Goal: Task Accomplishment & Management: Manage account settings

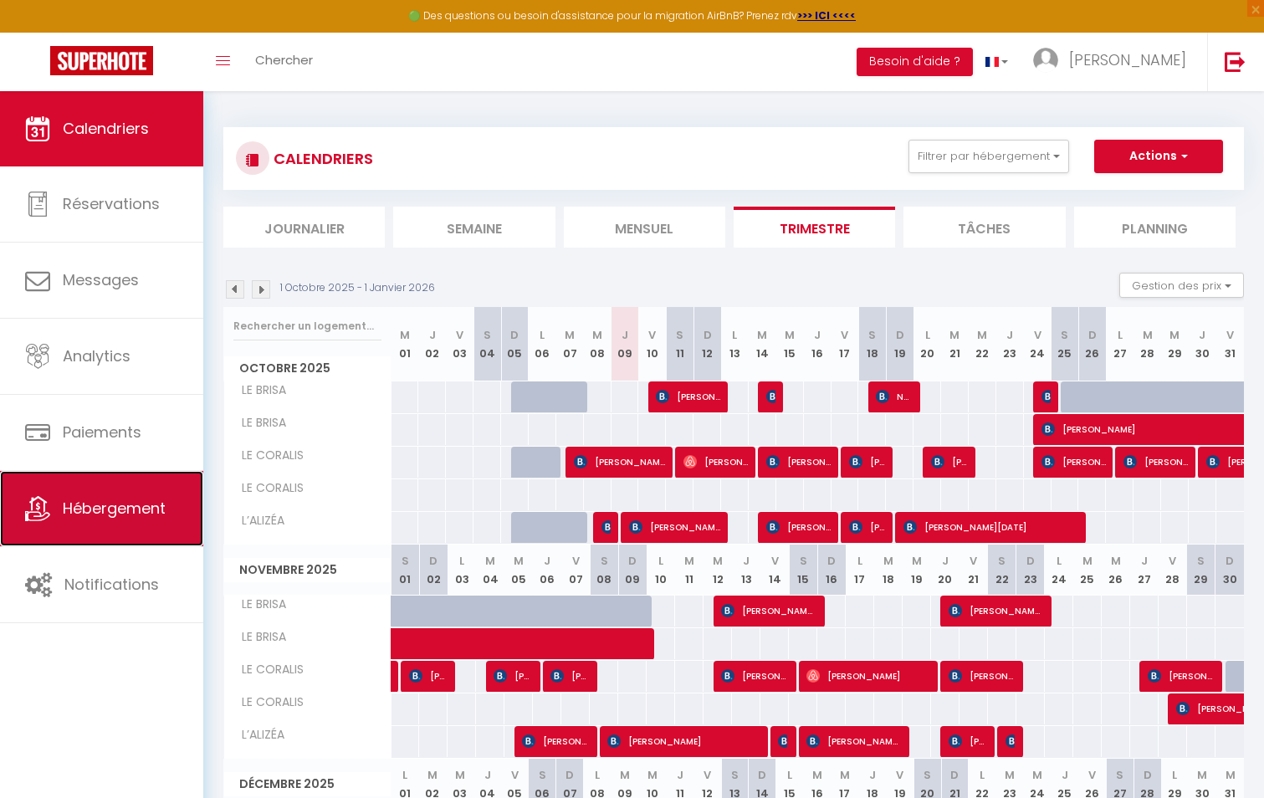
click at [93, 493] on link "Hébergement" at bounding box center [101, 508] width 203 height 75
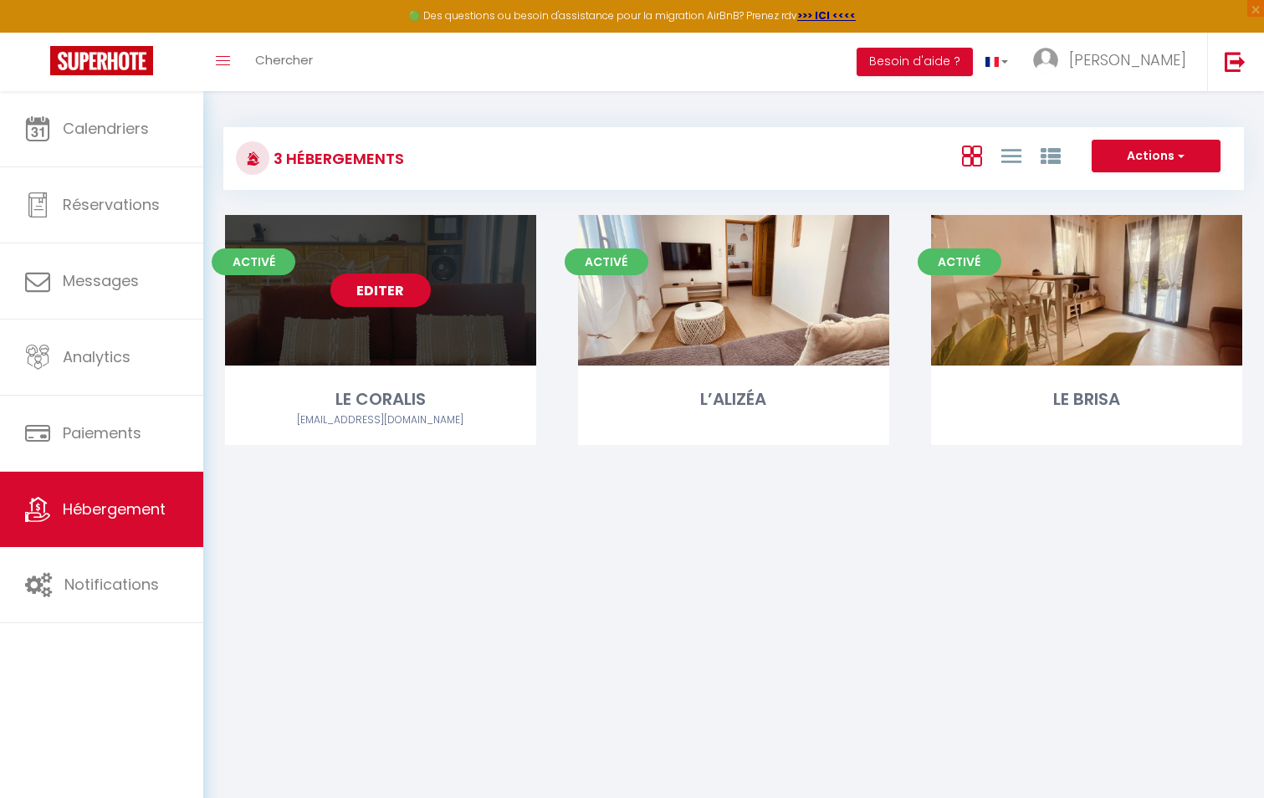
click at [395, 285] on link "Editer" at bounding box center [380, 289] width 100 height 33
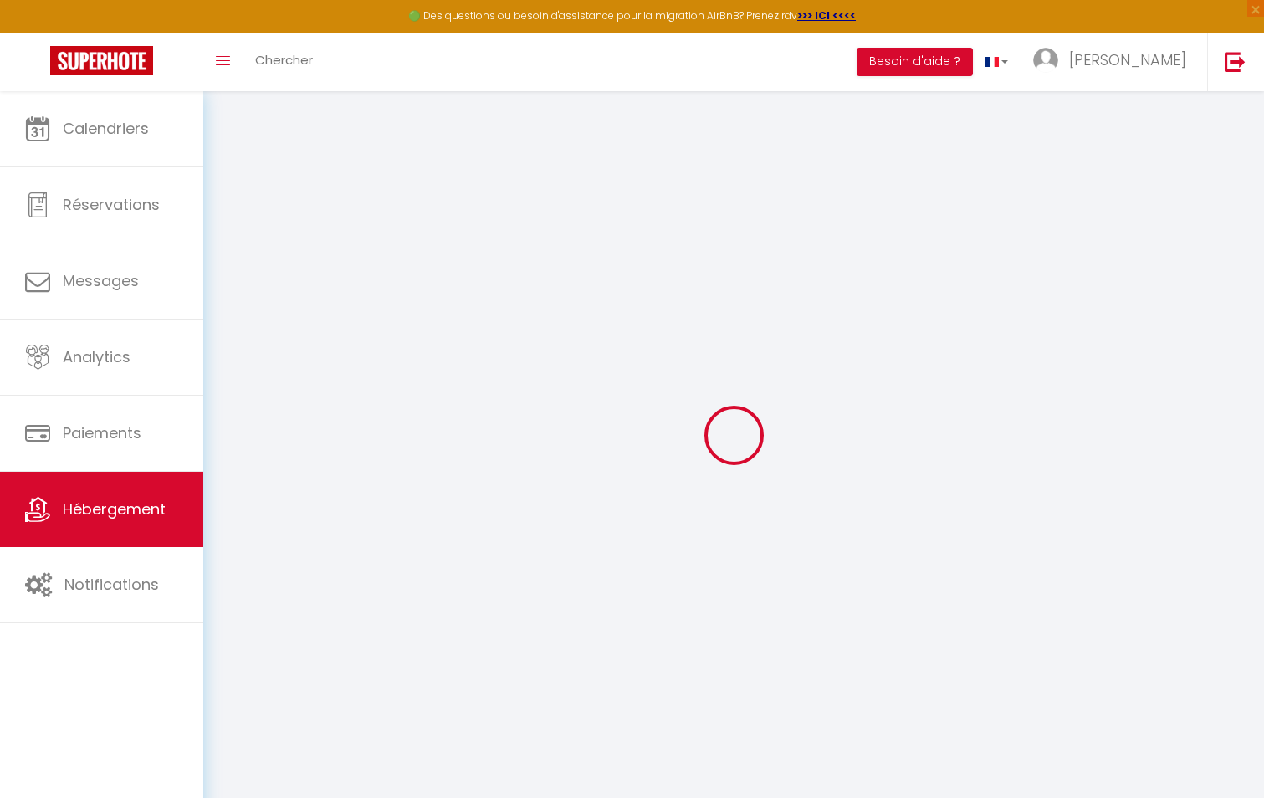
select select
checkbox input "false"
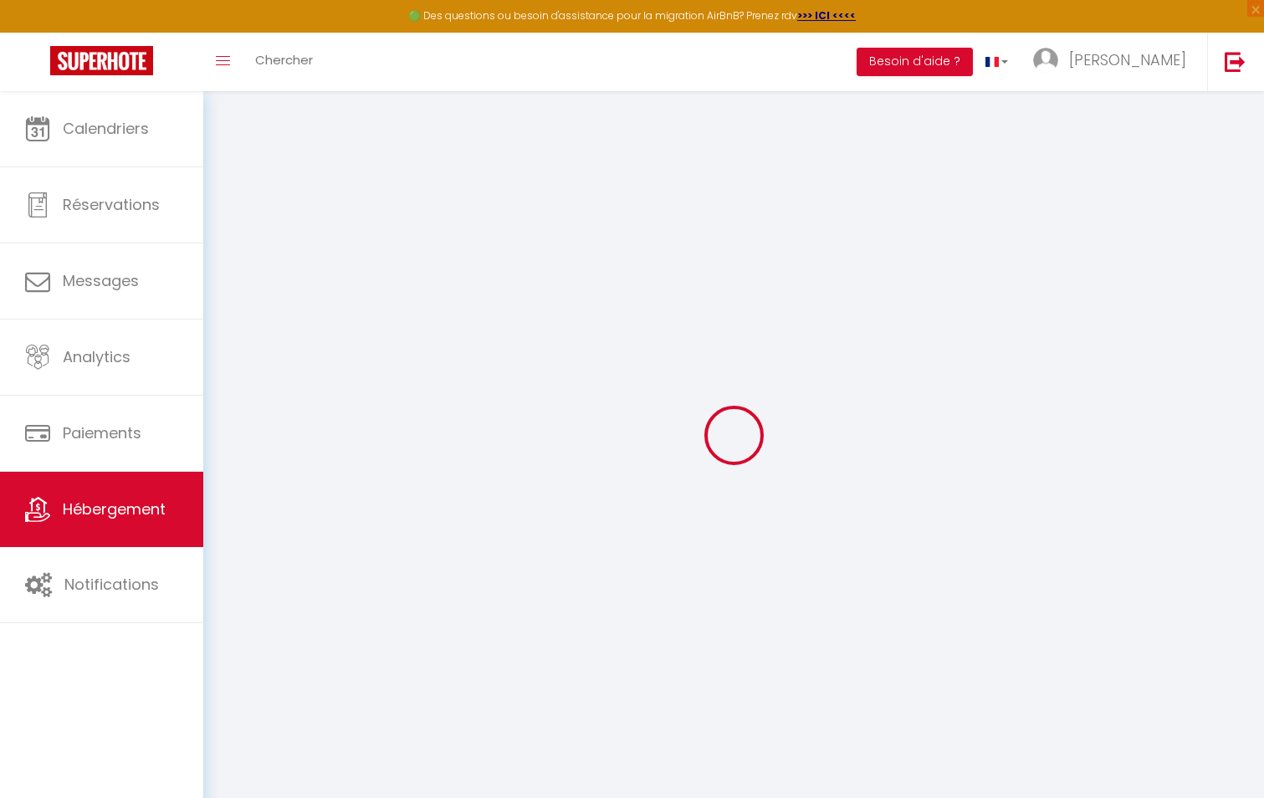
select select
select select "EUR"
select select
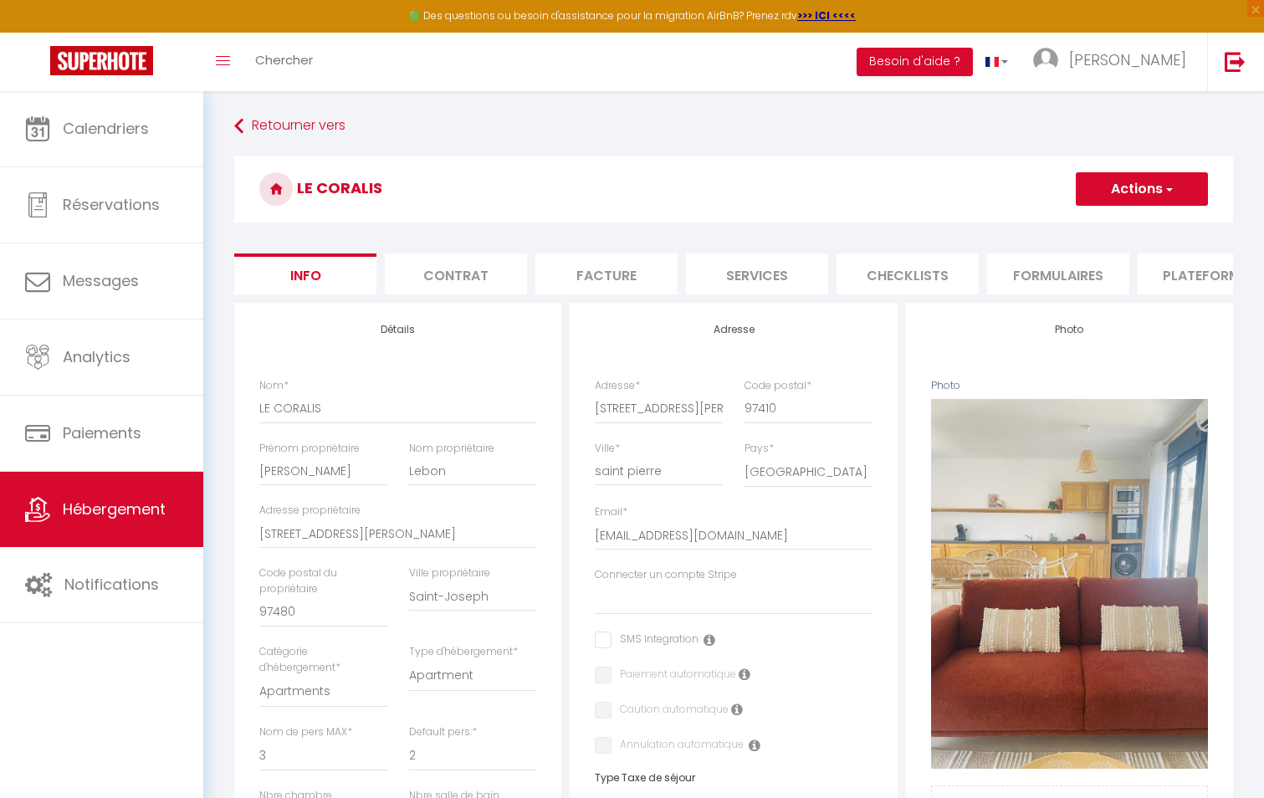
click at [1189, 274] on li "Plateformes" at bounding box center [1208, 273] width 142 height 41
select select
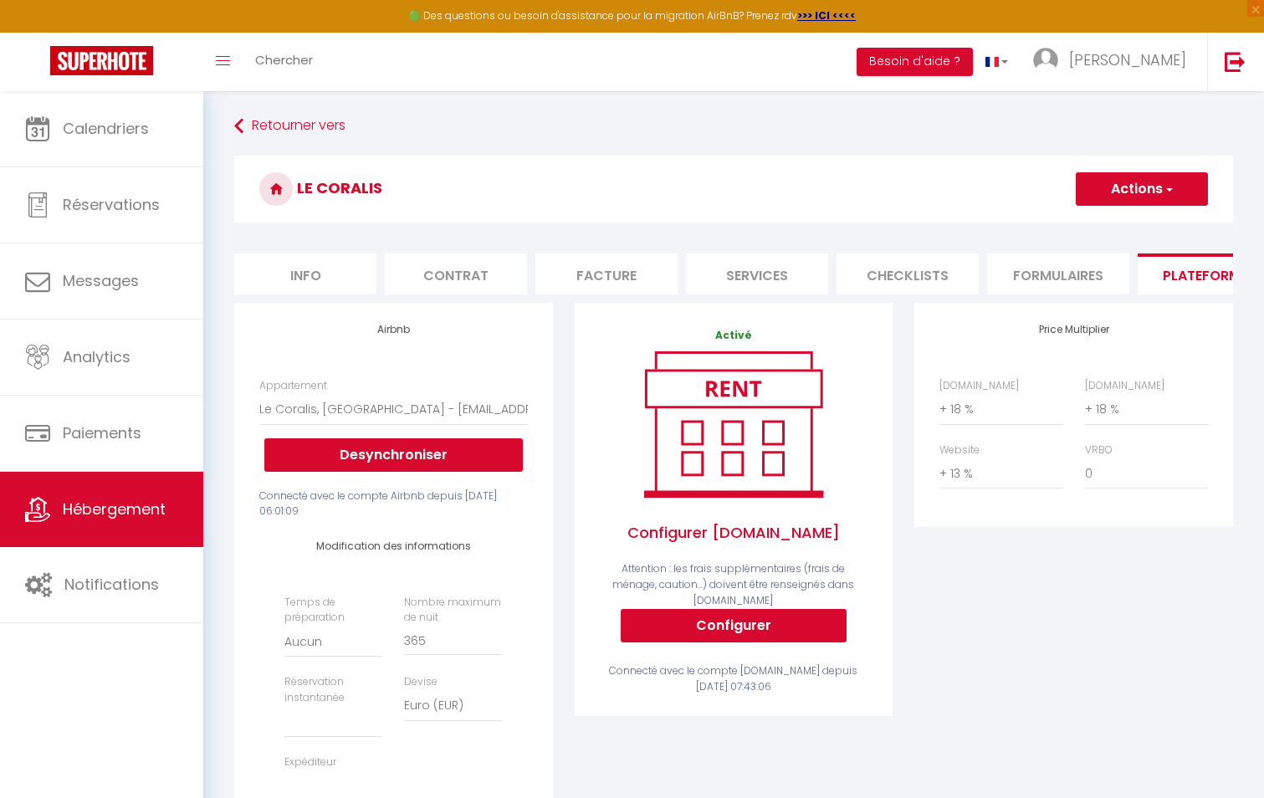
click at [1055, 278] on li "Formulaires" at bounding box center [1058, 273] width 142 height 41
select select
checkbox input "false"
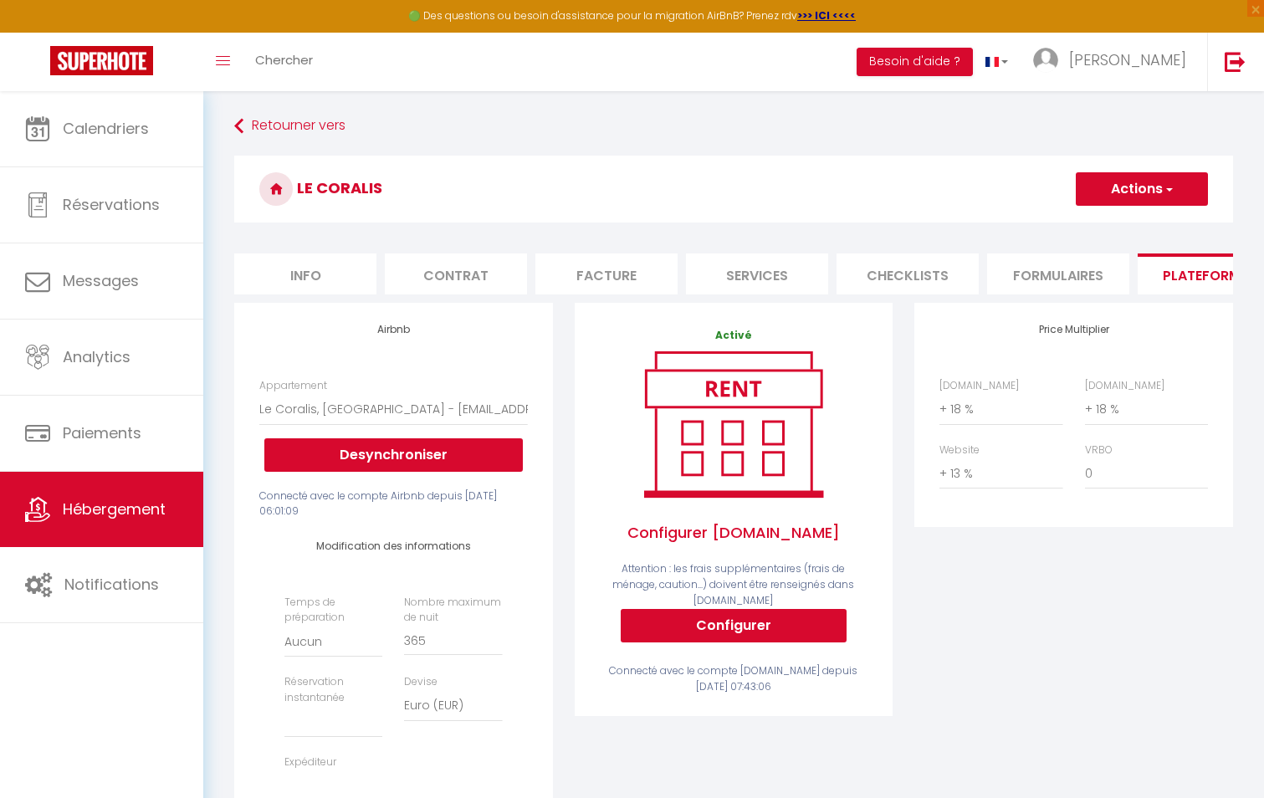
checkbox input "false"
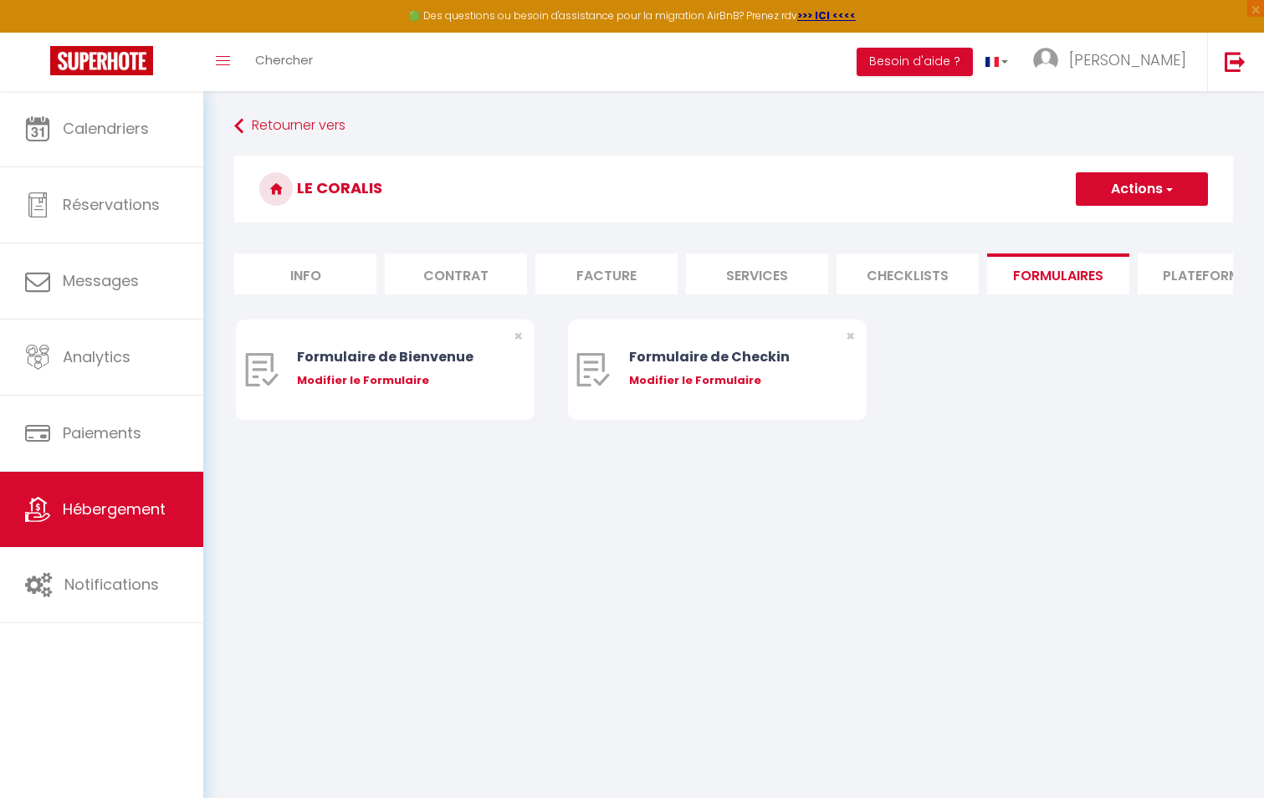
click at [314, 274] on li "Info" at bounding box center [305, 273] width 142 height 41
select select
checkbox input "false"
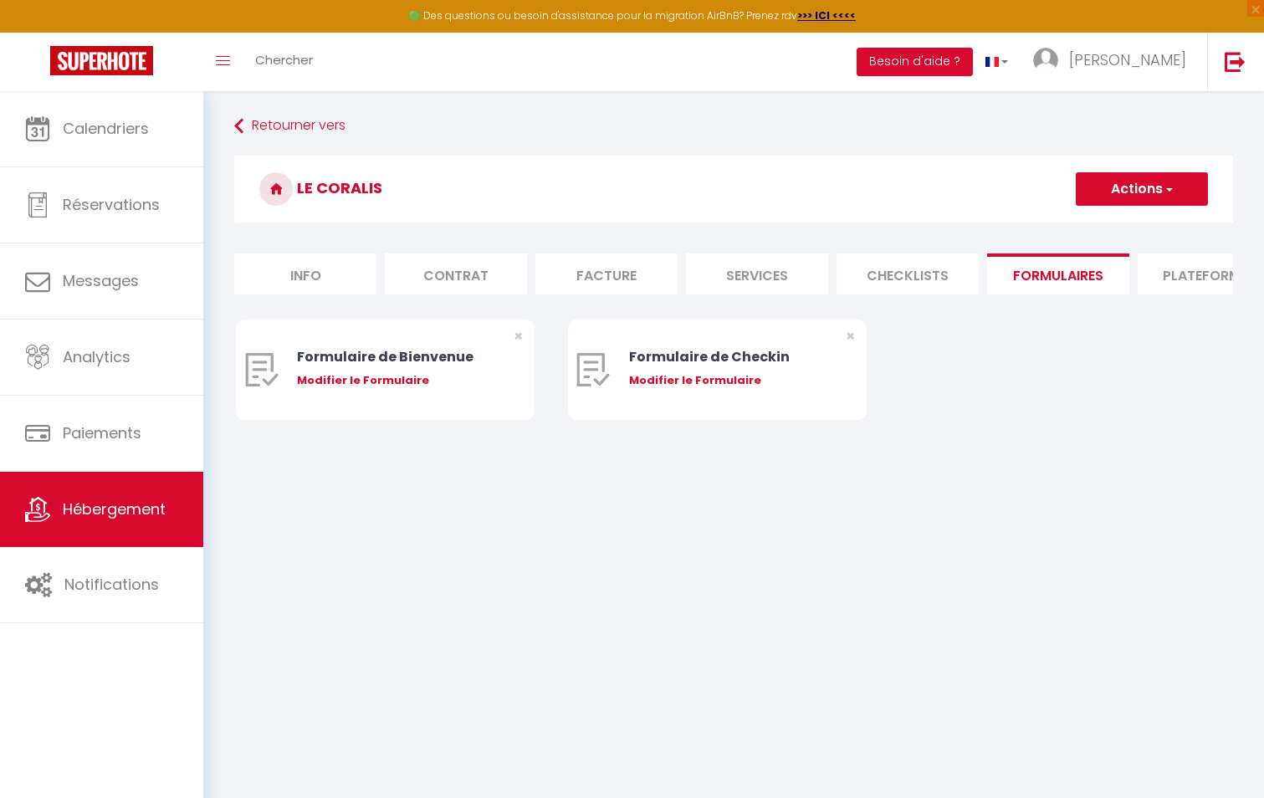
checkbox input "false"
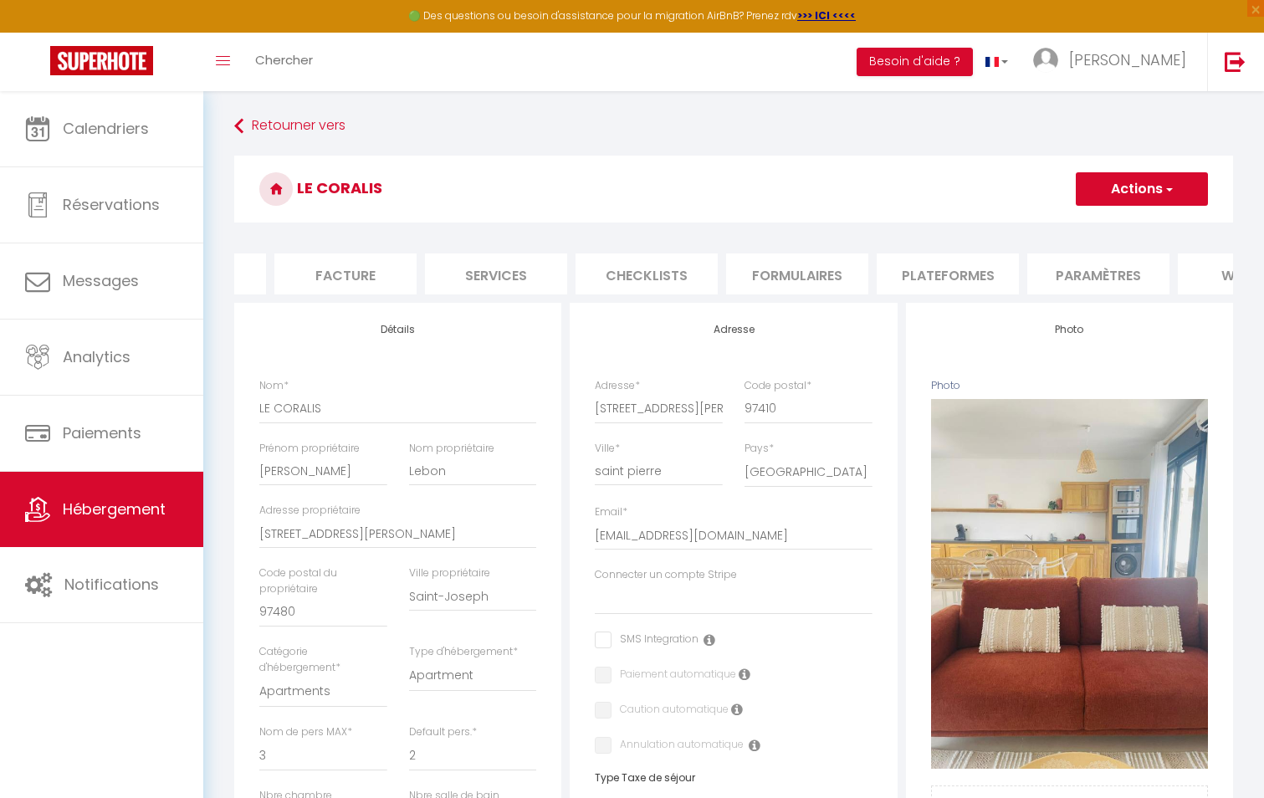
scroll to position [0, 281]
click at [1113, 278] on li "Paramètres" at bounding box center [1078, 273] width 142 height 41
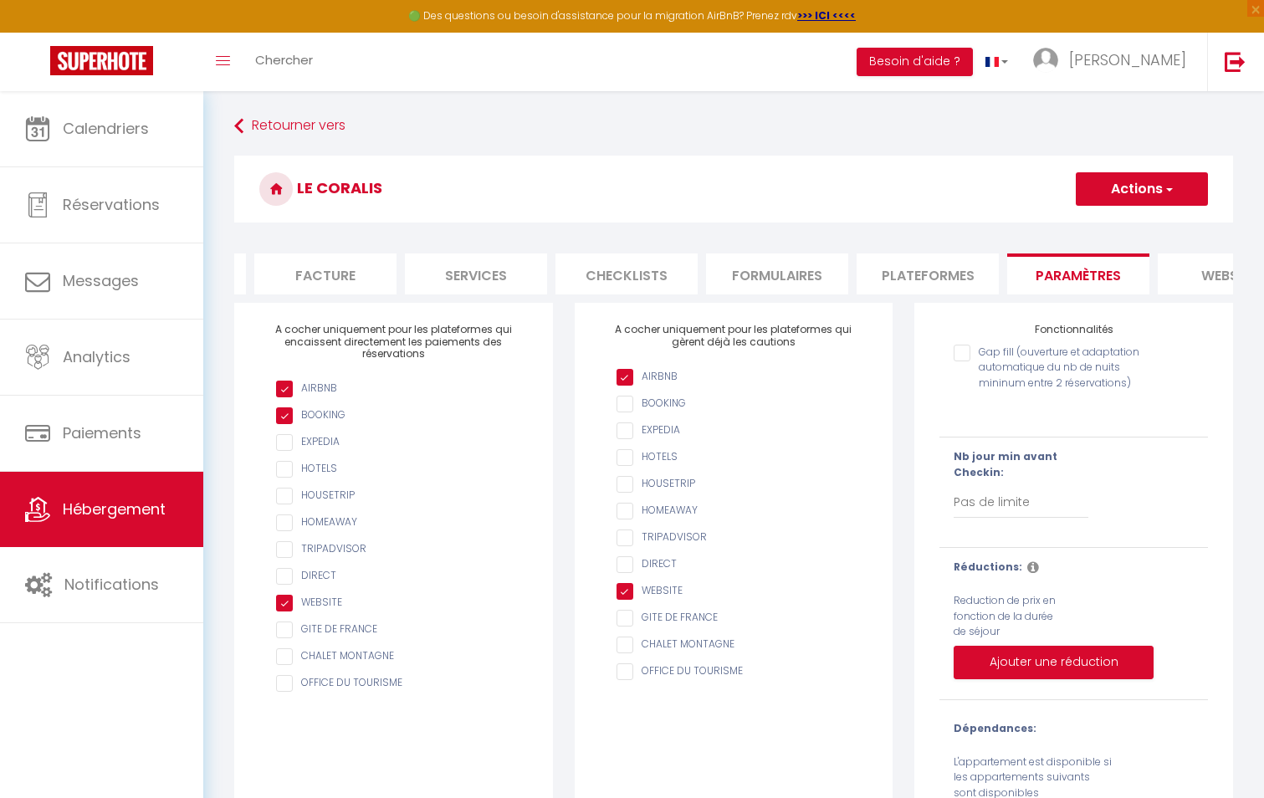
click at [1187, 272] on li "website" at bounding box center [1228, 273] width 142 height 41
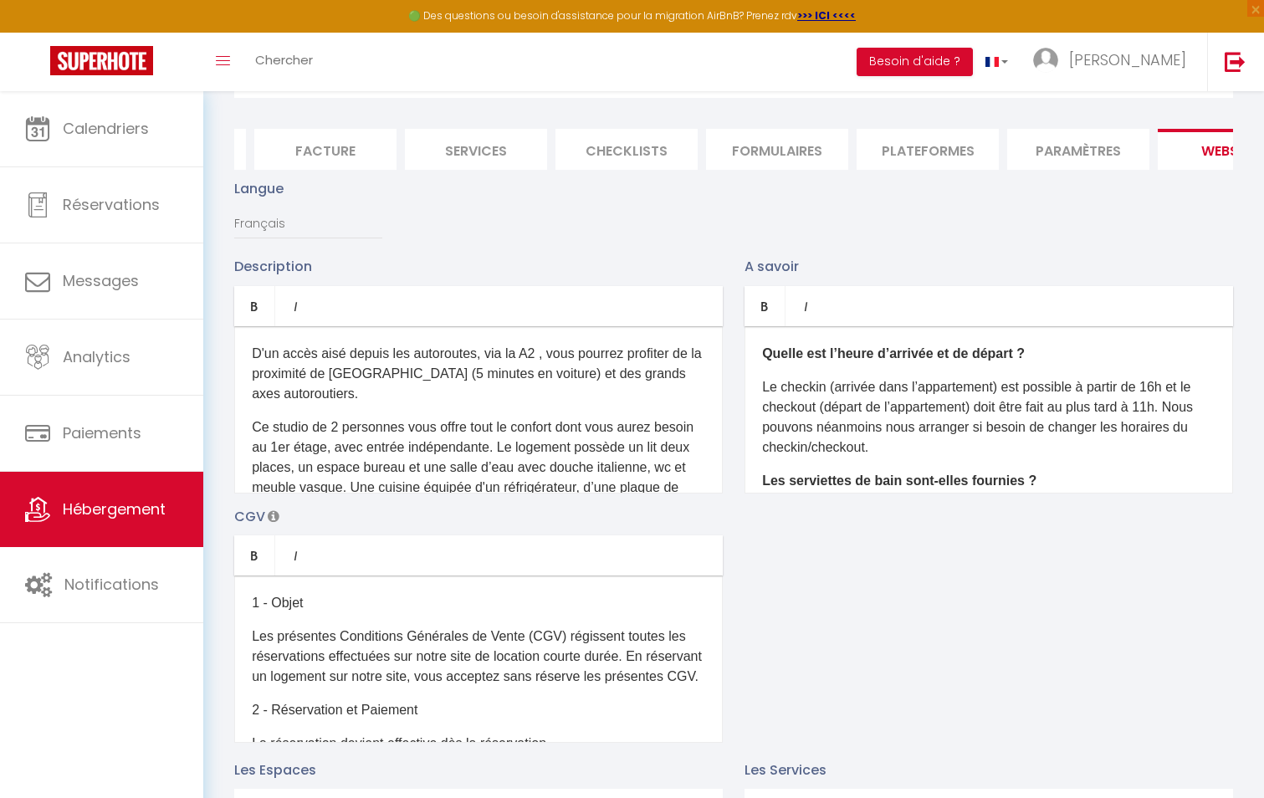
scroll to position [84, 0]
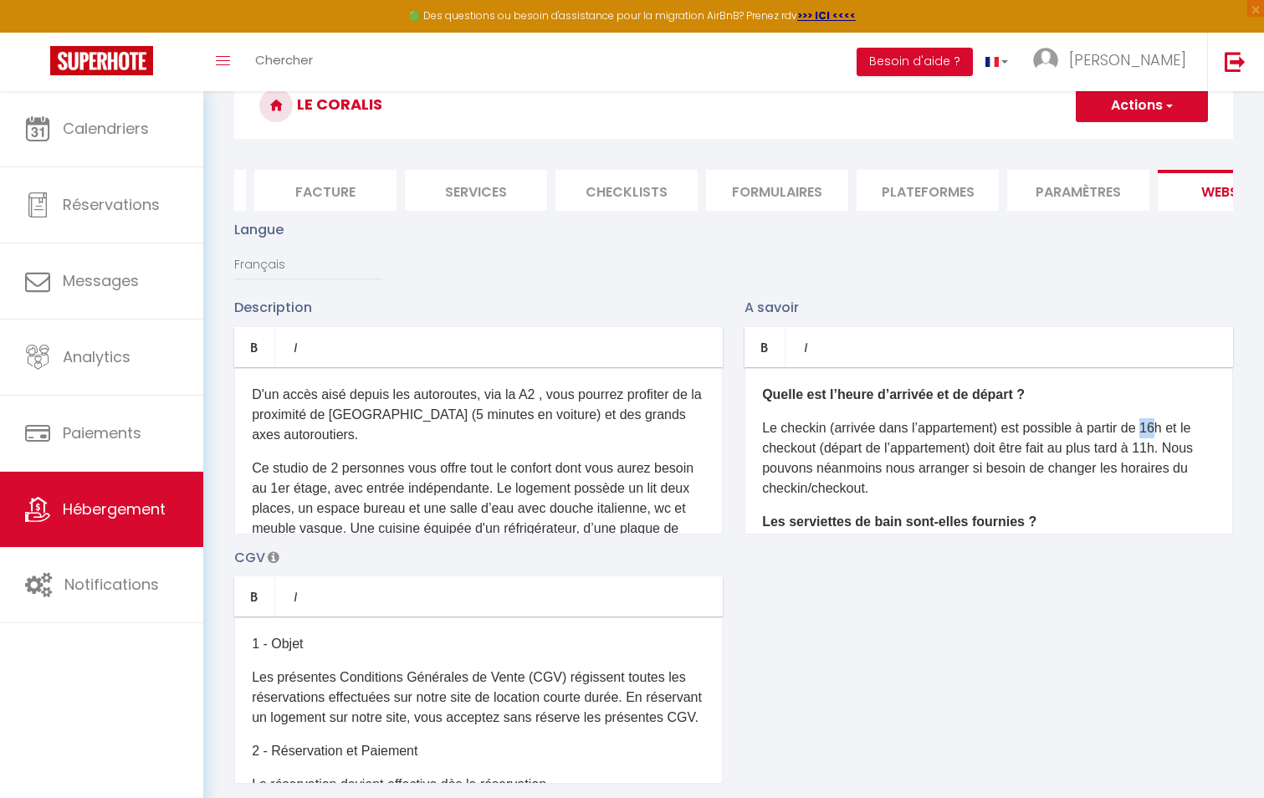
drag, startPoint x: 1167, startPoint y: 441, endPoint x: 1152, endPoint y: 441, distance: 15.9
click at [1152, 441] on p "Le checkin (arrivée dans l’appartement) est possible à partir de 16h et le chec…" at bounding box center [988, 458] width 453 height 80
click at [1177, 461] on p "Le checkin (arrivée dans l’appartement) est possible à partir de 15h et le chec…" at bounding box center [988, 458] width 453 height 80
click at [1178, 460] on p "Le checkin (arrivée dans l’appartement) est possible à partir de 15h et le chec…" at bounding box center [988, 458] width 453 height 80
click at [1107, 526] on p "Les serviettes de bain sont-elles fournies ?" at bounding box center [988, 522] width 453 height 20
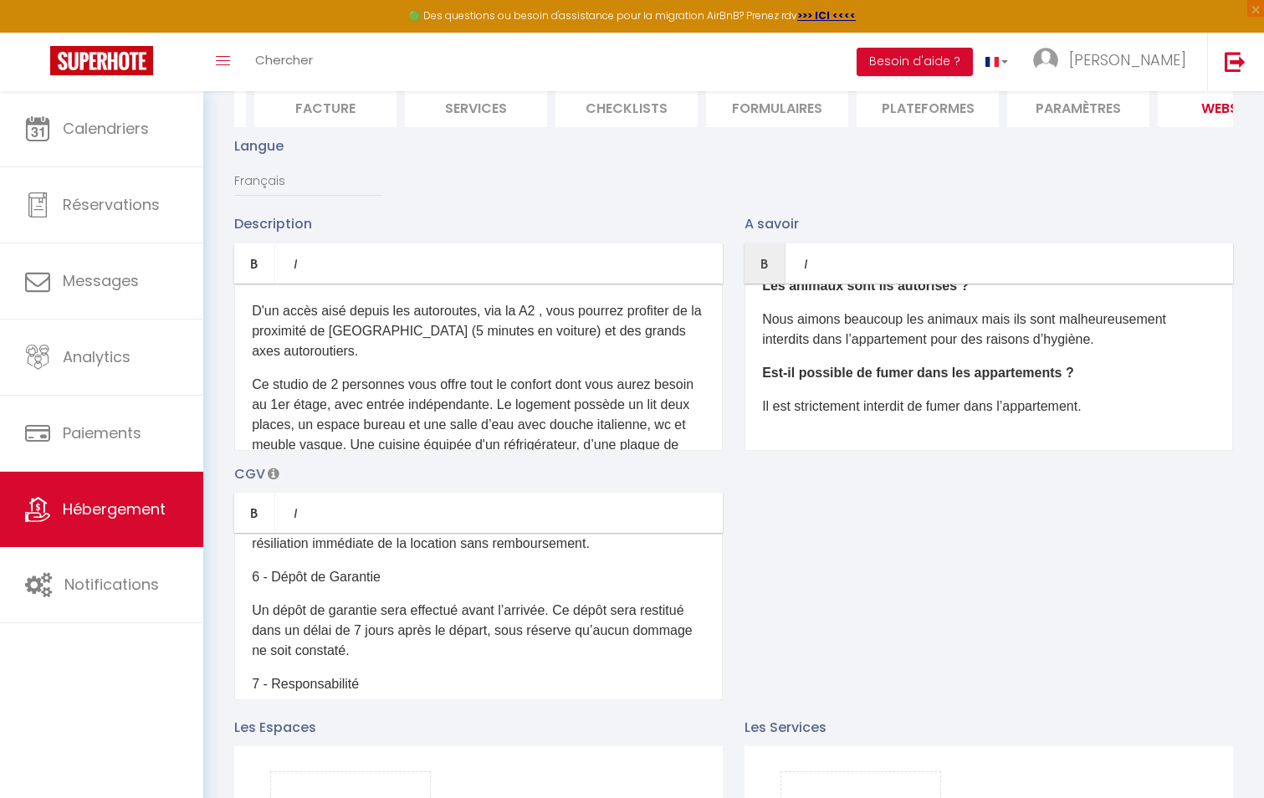
scroll to position [251, 0]
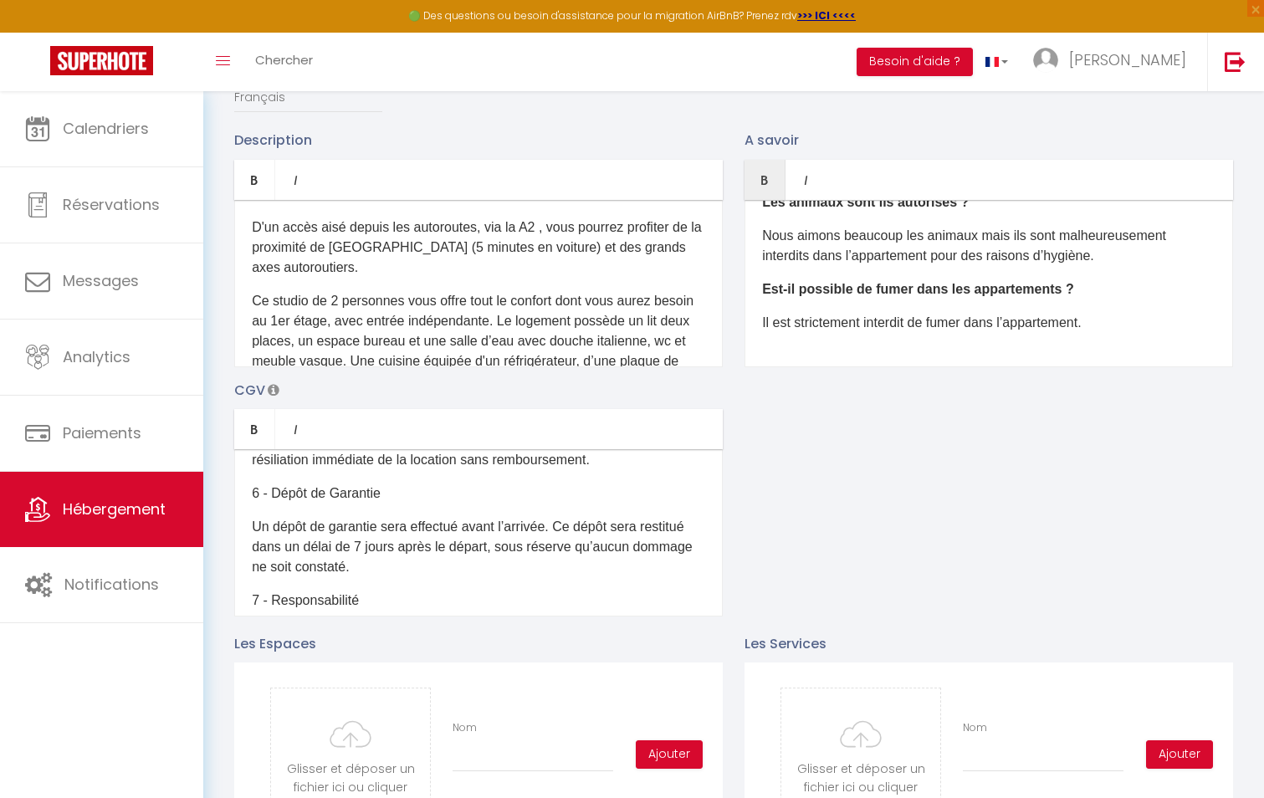
click at [586, 375] on p "Ce studio de 2 personnes vous offre tout le confort dont vous aurez besoin au 1…" at bounding box center [478, 381] width 453 height 181
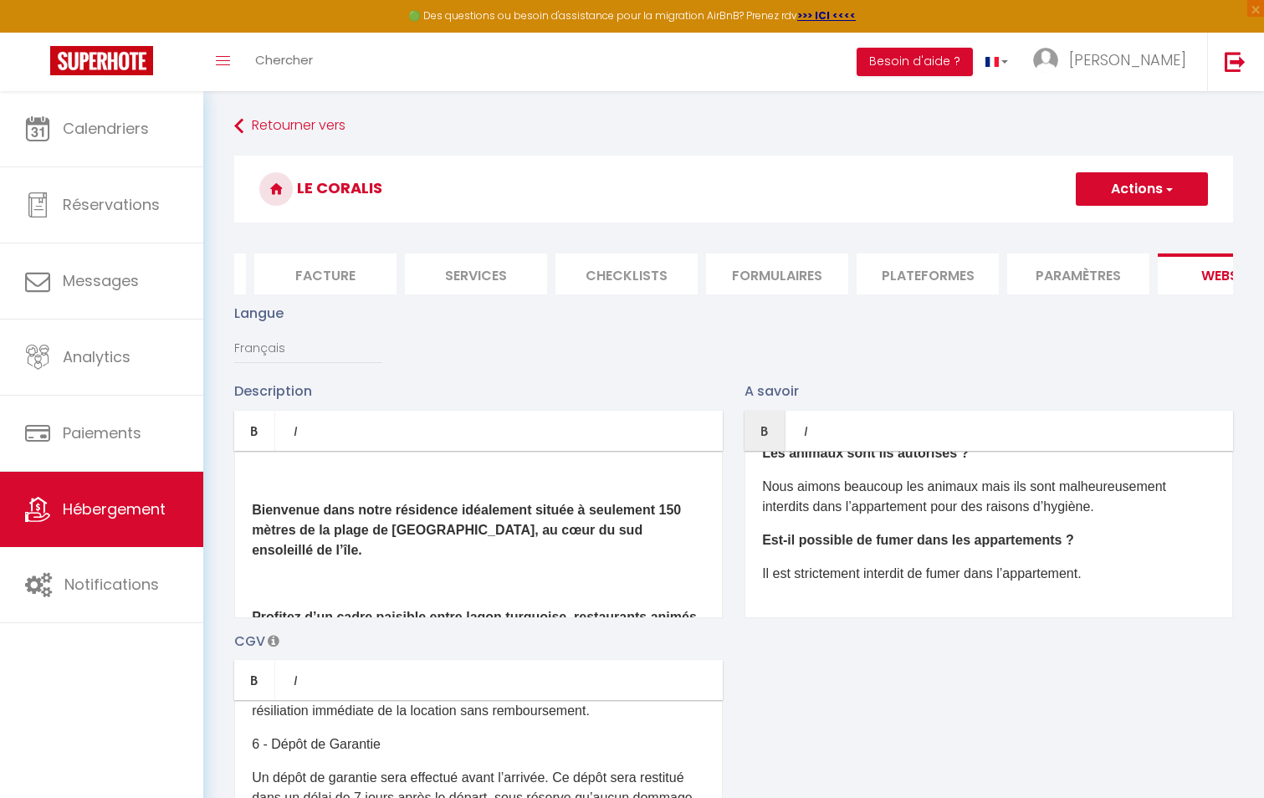
scroll to position [0, 0]
click at [253, 520] on span "Bienvenue dans notre résidence idéalement située à seulement 150 mètres de la p…" at bounding box center [466, 531] width 429 height 54
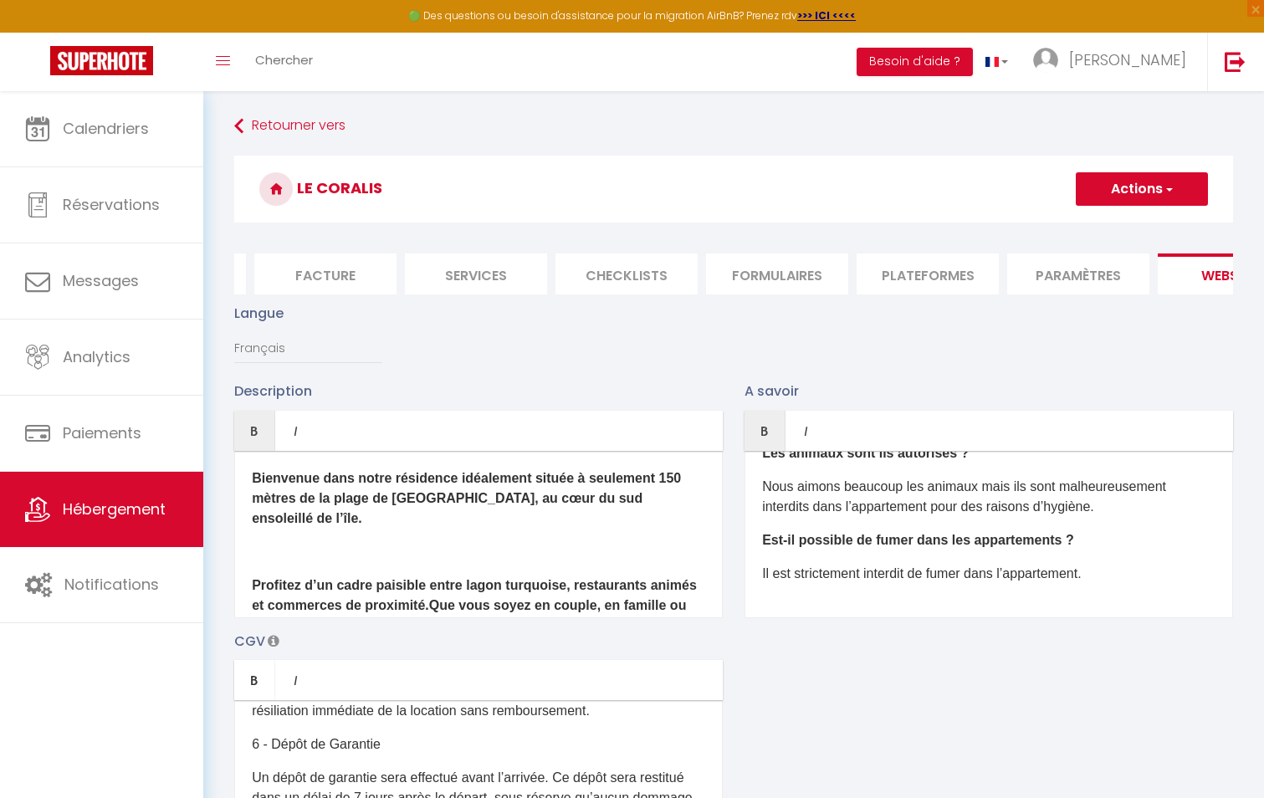
click at [253, 578] on span "Profitez d’un cadre paisible entre lagon turquoise, restaurants animés et comme…" at bounding box center [474, 615] width 445 height 74
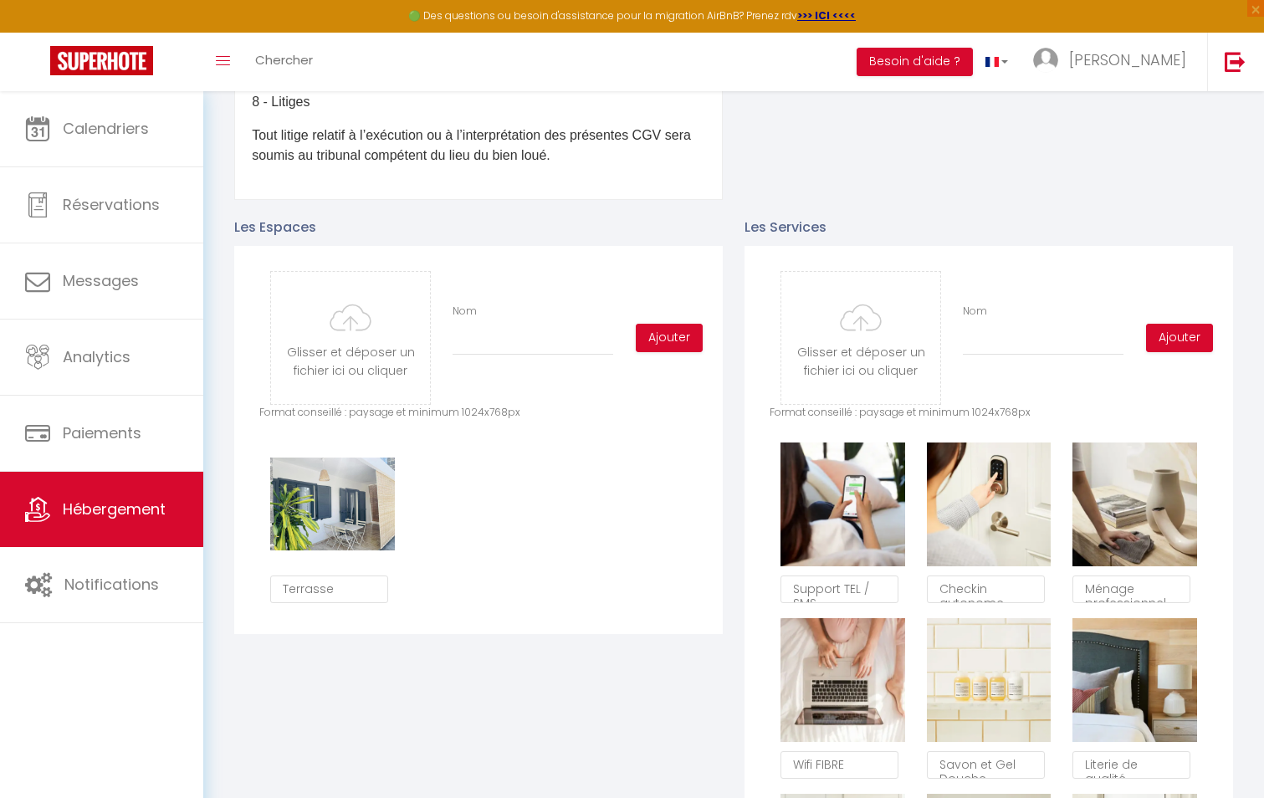
scroll to position [669, 0]
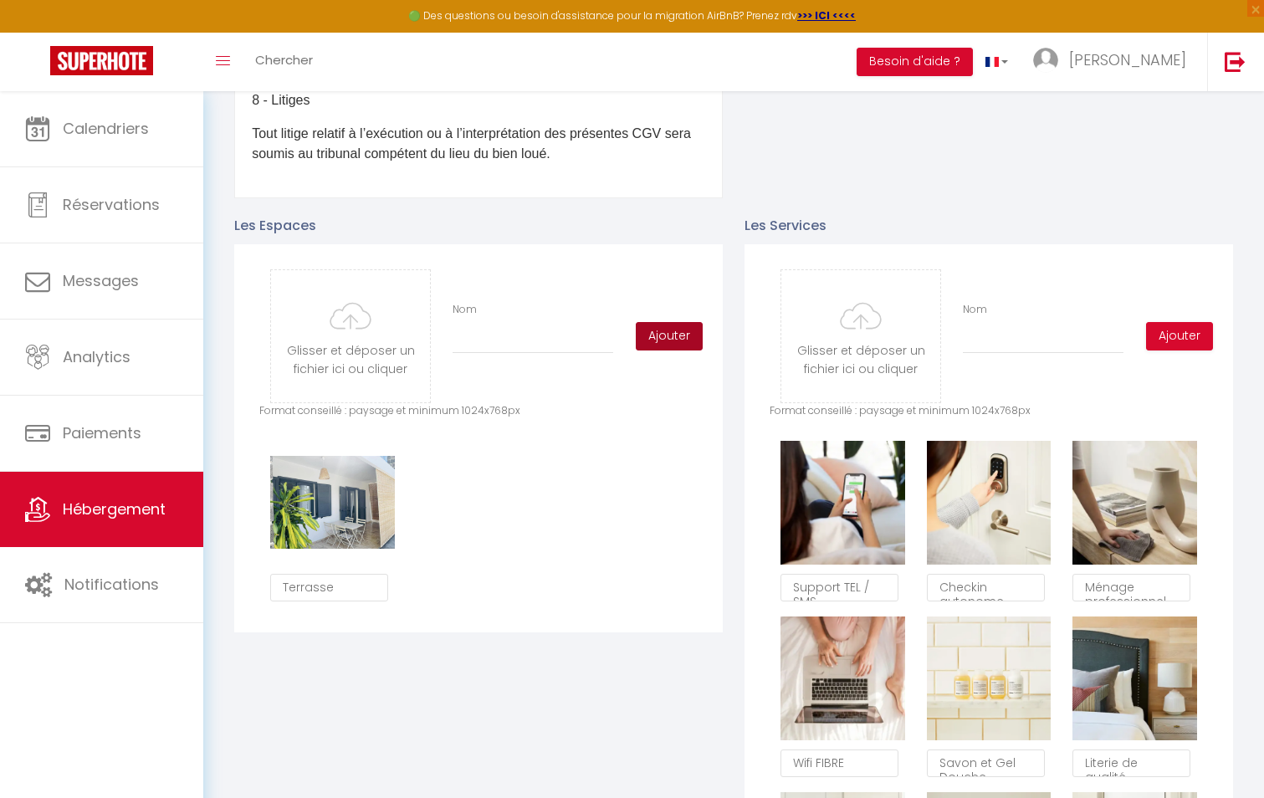
click at [671, 339] on button "Ajouter" at bounding box center [669, 336] width 67 height 28
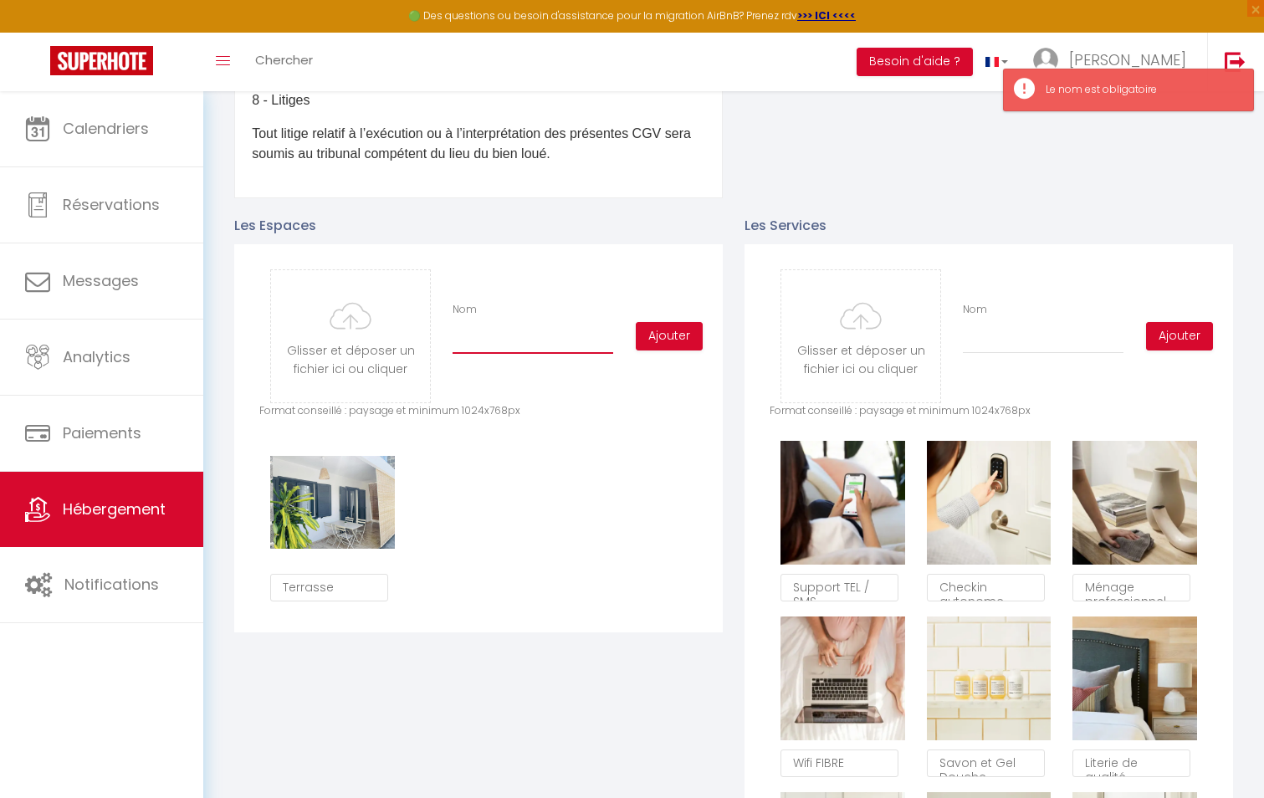
click at [531, 354] on input "Nom" at bounding box center [532, 339] width 161 height 30
click at [305, 351] on input "file" at bounding box center [350, 336] width 159 height 132
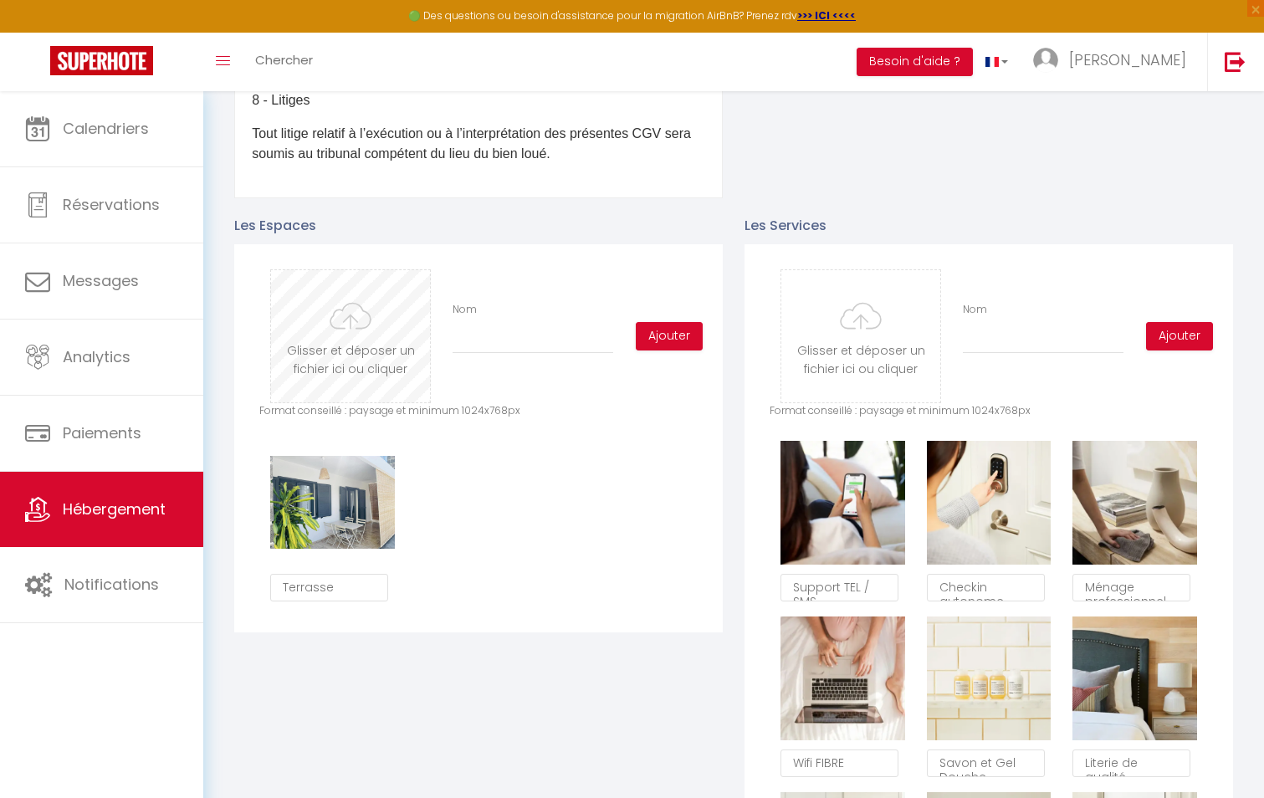
type input "C:\fakepath\497950882_122128375508750845_1510711447369619506_n (1).jpg"
checkbox input "true"
checkbox input "false"
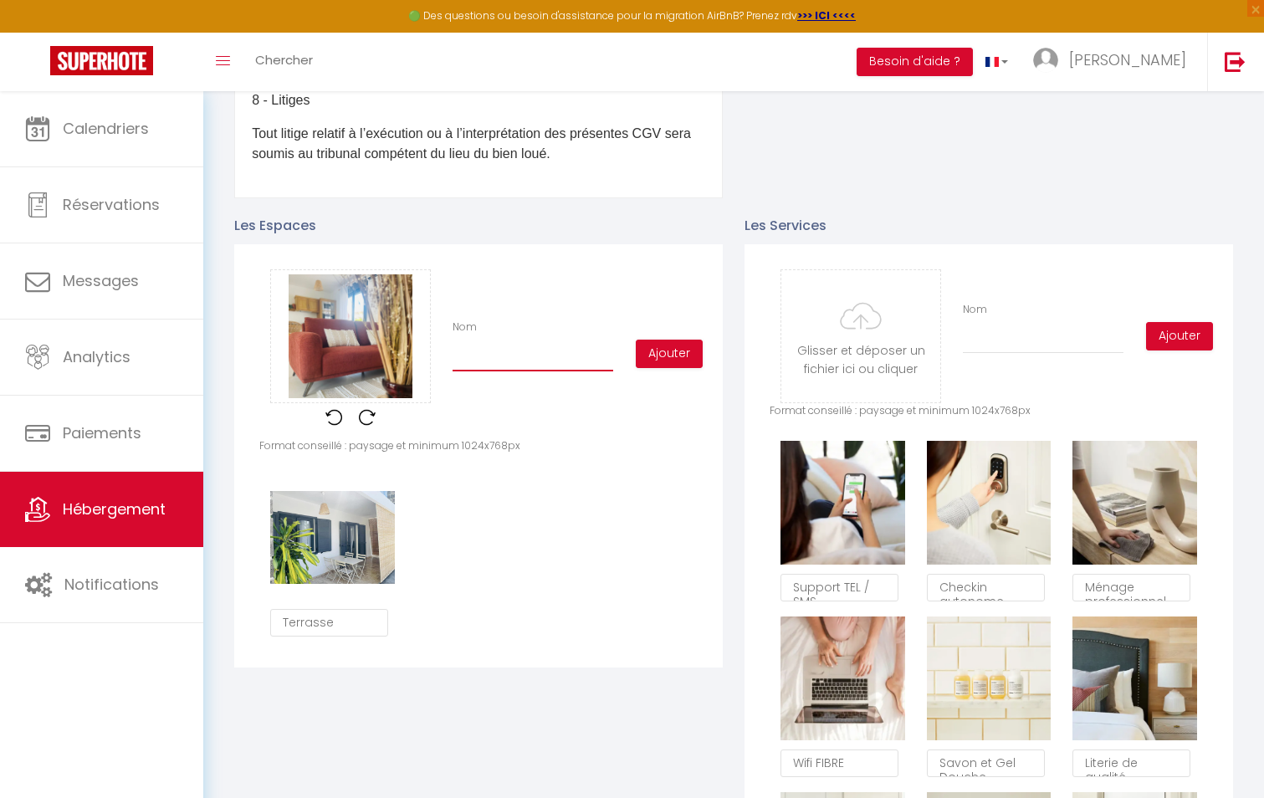
click at [515, 367] on input "Nom" at bounding box center [532, 356] width 161 height 30
type input "S"
checkbox input "true"
checkbox input "false"
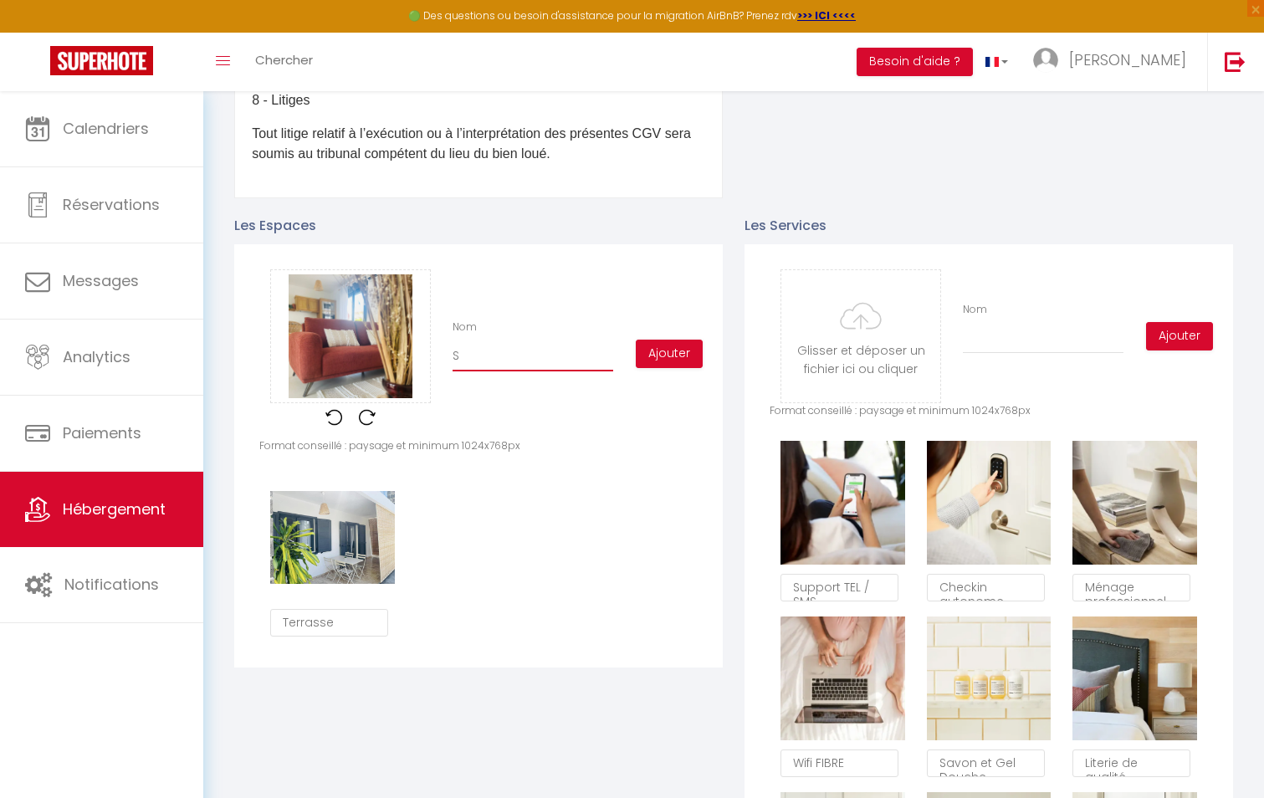
type input "Sa"
checkbox input "true"
checkbox input "false"
type input "Sal"
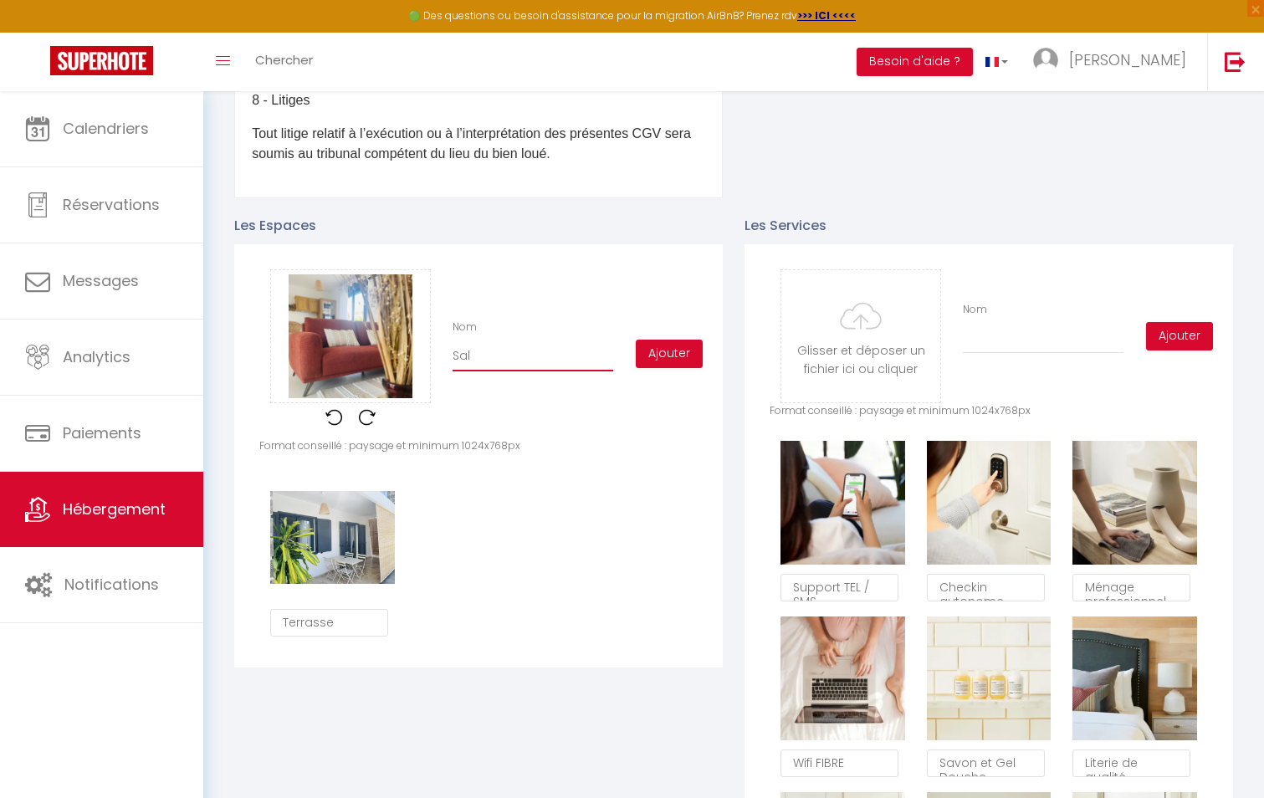
checkbox input "true"
checkbox input "false"
type input "Sall"
checkbox input "true"
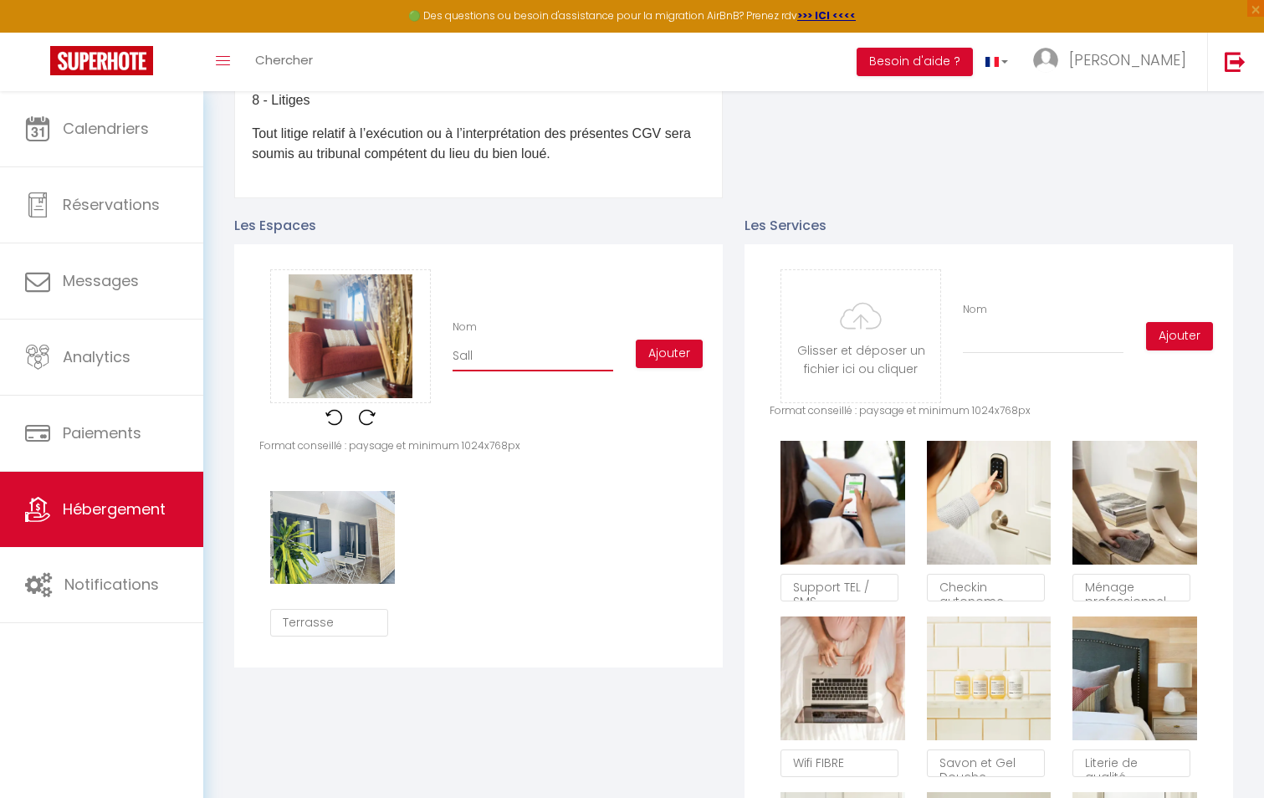
checkbox input "false"
type input "Sallo"
checkbox input "true"
checkbox input "false"
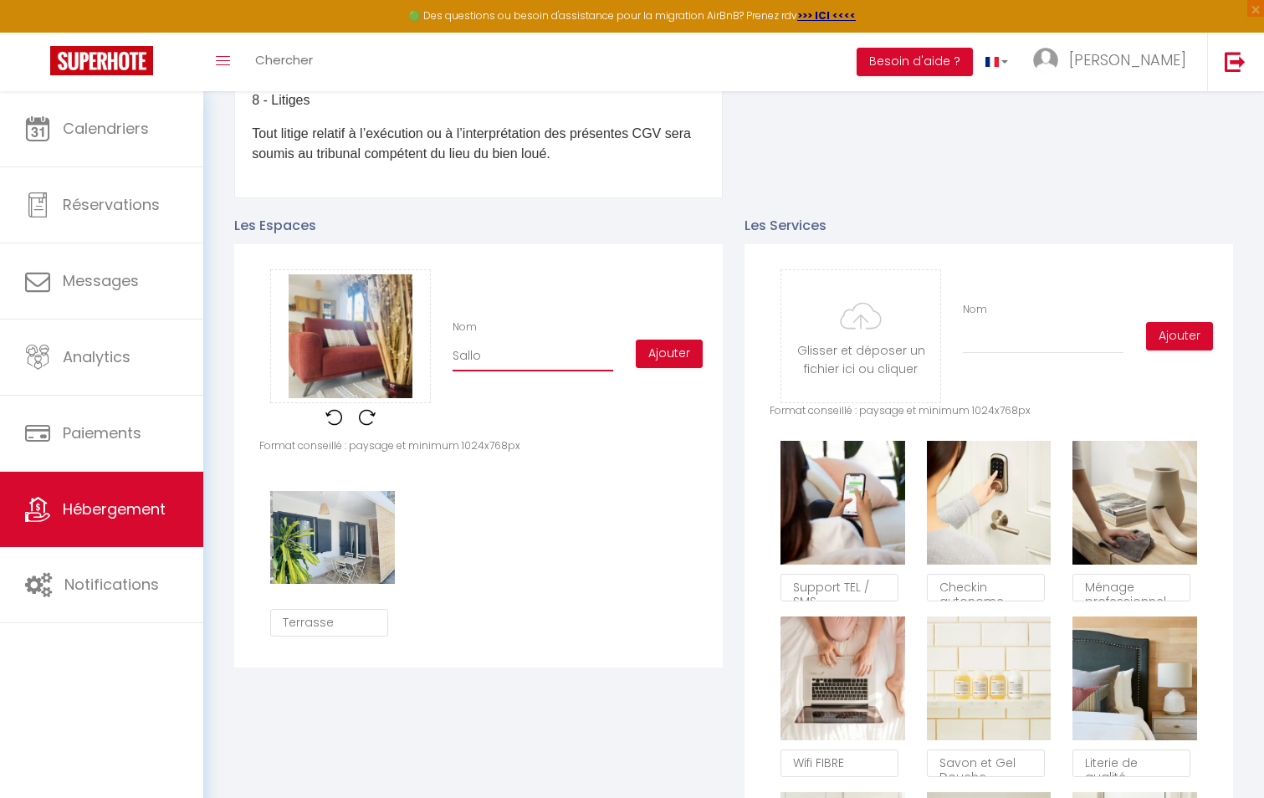
checkbox input "false"
type input "Sallon"
checkbox input "true"
checkbox input "false"
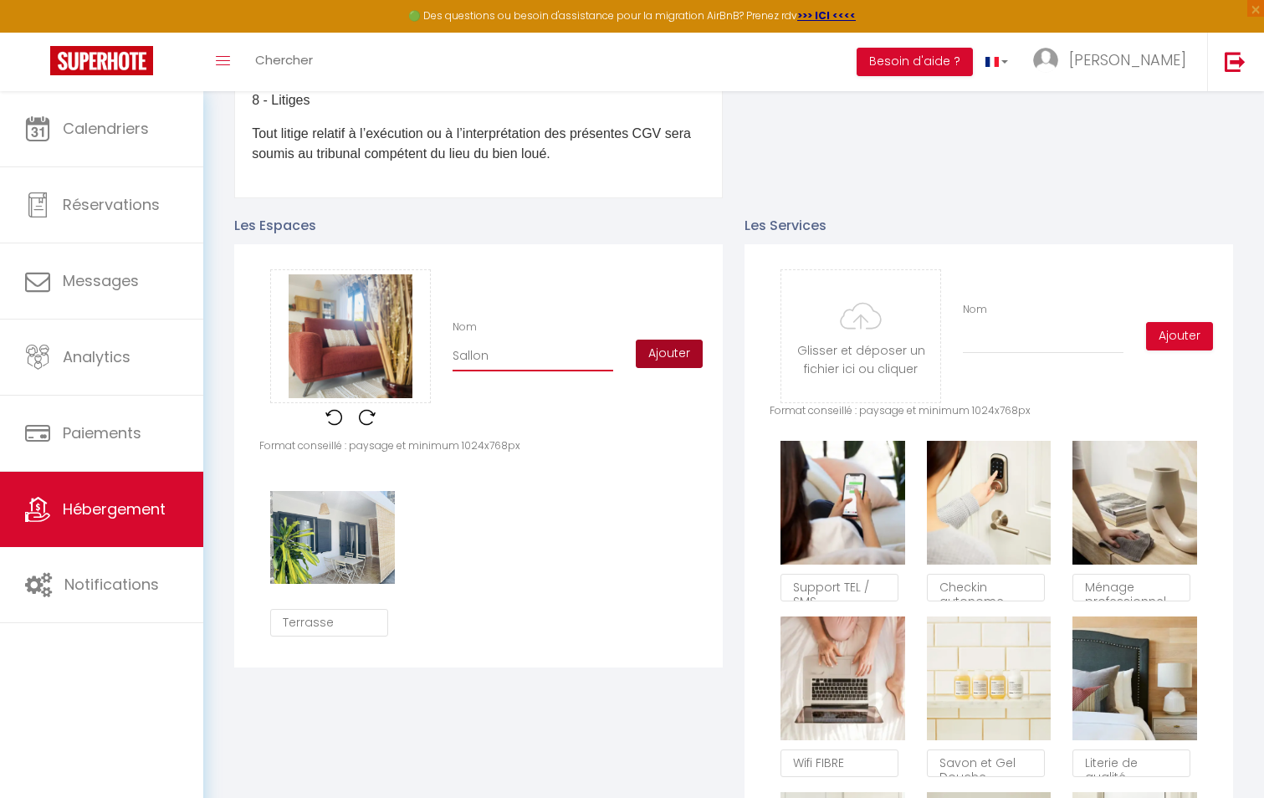
type input "Sallon"
click at [685, 364] on button "Ajouter" at bounding box center [669, 354] width 67 height 28
checkbox input "true"
checkbox input "false"
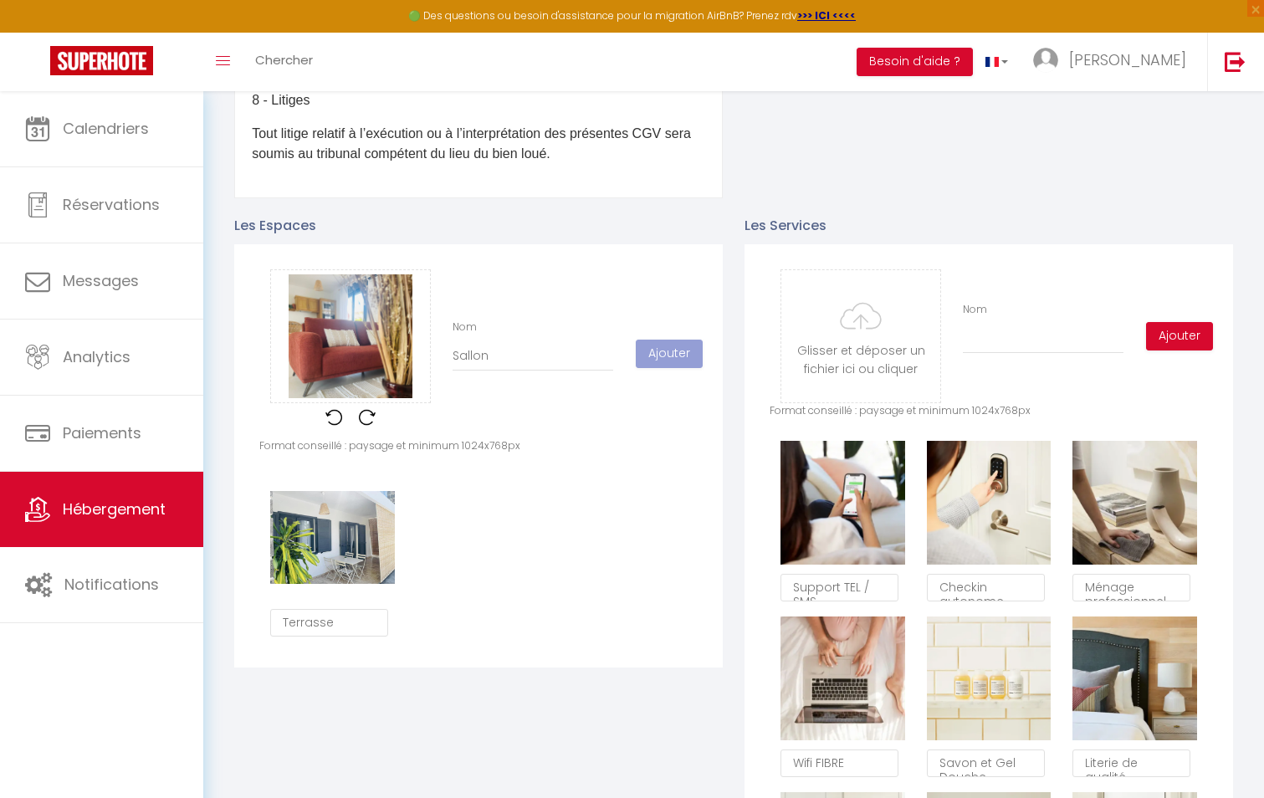
checkbox input "true"
checkbox input "false"
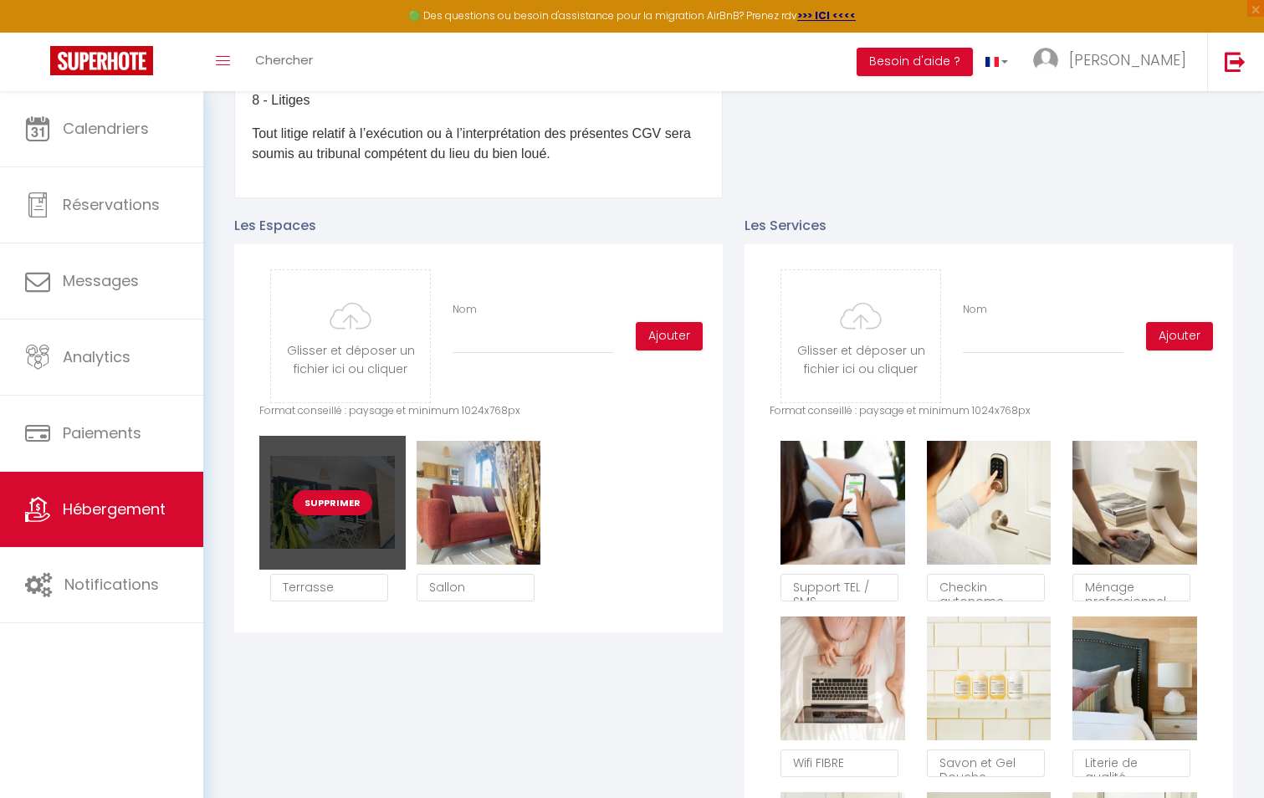
click at [345, 514] on button "Supprimer" at bounding box center [332, 502] width 79 height 25
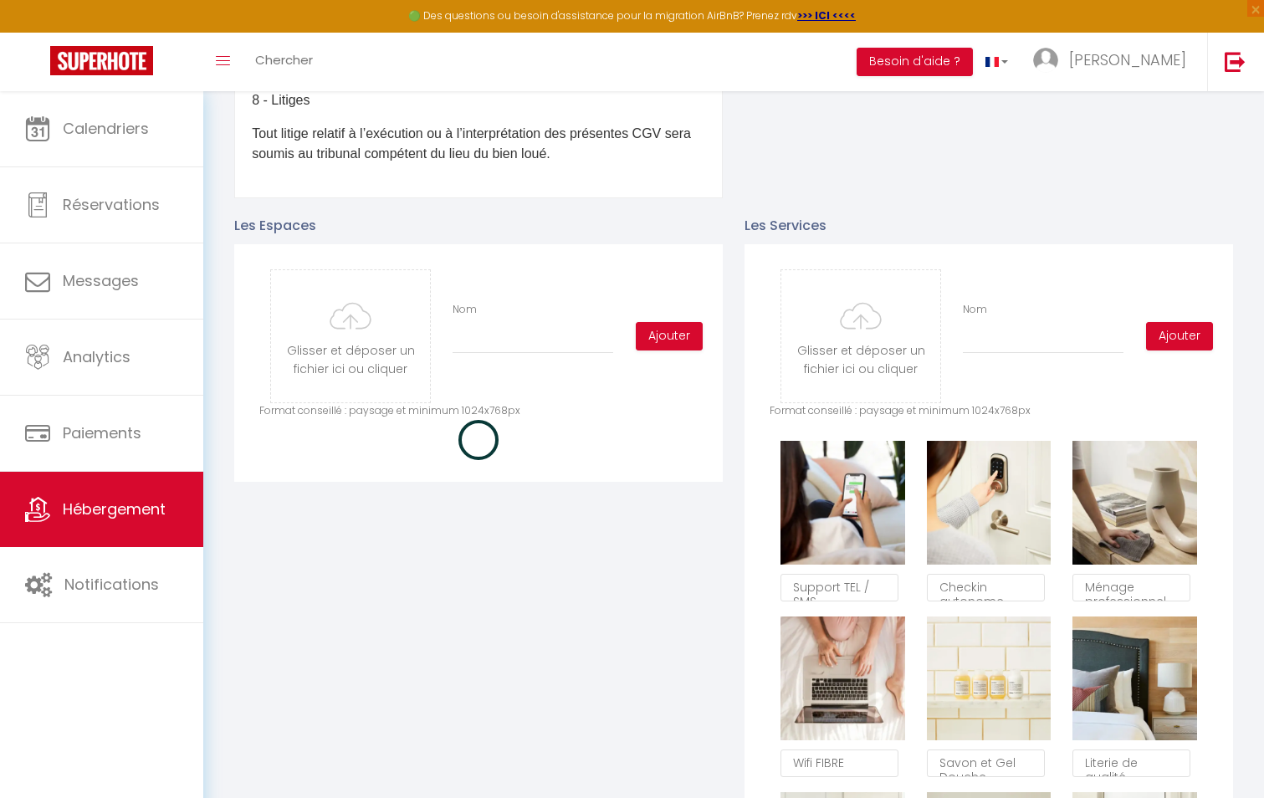
checkbox input "true"
checkbox input "false"
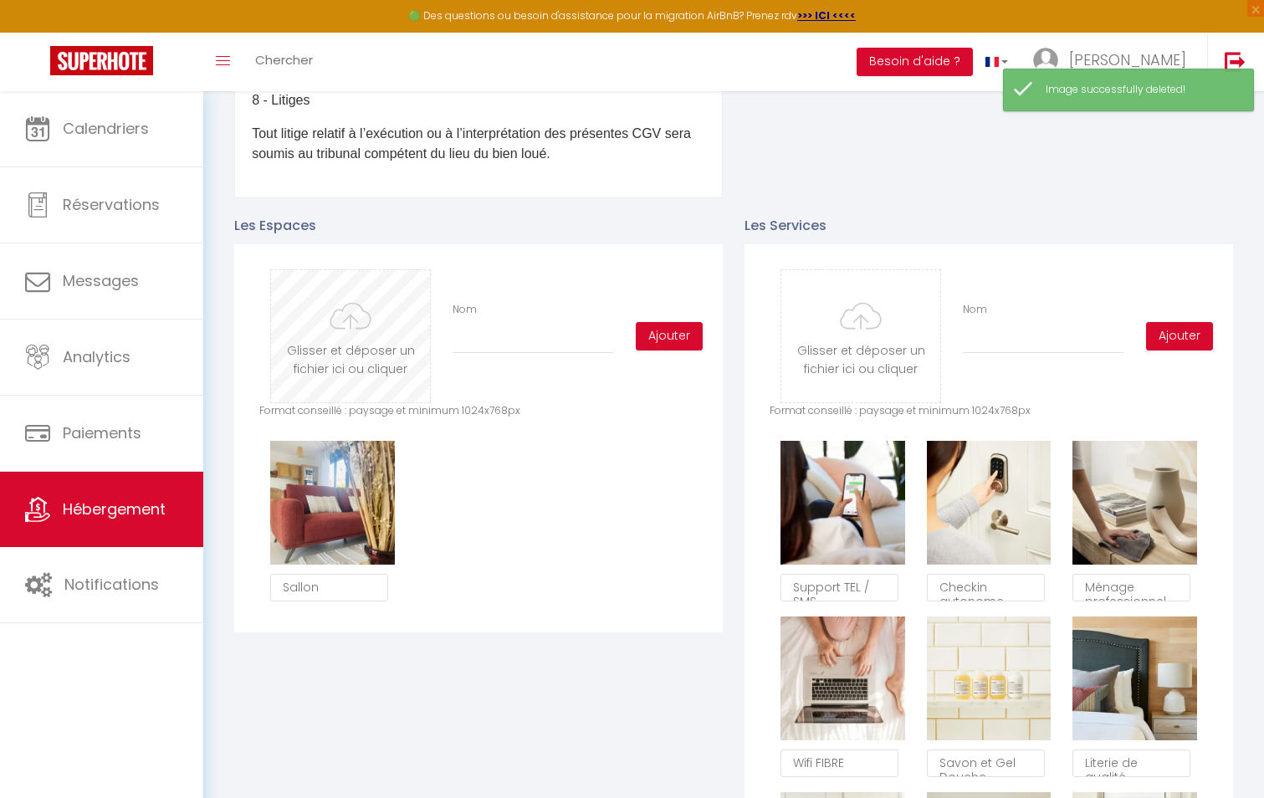
click at [345, 357] on input "file" at bounding box center [350, 336] width 159 height 132
type input "C:\fakepath\530377164_122141756420750845_5958500728647953931_n.jpg"
checkbox input "true"
checkbox input "false"
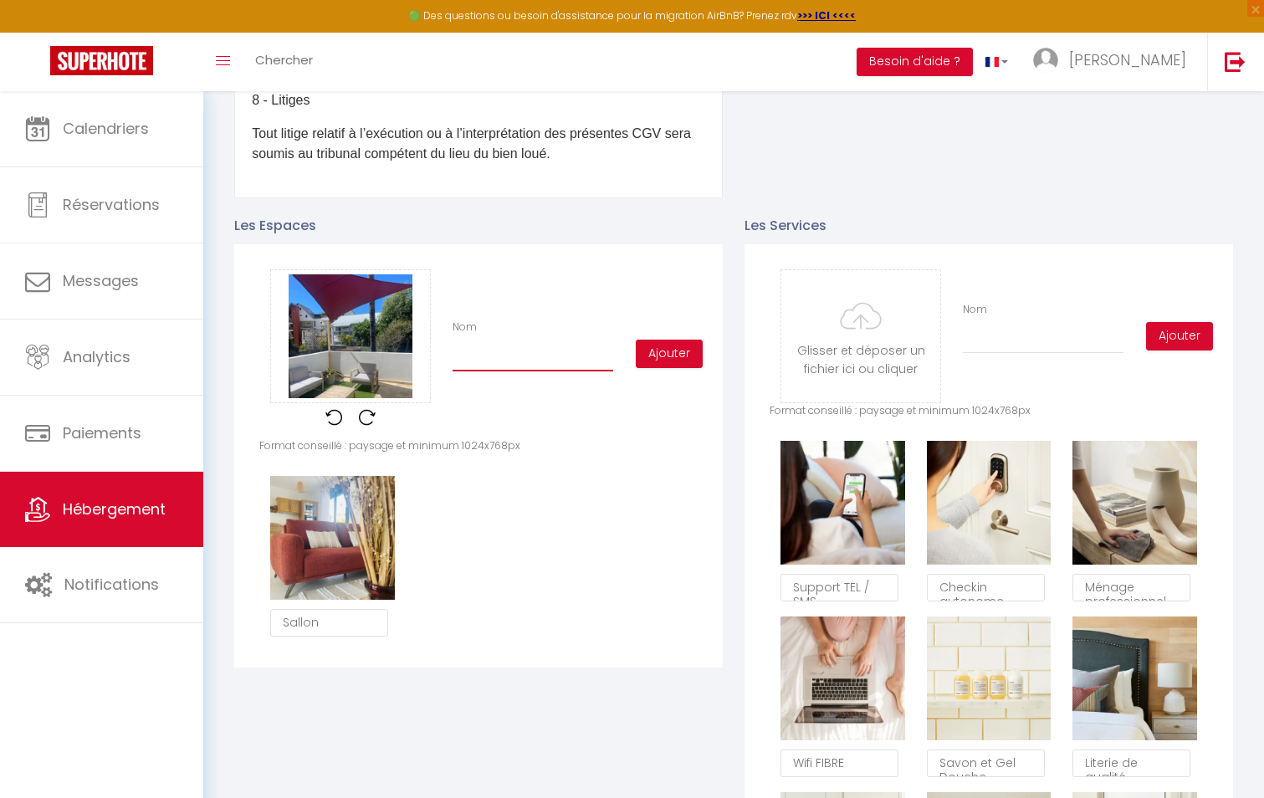
click at [498, 371] on input "Nom" at bounding box center [532, 356] width 161 height 30
type input "T"
checkbox input "true"
checkbox input "false"
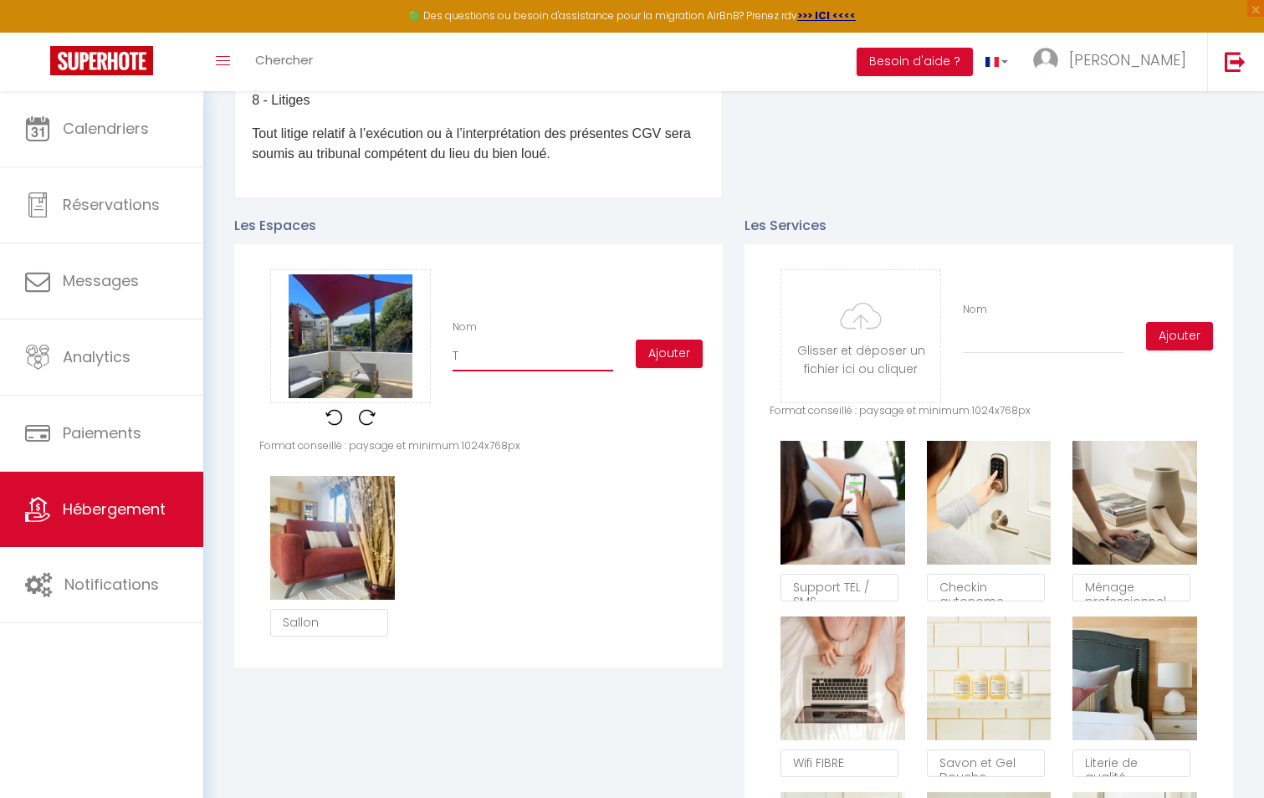
type input "Te"
checkbox input "true"
checkbox input "false"
type input "Ter"
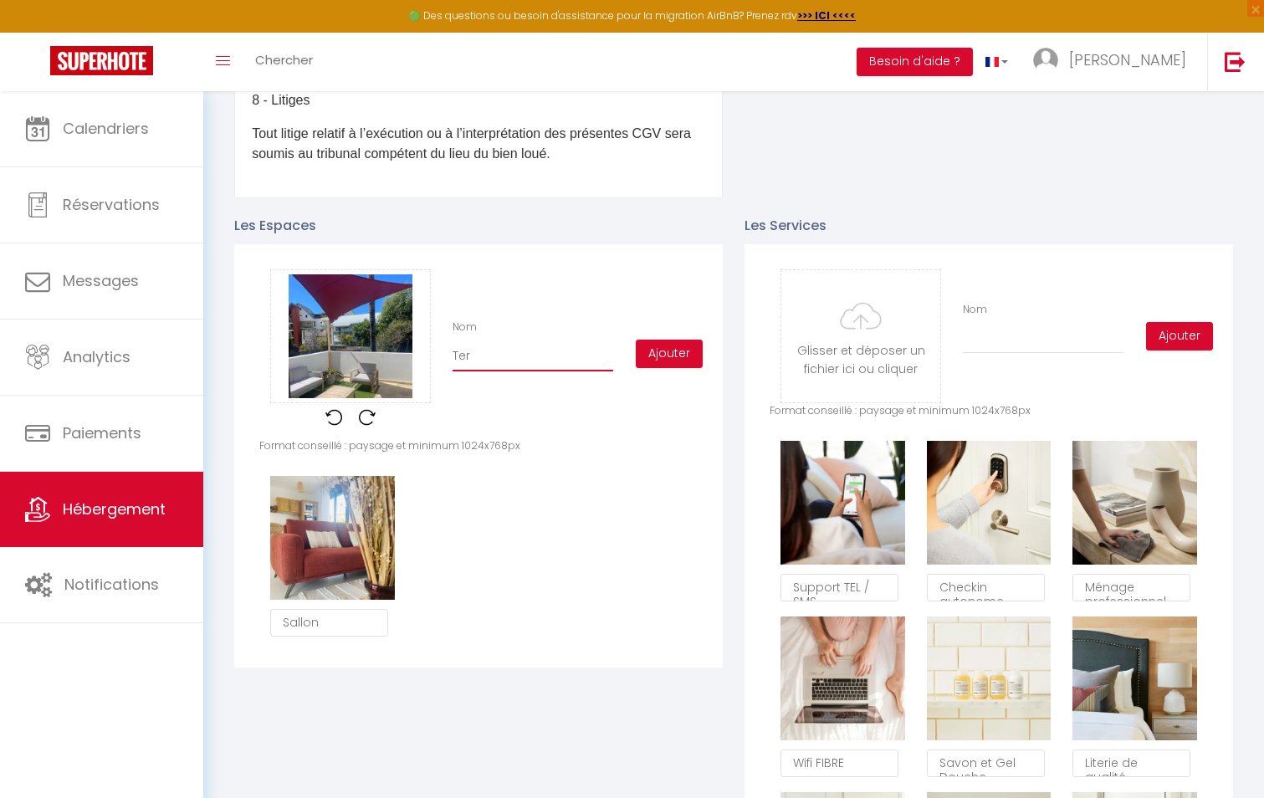
checkbox input "true"
checkbox input "false"
type input "Terr"
checkbox input "true"
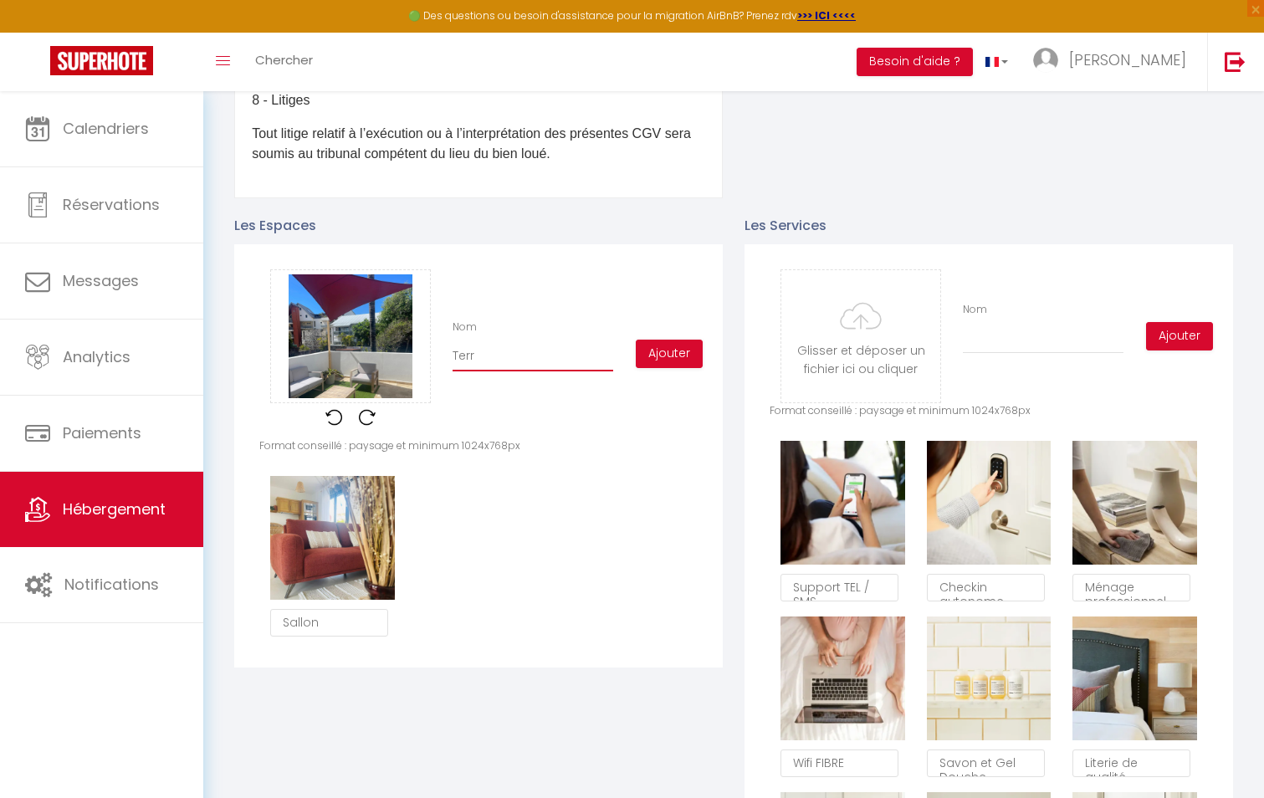
checkbox input "false"
type input "Terra"
checkbox input "true"
checkbox input "false"
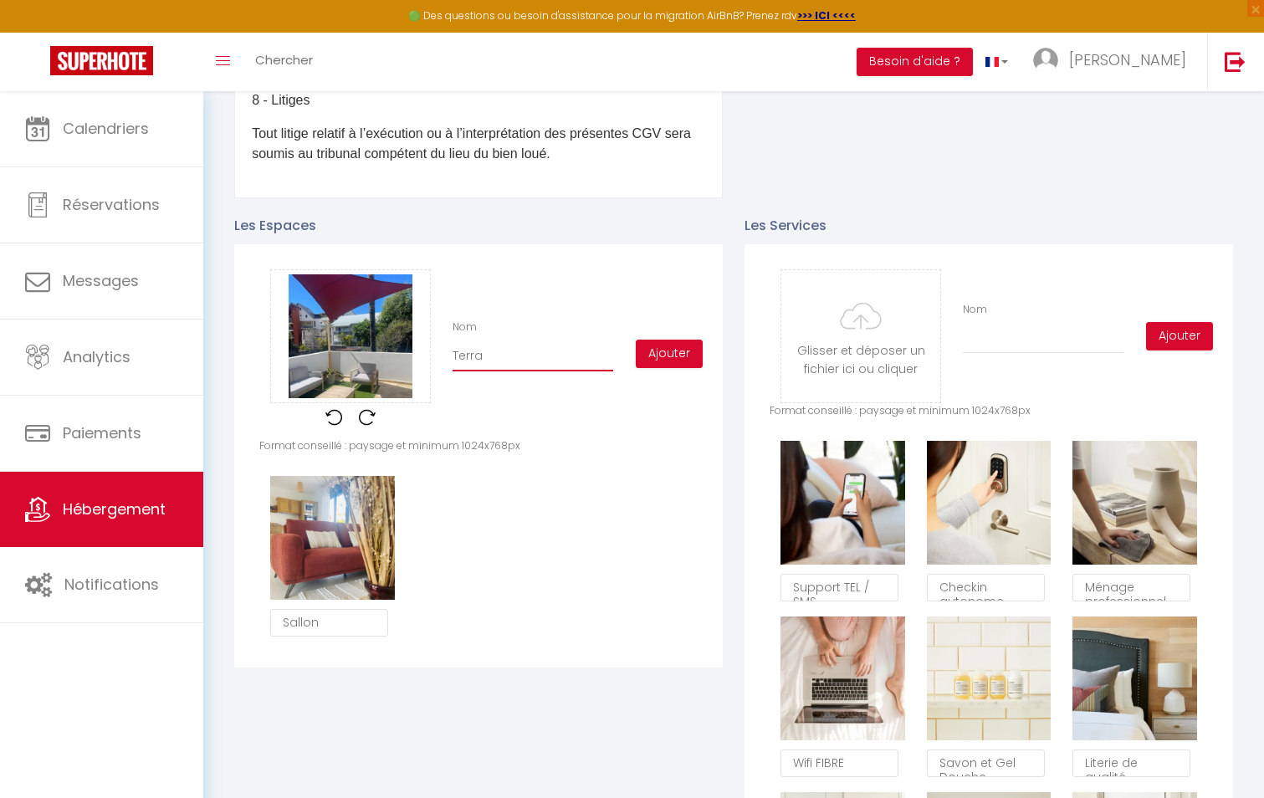
checkbox input "false"
type input "Terras"
checkbox input "true"
checkbox input "false"
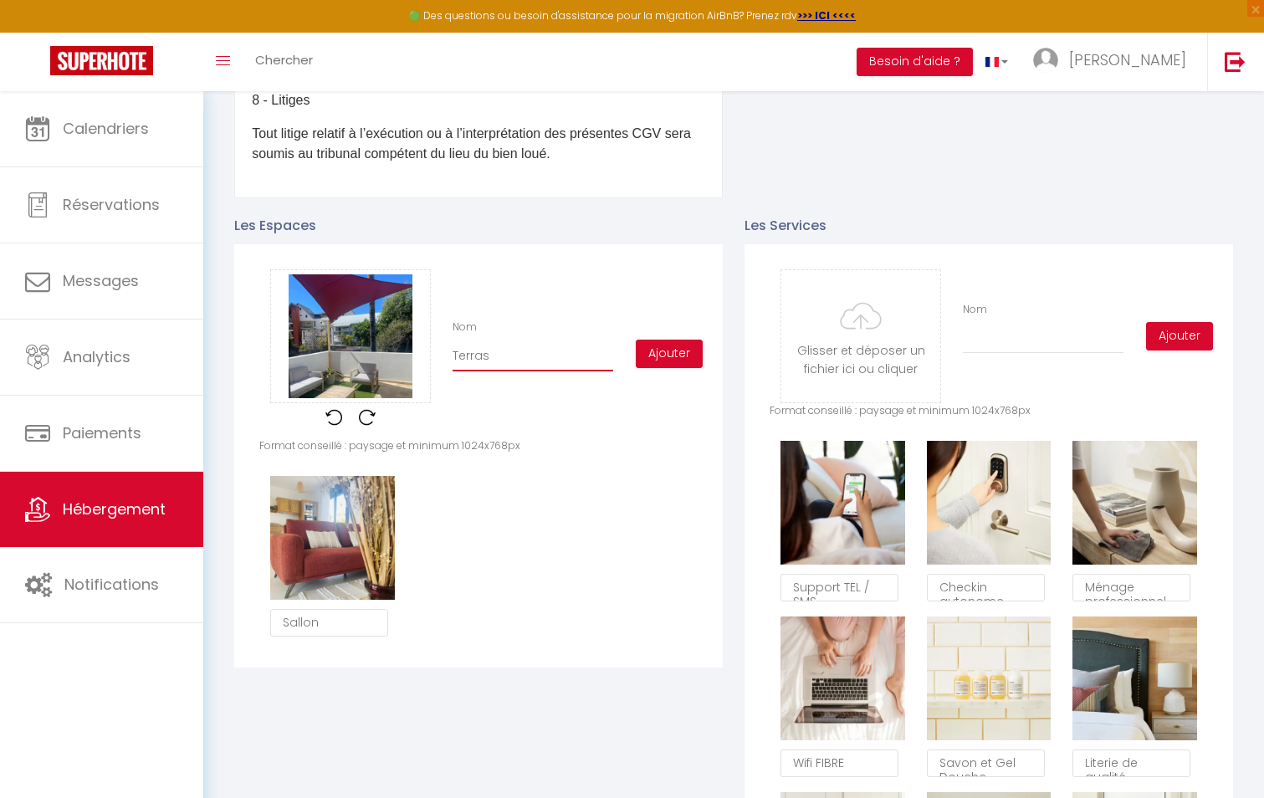
type input "Terrass"
checkbox input "true"
checkbox input "false"
type input "Terrasse"
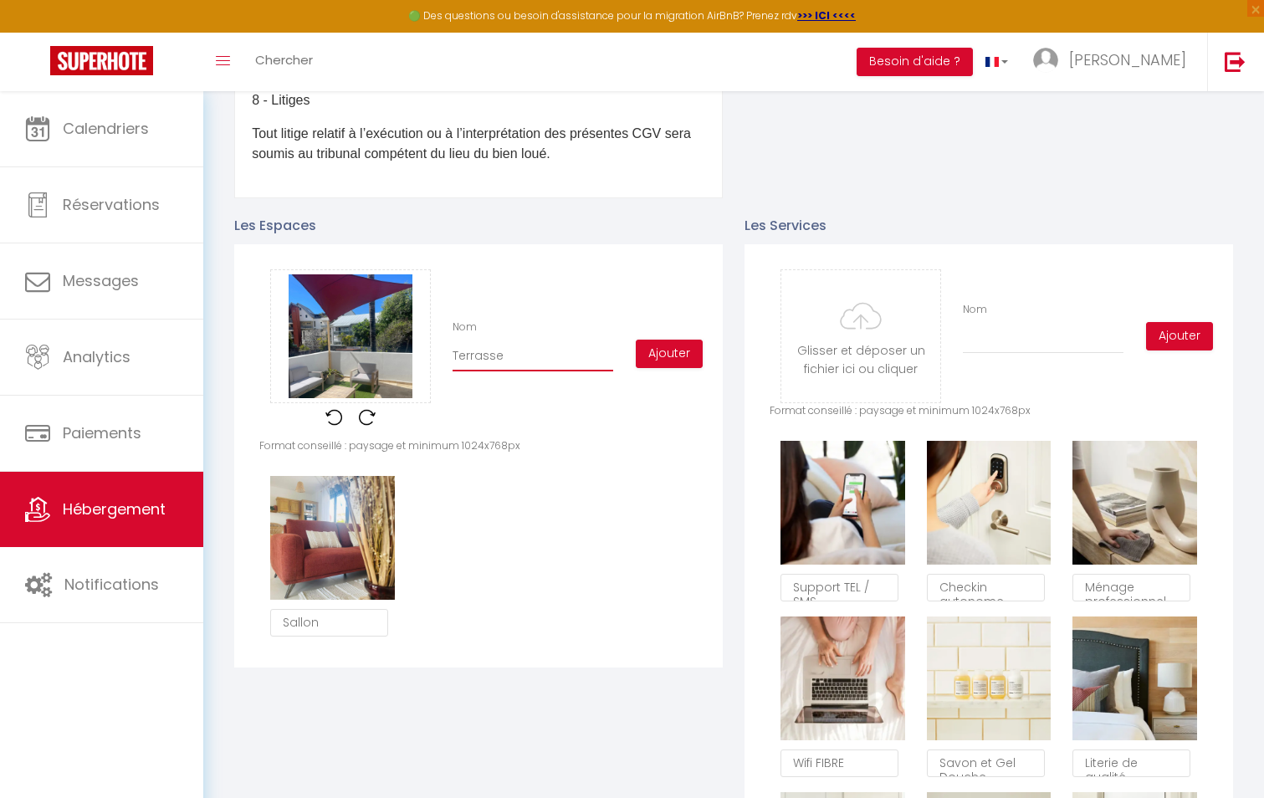
checkbox input "true"
checkbox input "false"
type input "Terrasse"
click at [682, 368] on button "Ajouter" at bounding box center [669, 354] width 67 height 28
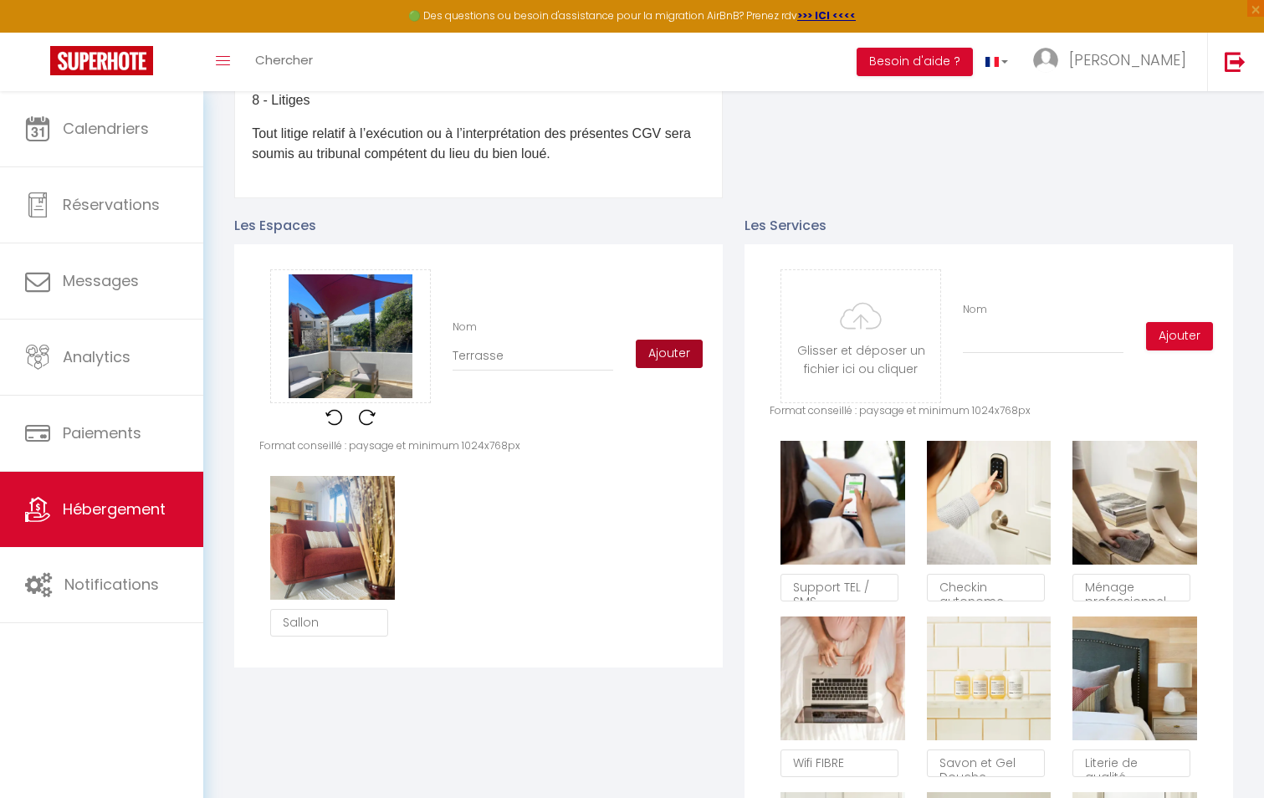
checkbox input "true"
checkbox input "false"
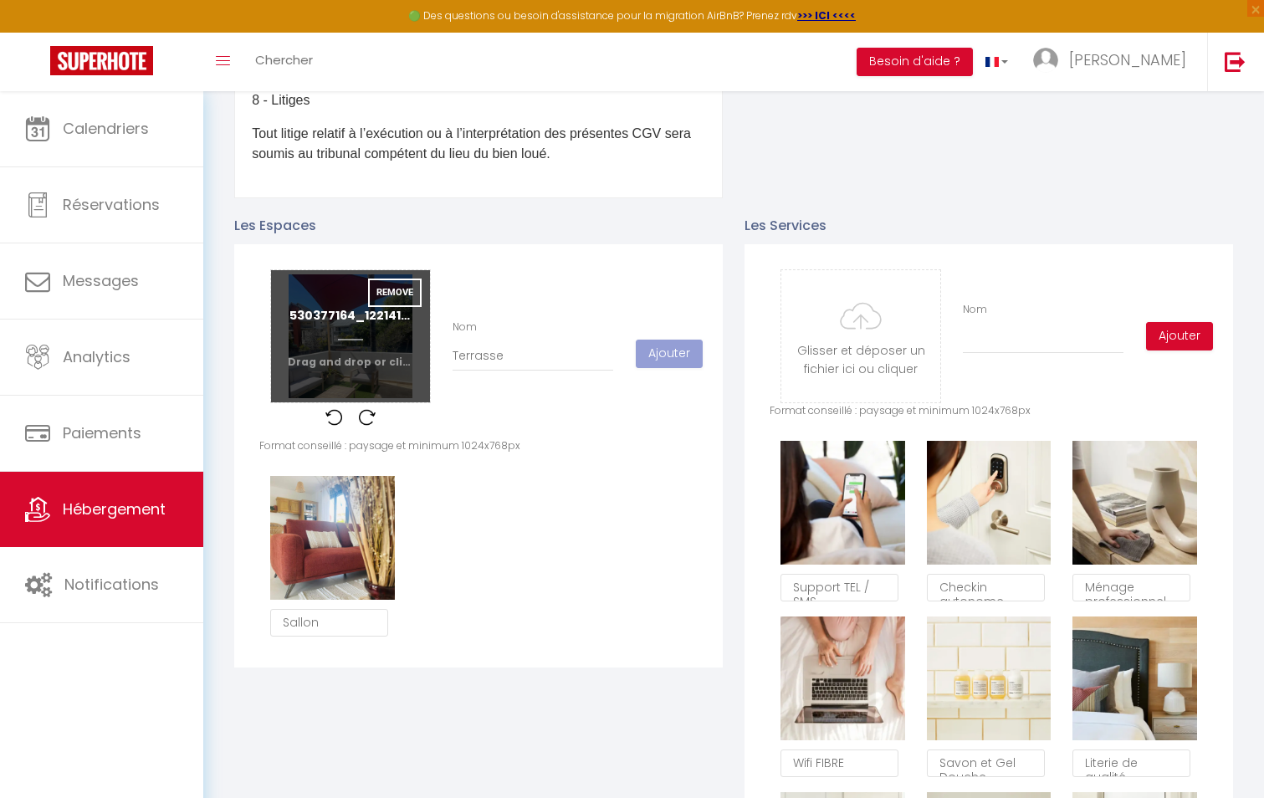
checkbox input "true"
checkbox input "false"
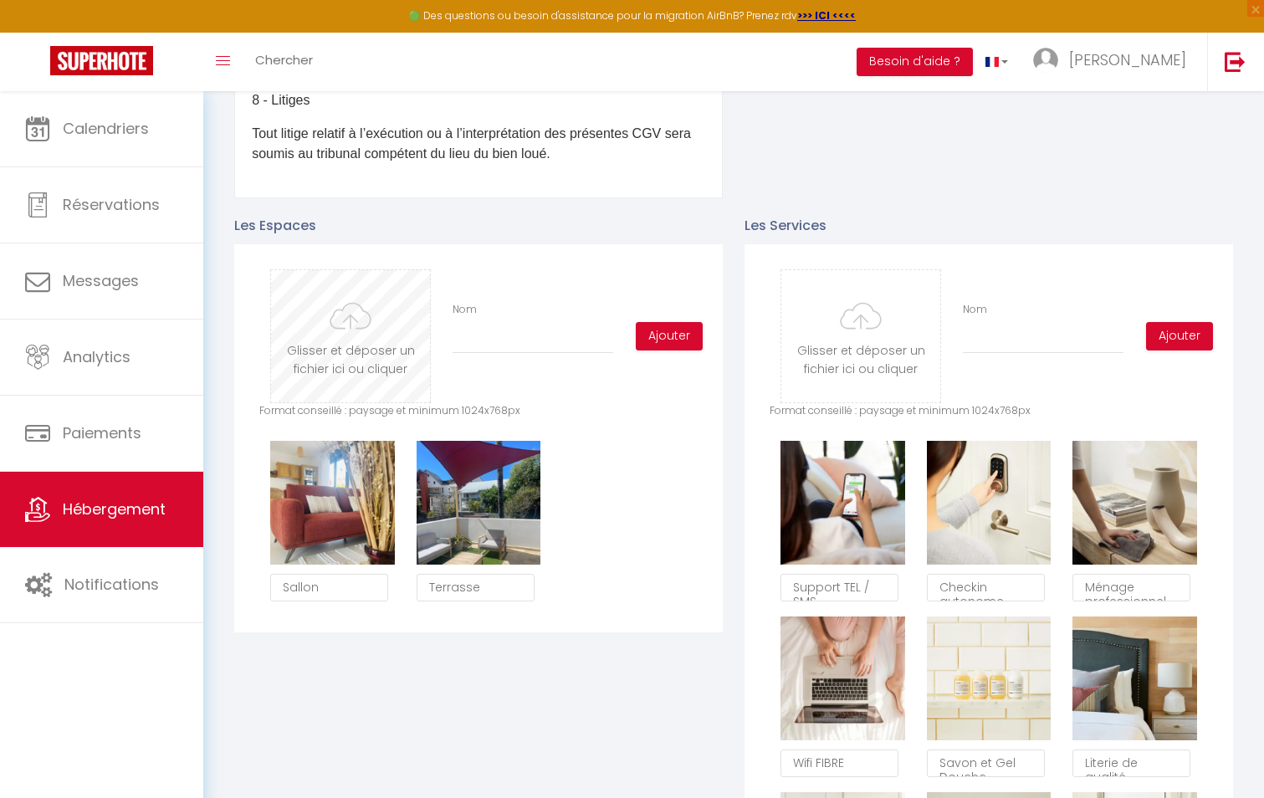
click at [371, 349] on input "file" at bounding box center [350, 336] width 159 height 132
type input "C:\fakepath\498646317_122128375664750845_8895108038319272199_n.jpg"
checkbox input "true"
checkbox input "false"
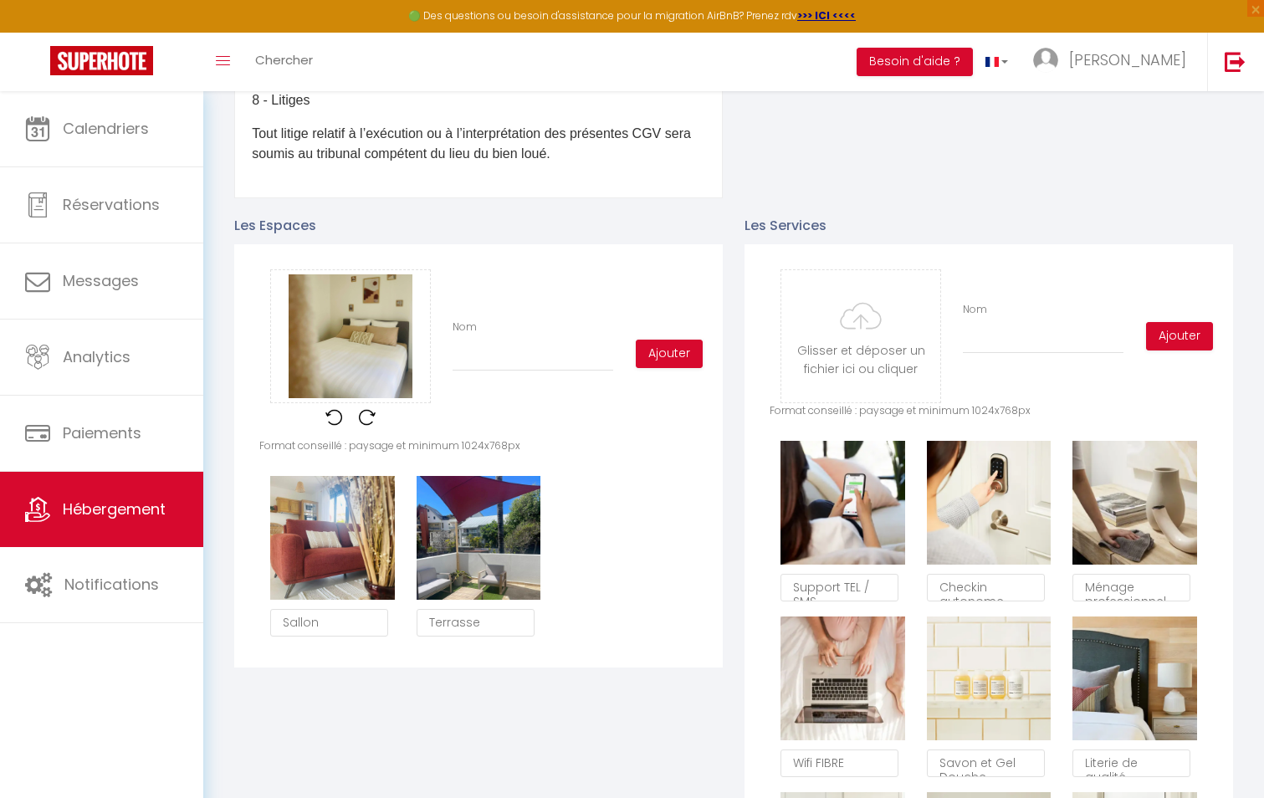
click at [452, 371] on div "Nom" at bounding box center [533, 345] width 182 height 52
click at [487, 368] on input "Nom" at bounding box center [532, 356] width 161 height 30
type input "C"
checkbox input "true"
checkbox input "false"
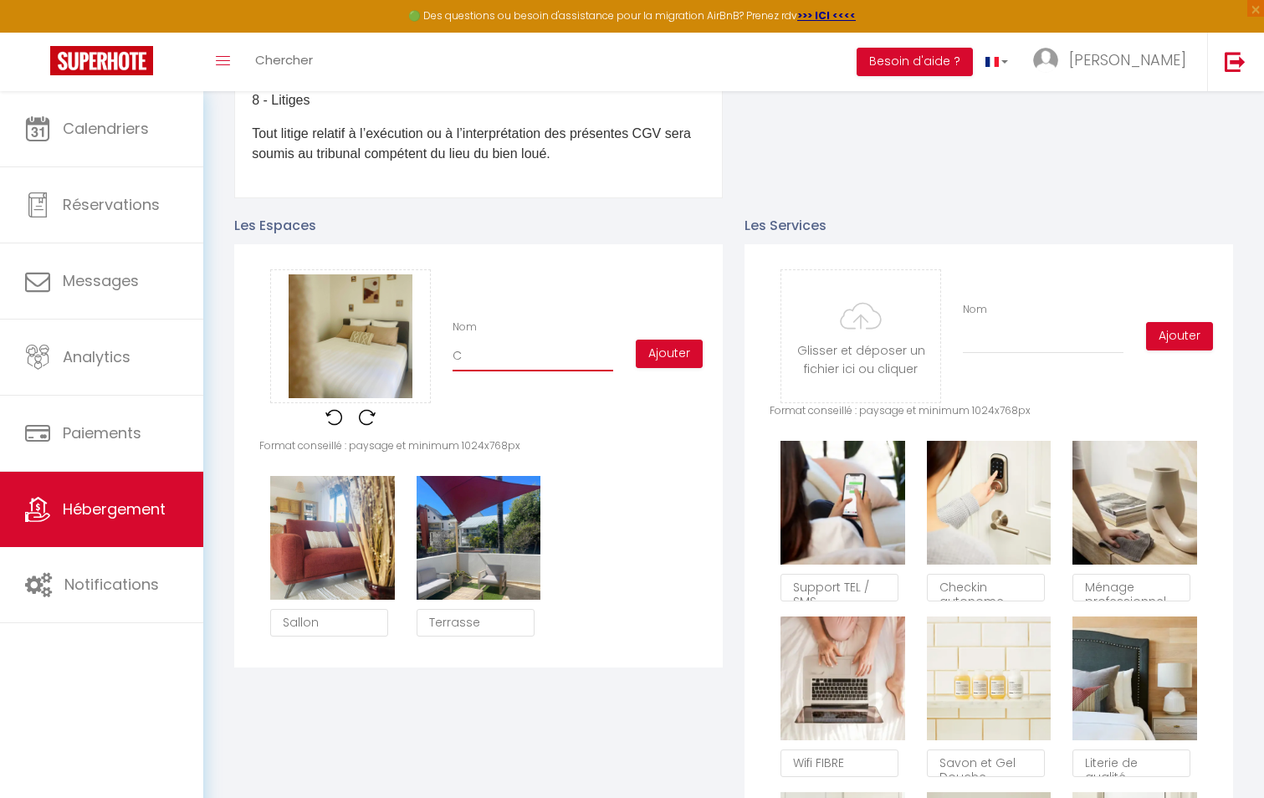
checkbox input "false"
type input "Ca"
checkbox input "true"
checkbox input "false"
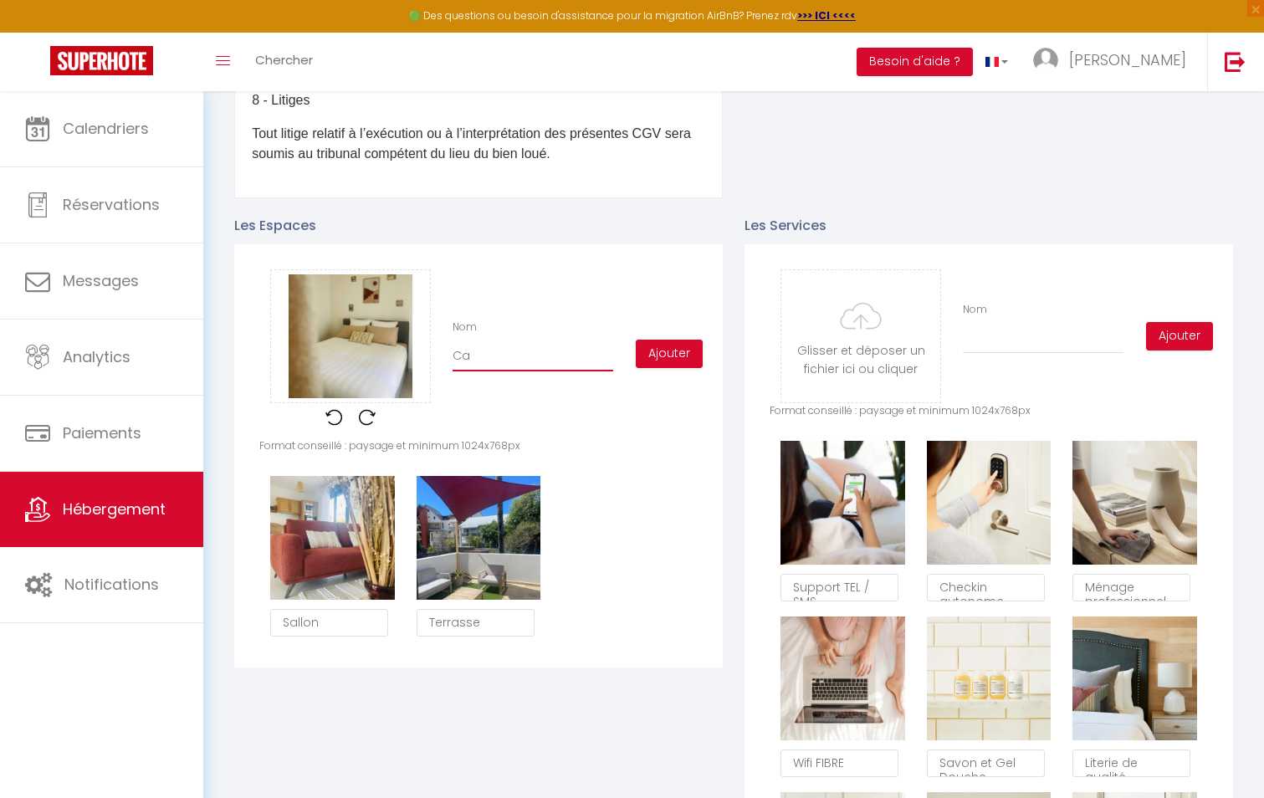
type input "C"
checkbox input "true"
checkbox input "false"
type input "Ch"
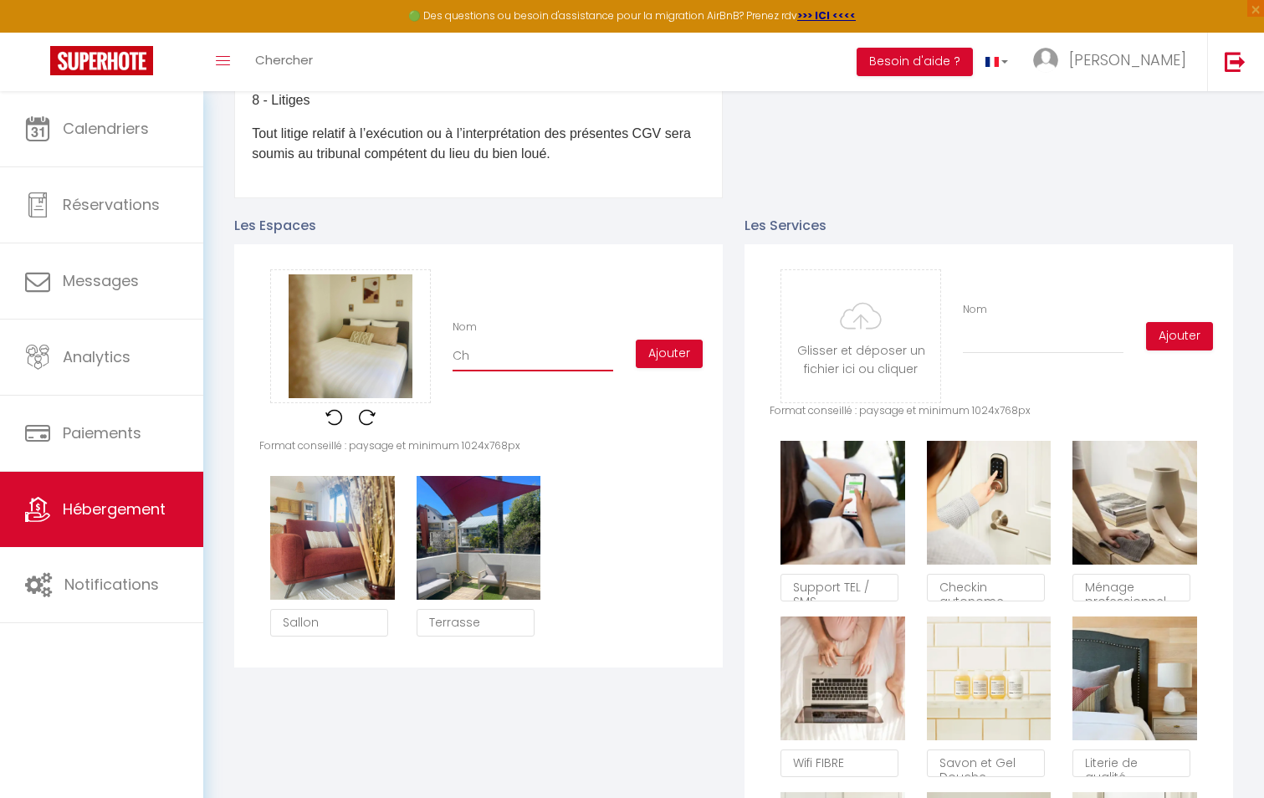
checkbox input "true"
checkbox input "false"
type input "Cha"
checkbox input "true"
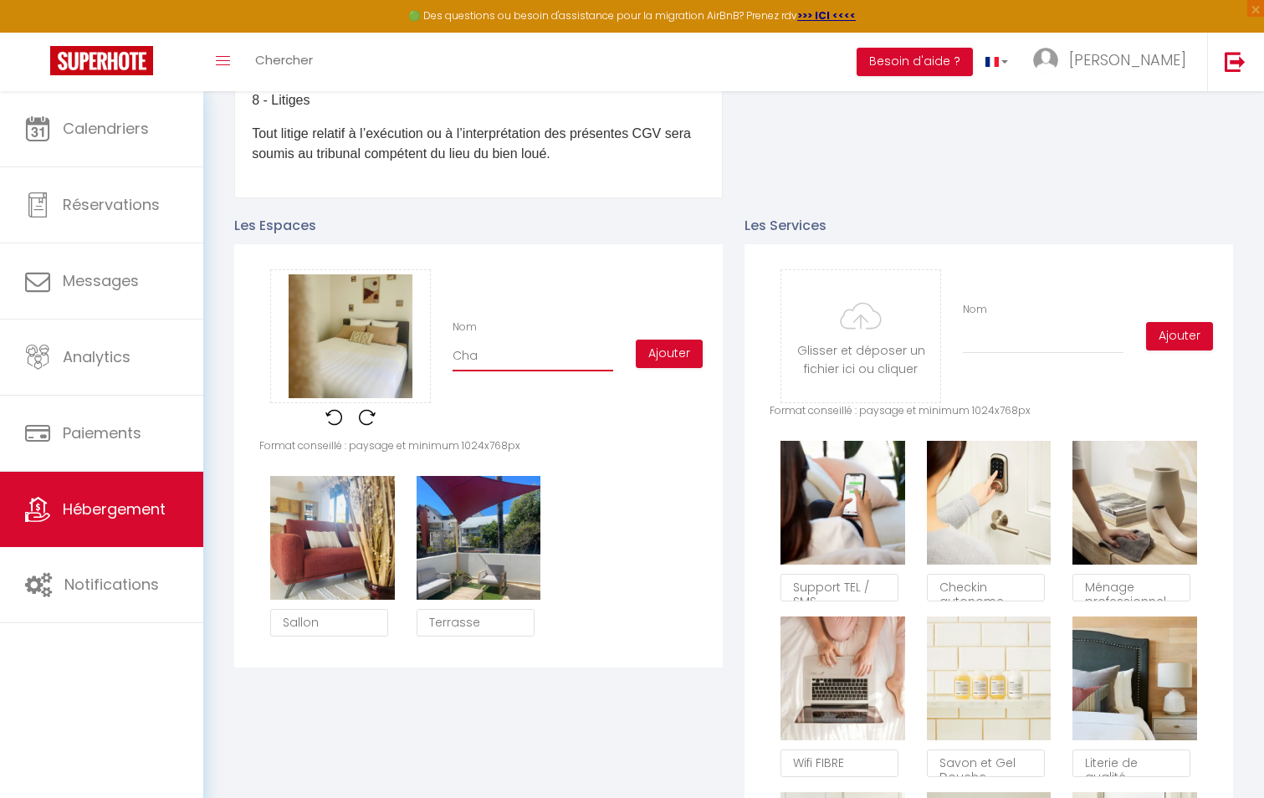
checkbox input "false"
type input "Cham"
checkbox input "true"
checkbox input "false"
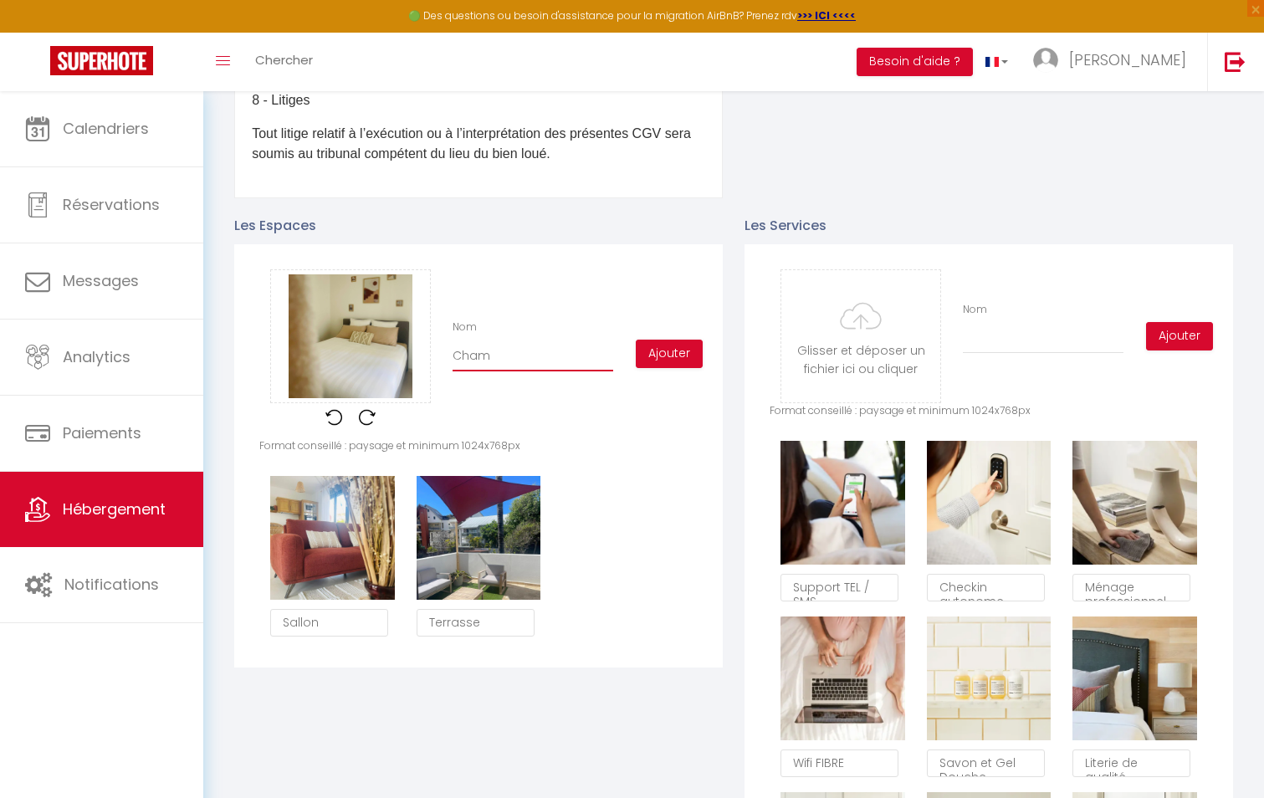
checkbox input "false"
type input "Chamb"
checkbox input "true"
checkbox input "false"
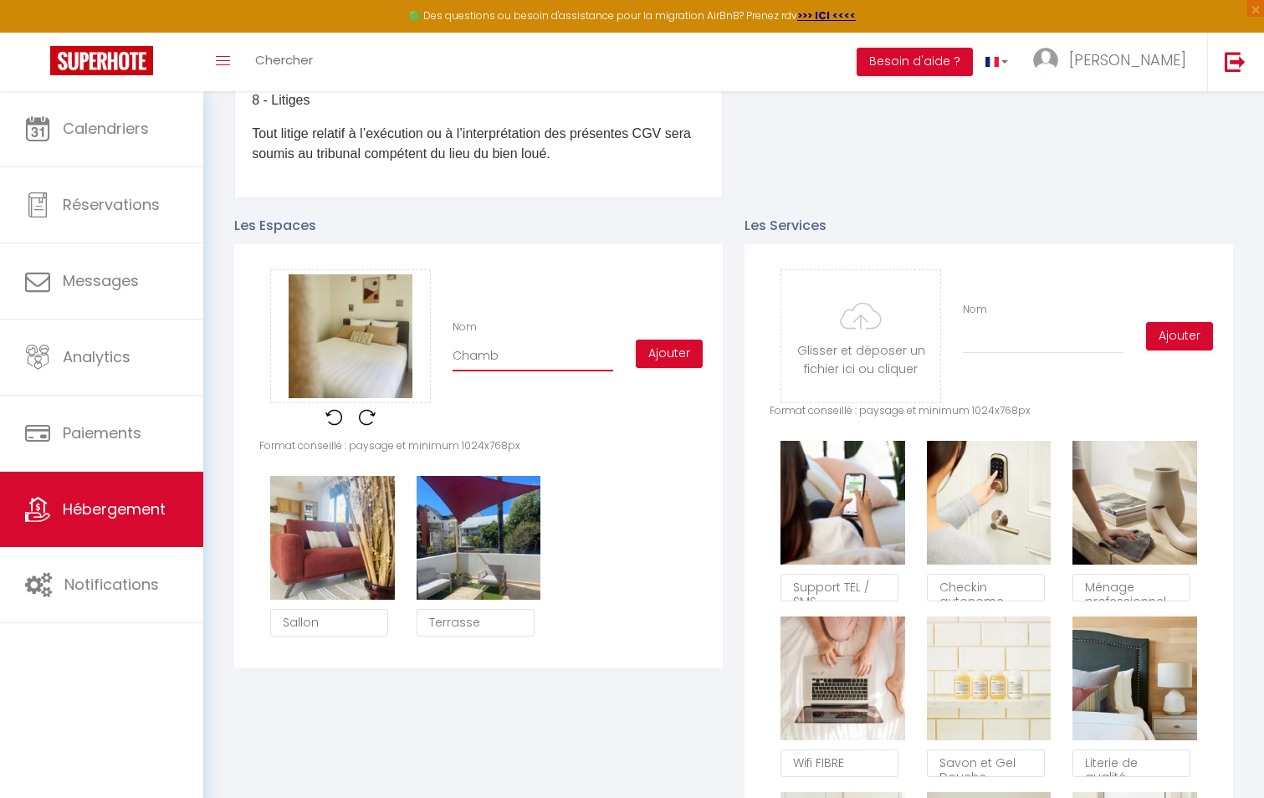
type input "Chambr"
checkbox input "true"
checkbox input "false"
type input "Chambre"
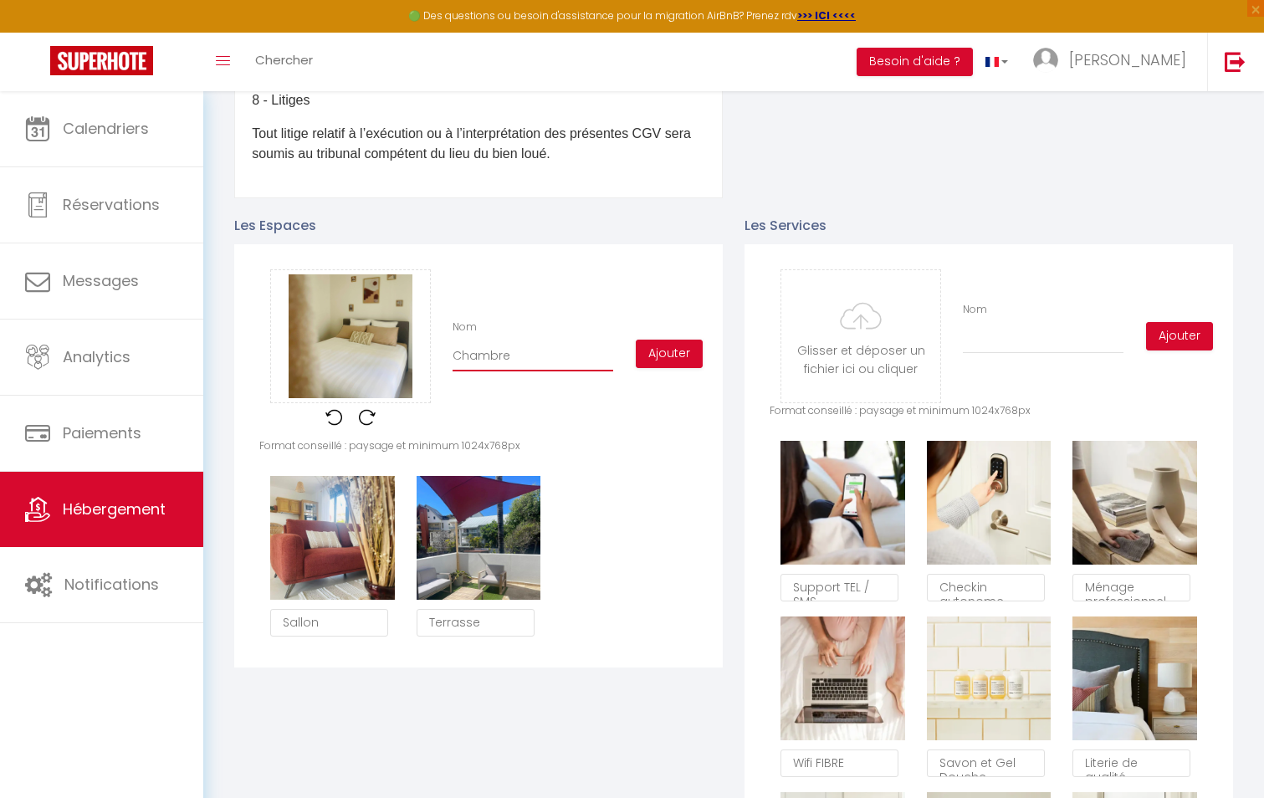
checkbox input "true"
checkbox input "false"
type input "Chambre"
click at [655, 351] on div "Glisser et déposer un fichier ici ou cliquer Ooops, something wrong happened. R…" at bounding box center [478, 353] width 438 height 169
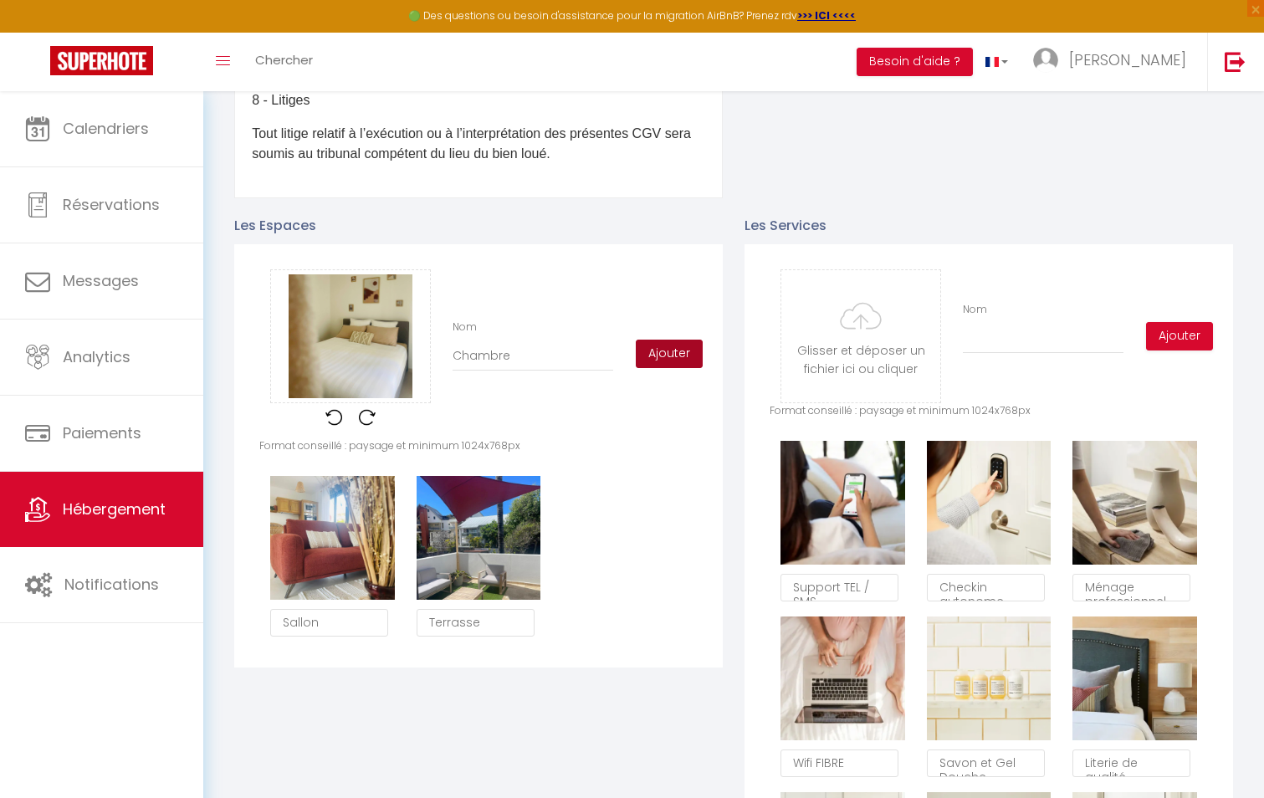
click at [656, 356] on button "Ajouter" at bounding box center [669, 354] width 67 height 28
checkbox input "true"
checkbox input "false"
checkbox input "true"
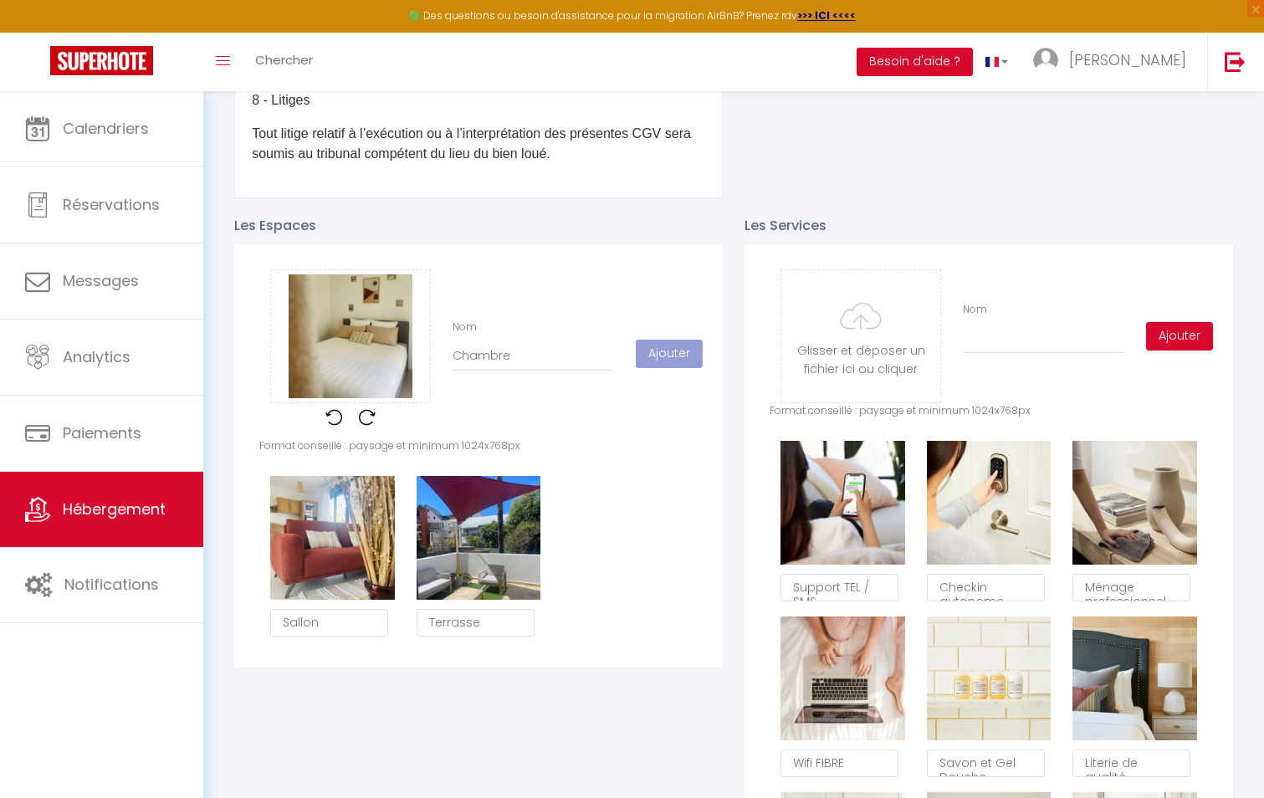
checkbox input "false"
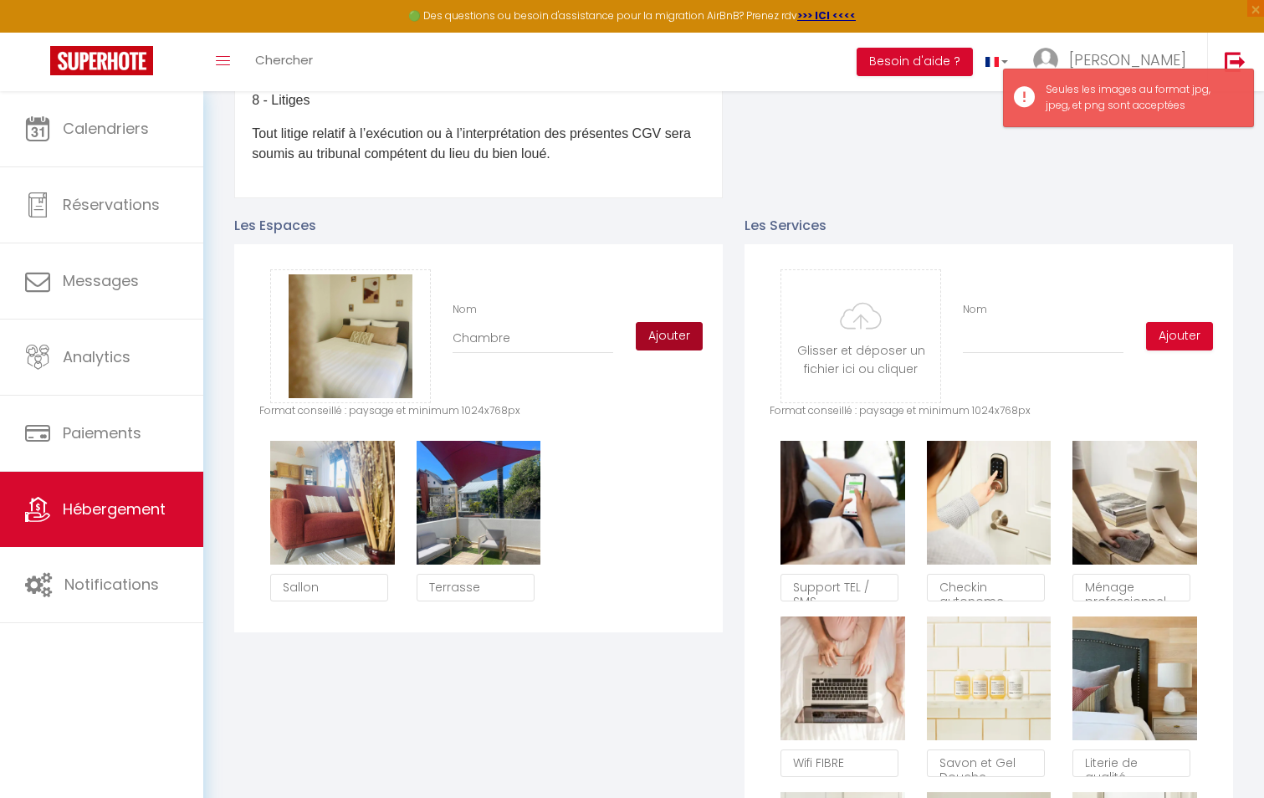
click at [677, 345] on button "Ajouter" at bounding box center [669, 336] width 67 height 28
checkbox input "true"
checkbox input "false"
checkbox input "true"
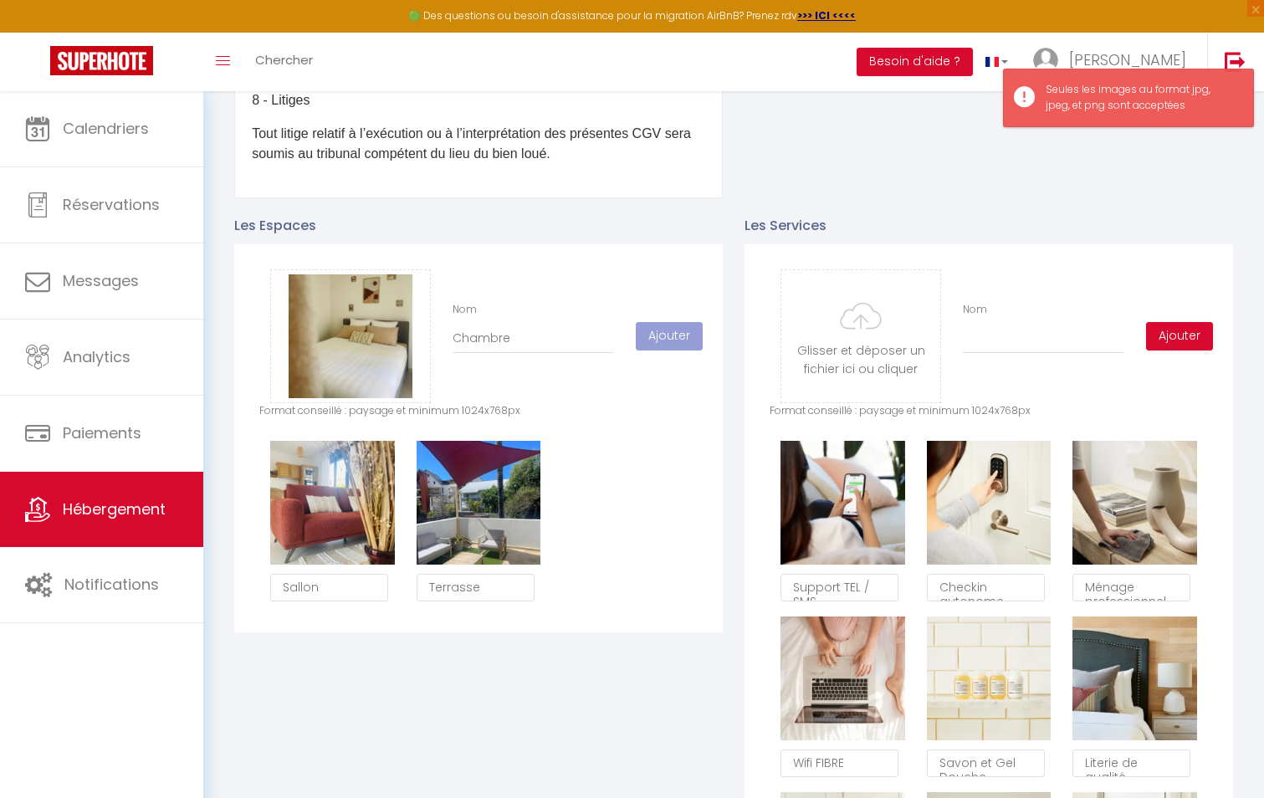
checkbox input "false"
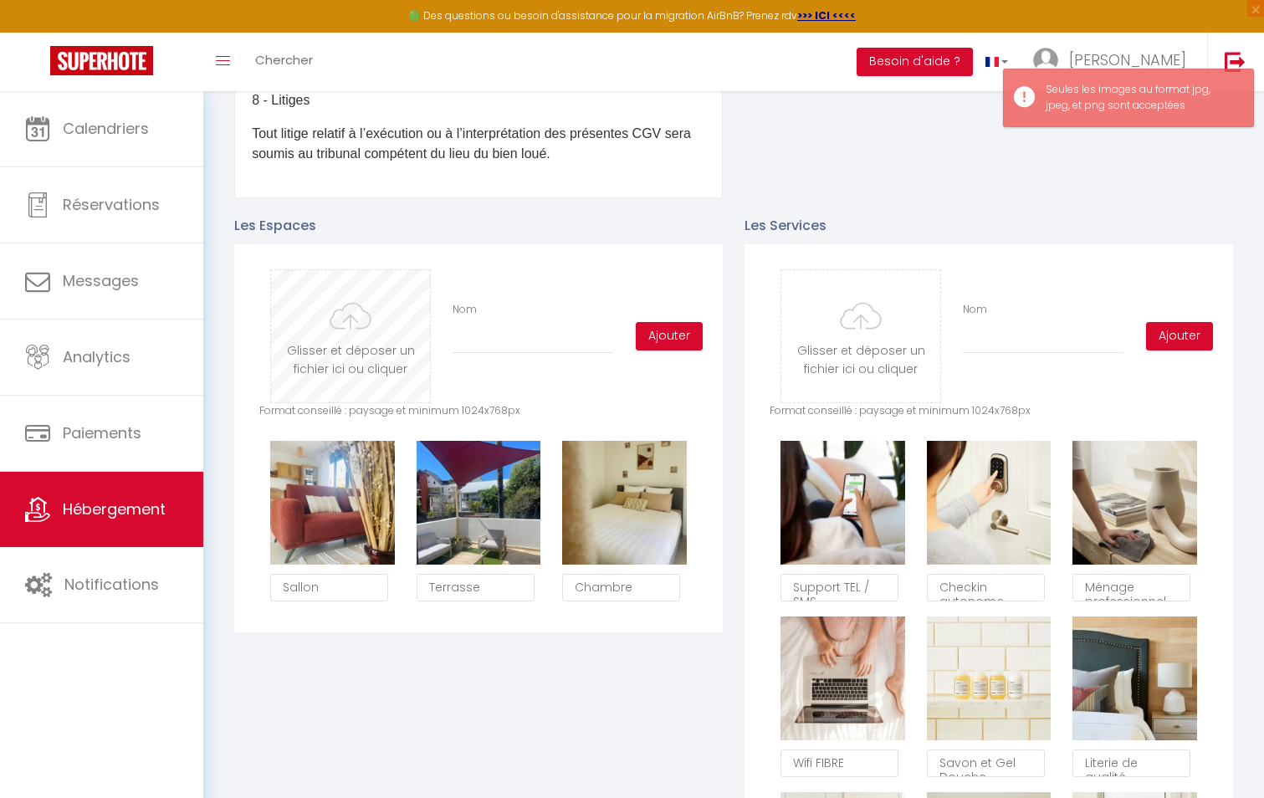
click at [370, 340] on input "file" at bounding box center [350, 336] width 159 height 132
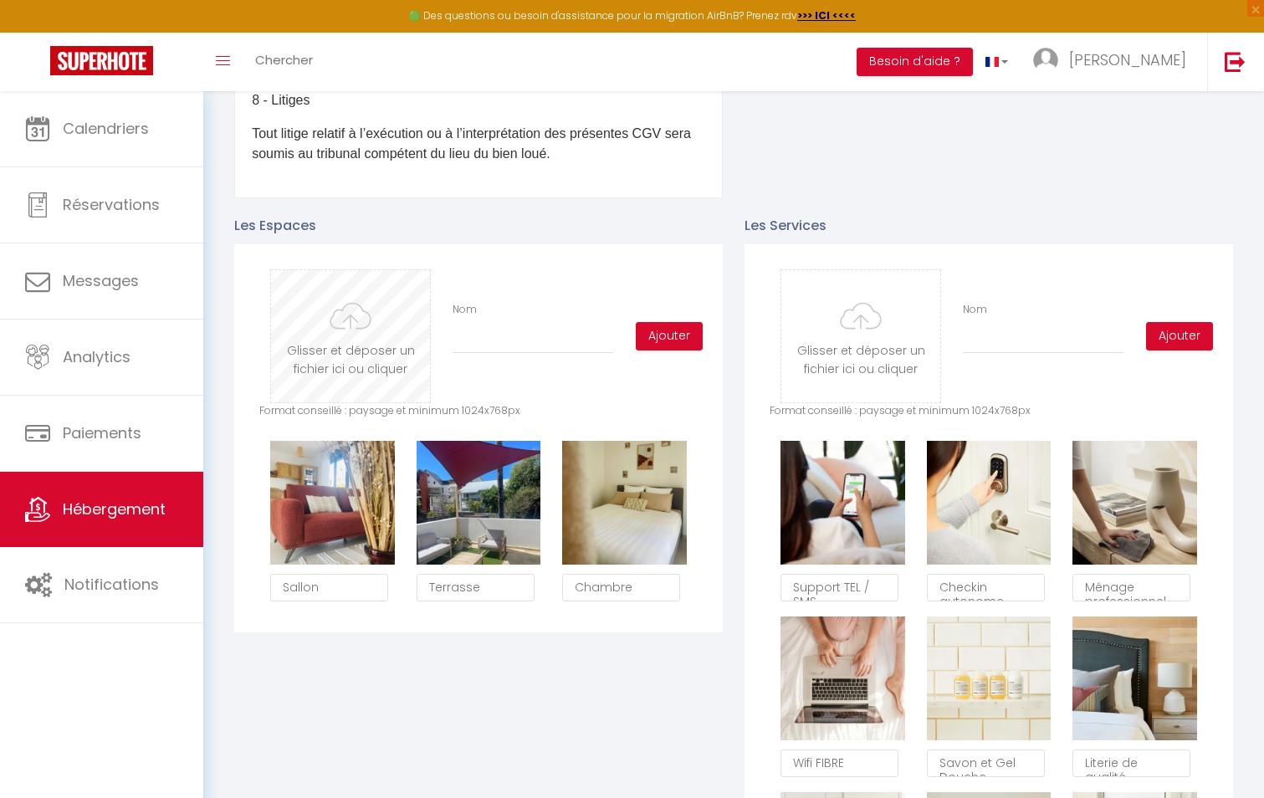
type input "C:\fakepath\499268633_122128375826750845_7902877668815410307_n.jpg"
checkbox input "true"
checkbox input "false"
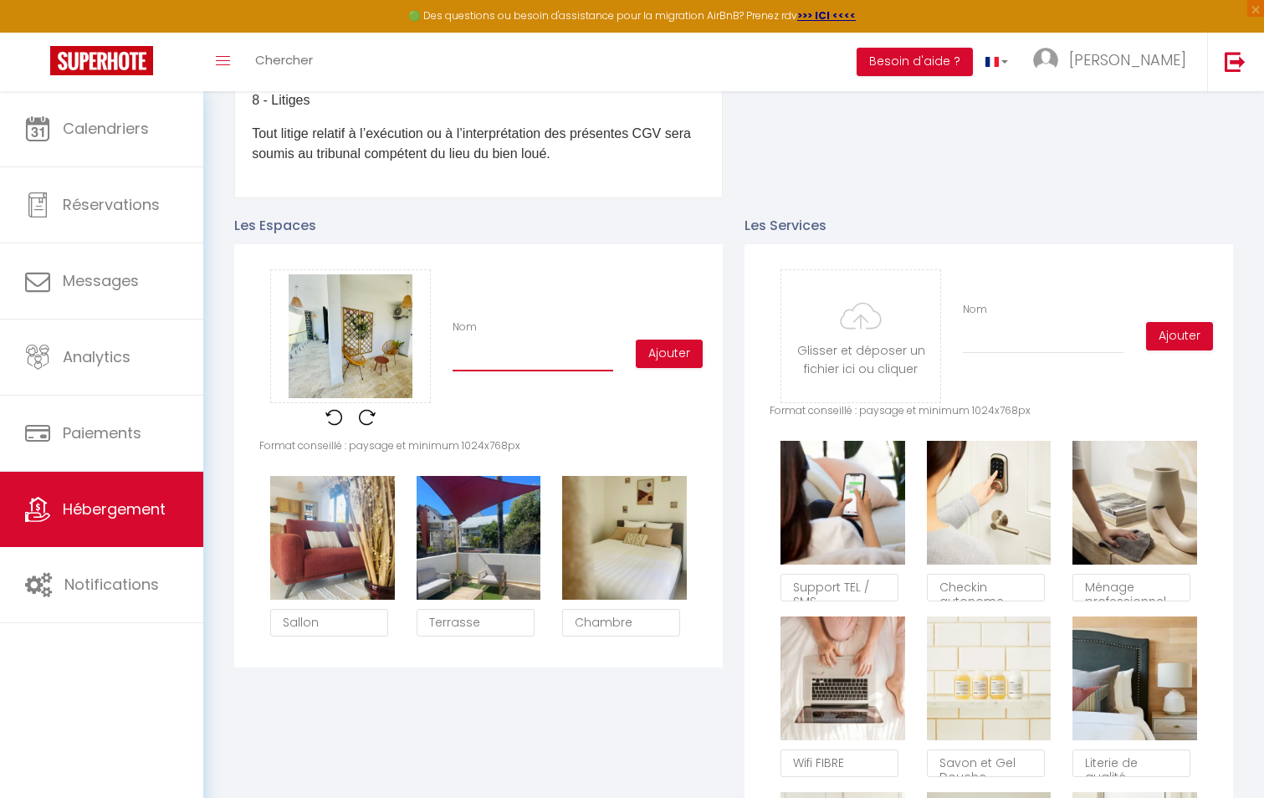
click at [482, 361] on input "Nom" at bounding box center [532, 356] width 161 height 30
type input "T"
checkbox input "true"
checkbox input "false"
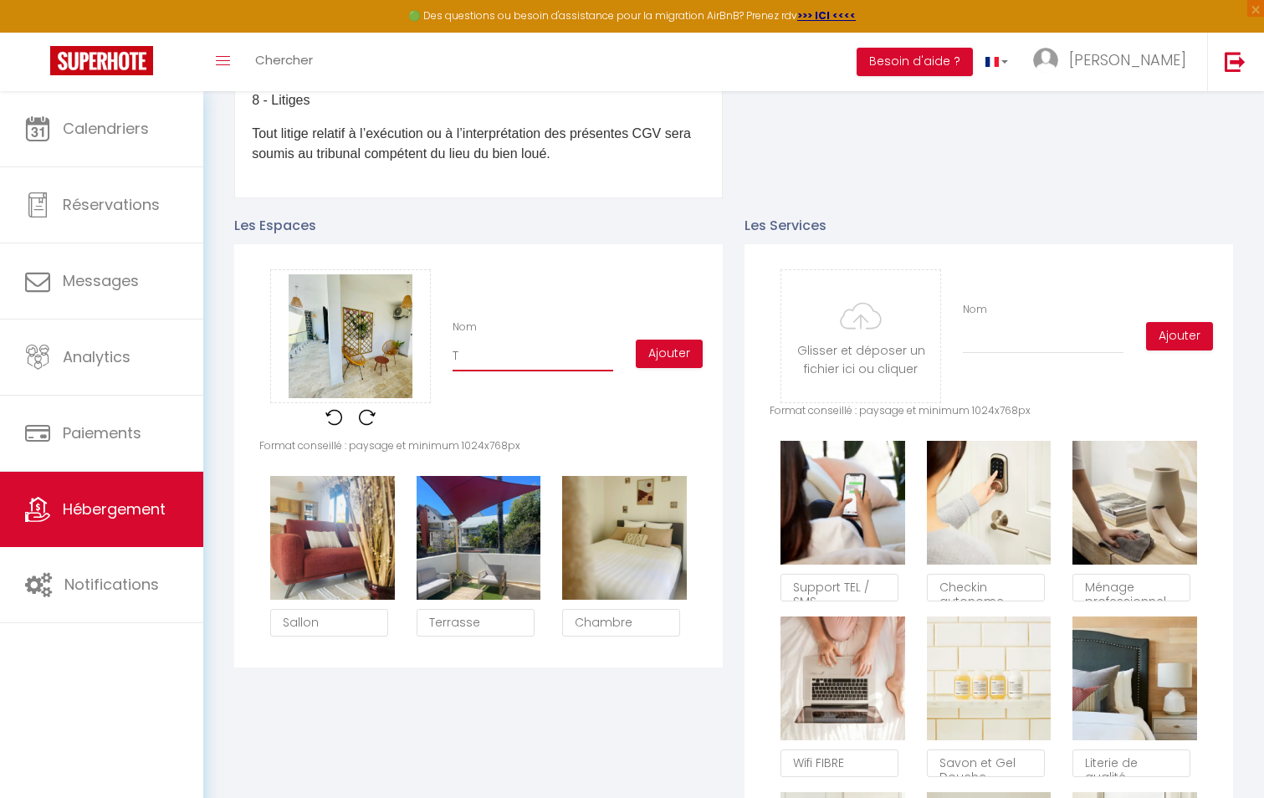
type input "Te"
checkbox input "true"
checkbox input "false"
type input "Ter"
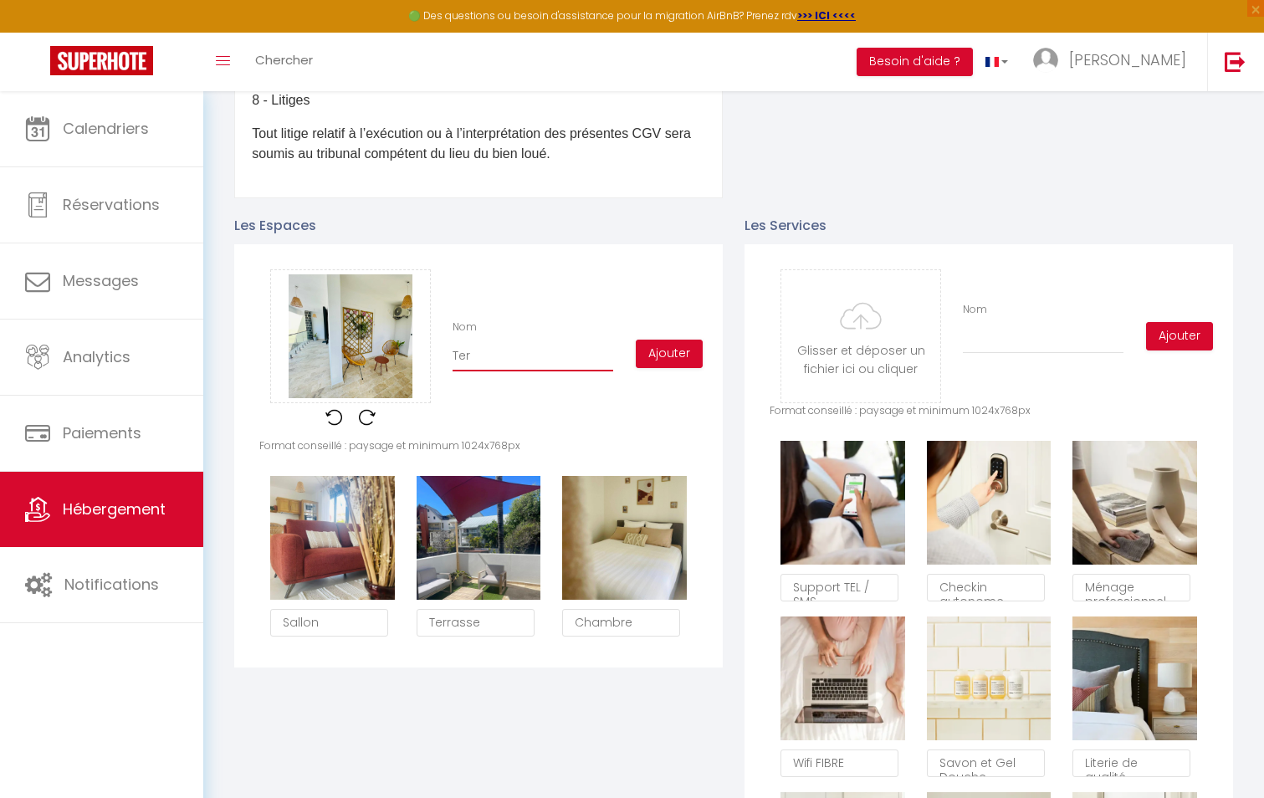
checkbox input "true"
checkbox input "false"
type input "Terr"
checkbox input "true"
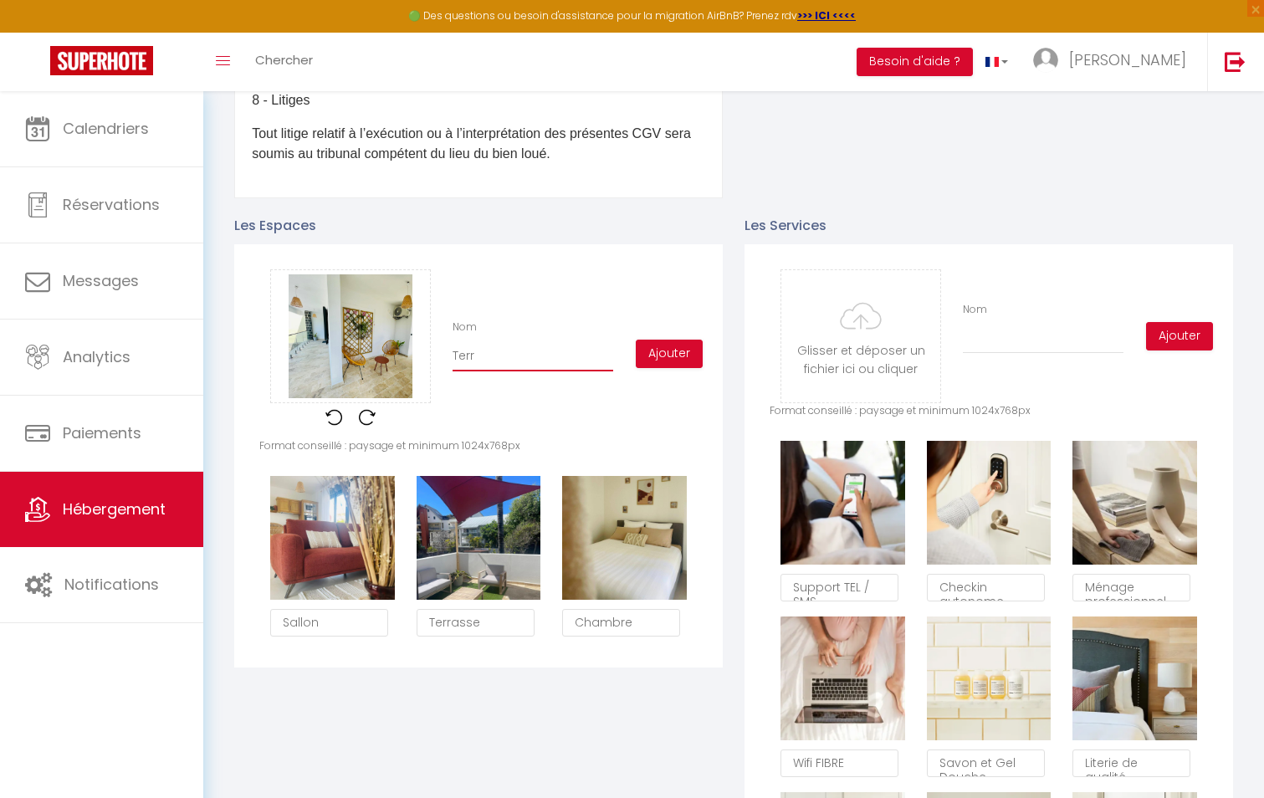
checkbox input "false"
type input "Terra"
checkbox input "true"
checkbox input "false"
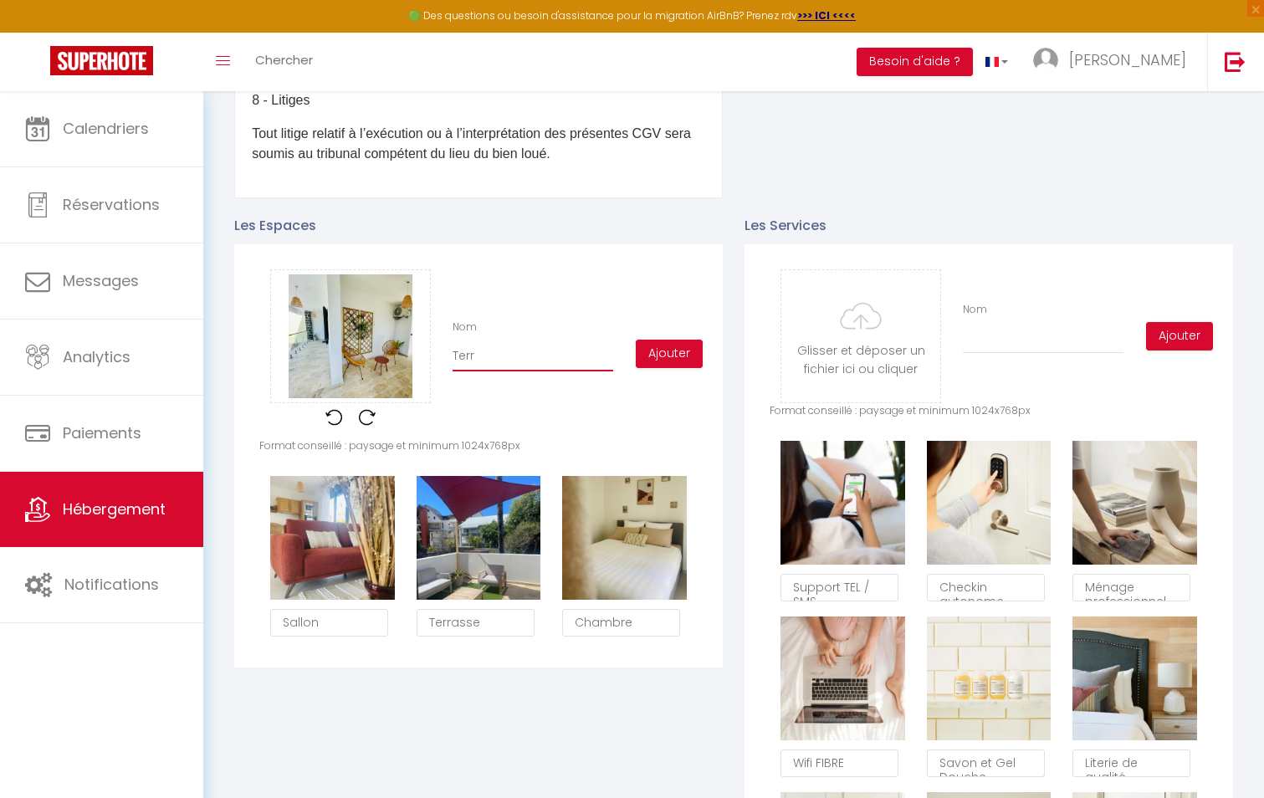
checkbox input "false"
type input "Terras"
checkbox input "true"
checkbox input "false"
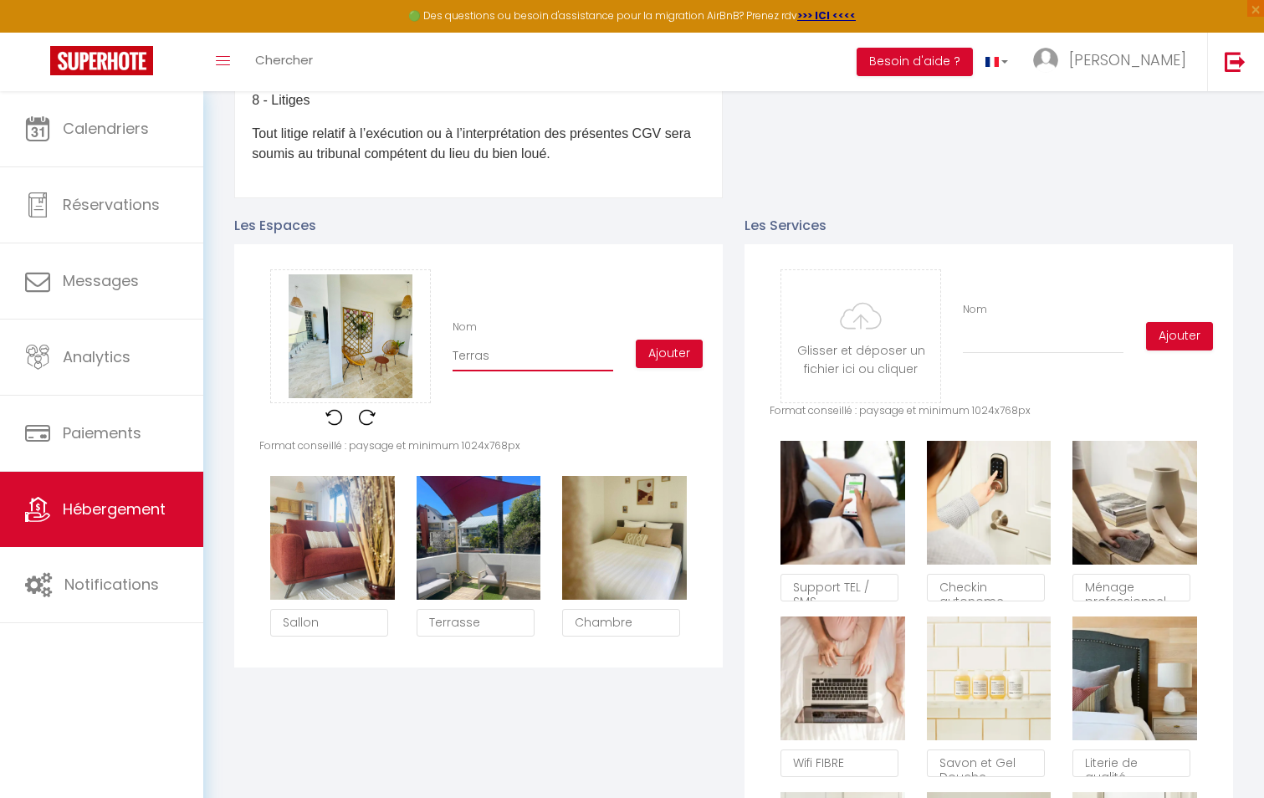
type input "Terrass"
checkbox input "true"
checkbox input "false"
type input "Terrasse"
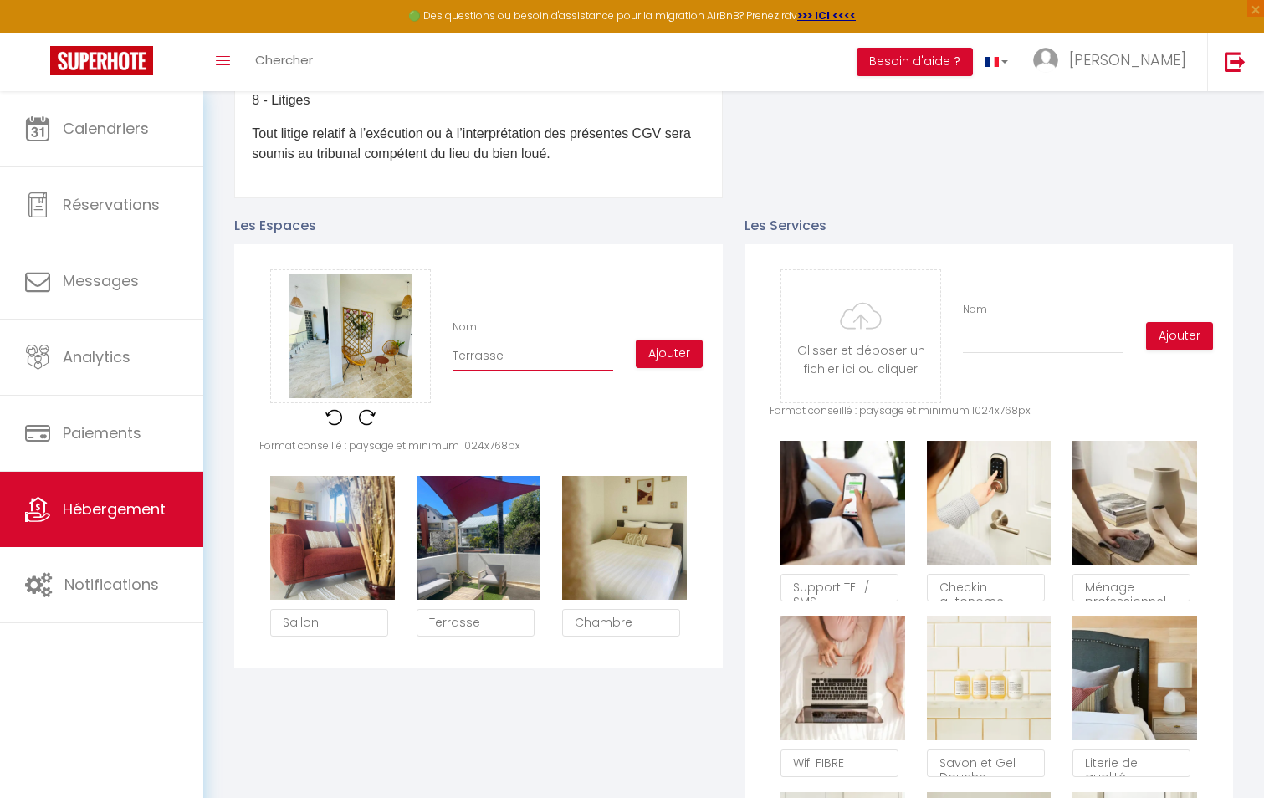
checkbox input "true"
checkbox input "false"
type input "Terrasse"
click at [658, 367] on button "Ajouter" at bounding box center [669, 354] width 67 height 28
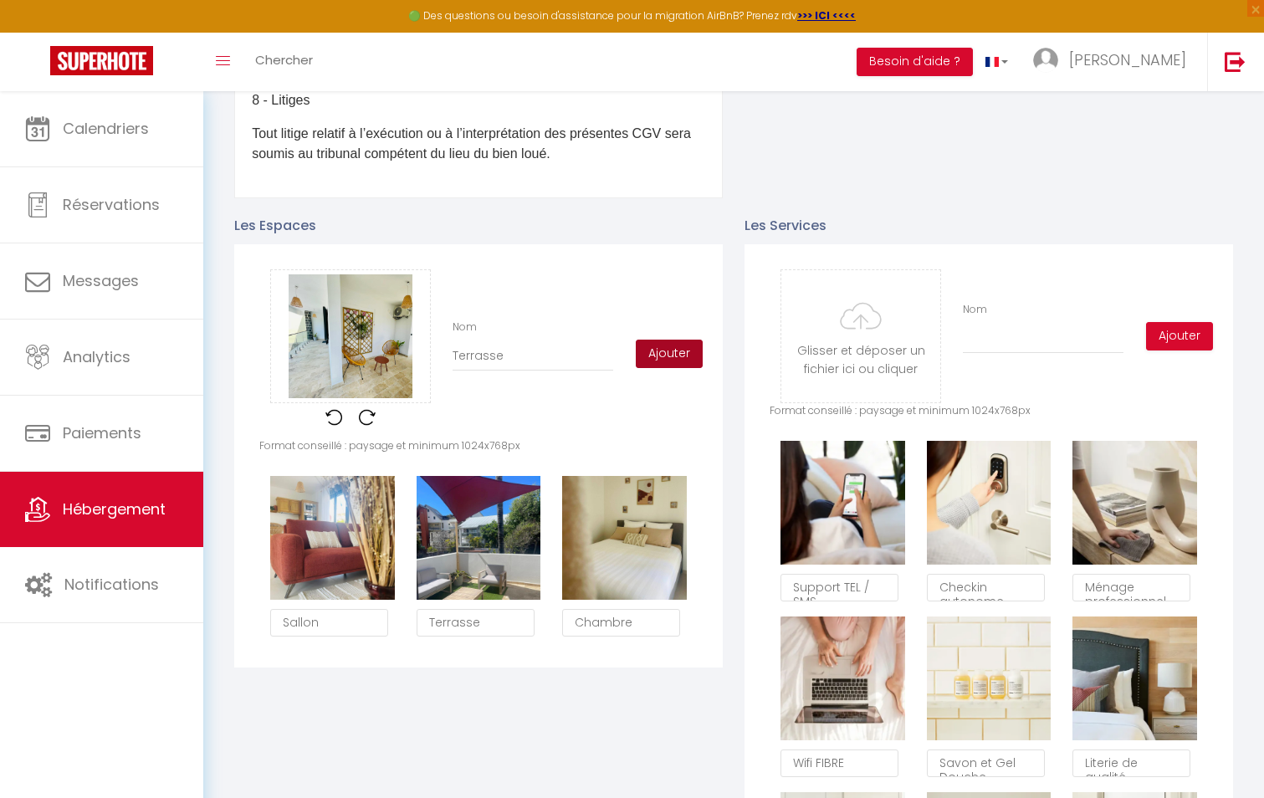
checkbox input "true"
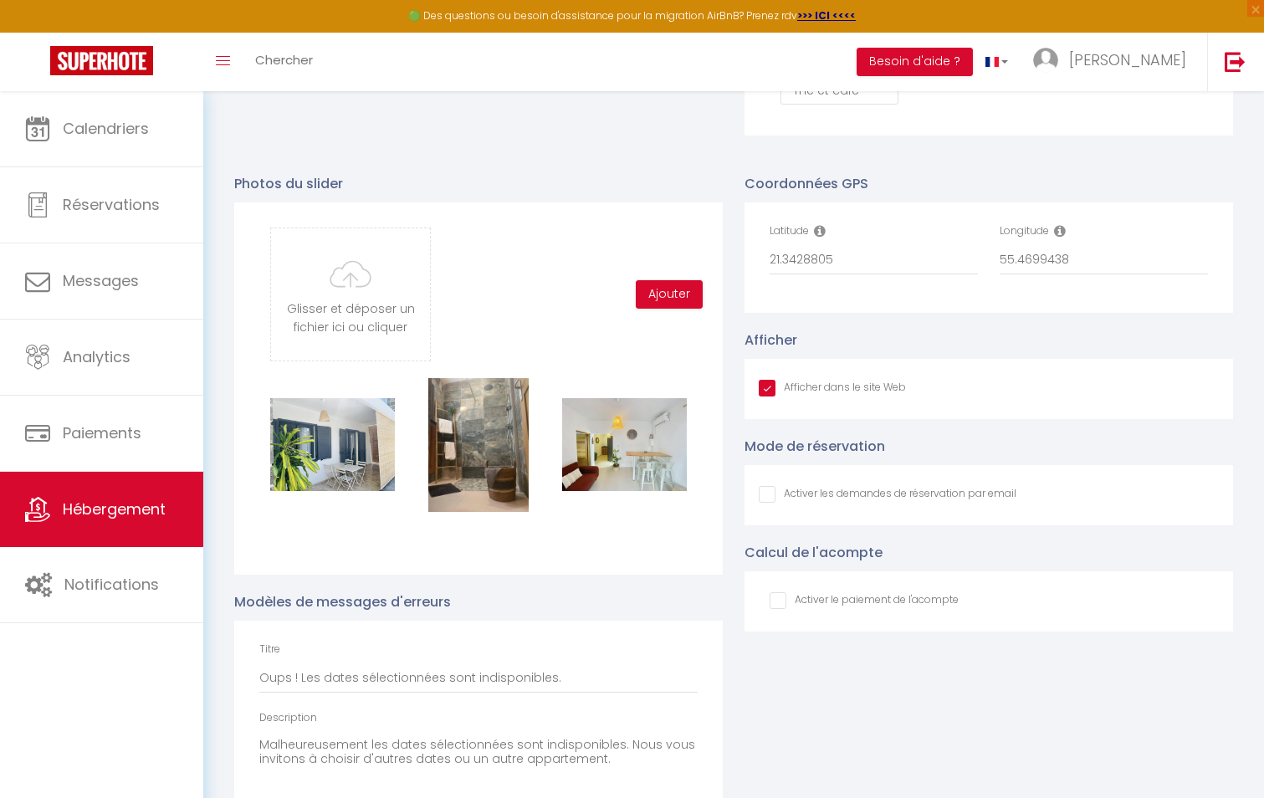
scroll to position [1756, 0]
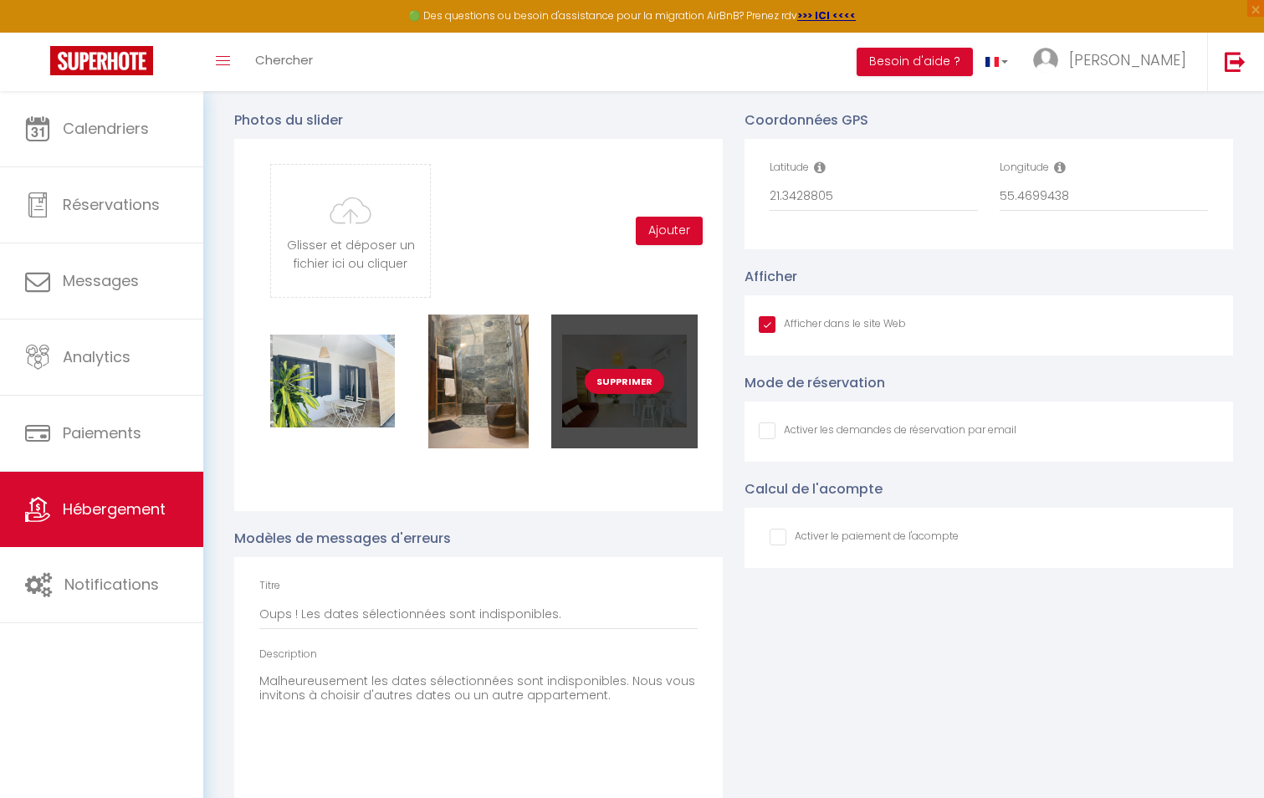
click at [633, 390] on button "Supprimer" at bounding box center [624, 381] width 79 height 25
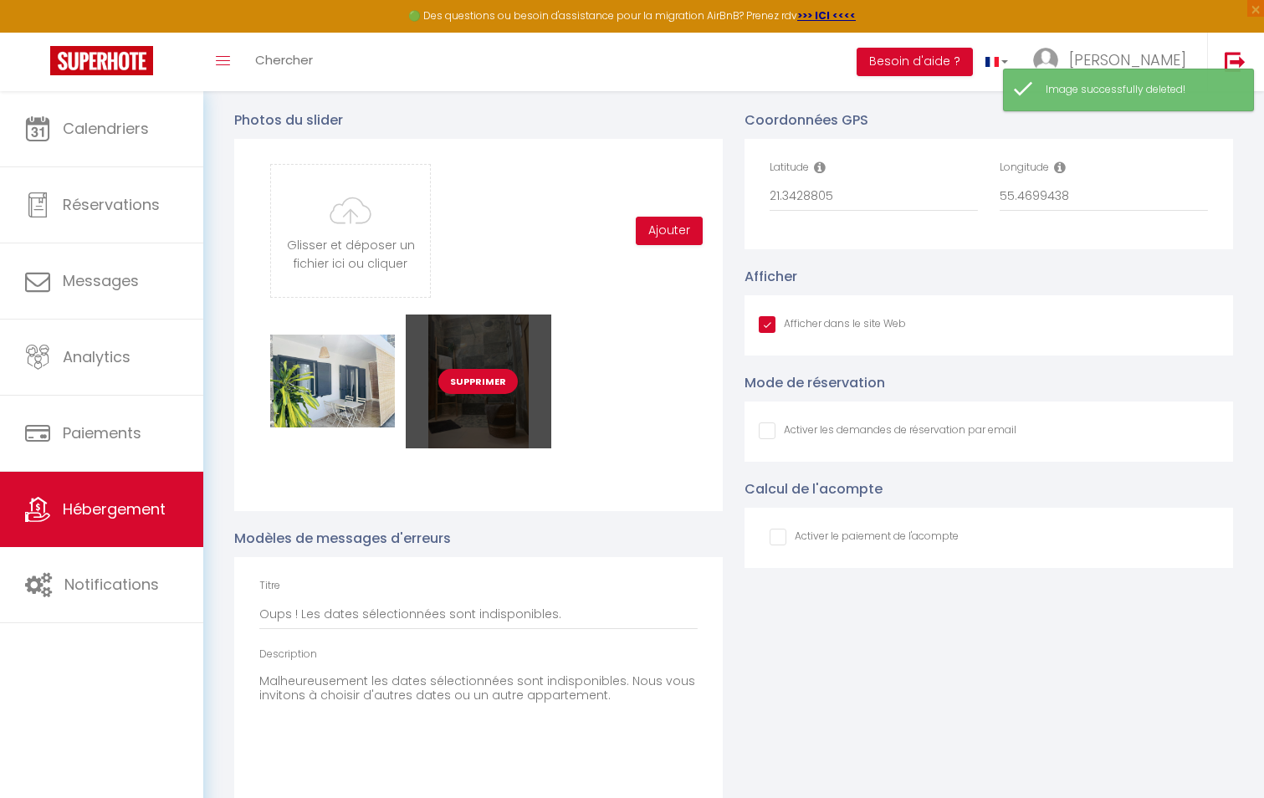
click at [495, 394] on button "Supprimer" at bounding box center [477, 381] width 79 height 25
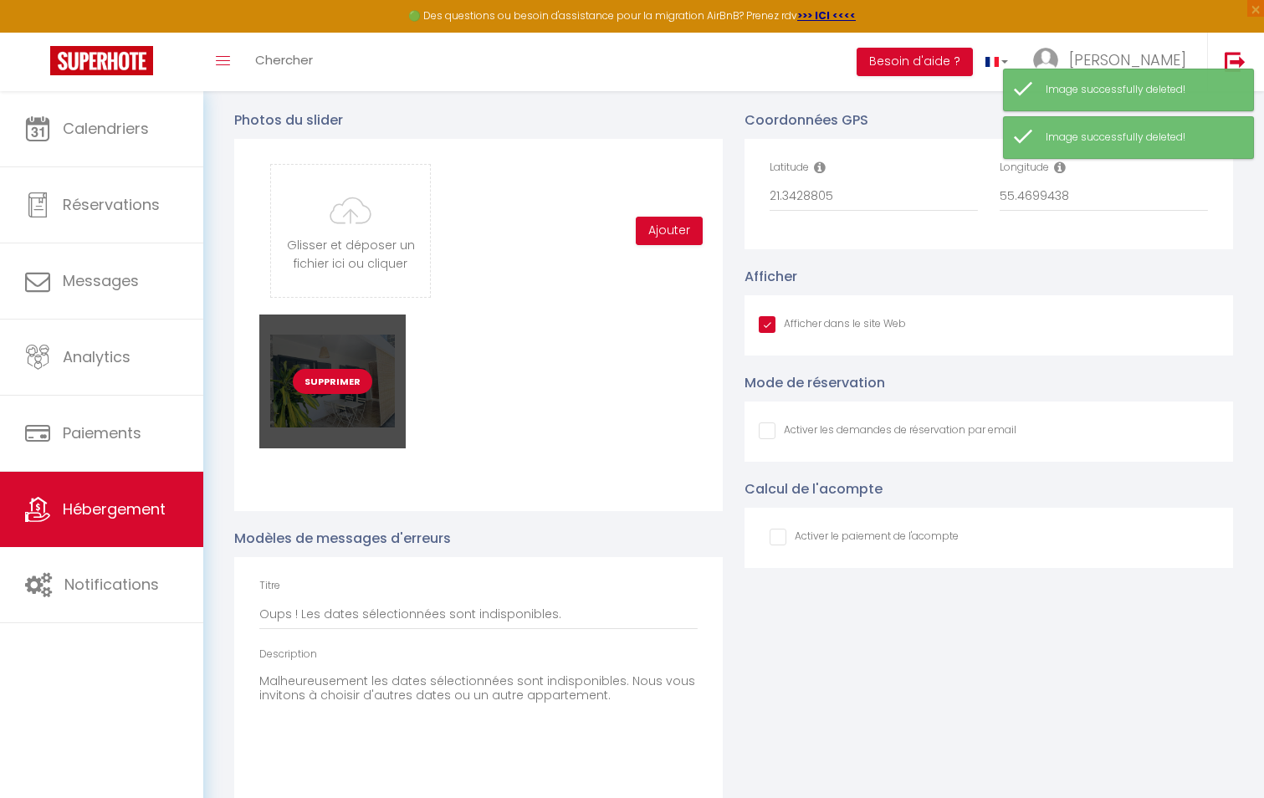
click at [352, 394] on button "Supprimer" at bounding box center [332, 381] width 79 height 25
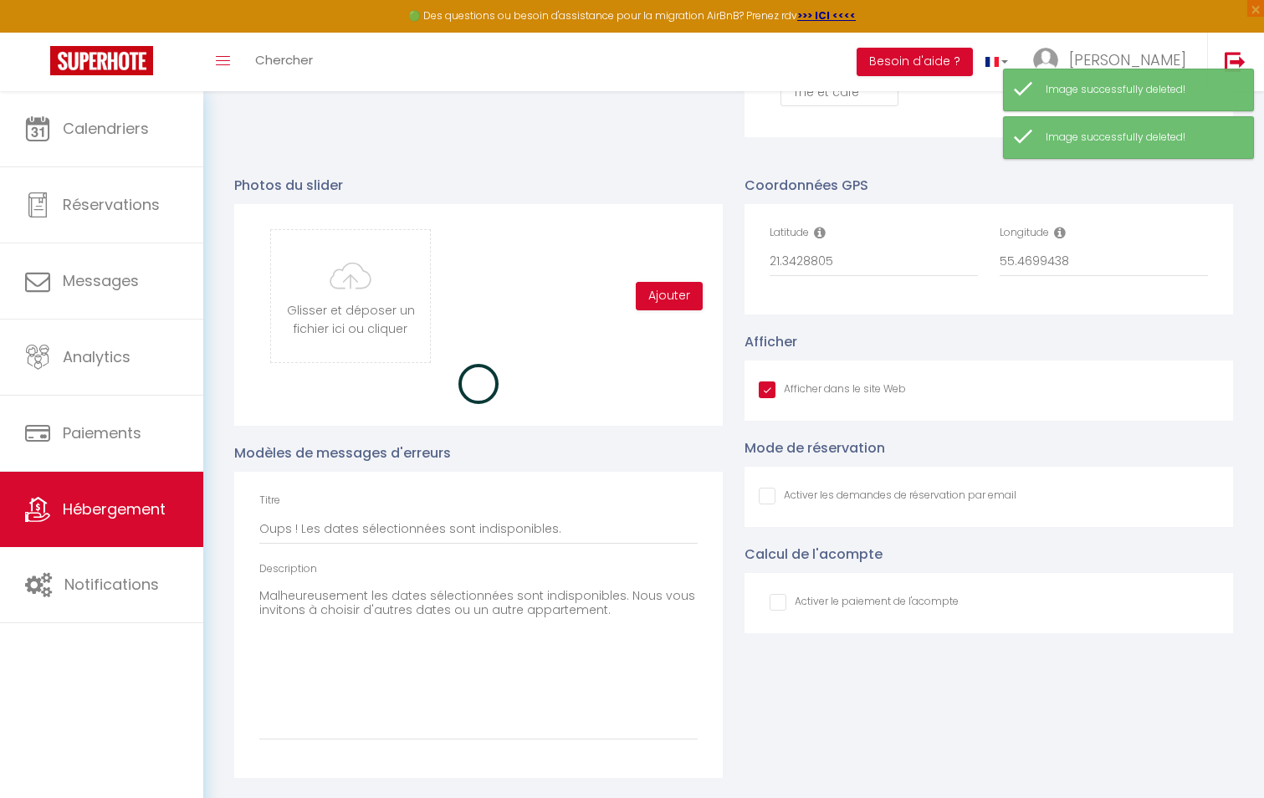
scroll to position [1678, 0]
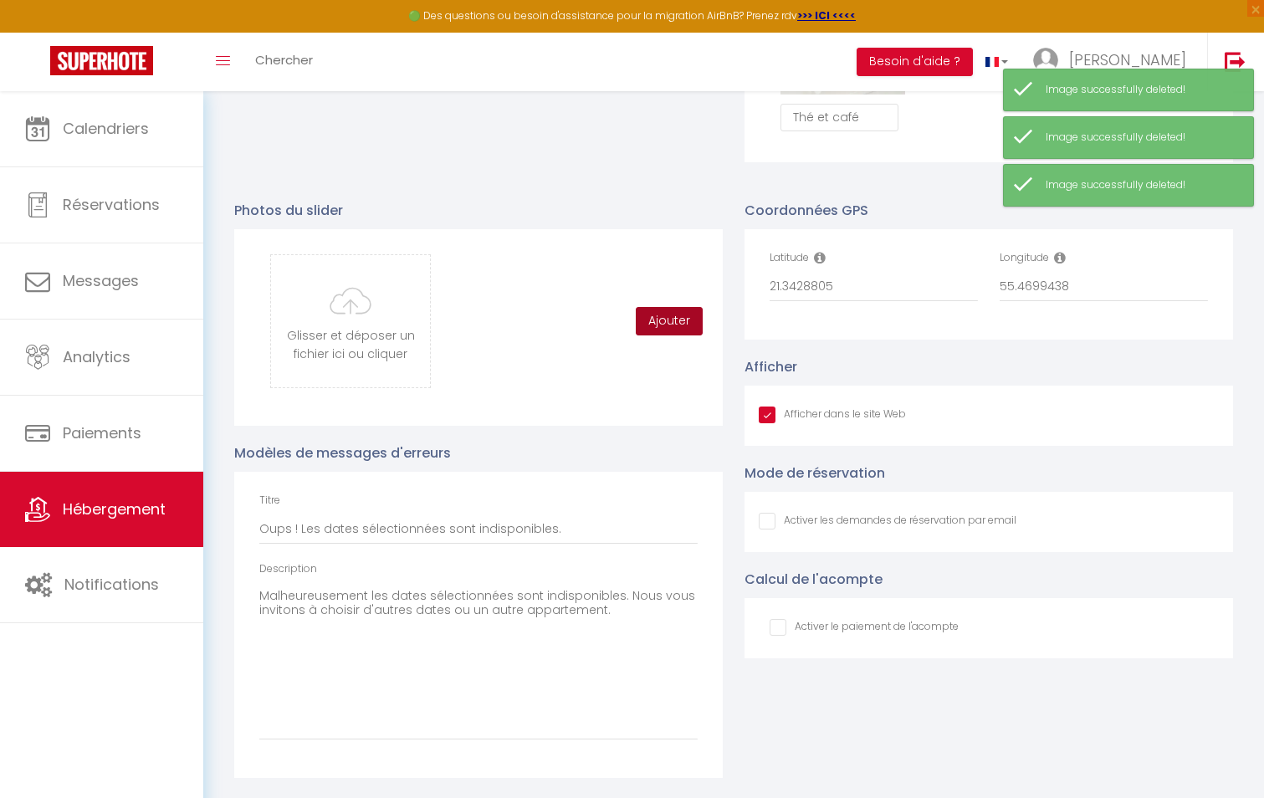
click at [649, 327] on button "Ajouter" at bounding box center [669, 321] width 67 height 28
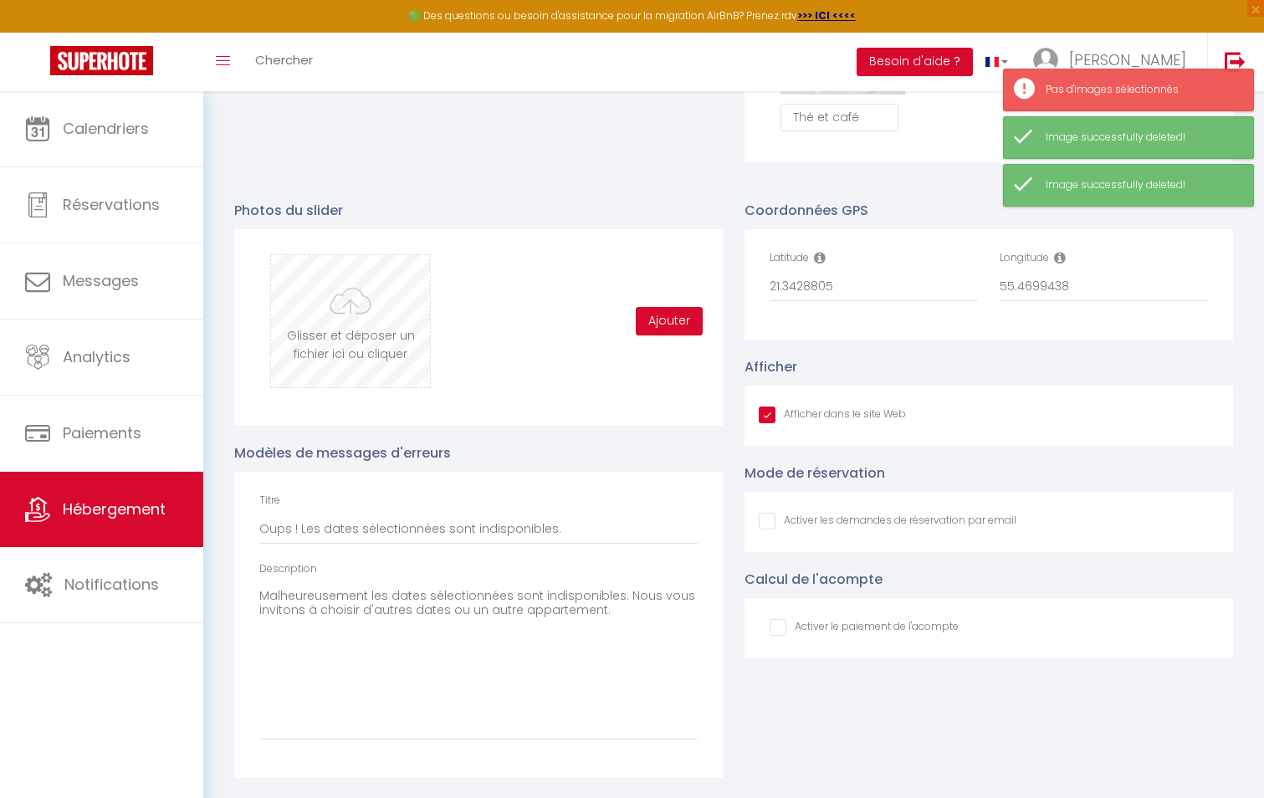
click at [319, 356] on input "file" at bounding box center [350, 321] width 159 height 132
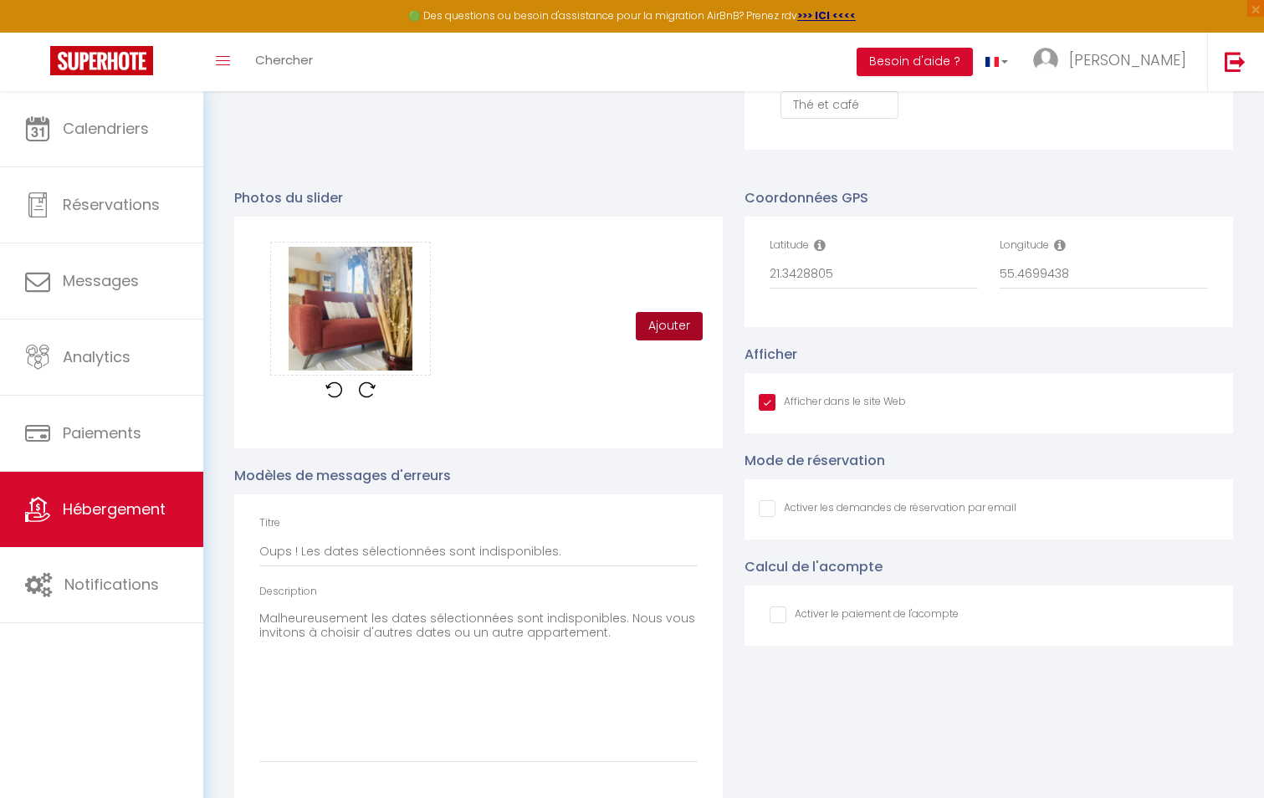
click at [654, 338] on button "Ajouter" at bounding box center [669, 326] width 67 height 28
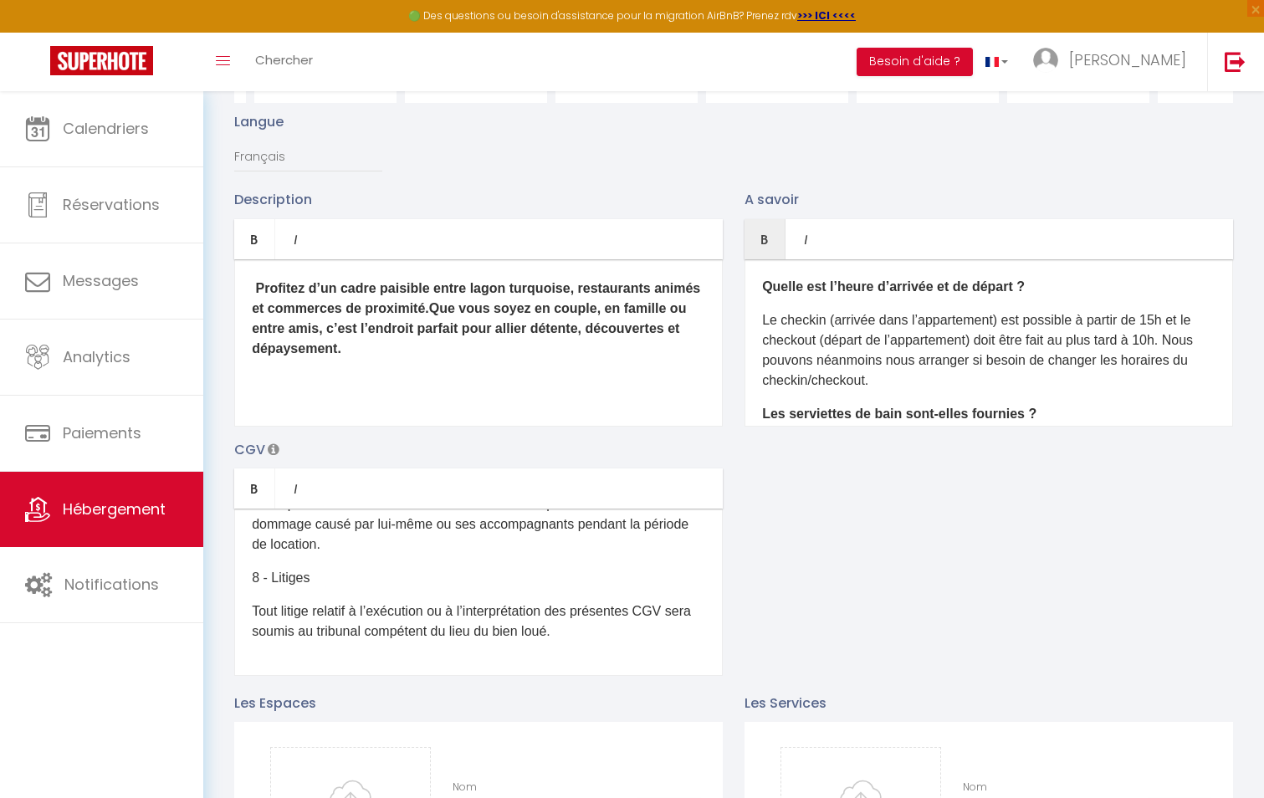
scroll to position [0, 0]
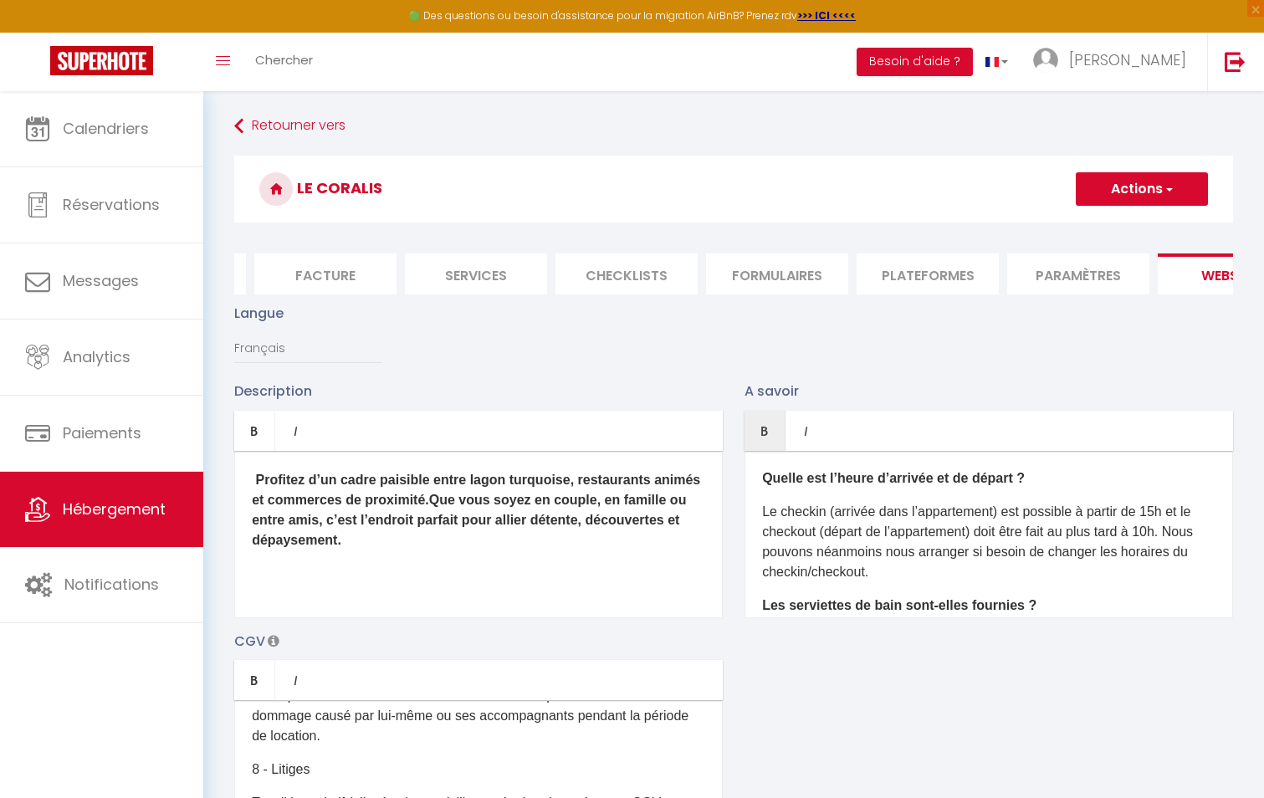
click at [1151, 188] on button "Actions" at bounding box center [1141, 188] width 132 height 33
click at [1143, 217] on link "Enregistrer" at bounding box center [1141, 226] width 132 height 22
click at [1110, 187] on button "Actions" at bounding box center [1141, 188] width 132 height 33
click at [1117, 226] on input "Enregistrer" at bounding box center [1122, 225] width 62 height 17
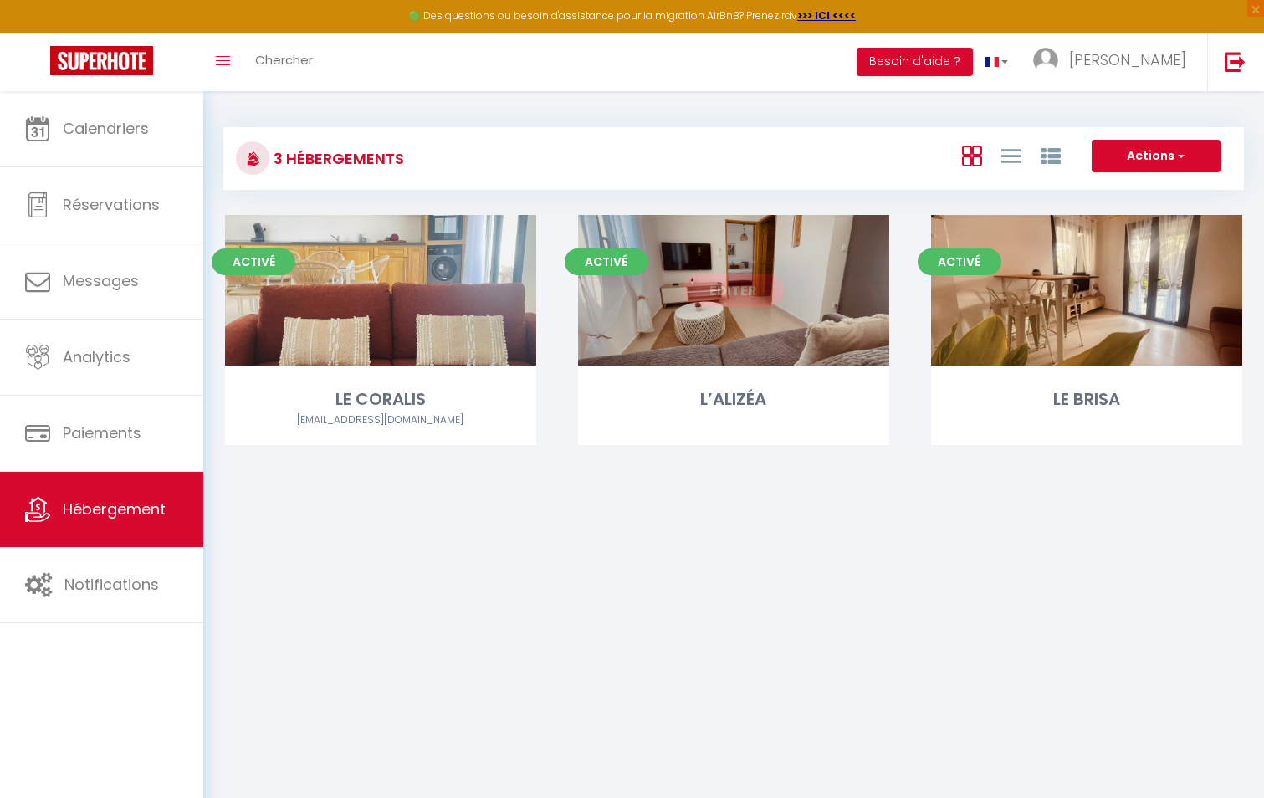
click at [718, 289] on link "Editer" at bounding box center [733, 289] width 100 height 33
click at [718, 296] on link "Editer" at bounding box center [733, 289] width 100 height 33
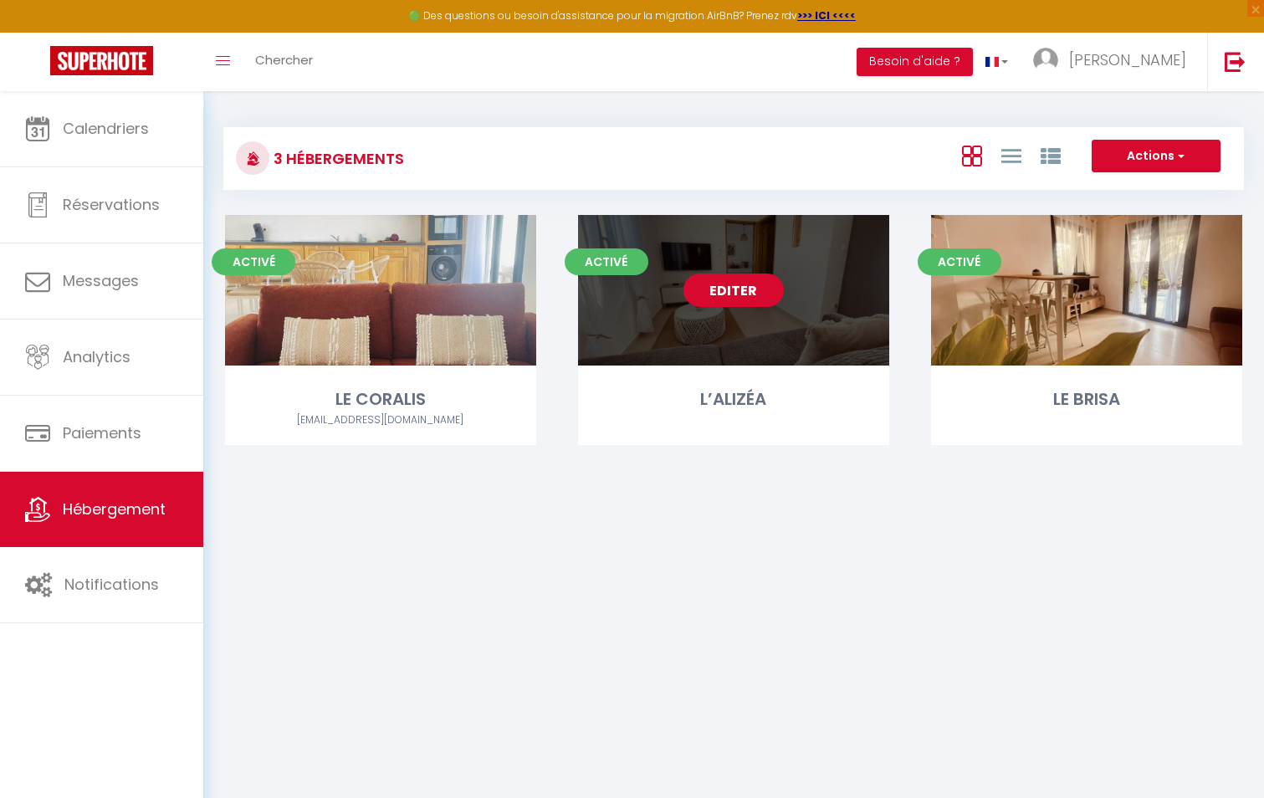
click at [735, 288] on link "Editer" at bounding box center [733, 289] width 100 height 33
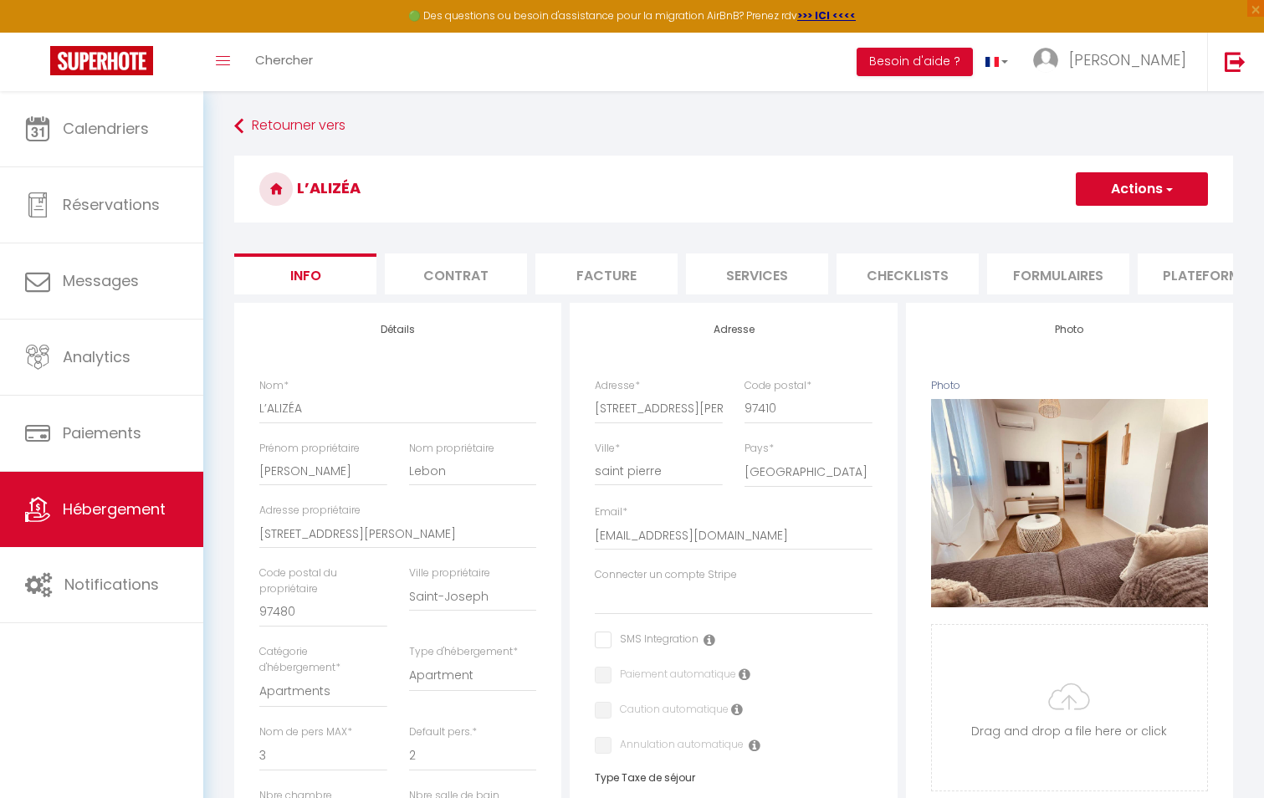
click at [1185, 281] on li "Plateformes" at bounding box center [1208, 273] width 142 height 41
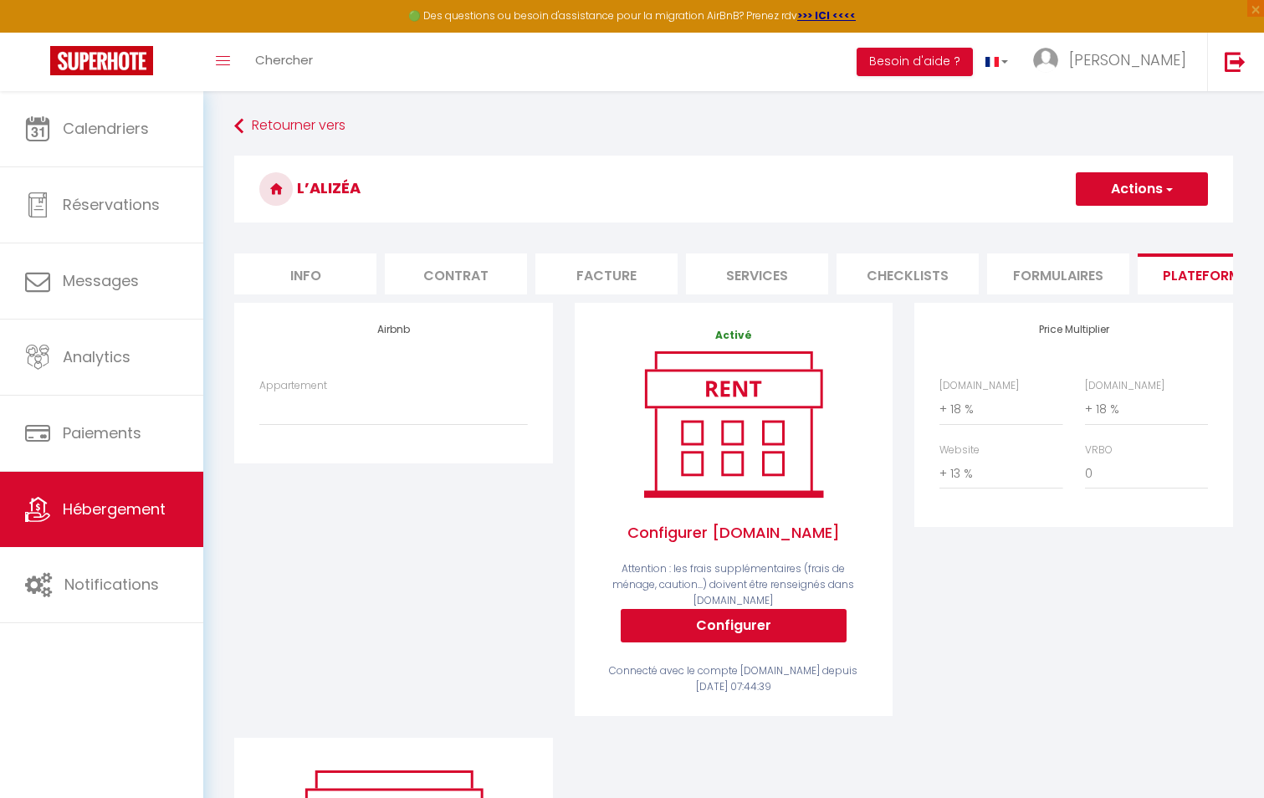
click at [339, 278] on li "Info" at bounding box center [305, 273] width 142 height 41
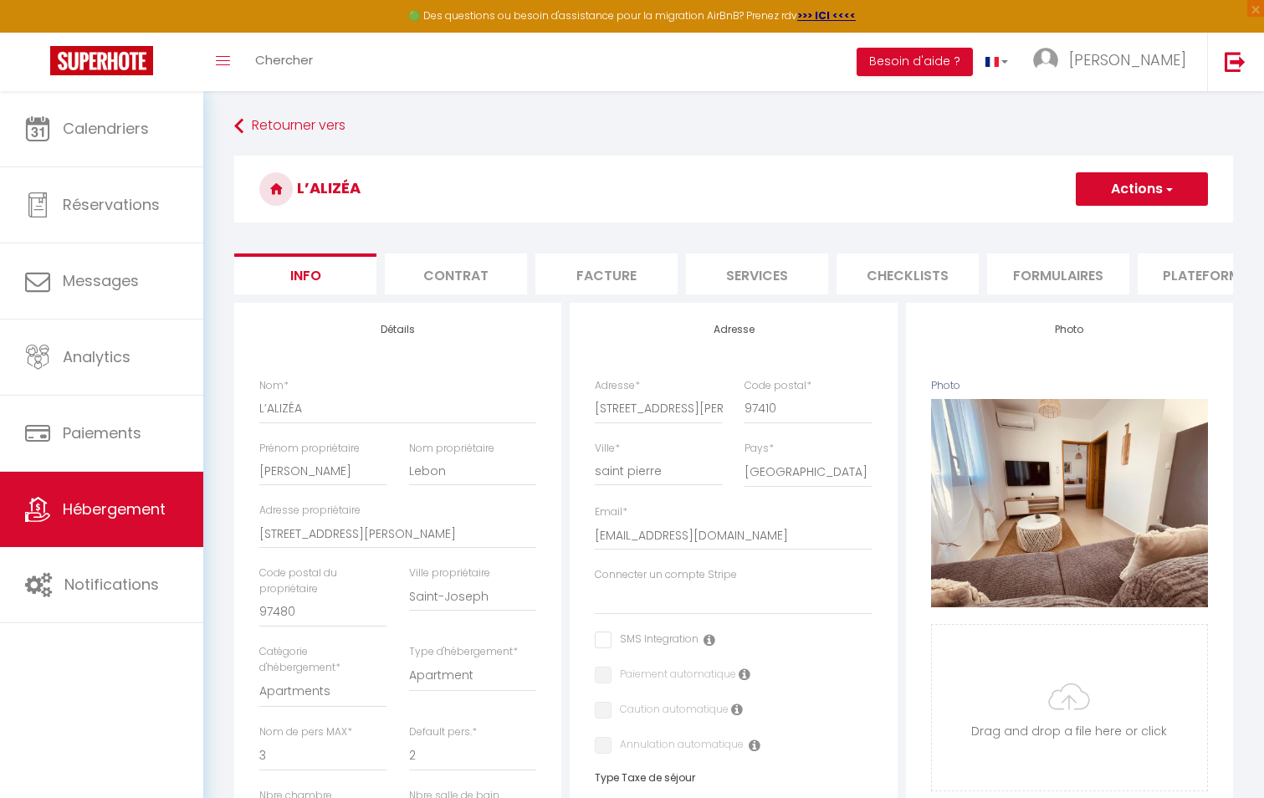
click at [1182, 274] on li "Plateformes" at bounding box center [1208, 273] width 142 height 41
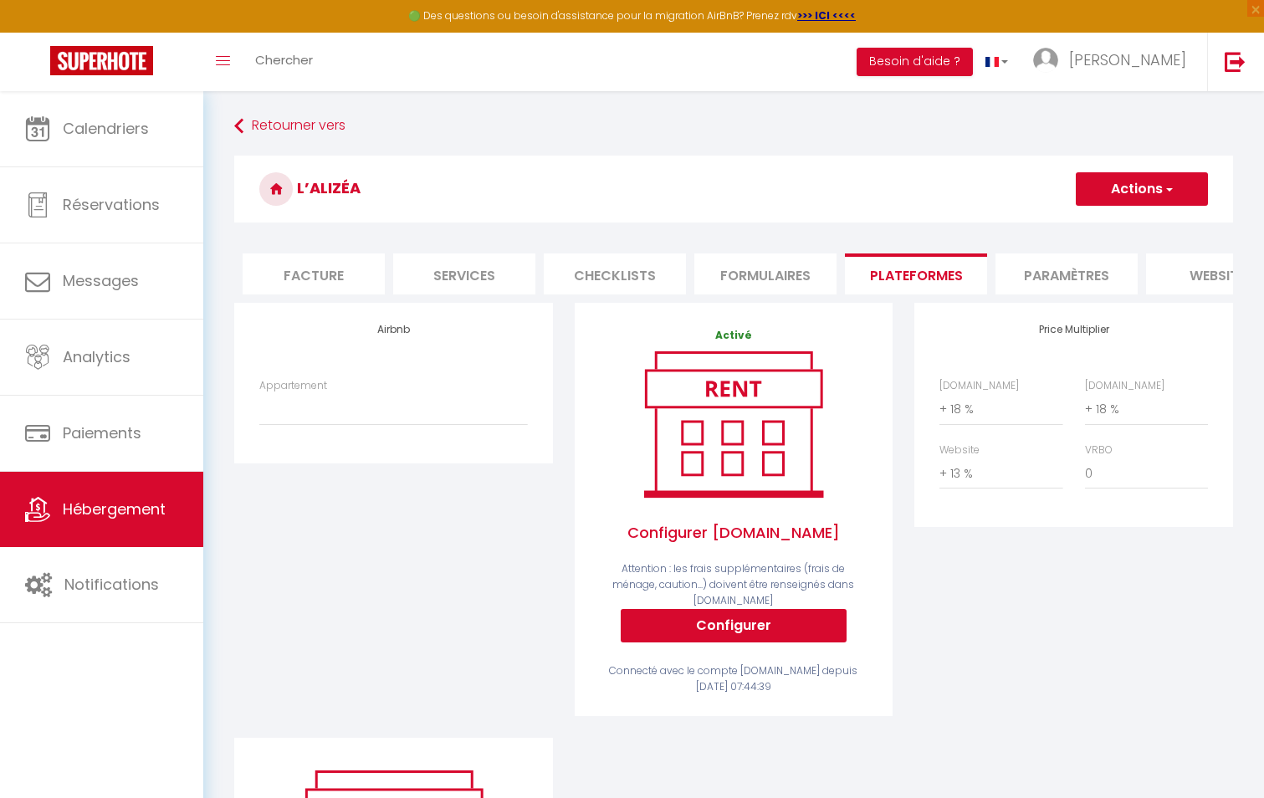
scroll to position [0, 319]
click at [1034, 281] on li "Paramètres" at bounding box center [1039, 273] width 142 height 41
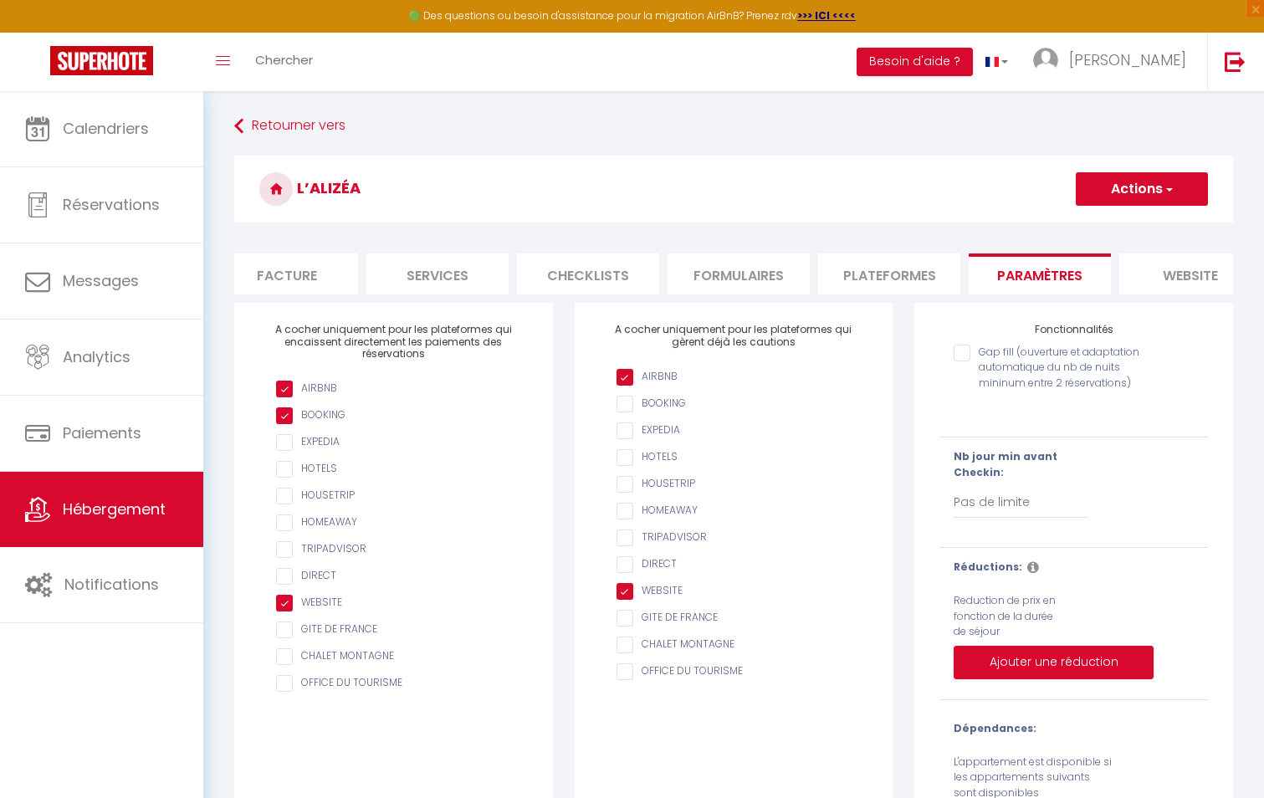
click at [1176, 278] on li "website" at bounding box center [1190, 273] width 142 height 41
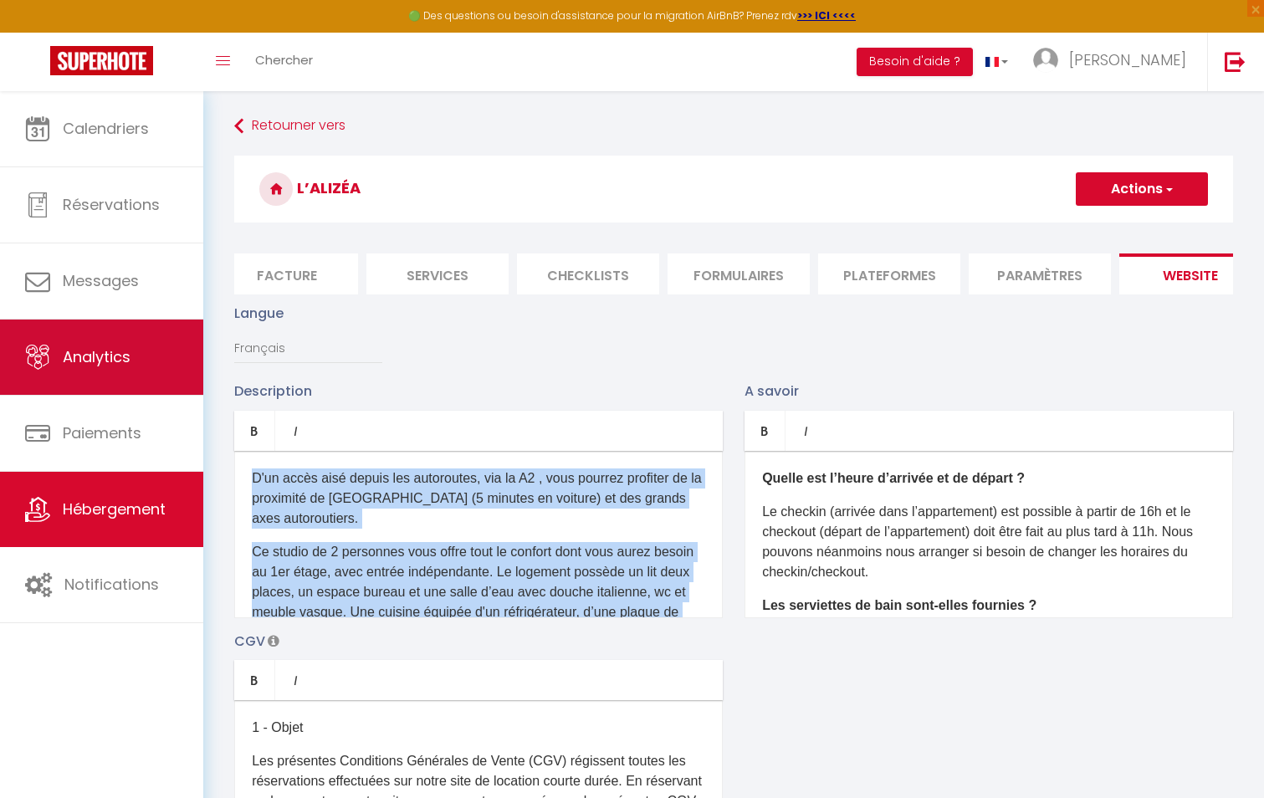
drag, startPoint x: 643, startPoint y: 585, endPoint x: 132, endPoint y: 331, distance: 570.7
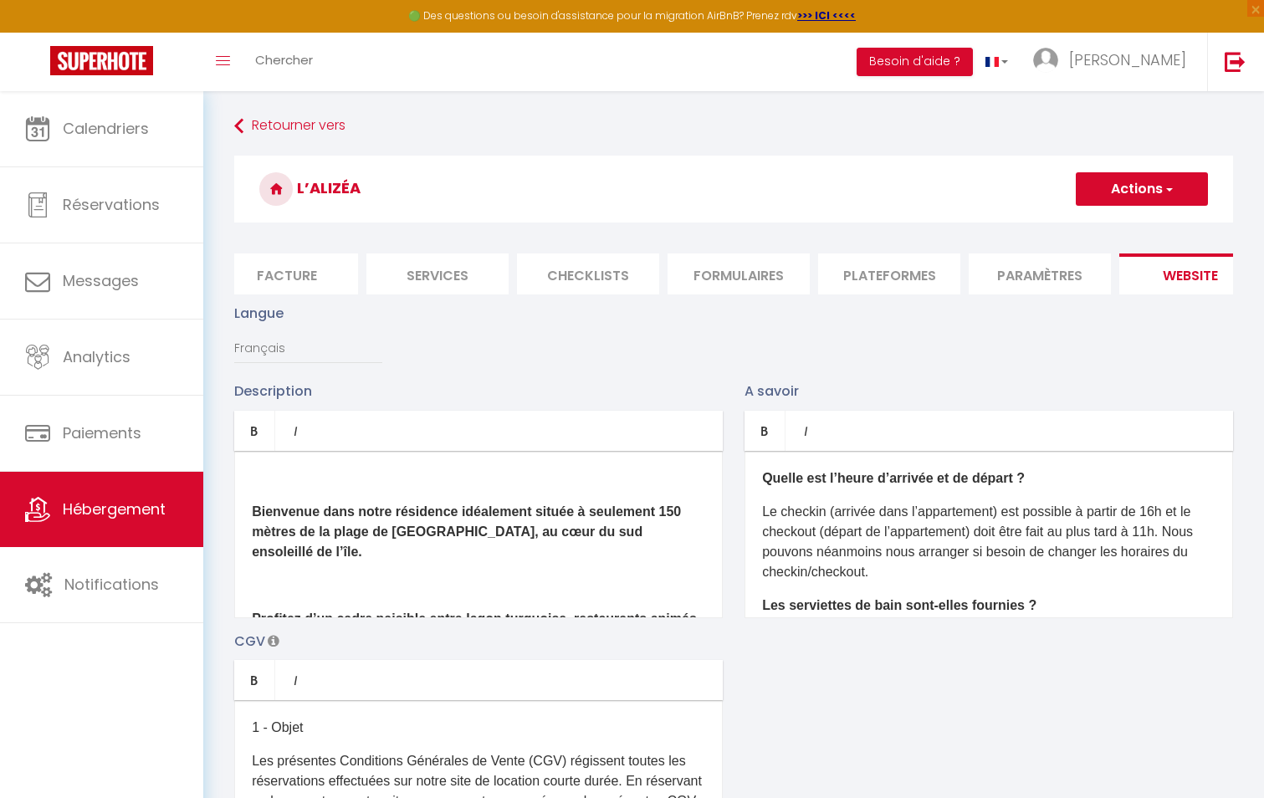
click at [250, 522] on div "Bienvenue dans notre résidence idéalement située à seulement 150 mètres de la p…" at bounding box center [478, 534] width 488 height 167
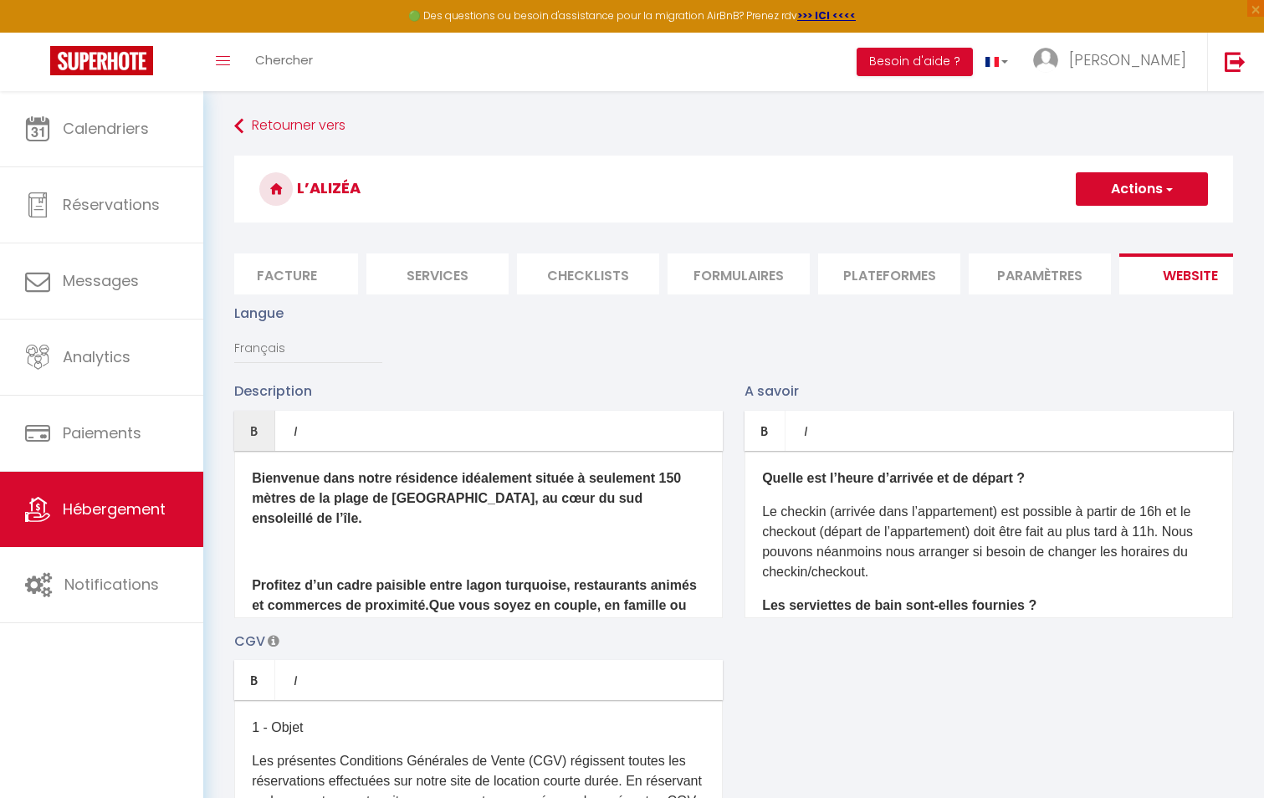
click at [1163, 525] on p "Le checkin (arrivée dans l’appartement) est possible à partir de 16h et le chec…" at bounding box center [988, 542] width 453 height 80
click at [1180, 545] on p "Le checkin (arrivée dans l’appartement) est possible à partir de 15h et le chec…" at bounding box center [988, 542] width 453 height 80
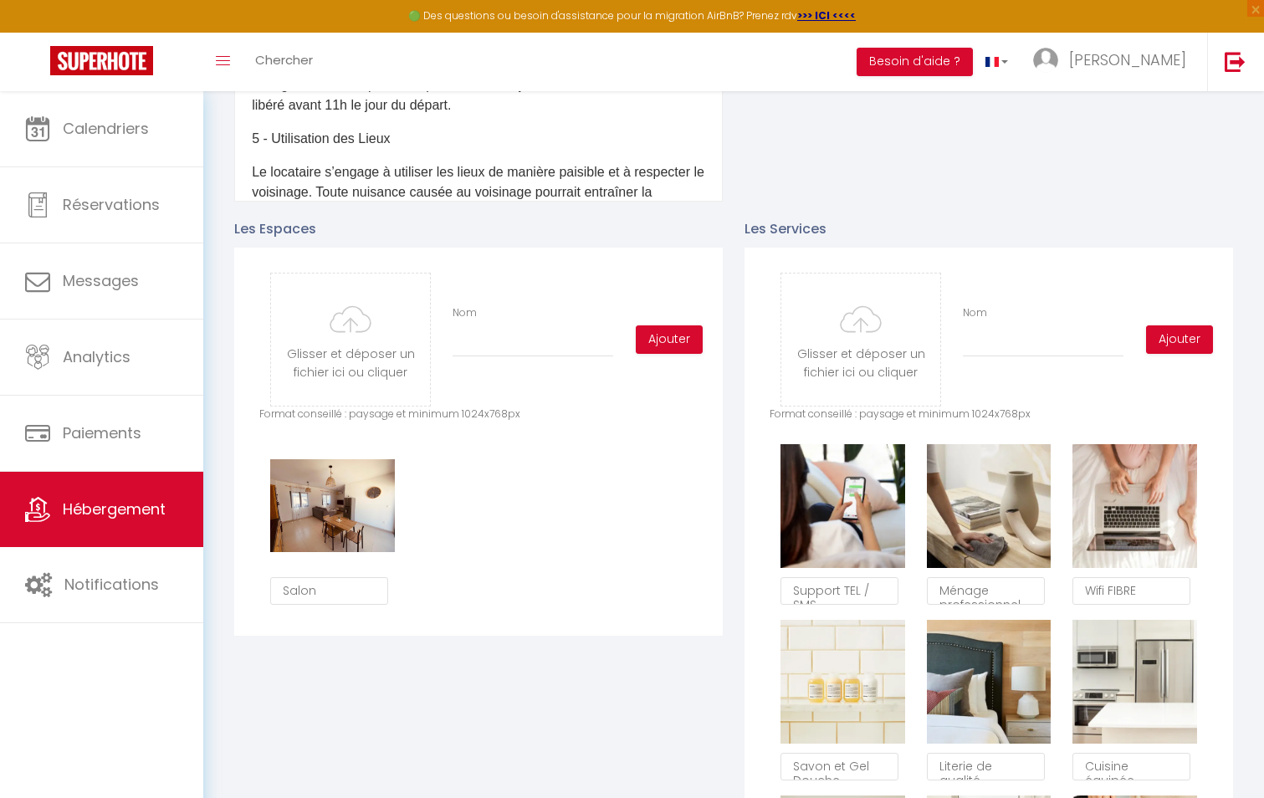
scroll to position [669, 0]
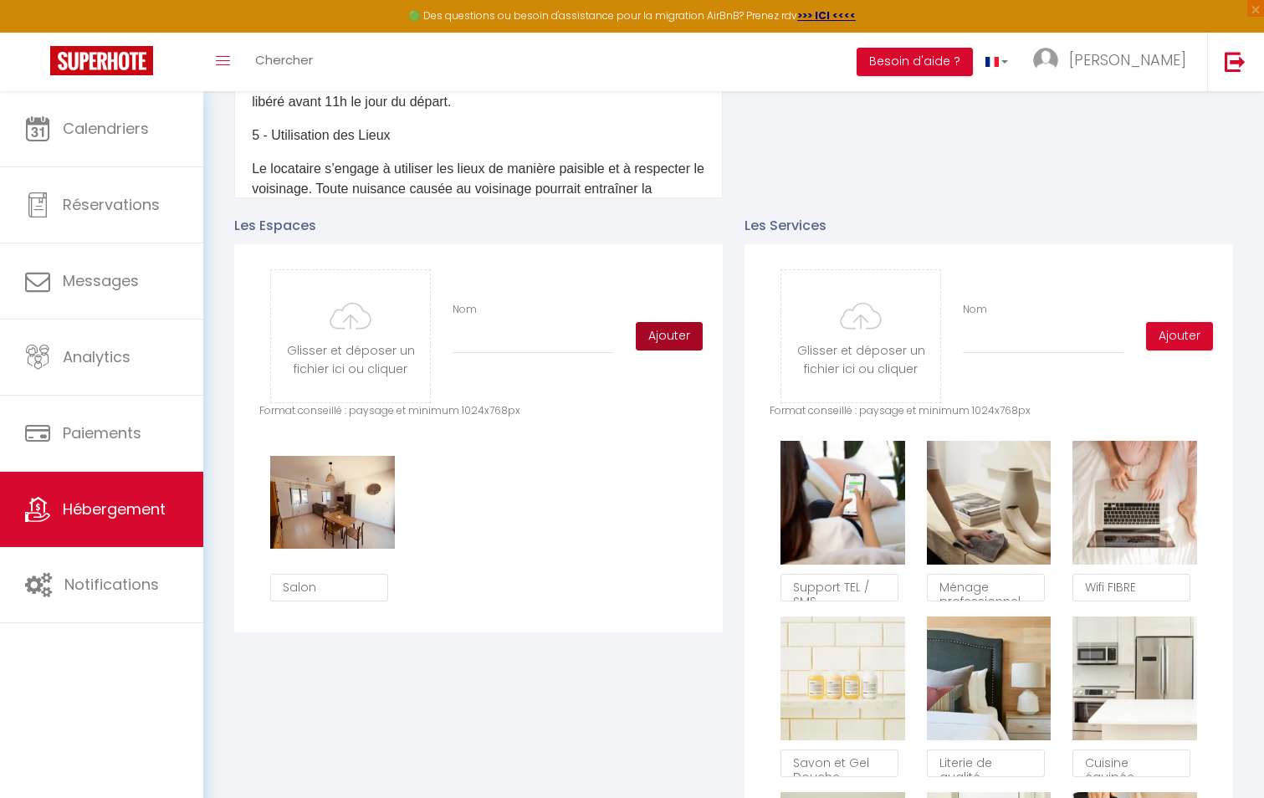
click at [651, 350] on button "Ajouter" at bounding box center [669, 336] width 67 height 28
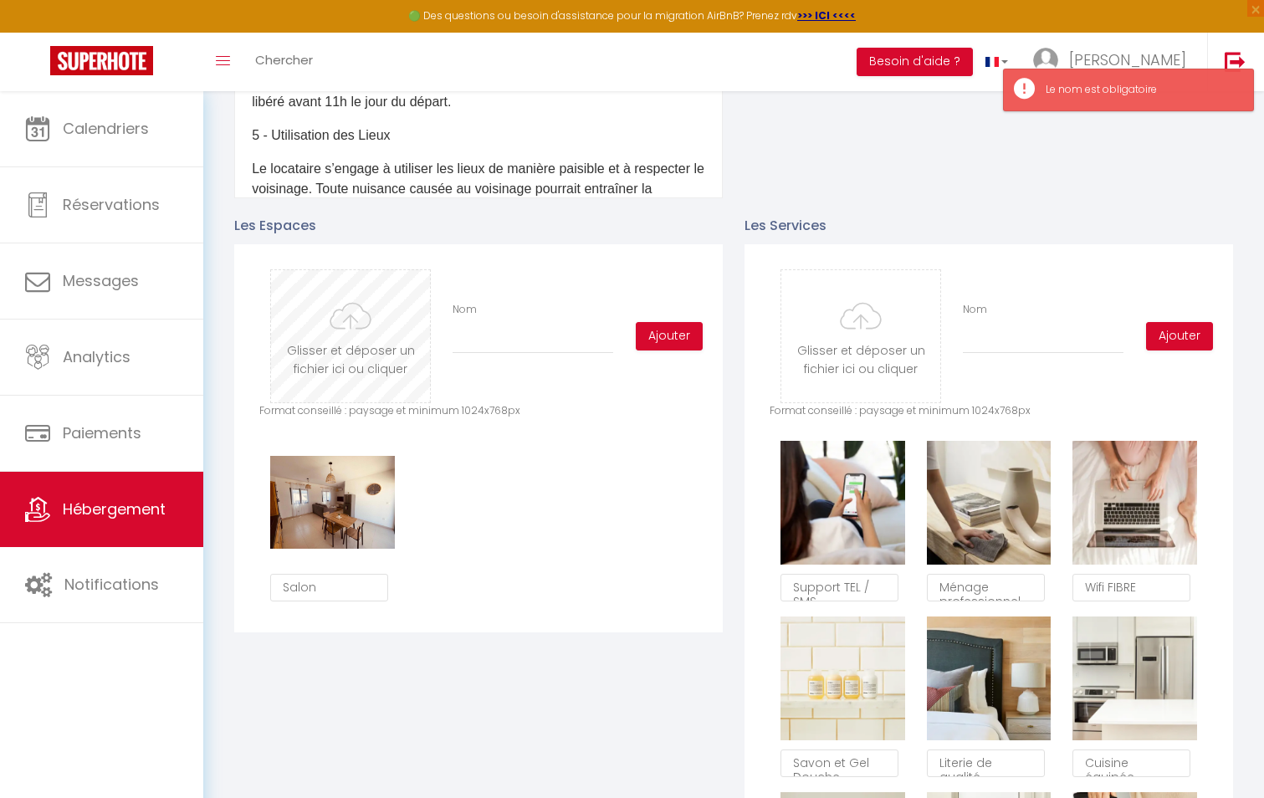
click at [336, 362] on input "file" at bounding box center [350, 336] width 159 height 132
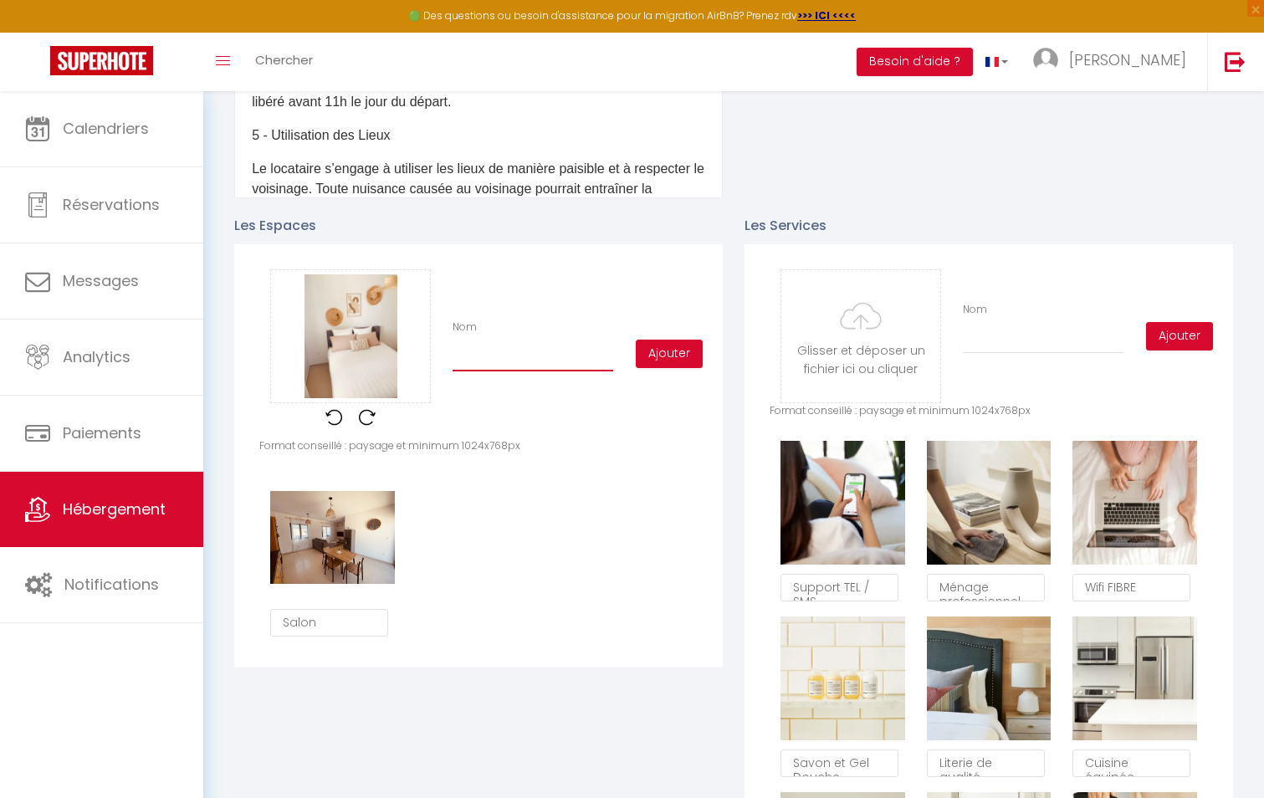
click at [528, 371] on input "Nom" at bounding box center [532, 356] width 161 height 30
click at [672, 343] on div "Glisser et déposer un fichier ici ou cliquer Ooops, something wrong happened. R…" at bounding box center [478, 353] width 438 height 169
click at [664, 364] on button "Ajouter" at bounding box center [669, 354] width 67 height 28
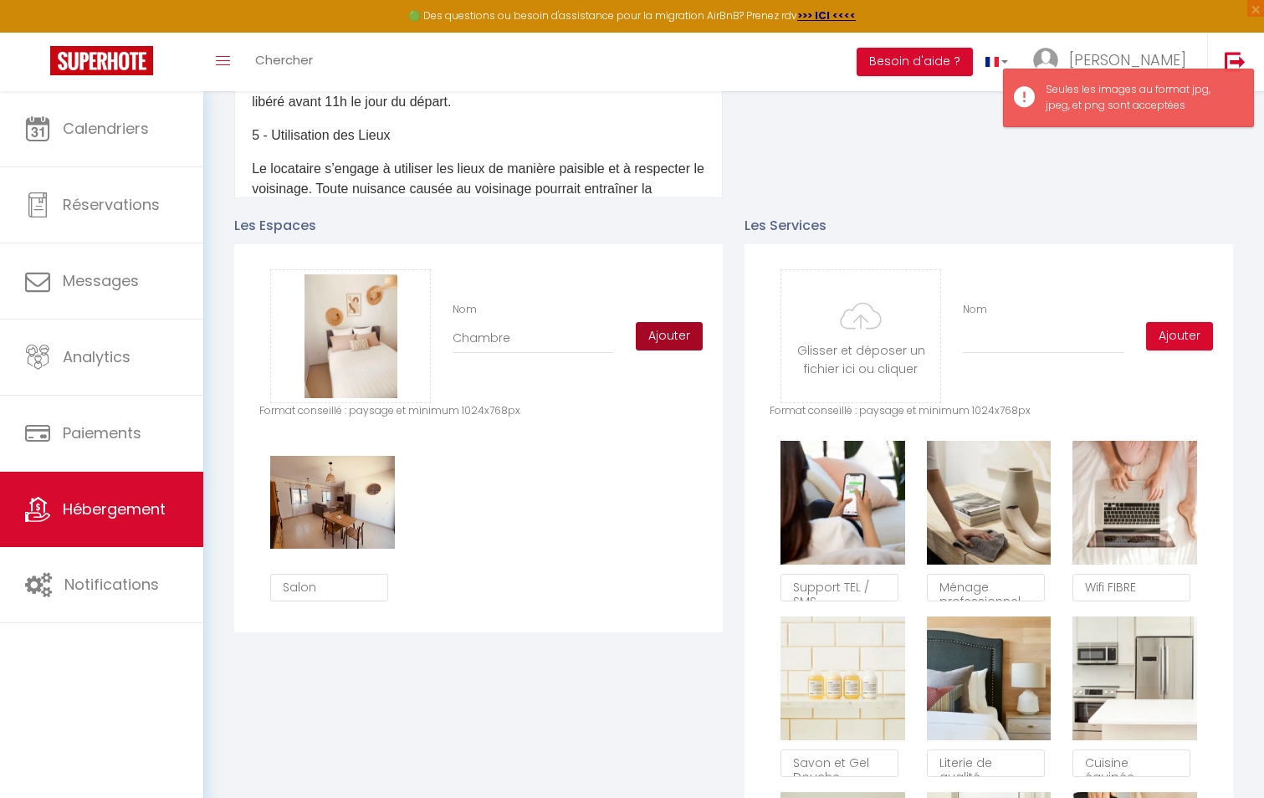
click at [650, 344] on button "Ajouter" at bounding box center [669, 336] width 67 height 28
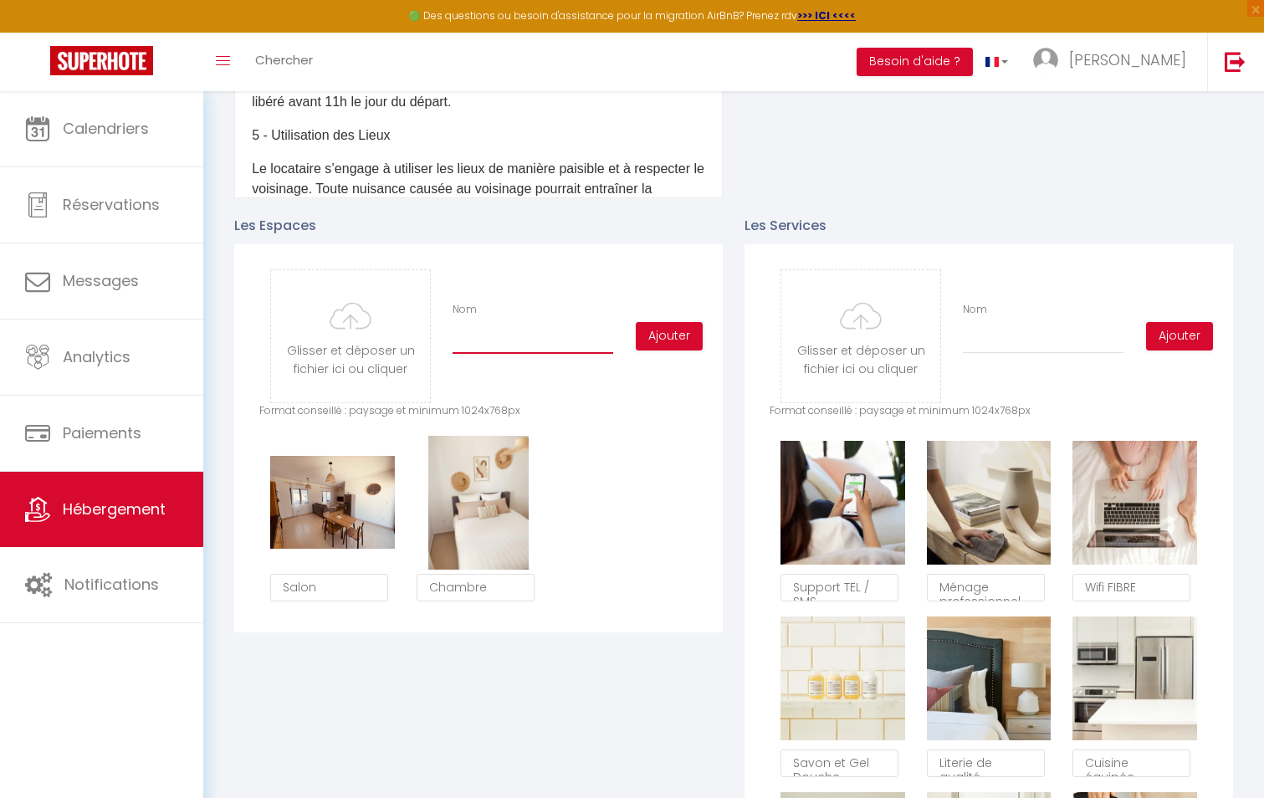
click at [544, 354] on input "Nom" at bounding box center [532, 339] width 161 height 30
click at [309, 360] on input "file" at bounding box center [350, 336] width 159 height 132
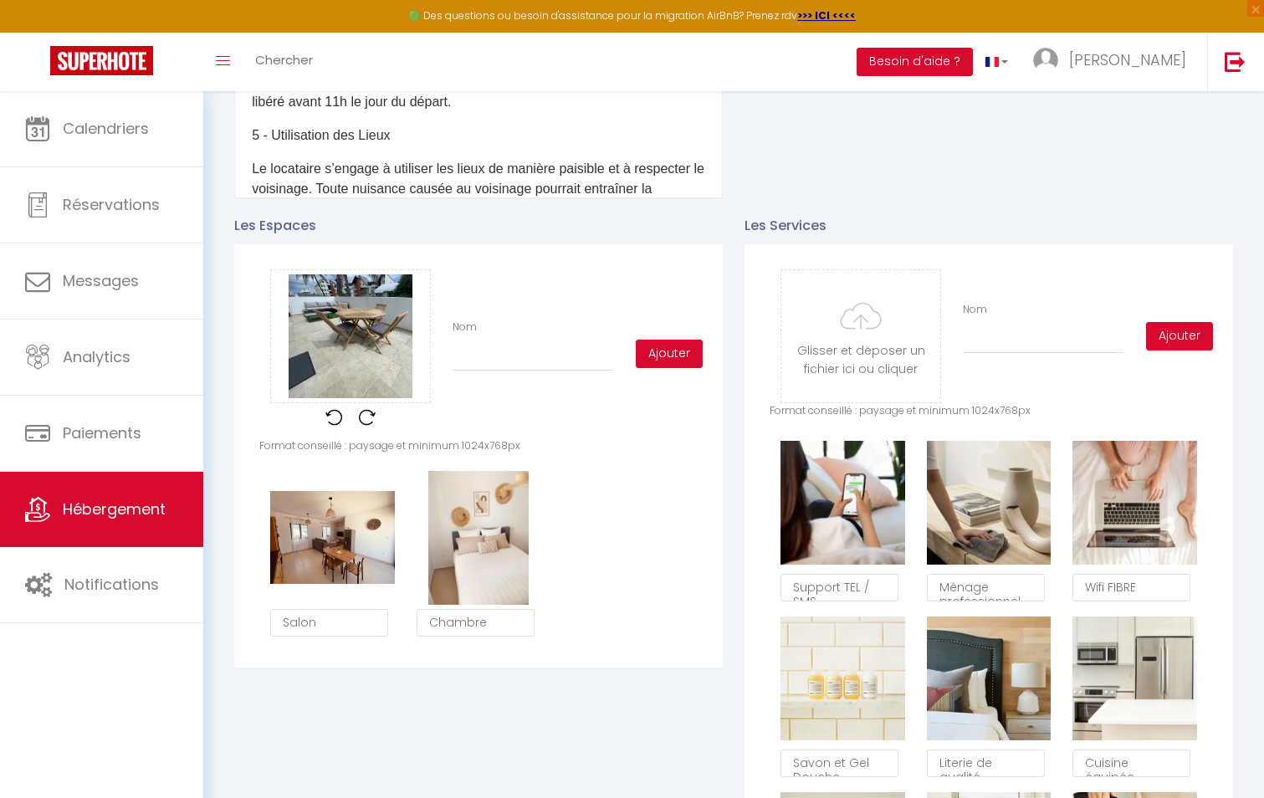
click at [503, 386] on div "Glisser et déposer un fichier ici ou cliquer Ooops, something wrong happened. R…" at bounding box center [478, 353] width 438 height 169
click at [513, 370] on input "Nom" at bounding box center [532, 356] width 161 height 30
click at [697, 368] on button "Ajouter" at bounding box center [669, 354] width 67 height 28
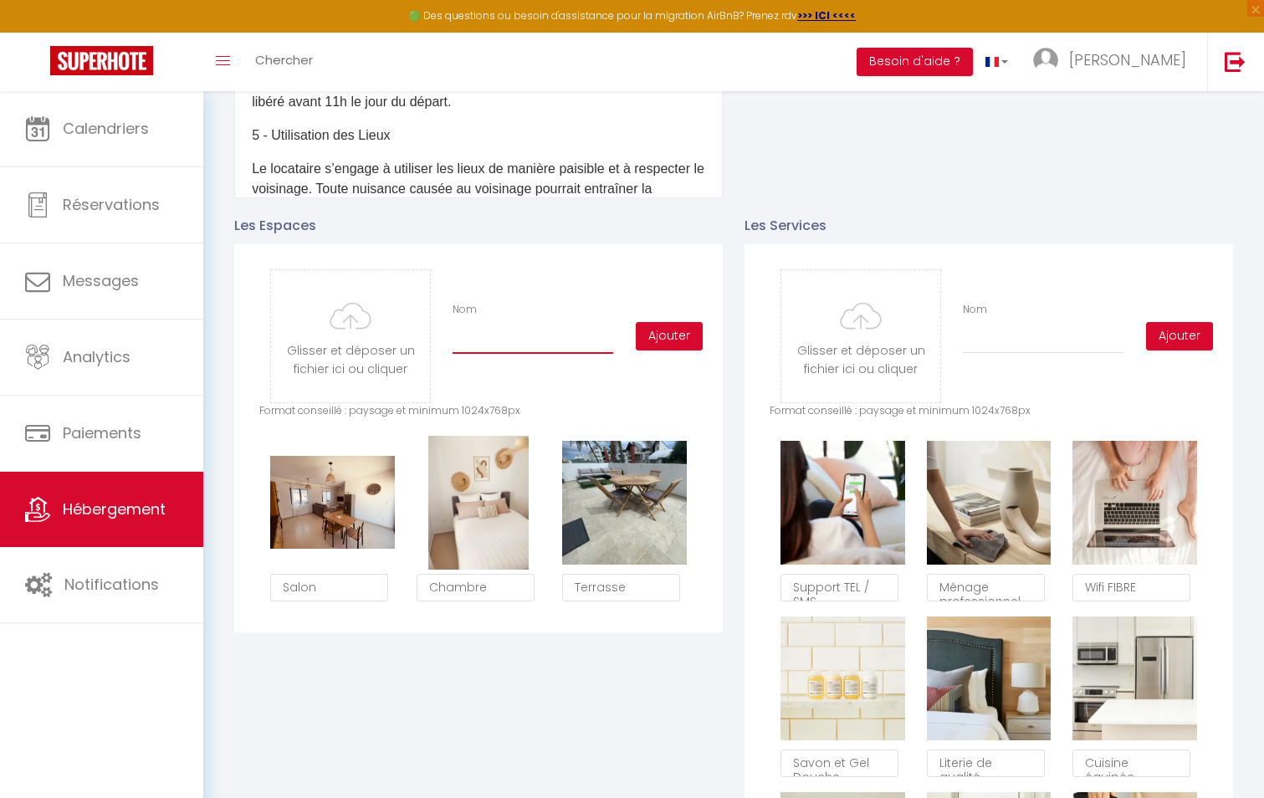
click at [540, 354] on input "Nom" at bounding box center [532, 339] width 161 height 30
click at [354, 365] on input "file" at bounding box center [350, 336] width 159 height 132
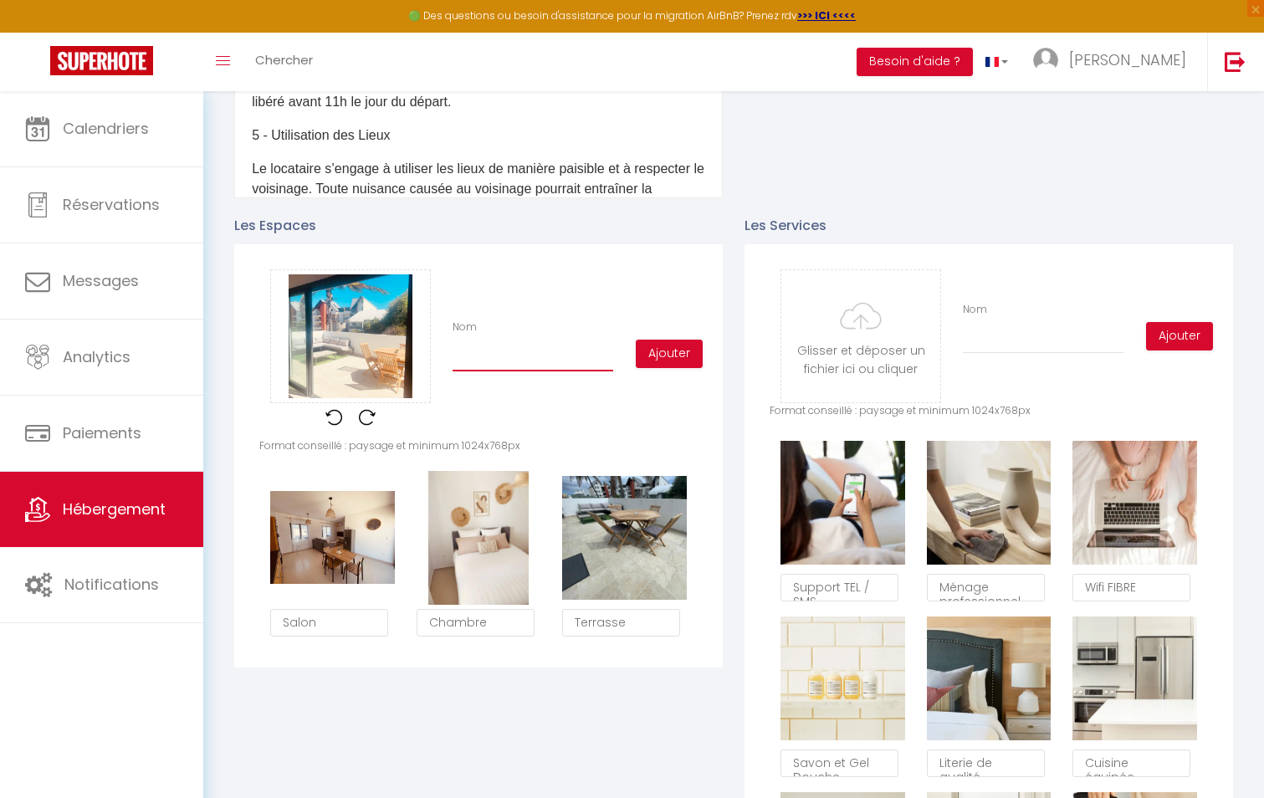
click at [474, 365] on input "Nom" at bounding box center [532, 356] width 161 height 30
drag, startPoint x: 512, startPoint y: 364, endPoint x: 471, endPoint y: 373, distance: 42.0
click at [471, 371] on input "Ter(r" at bounding box center [532, 356] width 161 height 30
click at [671, 368] on button "Ajouter" at bounding box center [669, 354] width 67 height 28
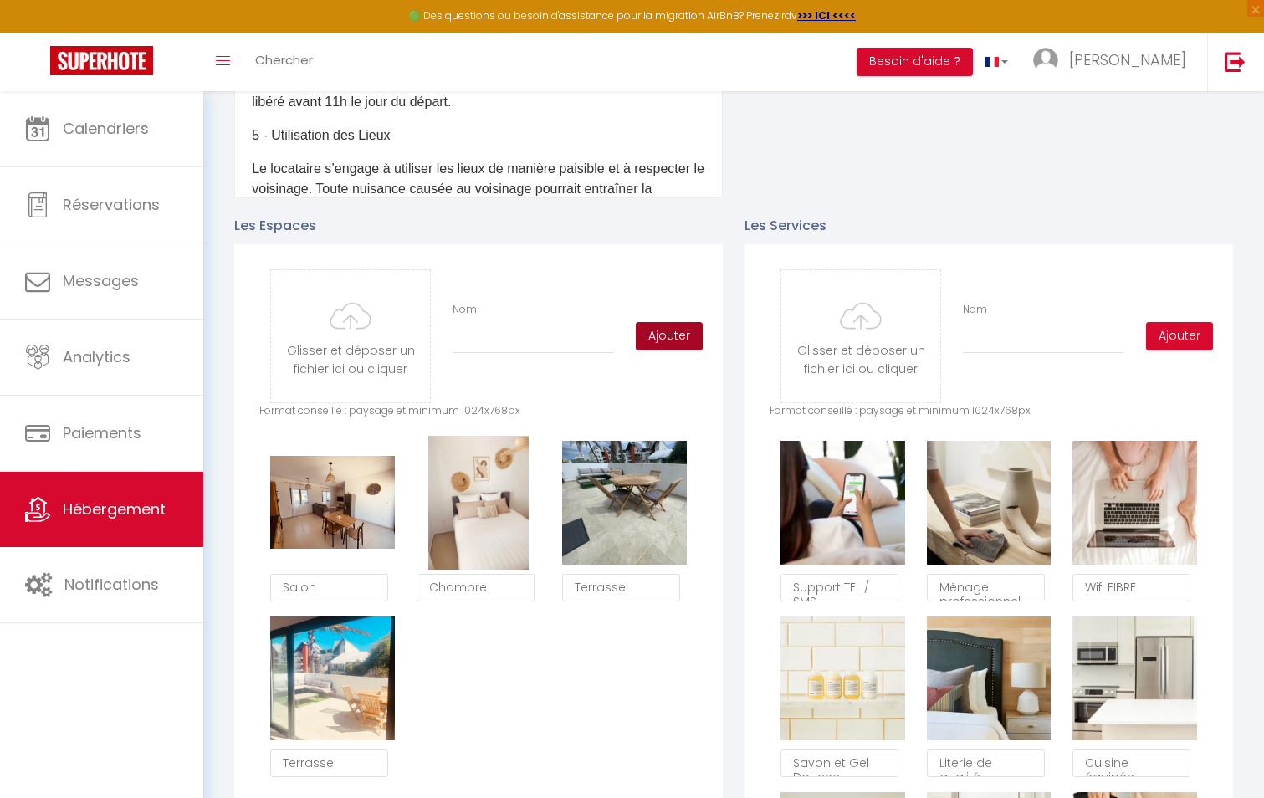
click at [648, 350] on button "Ajouter" at bounding box center [669, 336] width 67 height 28
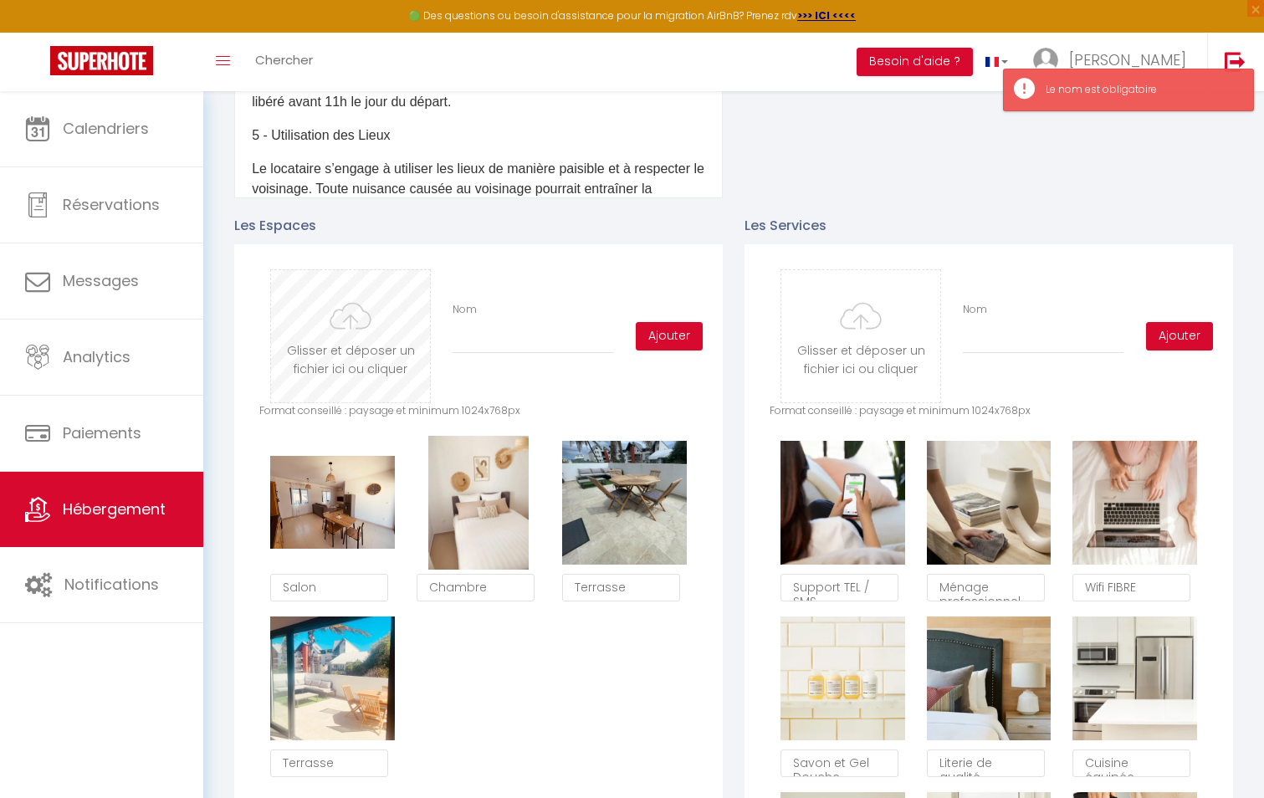
click at [360, 358] on input "file" at bounding box center [350, 336] width 159 height 132
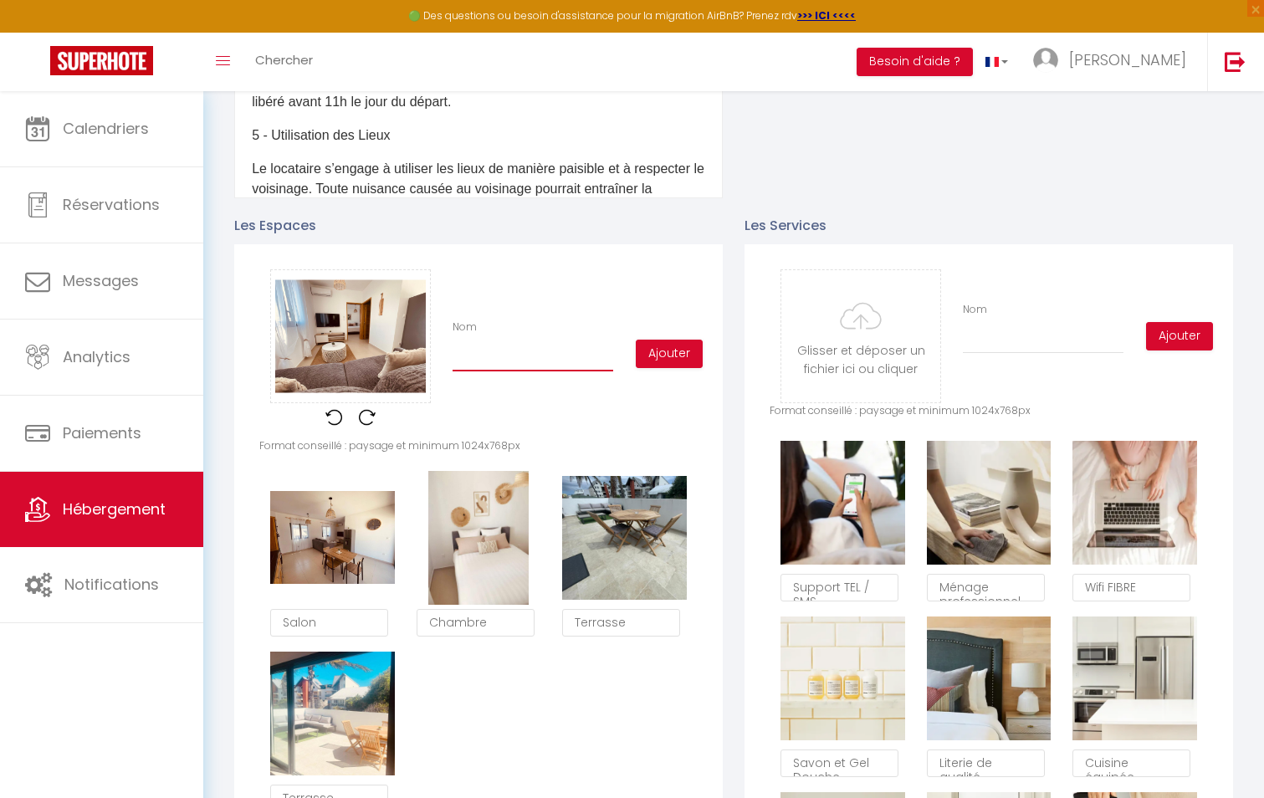
click at [553, 369] on input "Nom" at bounding box center [532, 356] width 161 height 30
click at [689, 350] on div "Glisser et déposer un fichier ici ou cliquer Ooops, something wrong happened. R…" at bounding box center [478, 353] width 438 height 169
click at [673, 366] on button "Ajouter" at bounding box center [669, 354] width 67 height 28
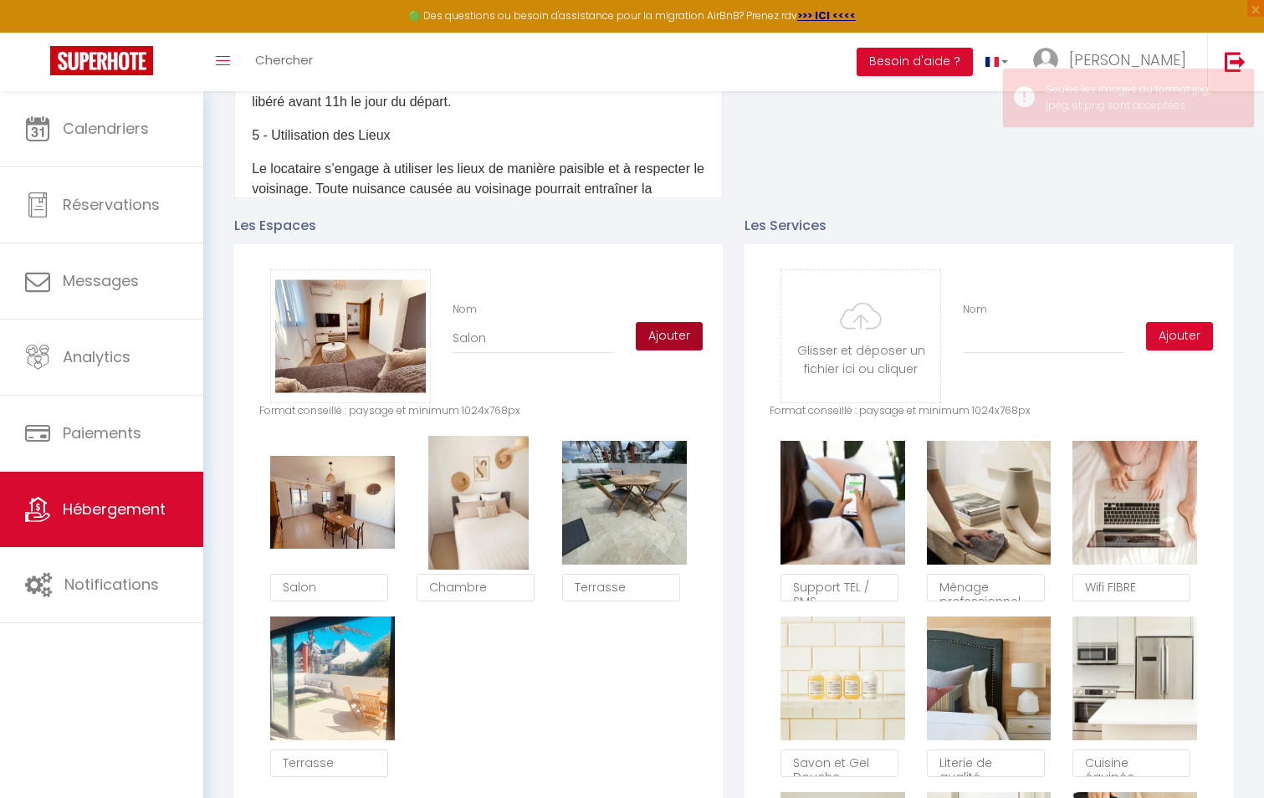
click at [657, 350] on button "Ajouter" at bounding box center [669, 336] width 67 height 28
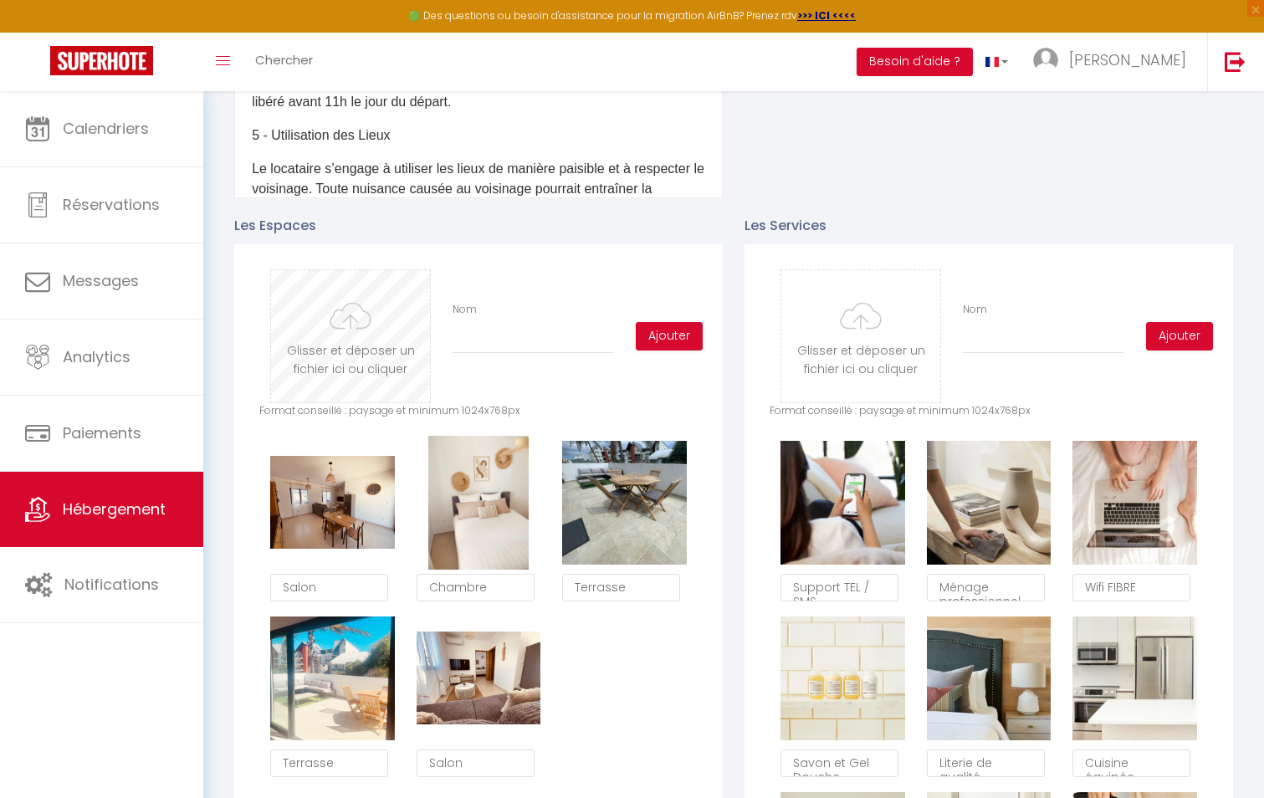
click at [354, 342] on input "file" at bounding box center [350, 336] width 159 height 132
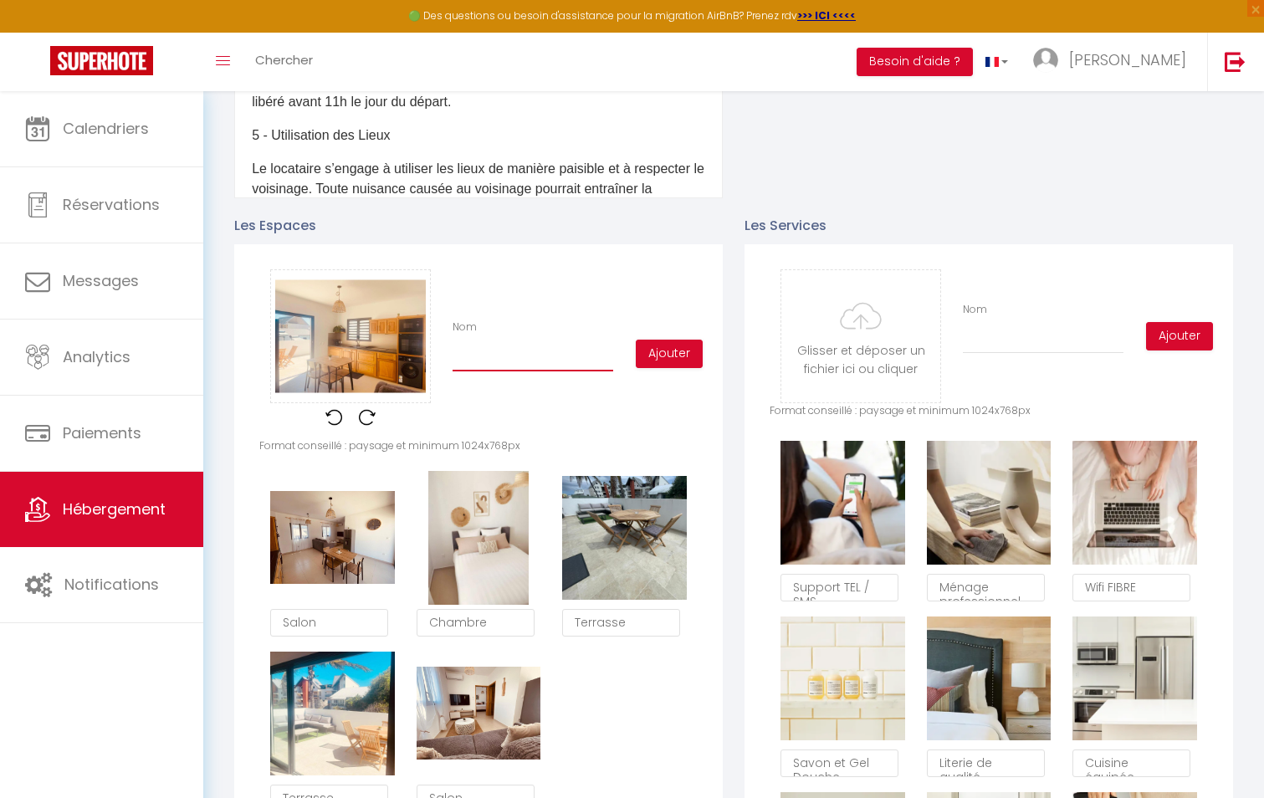
click at [475, 371] on input "Nom" at bounding box center [532, 356] width 161 height 30
click at [647, 368] on button "Ajouter" at bounding box center [669, 354] width 67 height 28
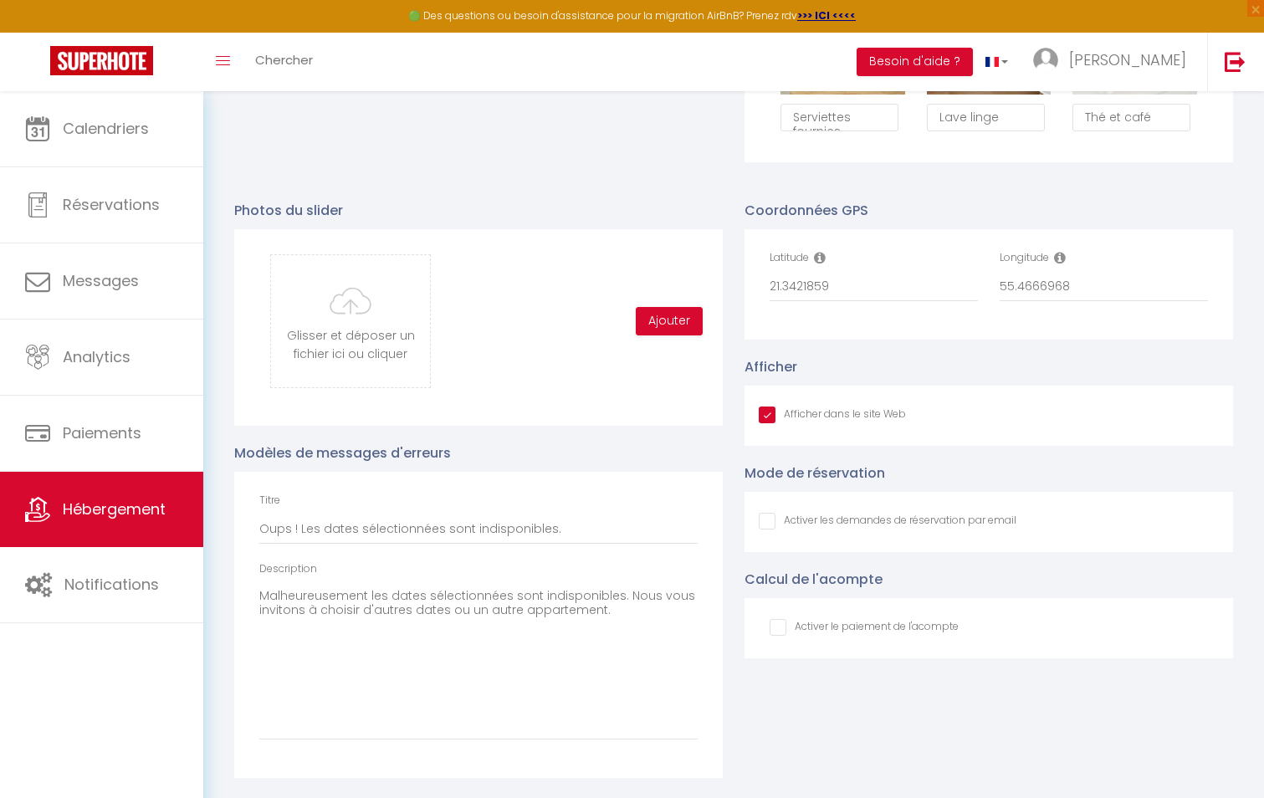
scroll to position [1503, 0]
click at [371, 317] on input "file" at bounding box center [350, 321] width 159 height 132
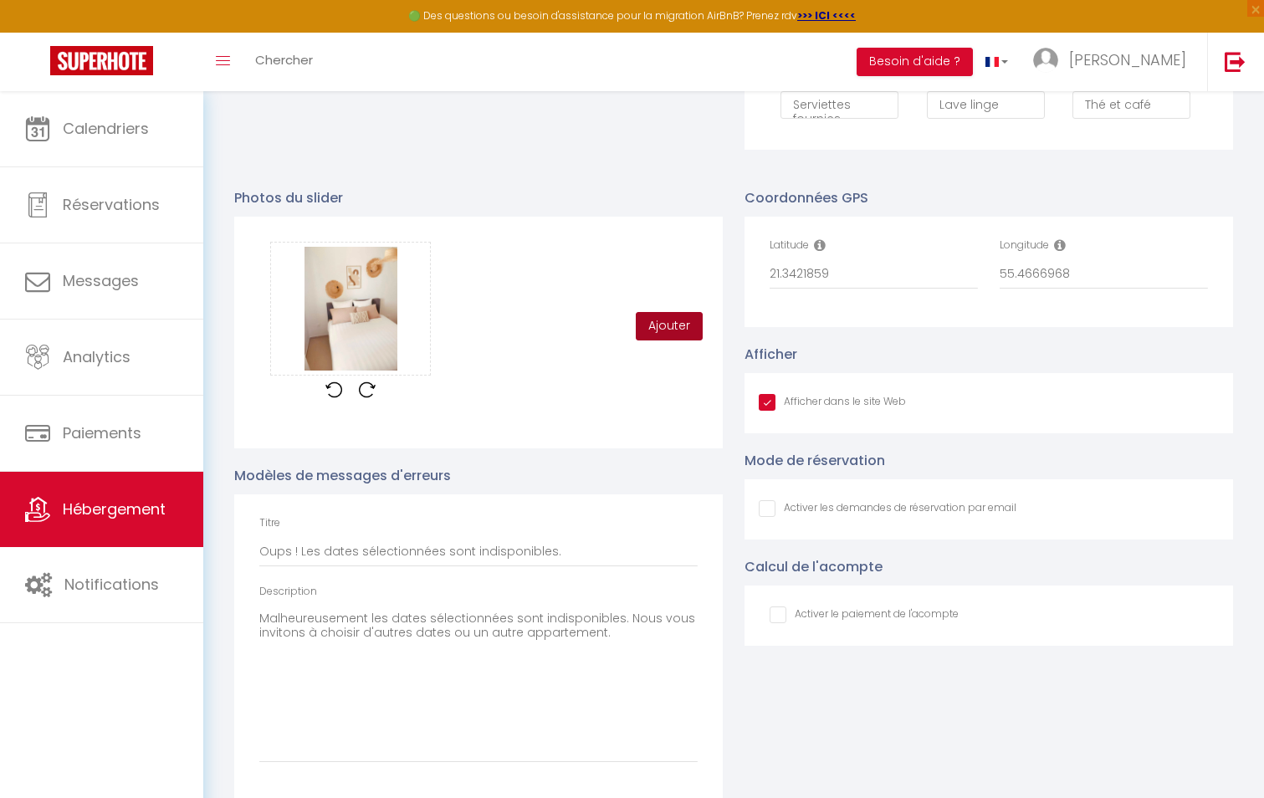
click at [679, 338] on button "Ajouter" at bounding box center [669, 326] width 67 height 28
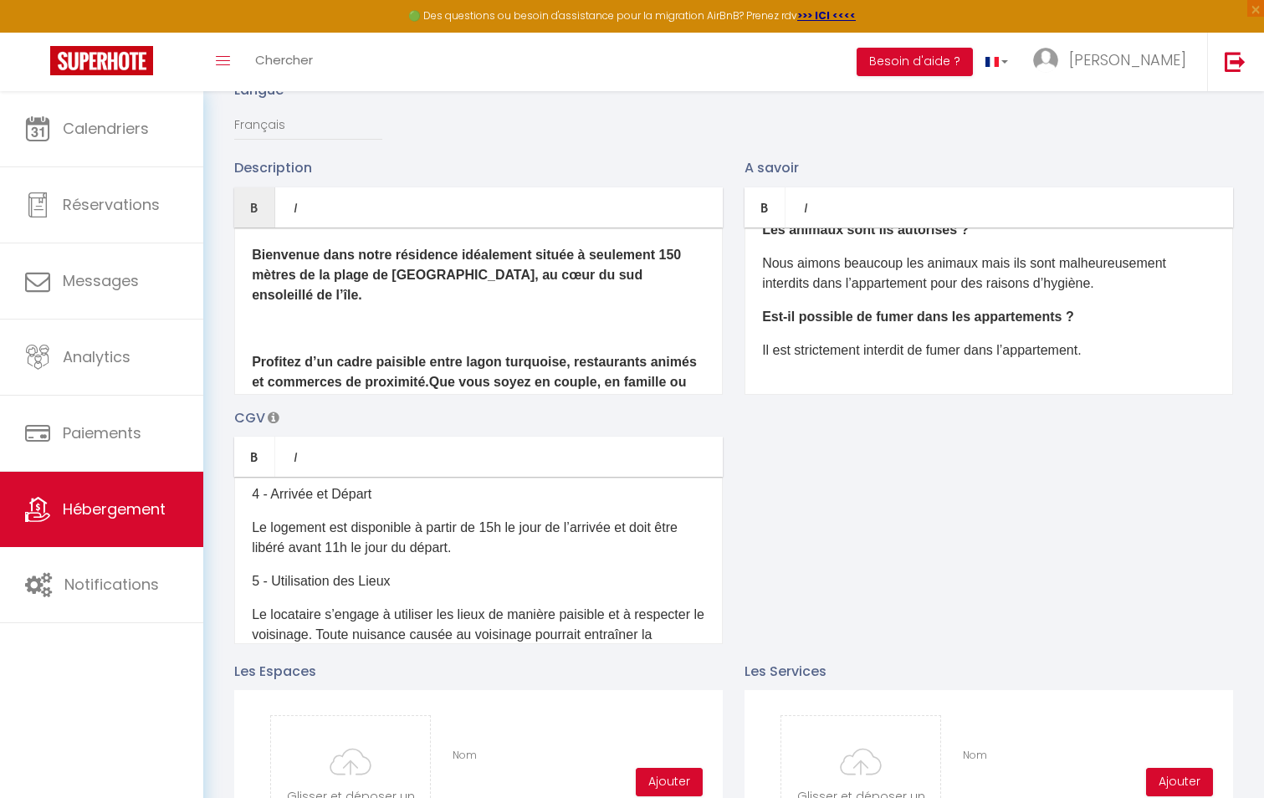
scroll to position [0, 0]
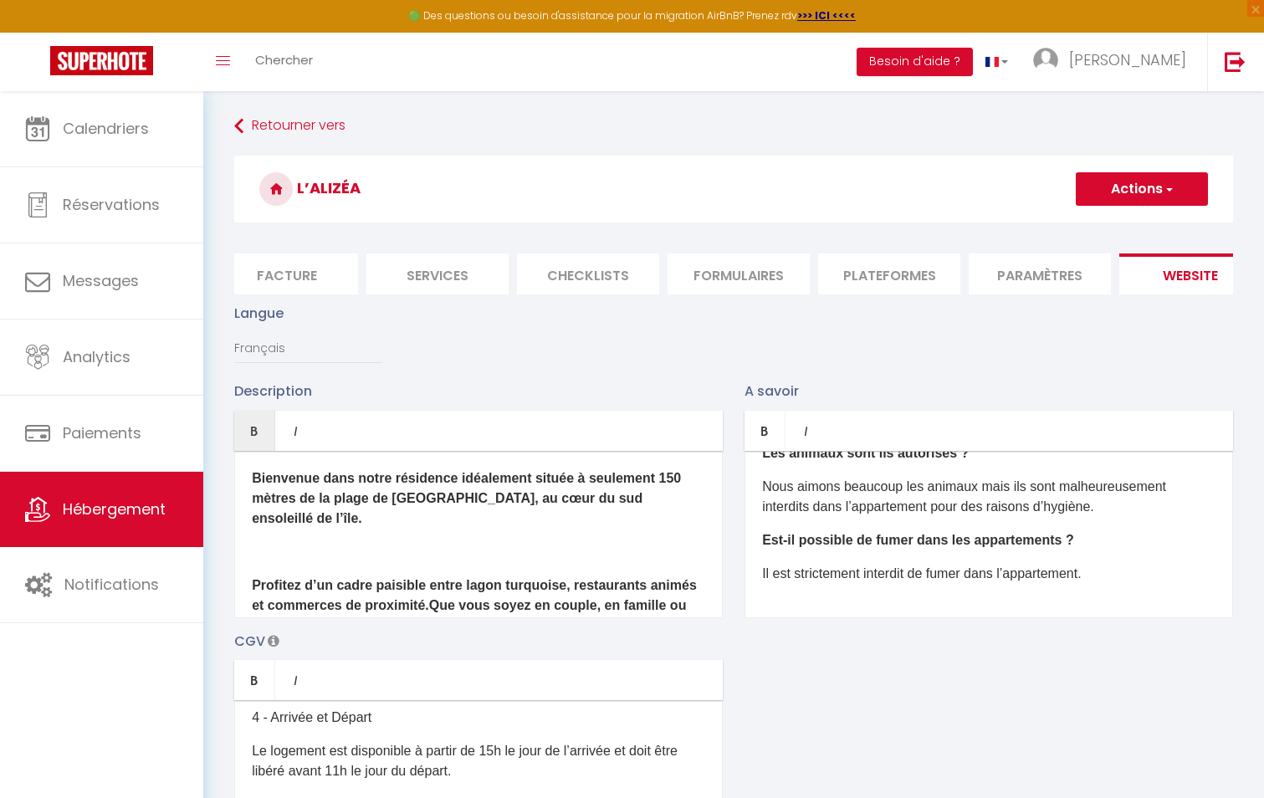
click at [1172, 206] on h3 "L’ALIZÉA" at bounding box center [733, 189] width 999 height 67
click at [1156, 198] on button "Actions" at bounding box center [1141, 188] width 132 height 33
click at [1112, 233] on input "Enregistrer" at bounding box center [1122, 225] width 62 height 17
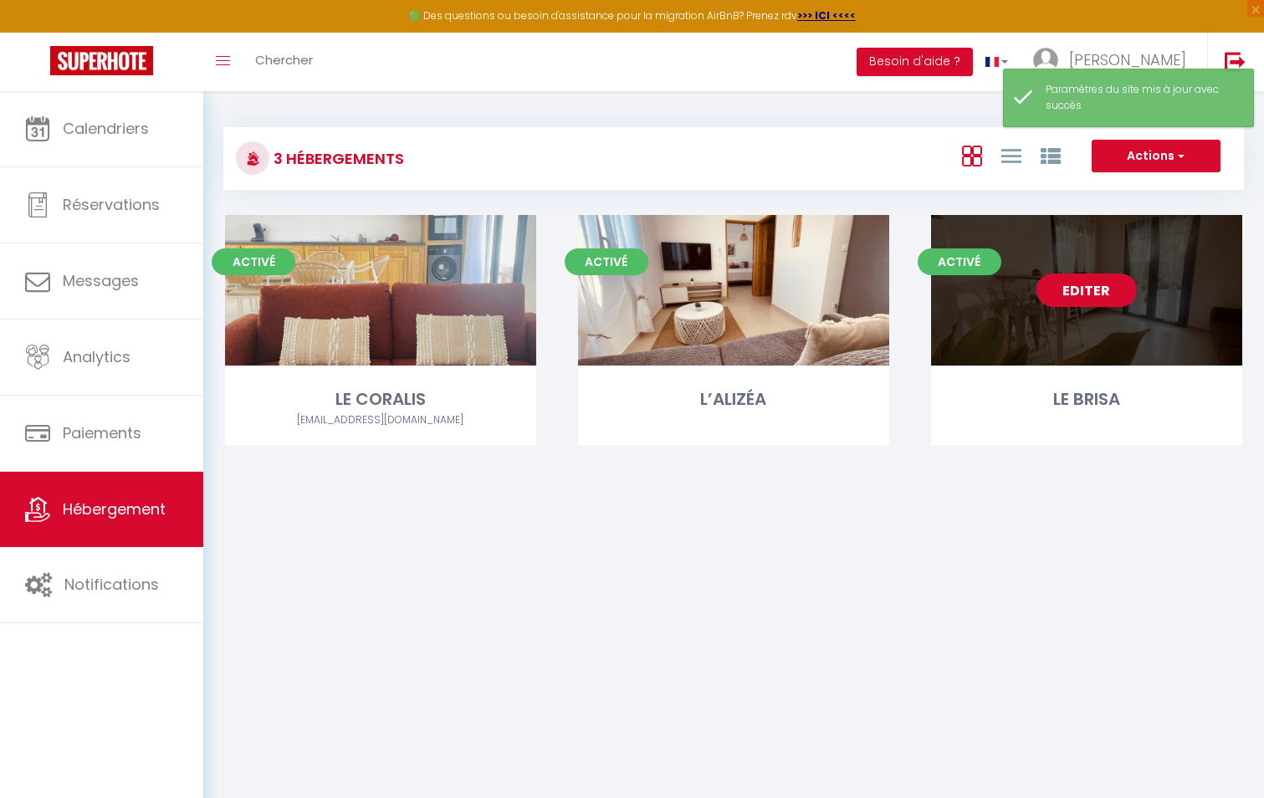
click at [1093, 285] on link "Editer" at bounding box center [1086, 289] width 100 height 33
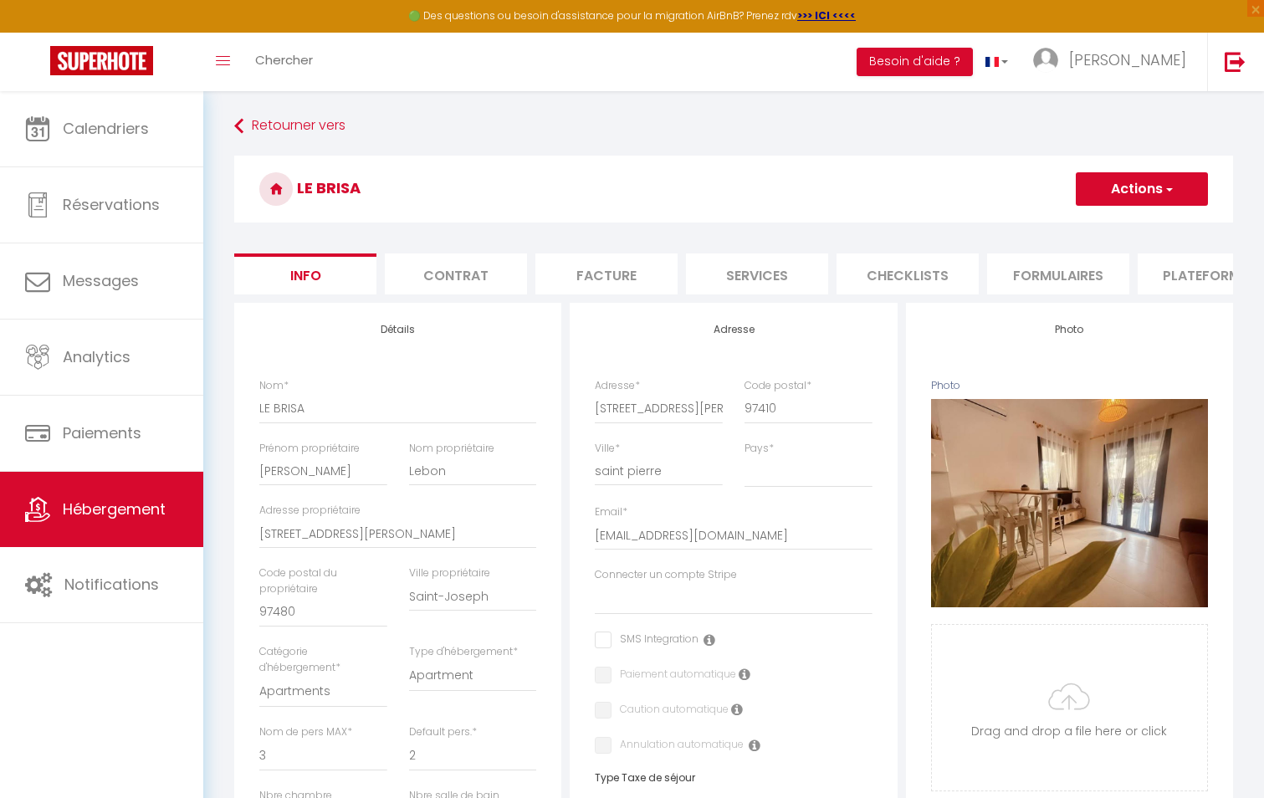
drag, startPoint x: 1197, startPoint y: 278, endPoint x: 1167, endPoint y: 278, distance: 30.1
click at [1196, 278] on li "Plateformes" at bounding box center [1208, 273] width 142 height 41
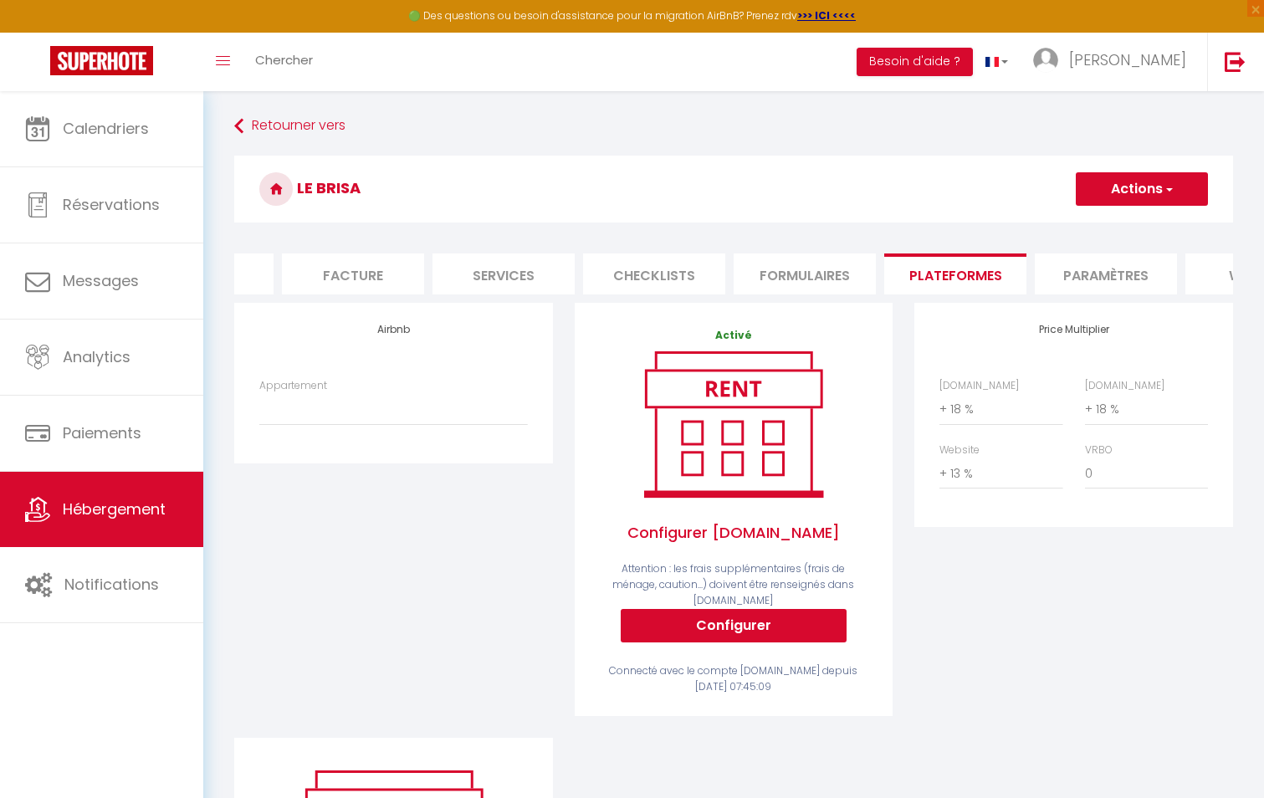
scroll to position [0, 272]
click at [1105, 289] on li "Paramètres" at bounding box center [1087, 273] width 142 height 41
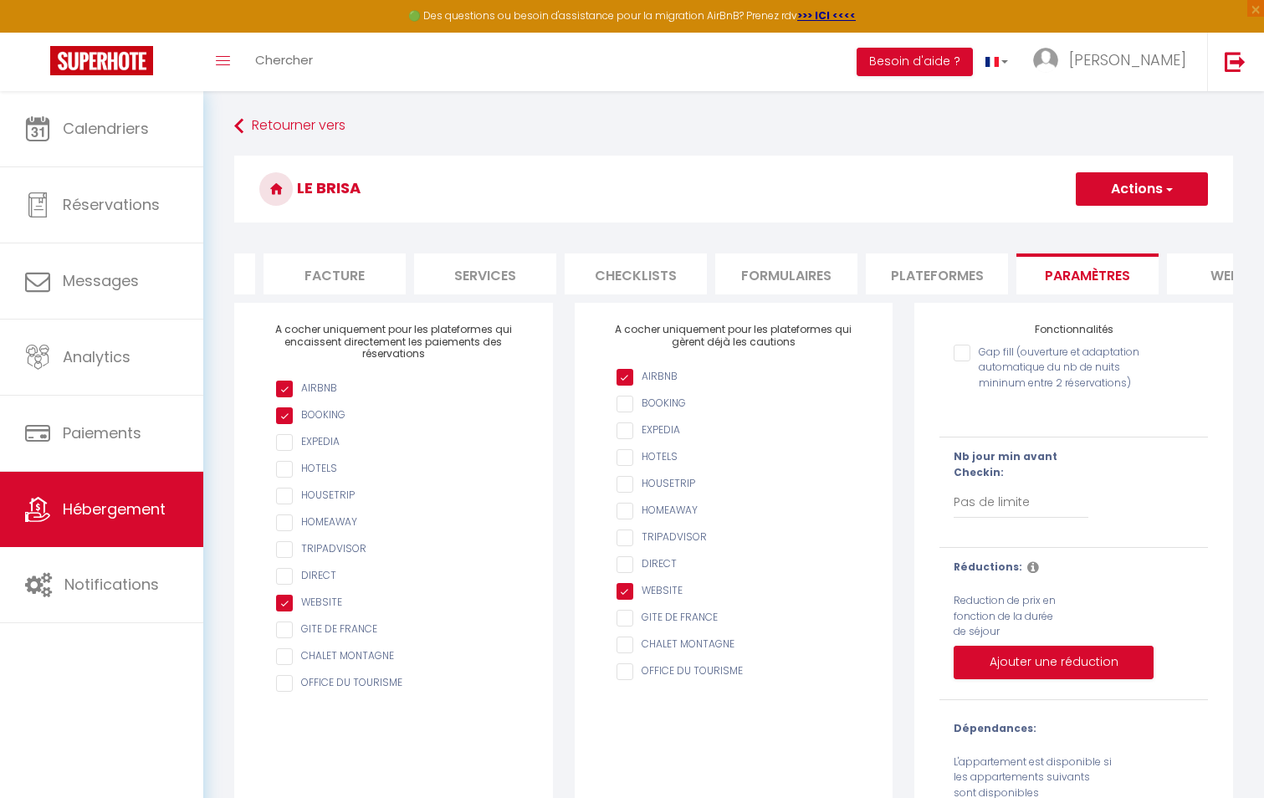
click at [1159, 275] on ul "Info Contrat Facture Services Checklists Formulaires Plateformes Paramètres web…" at bounding box center [733, 273] width 999 height 41
click at [1193, 271] on li "website" at bounding box center [1238, 273] width 142 height 41
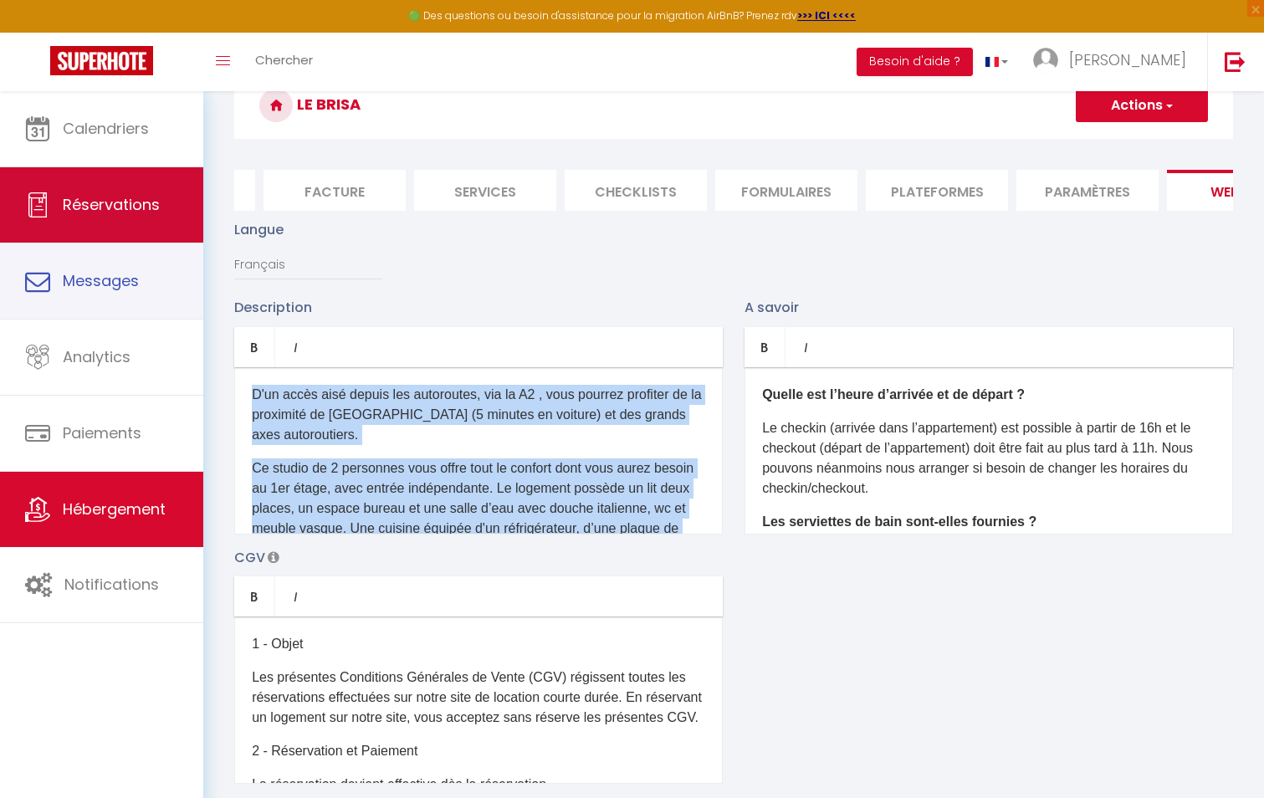
drag, startPoint x: 663, startPoint y: 498, endPoint x: 179, endPoint y: 222, distance: 557.3
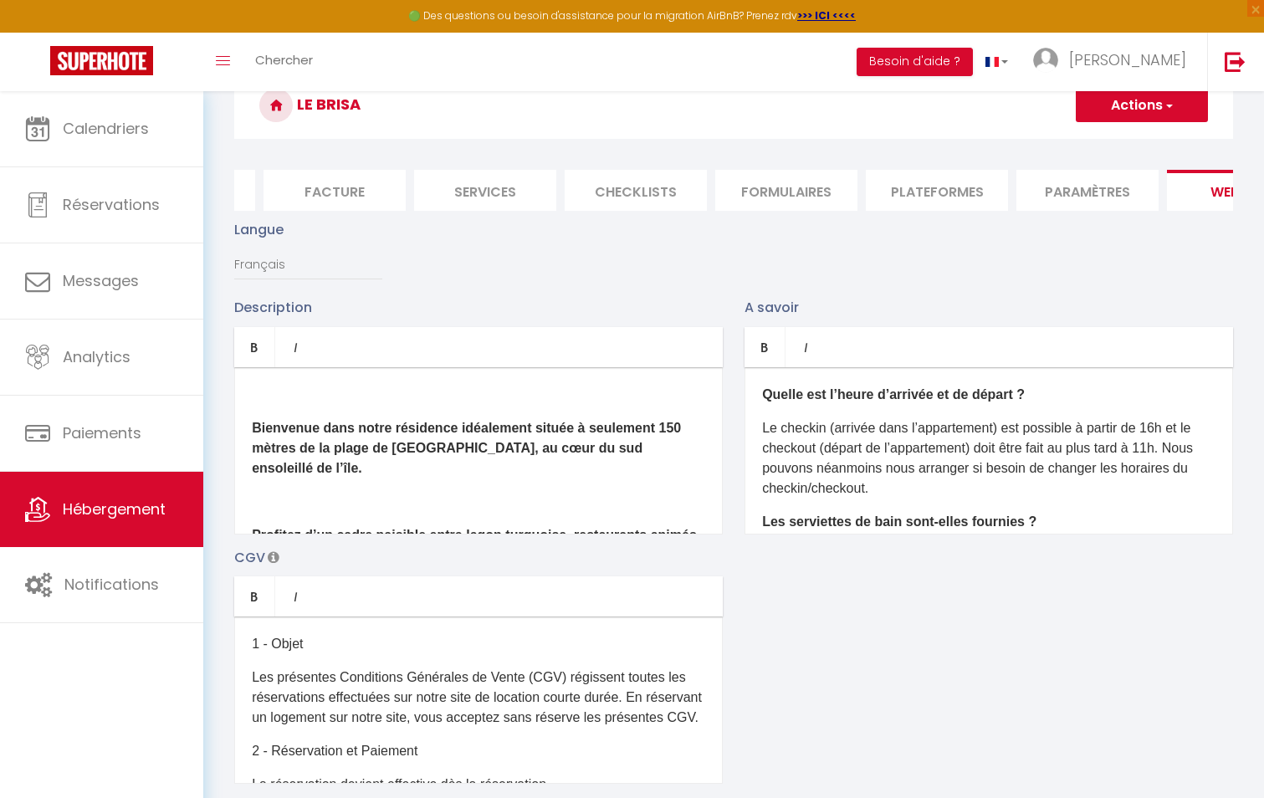
click at [250, 434] on div "Bienvenue dans notre résidence idéalement située à seulement 150 mètres de la p…" at bounding box center [478, 450] width 488 height 167
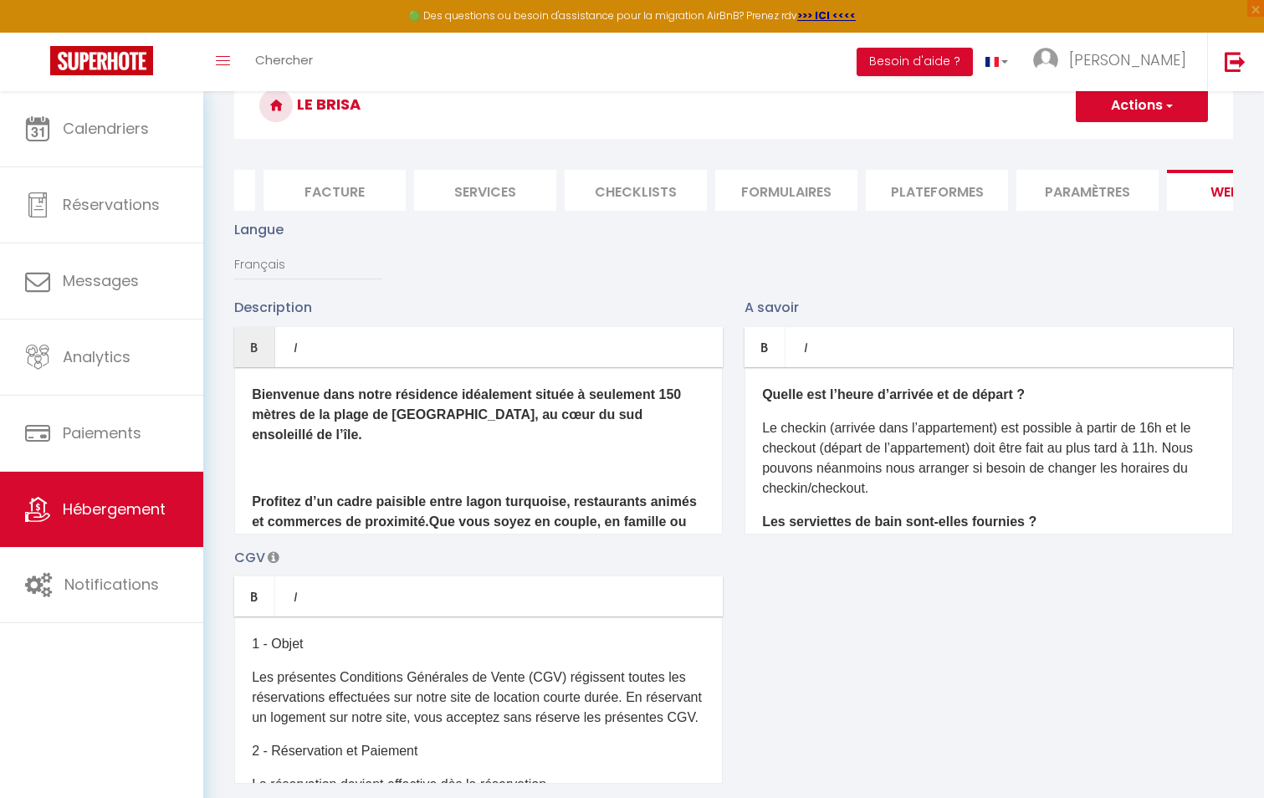
click at [255, 494] on span "Profitez d’un cadre paisible entre lagon turquoise, restaurants animés et comme…" at bounding box center [474, 531] width 445 height 74
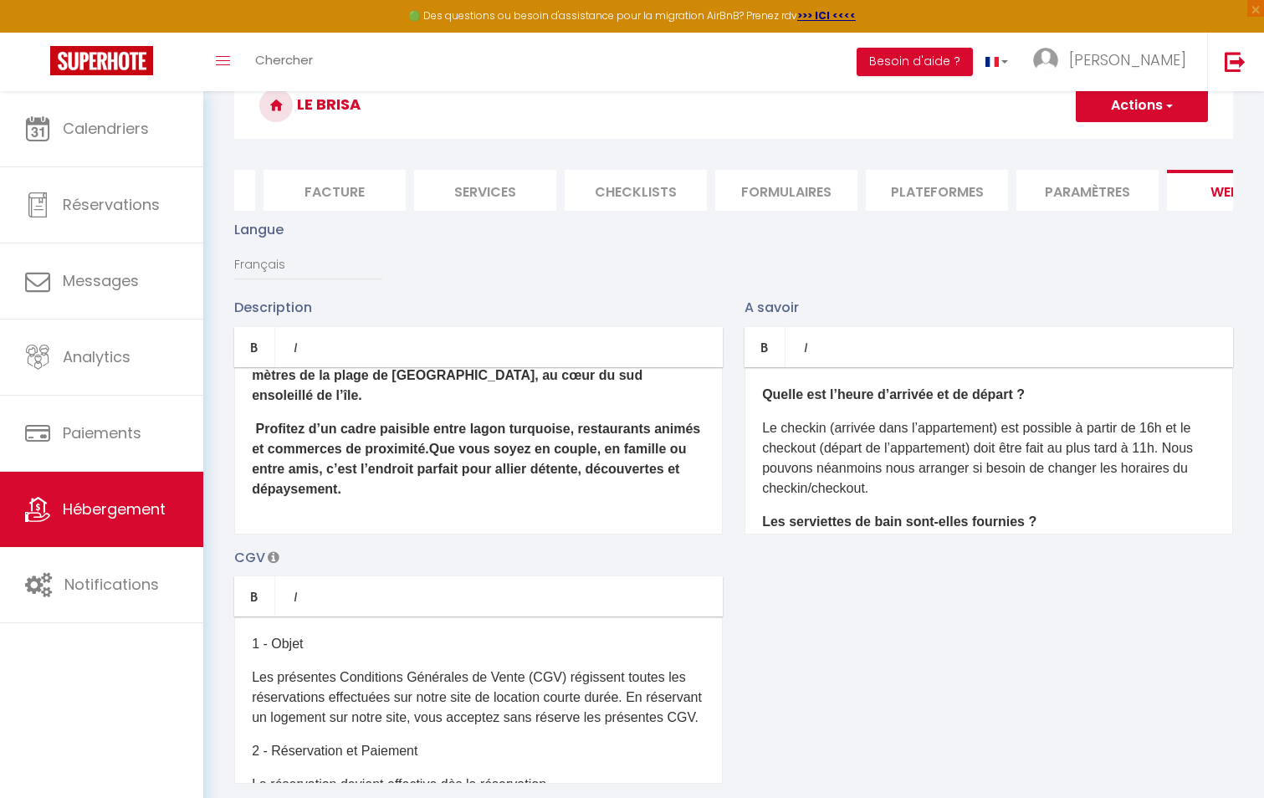
scroll to position [72, 0]
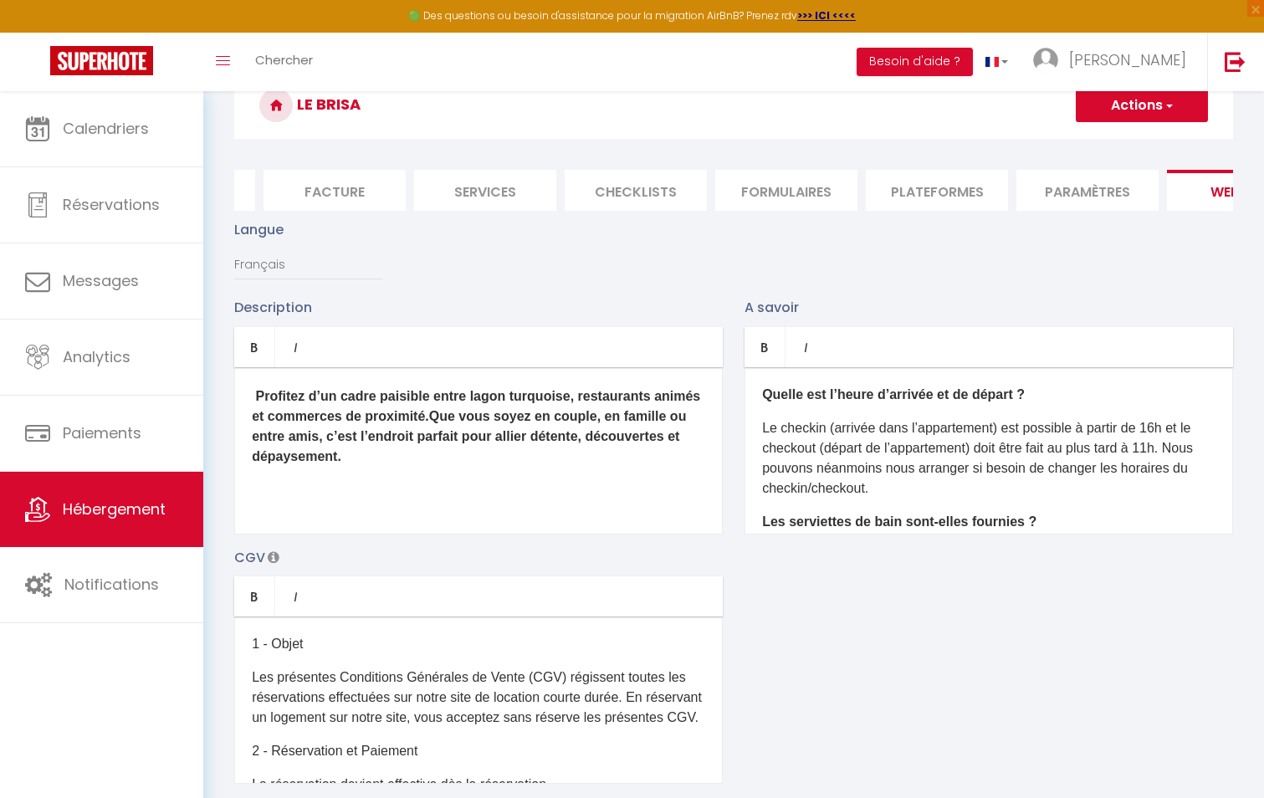
click at [1162, 434] on p "Le checkin (arrivée dans l’appartement) est possible à partir de 16h et le chec…" at bounding box center [988, 458] width 453 height 80
click at [1182, 456] on p "Le checkin (arrivée dans l’appartement) est possible à partir de 15h et le chec…" at bounding box center [988, 458] width 453 height 80
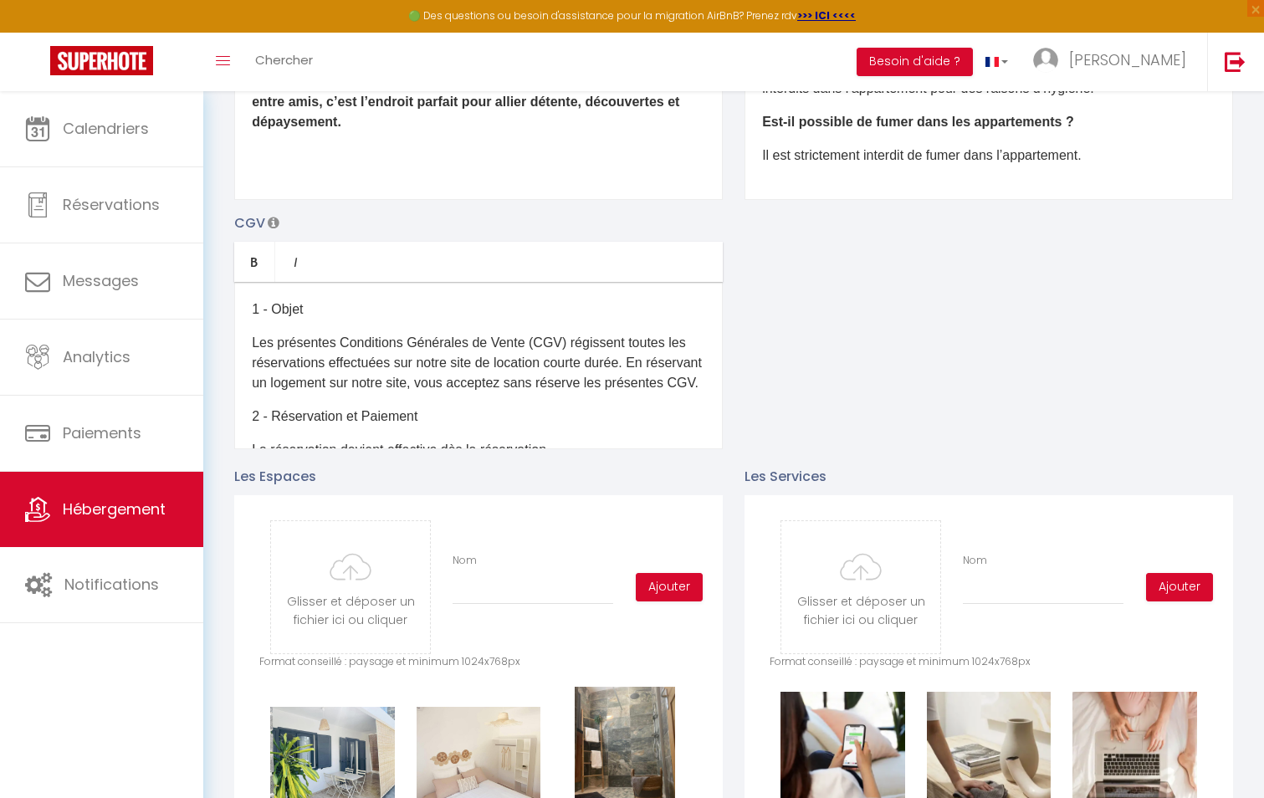
scroll to position [335, 0]
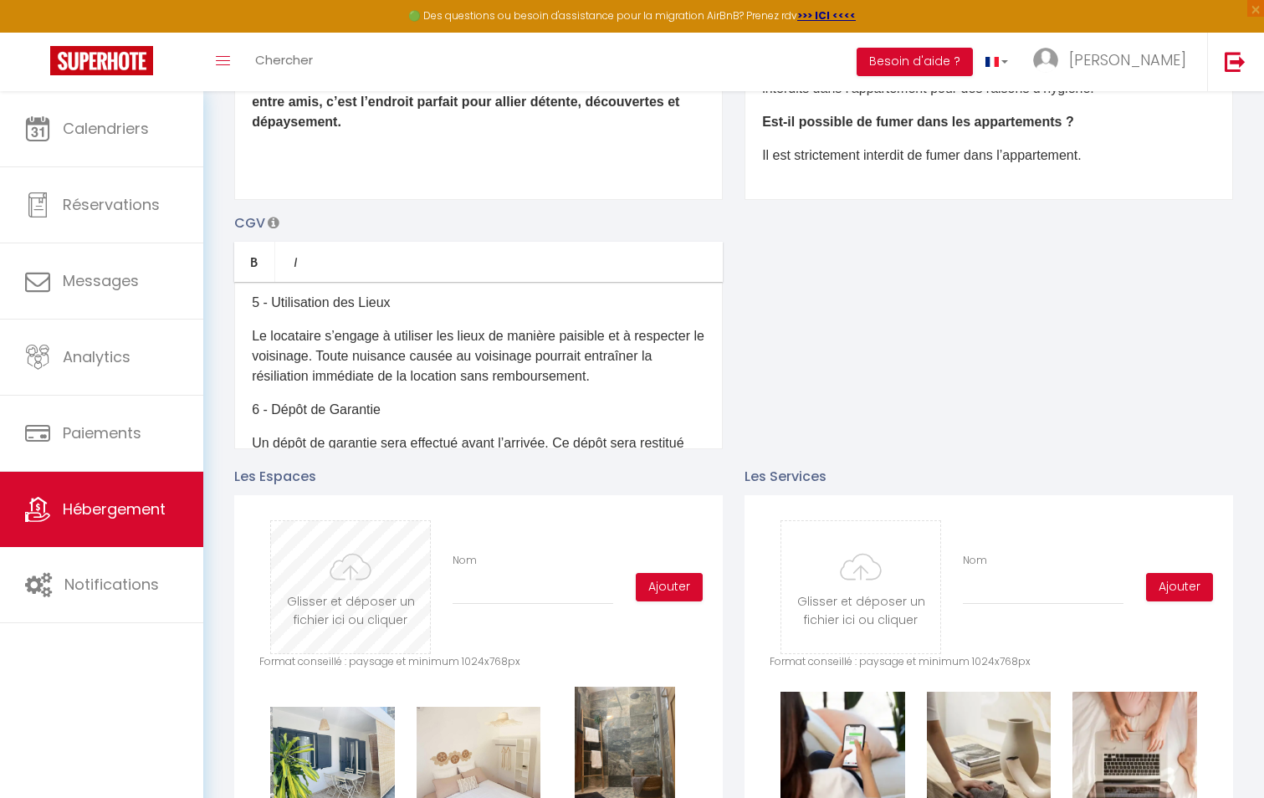
click at [407, 580] on input "file" at bounding box center [350, 587] width 159 height 132
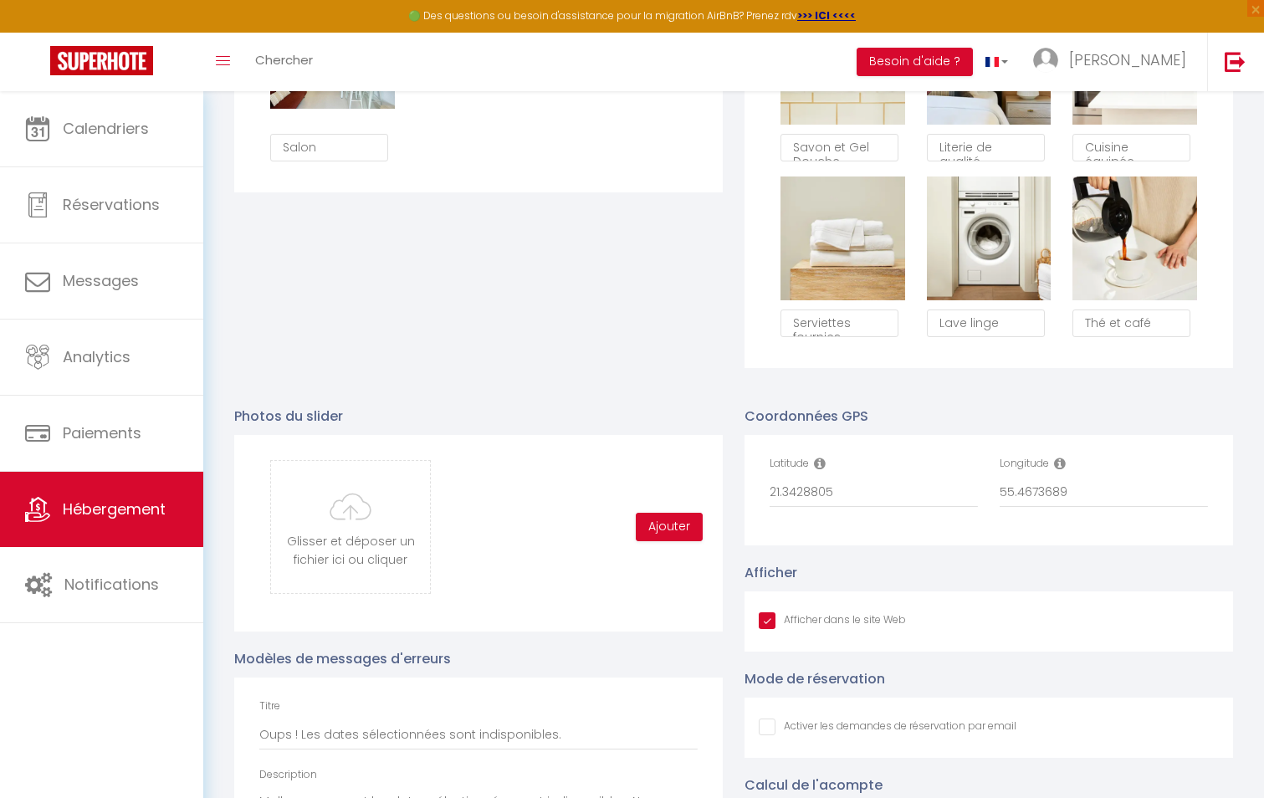
scroll to position [1254, 0]
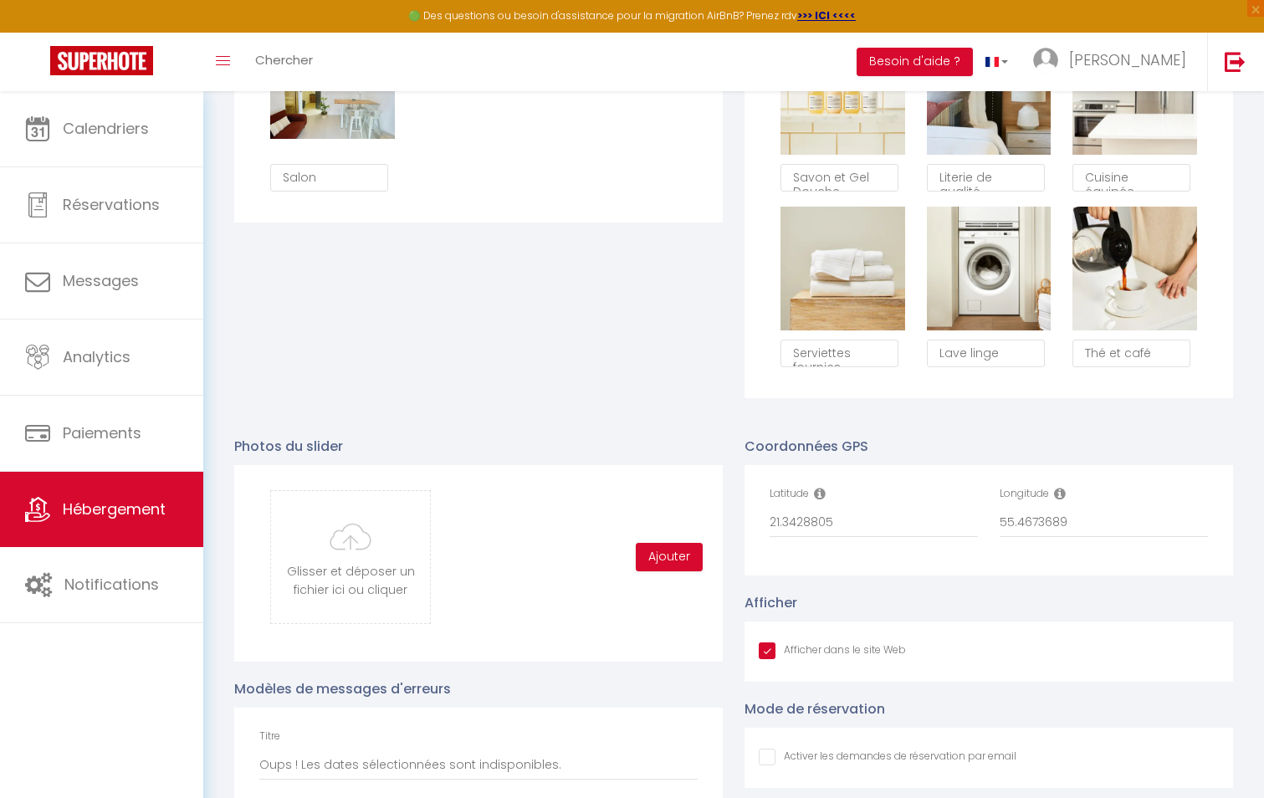
click at [360, 499] on div "Glisser et déposer un fichier ici ou cliquer Ooops, something wrong happened. R…" at bounding box center [478, 563] width 488 height 197
click at [339, 537] on input "file" at bounding box center [350, 557] width 159 height 132
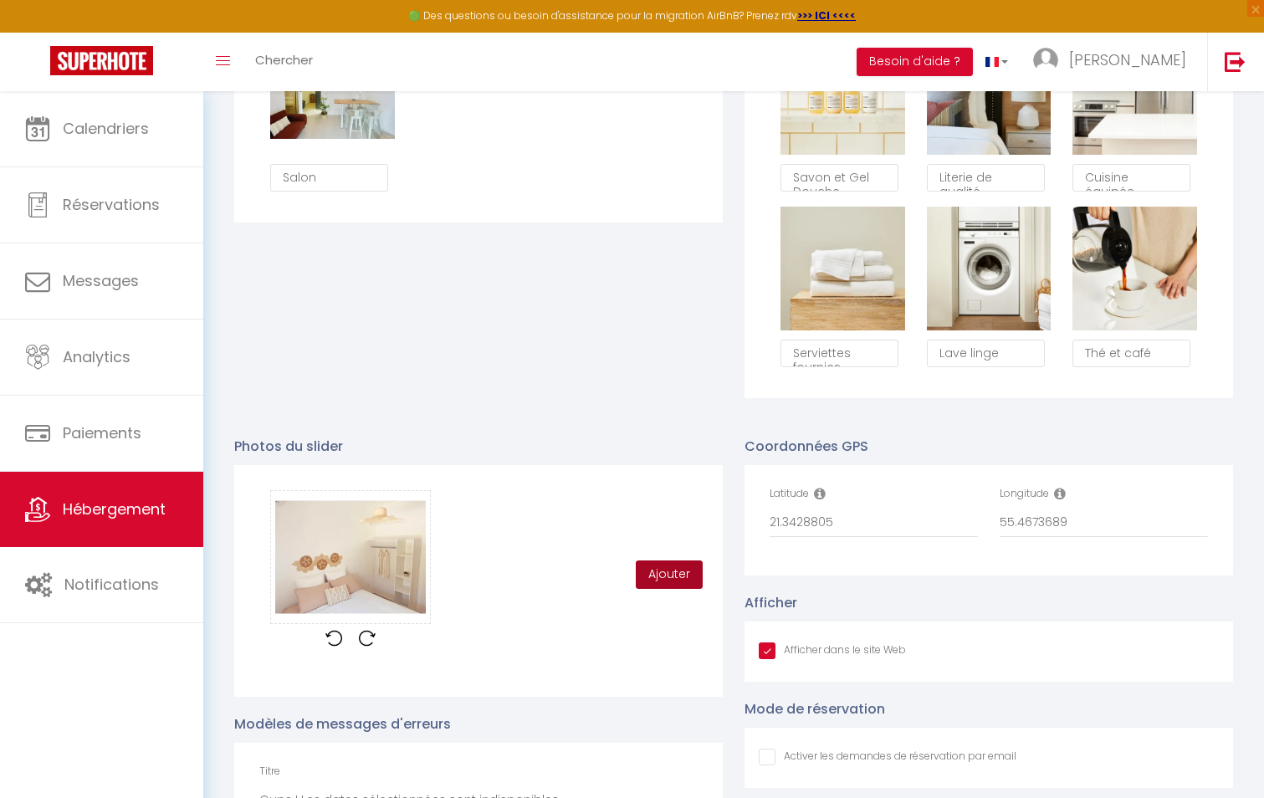
click at [666, 584] on button "Ajouter" at bounding box center [669, 574] width 67 height 28
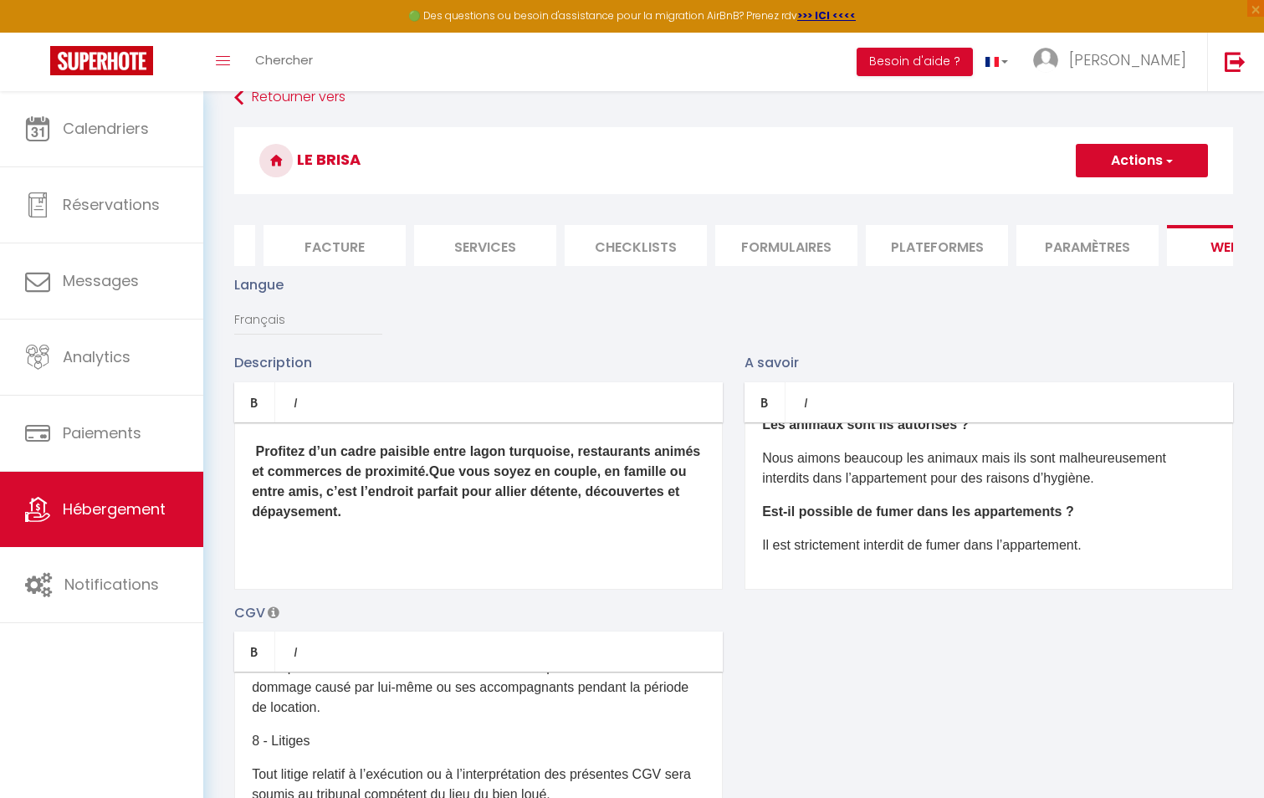
scroll to position [0, 0]
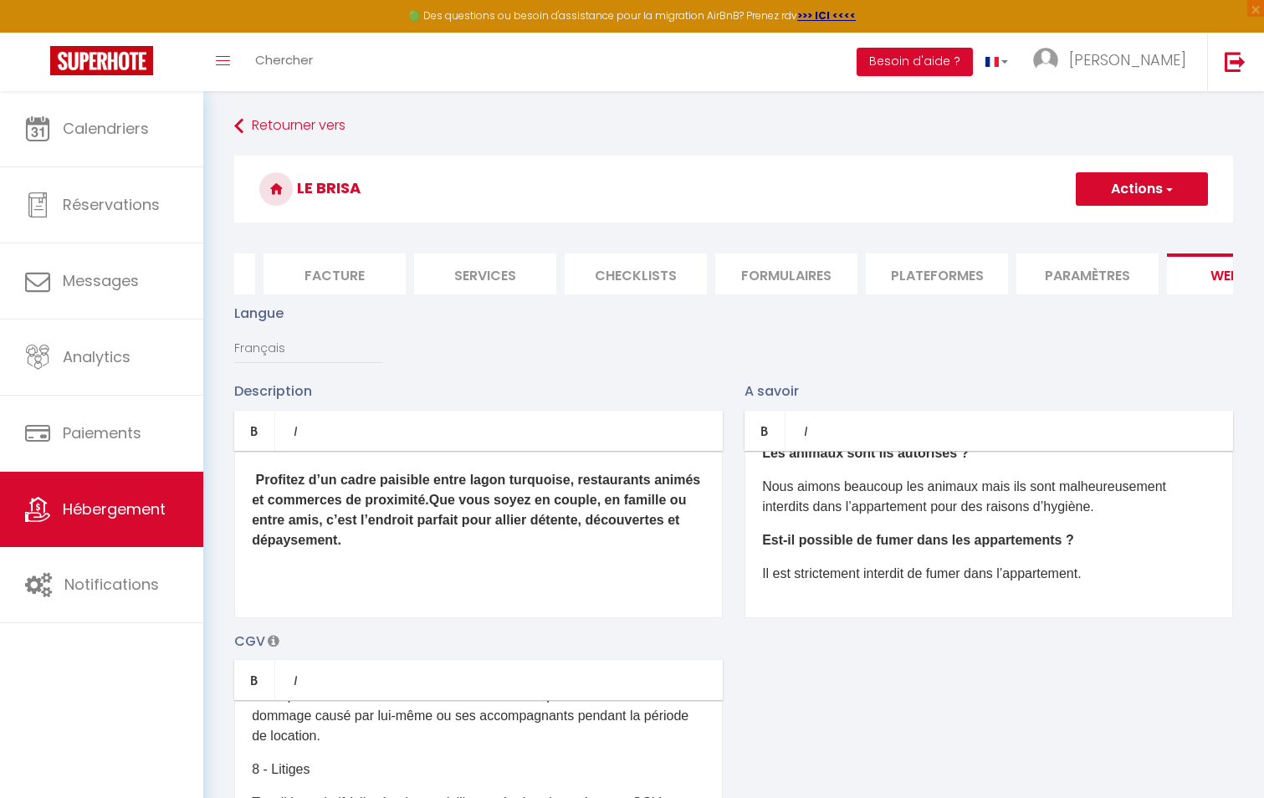
click at [1147, 207] on h3 "LE BRISA" at bounding box center [733, 189] width 999 height 67
click at [1141, 190] on button "Actions" at bounding box center [1141, 188] width 132 height 33
click at [1128, 216] on link "Enregistrer" at bounding box center [1141, 226] width 132 height 22
click at [1135, 193] on button "Actions" at bounding box center [1141, 188] width 132 height 33
click at [1120, 218] on input "Enregistrer" at bounding box center [1122, 225] width 62 height 17
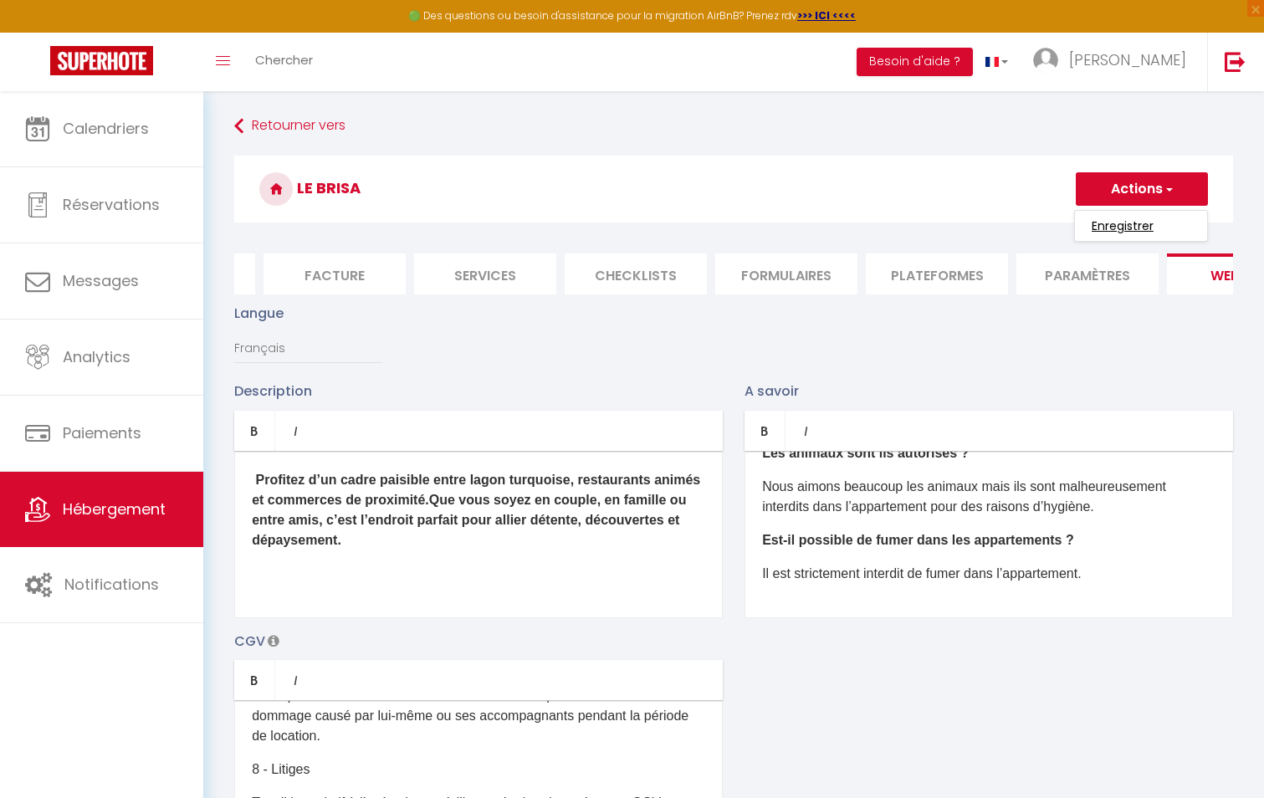
click at [1116, 227] on input "Enregistrer" at bounding box center [1122, 225] width 62 height 17
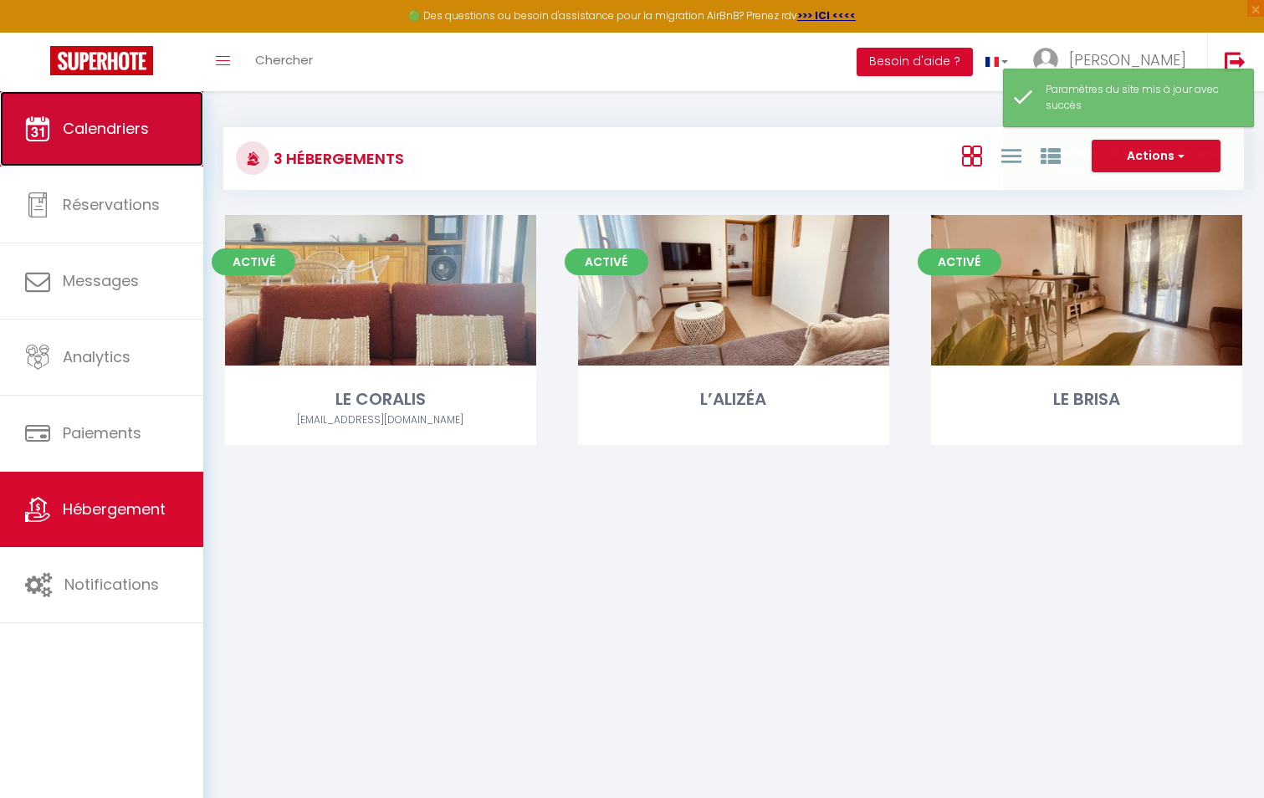
click at [157, 129] on link "Calendriers" at bounding box center [101, 128] width 203 height 75
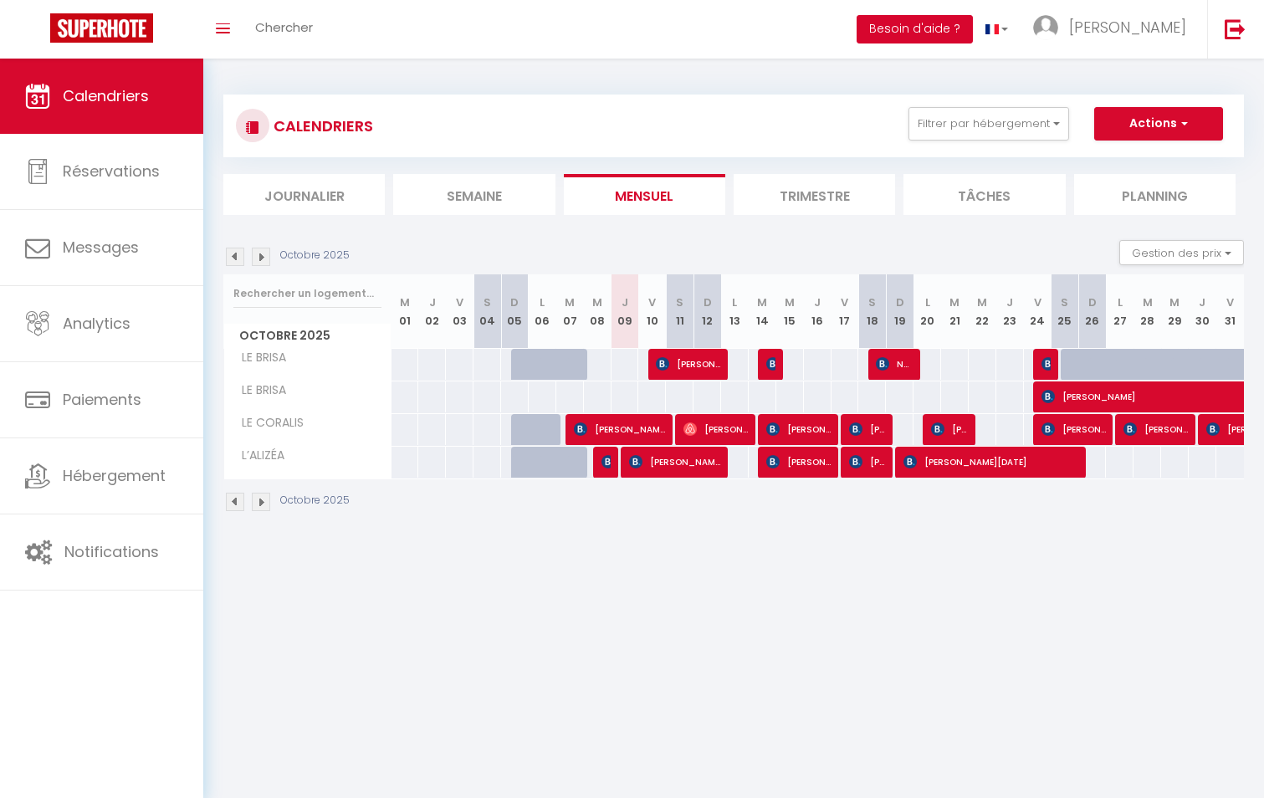
click at [993, 28] on nav "× Toggle navigation Toggle Search Toggle menubar Chercher BUTTON Besoin d'aide …" at bounding box center [632, 29] width 1264 height 59
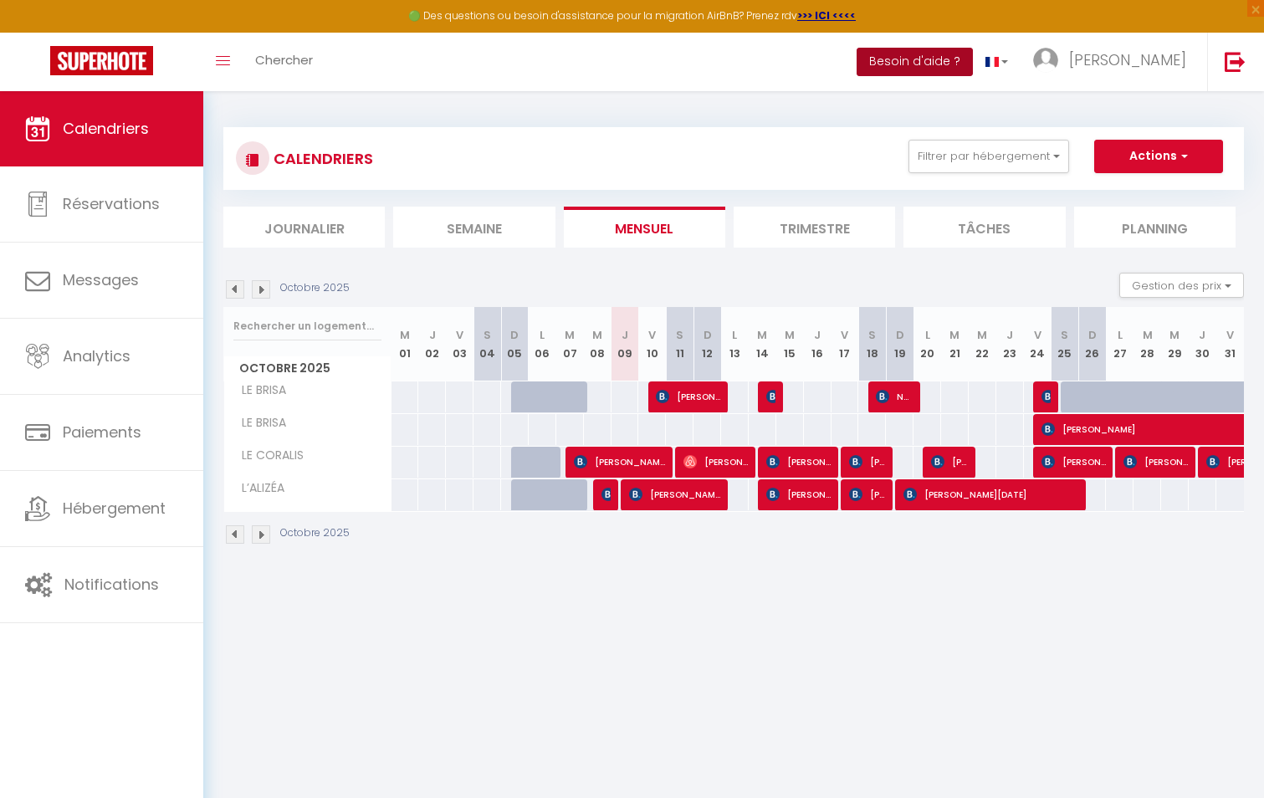
click at [958, 54] on button "Besoin d'aide ?" at bounding box center [914, 62] width 116 height 28
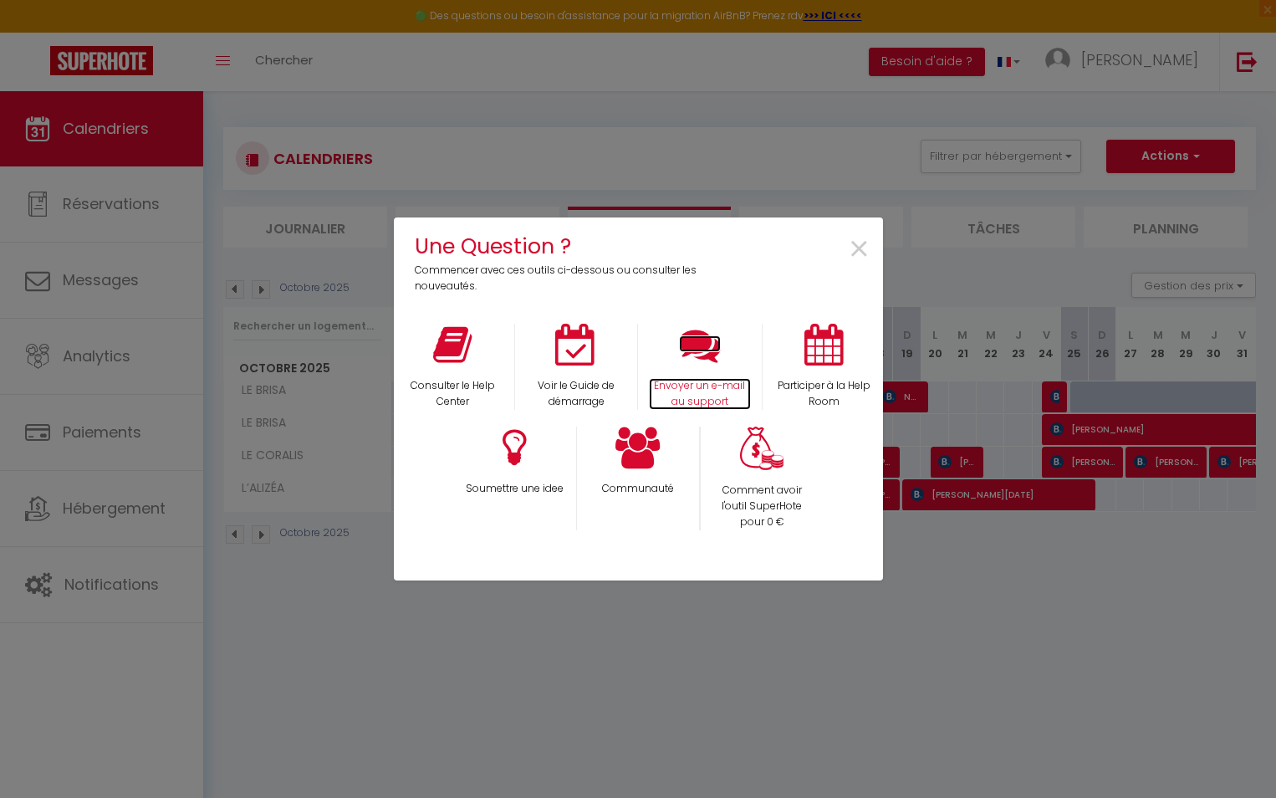
click at [685, 350] on icon at bounding box center [700, 345] width 42 height 42
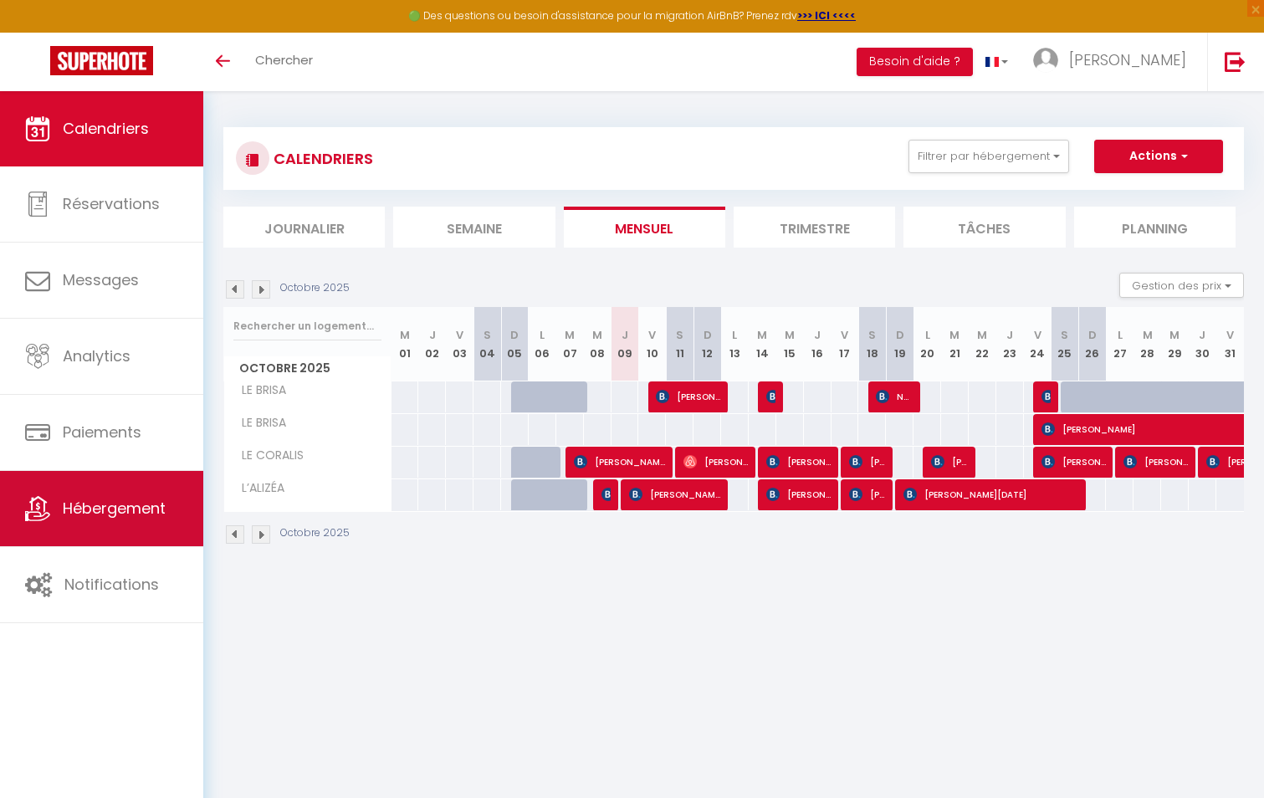
click at [111, 508] on span "Hébergement" at bounding box center [114, 508] width 103 height 21
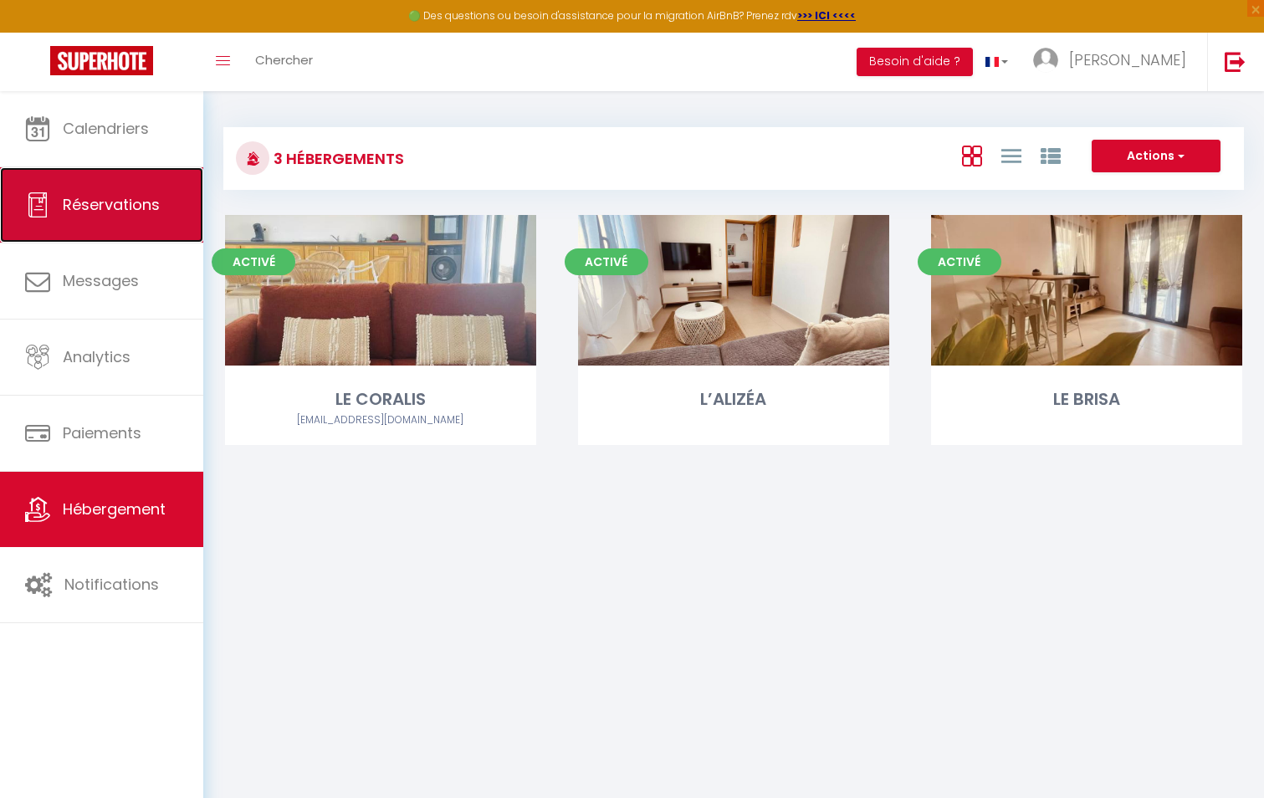
click at [122, 202] on span "Réservations" at bounding box center [111, 204] width 97 height 21
select select "not_cancelled"
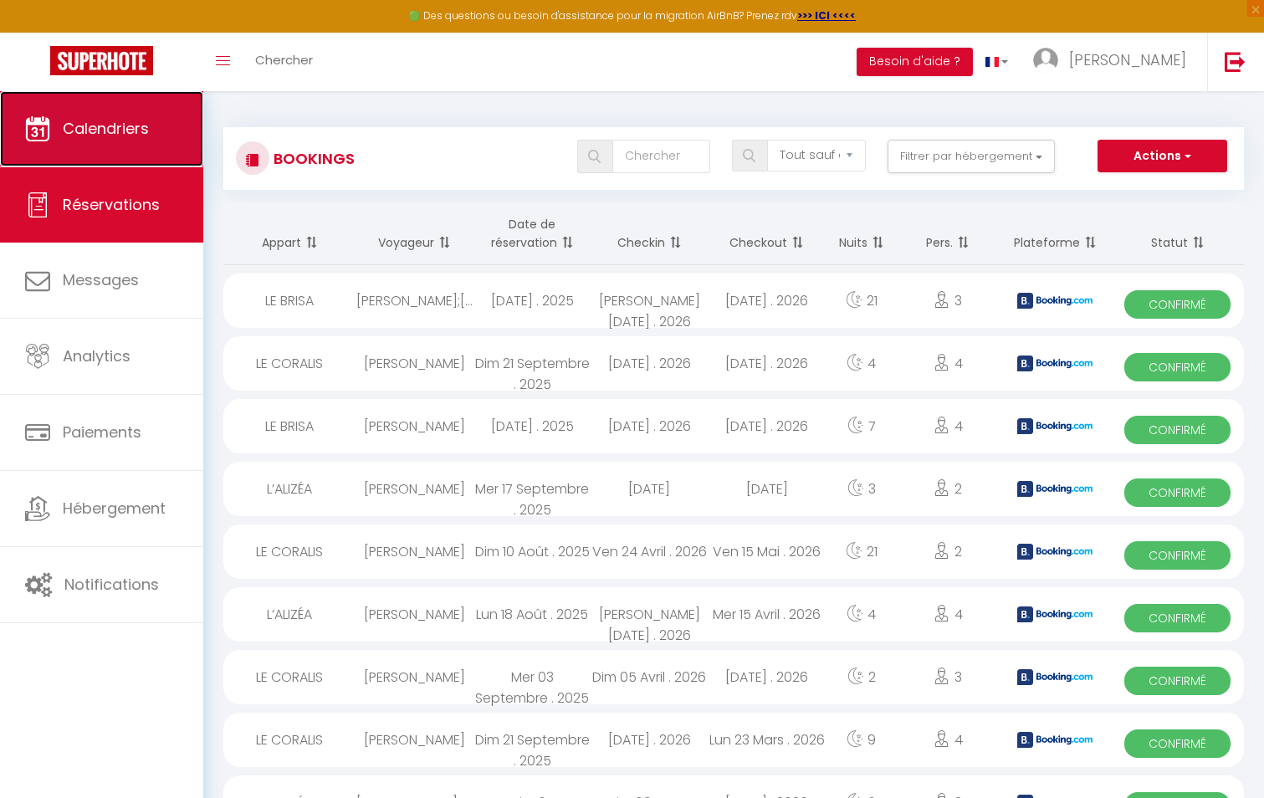
click at [118, 127] on span "Calendriers" at bounding box center [106, 128] width 86 height 21
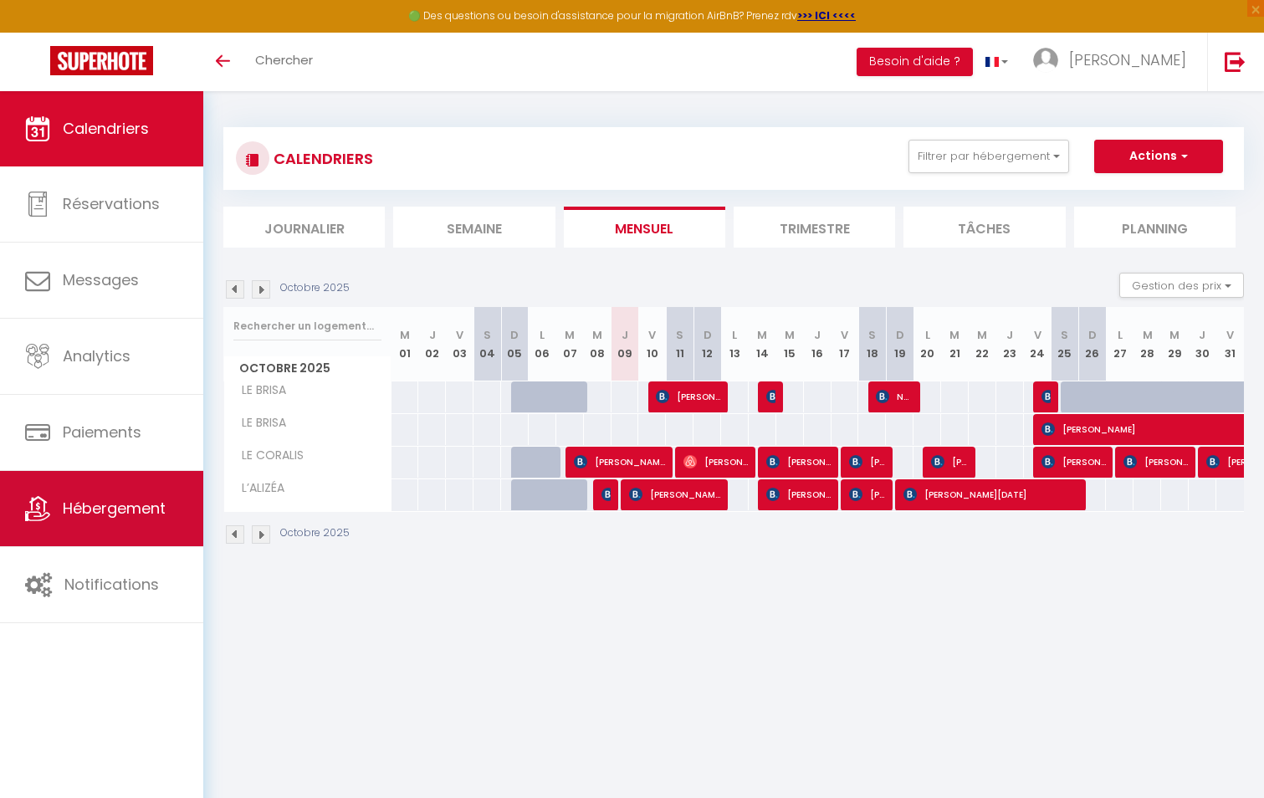
click at [104, 508] on span "Hébergement" at bounding box center [114, 508] width 103 height 21
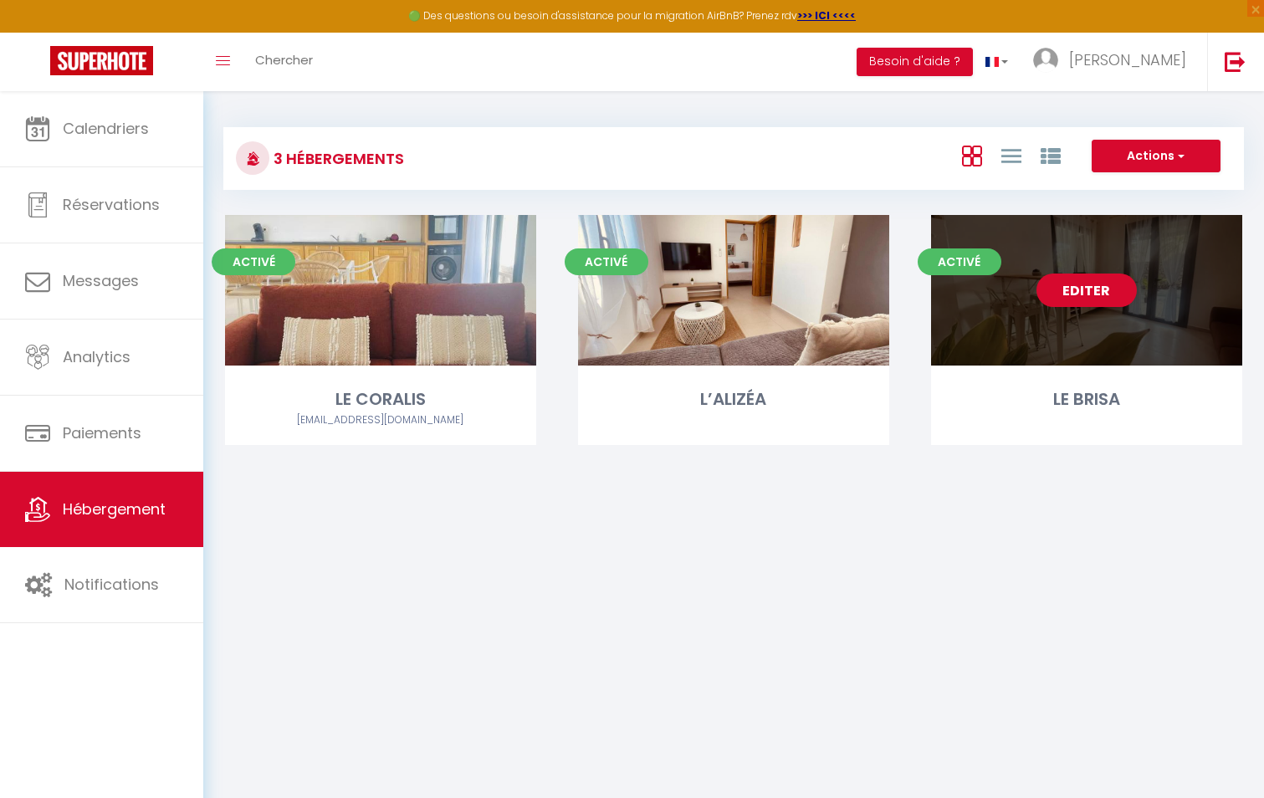
click at [1071, 298] on link "Editer" at bounding box center [1086, 289] width 100 height 33
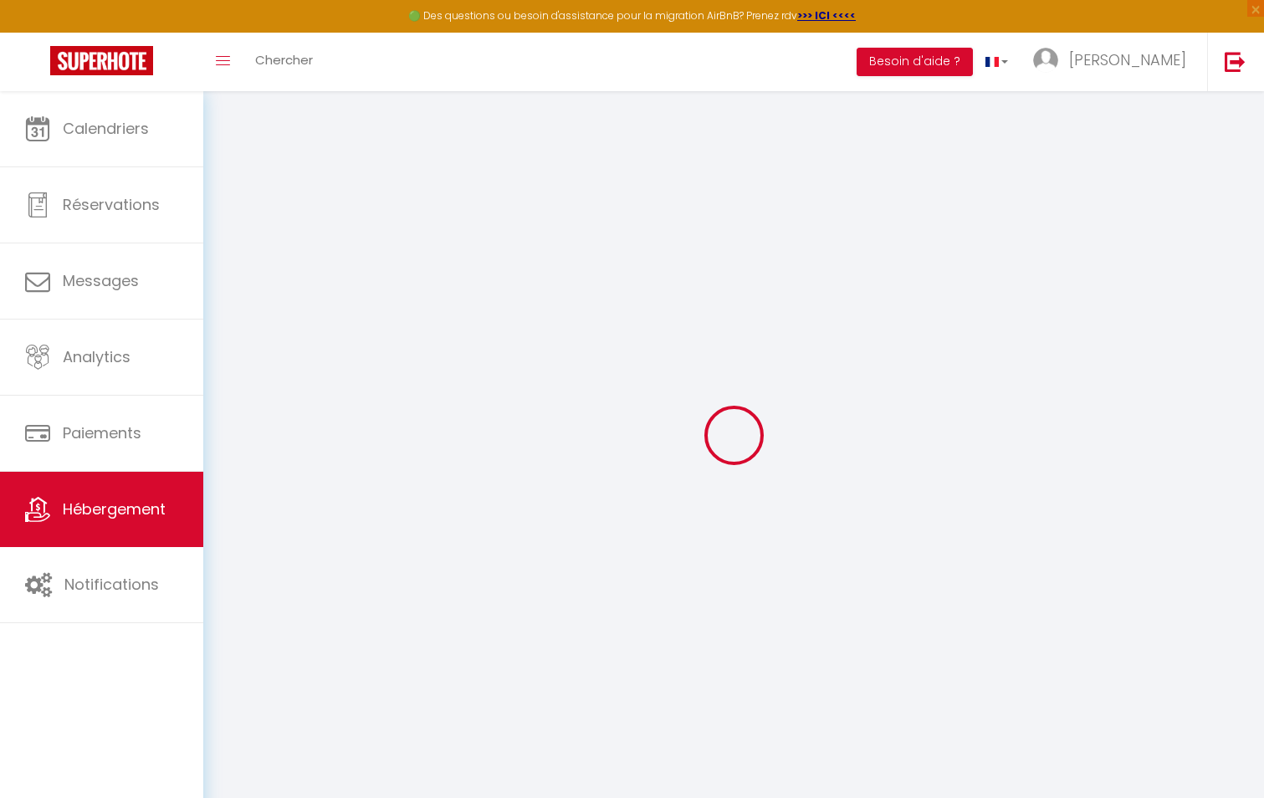
type input "Oups ! Les dates sélectionnées sont indisponibles."
type textarea "Malheureusement les dates sélectionnées sont indisponibles. Nous vous invitons …"
type input "21.3428805"
type input "55.4673689"
checkbox input "true"
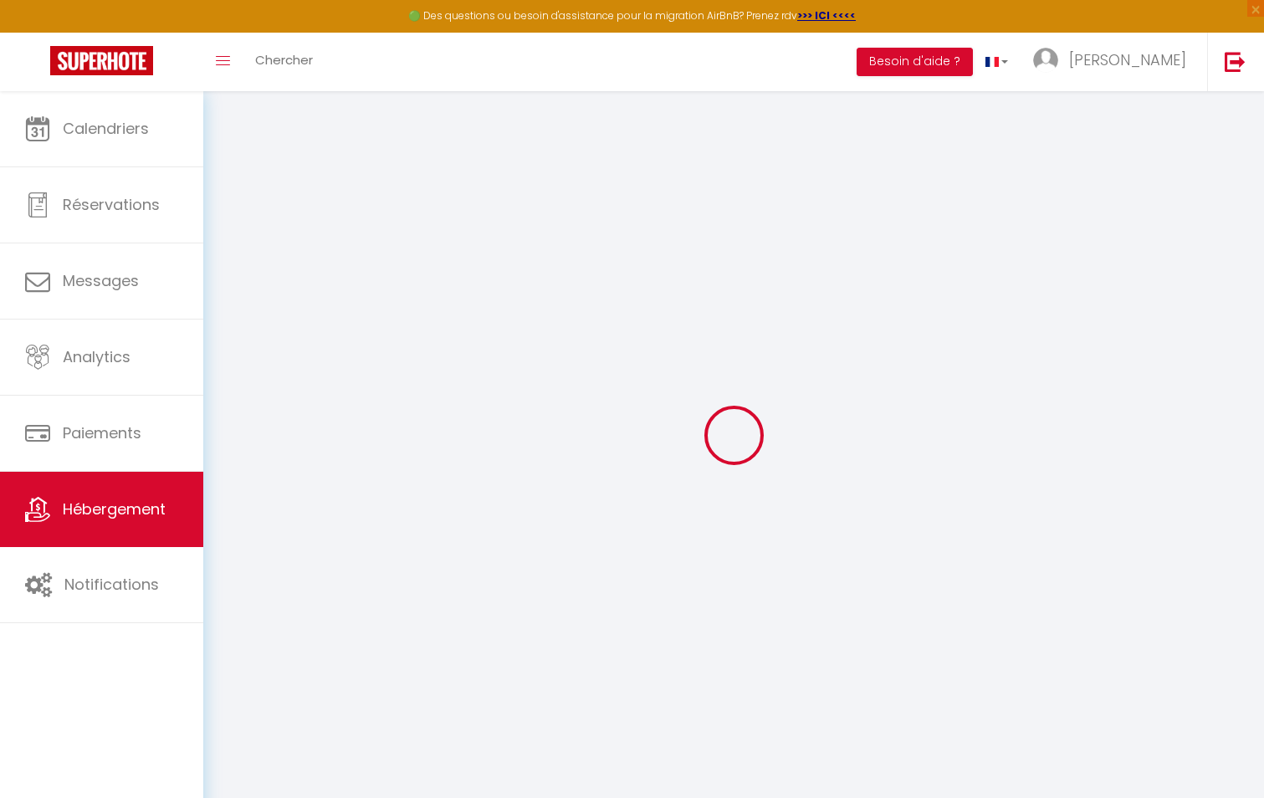
checkbox input "false"
select select
checkbox input "false"
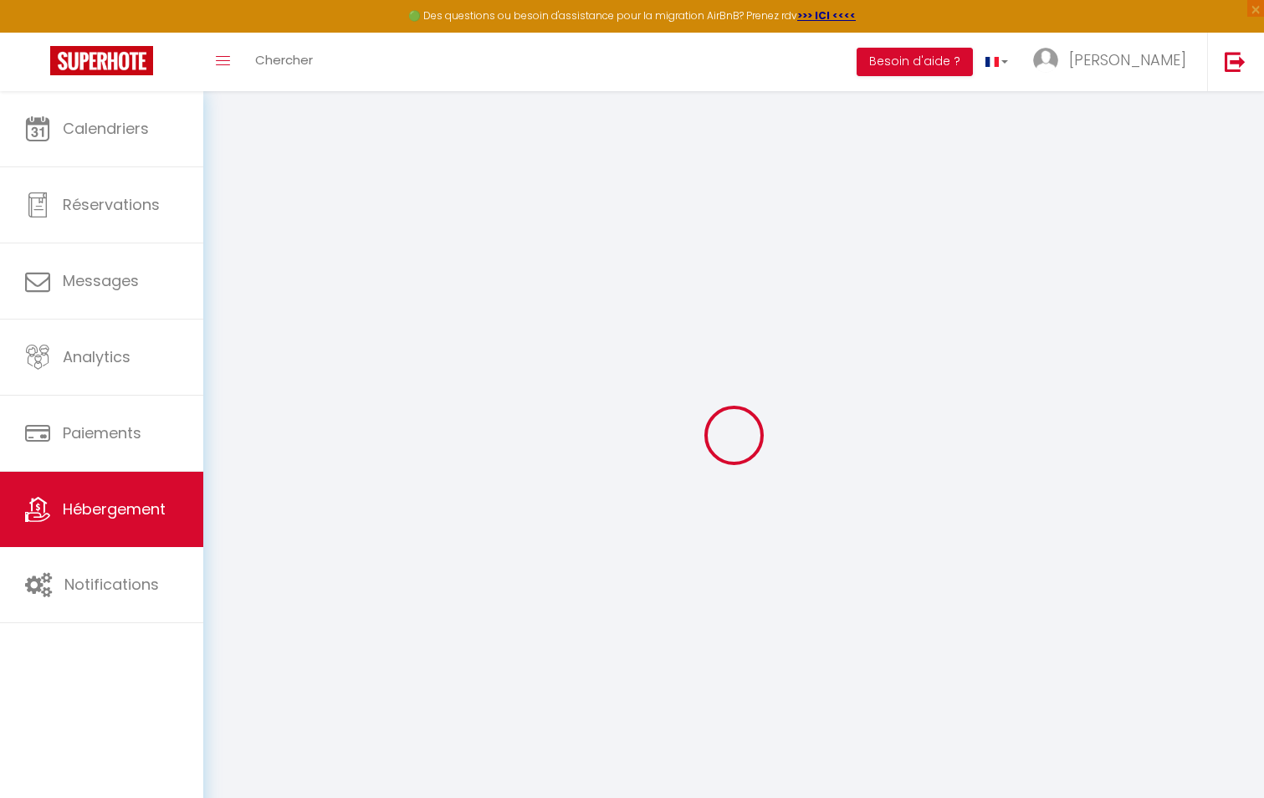
checkbox input "false"
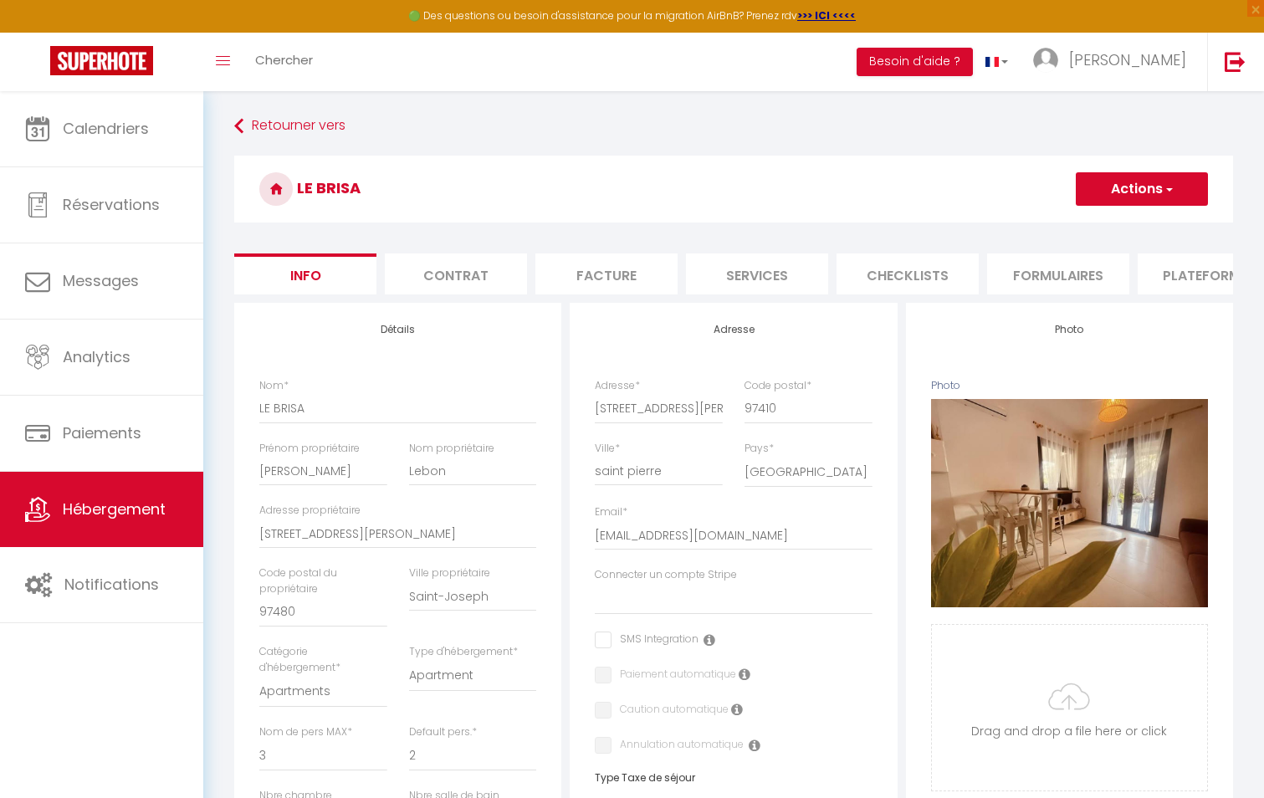
click at [1175, 270] on li "Plateformes" at bounding box center [1208, 273] width 142 height 41
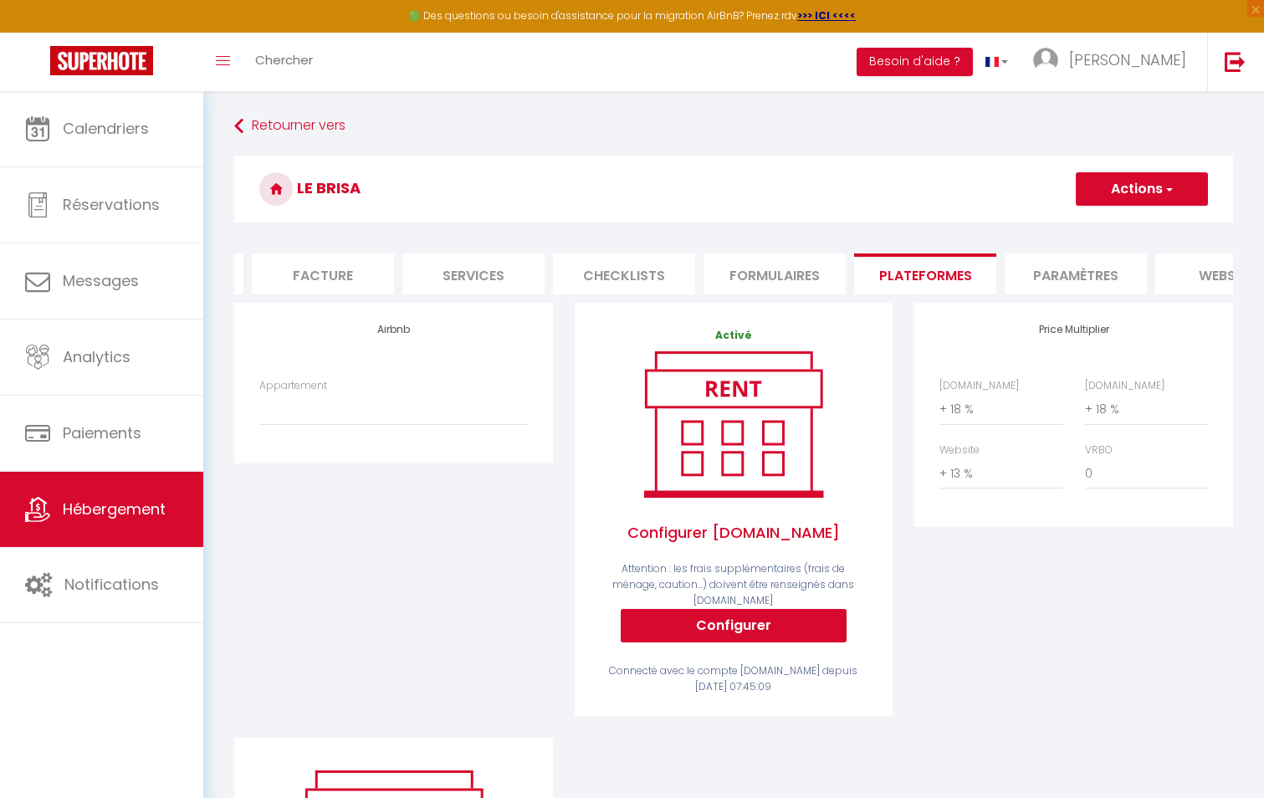
scroll to position [0, 334]
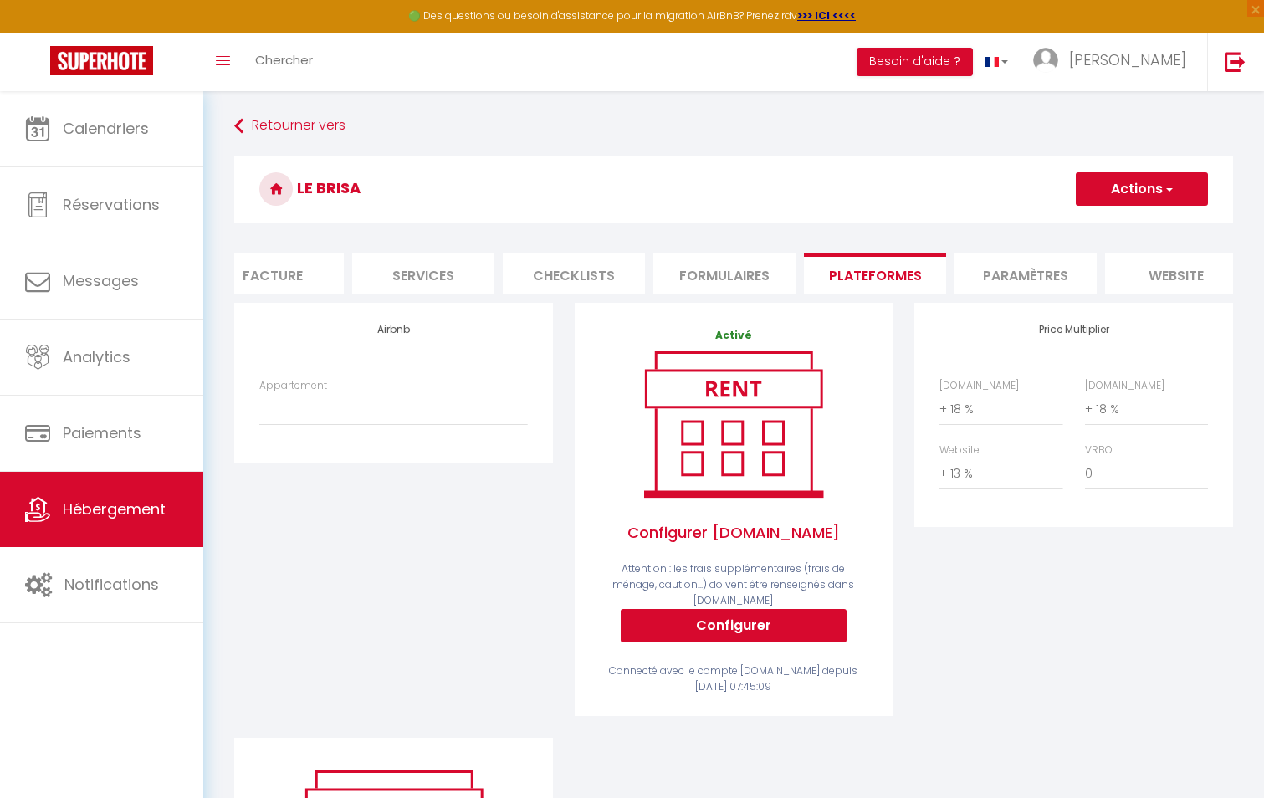
drag, startPoint x: 1031, startPoint y: 268, endPoint x: 1023, endPoint y: 267, distance: 8.5
click at [1028, 268] on li "Paramètres" at bounding box center [1025, 273] width 142 height 41
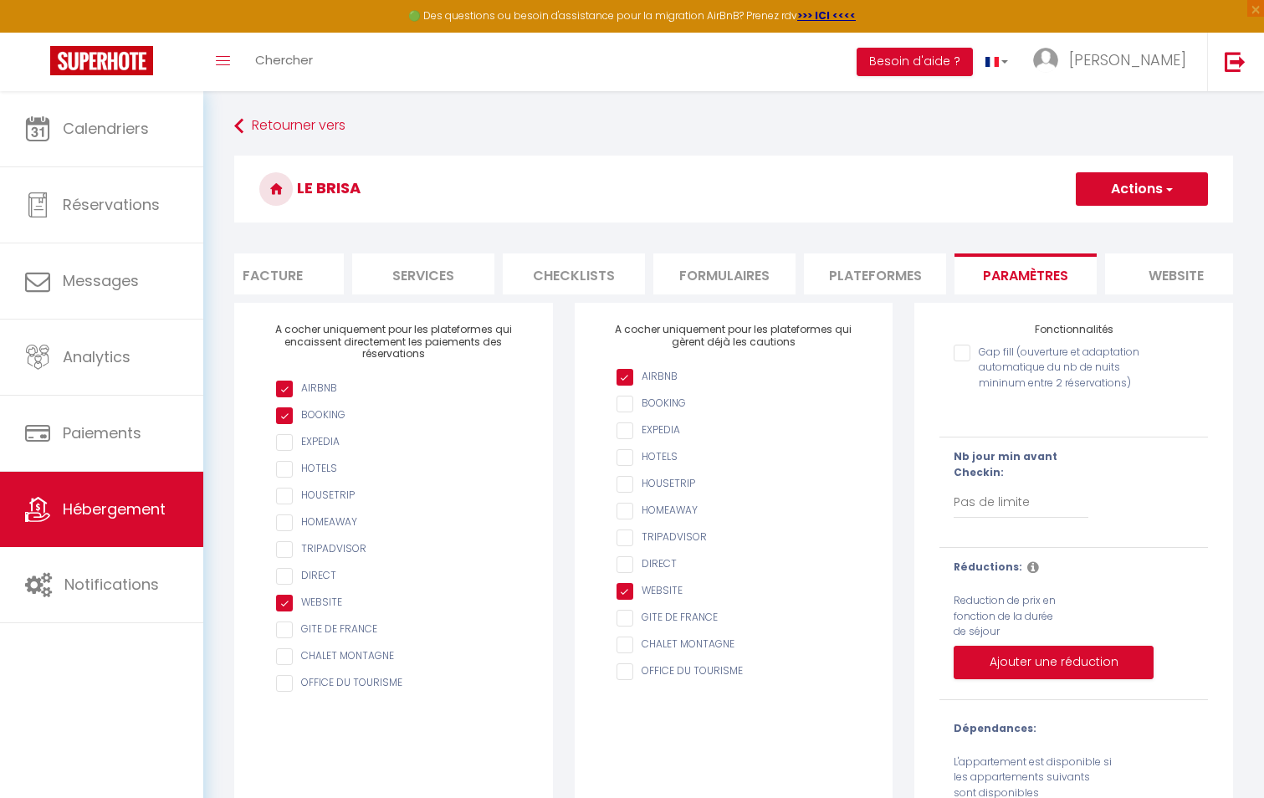
click at [1178, 269] on li "website" at bounding box center [1176, 273] width 142 height 41
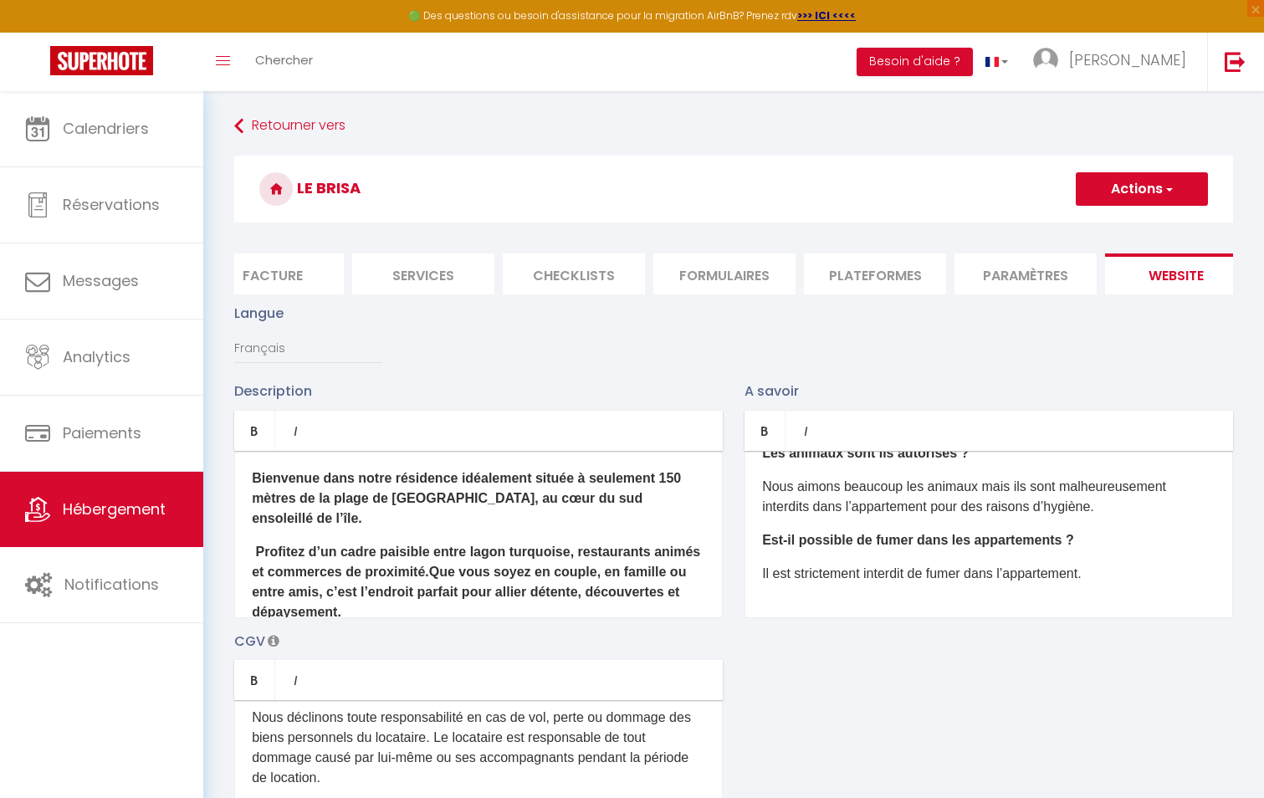
click at [1143, 181] on button "Actions" at bounding box center [1141, 188] width 132 height 33
click at [1116, 223] on input "Enregistrer" at bounding box center [1122, 225] width 62 height 17
checkbox input "true"
checkbox input "false"
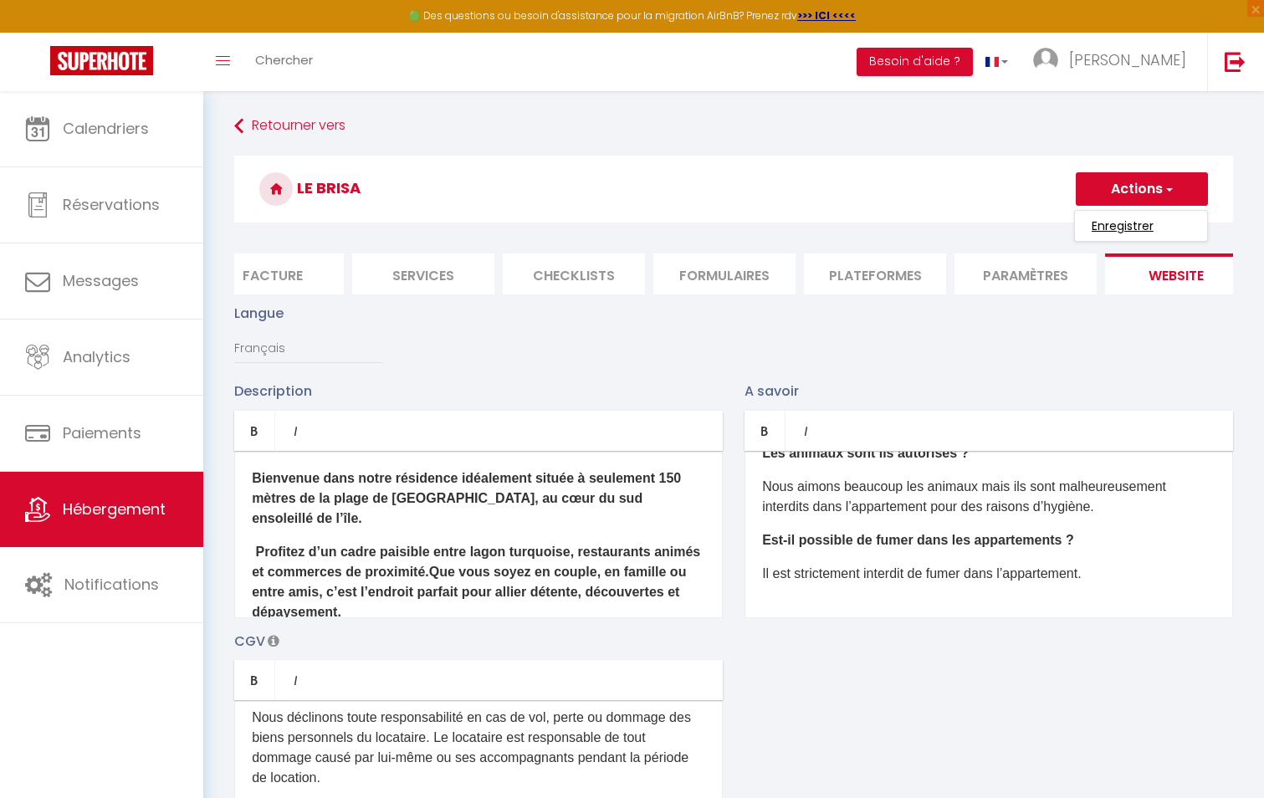
click at [1115, 223] on input "Enregistrer" at bounding box center [1122, 225] width 62 height 17
checkbox input "true"
checkbox input "false"
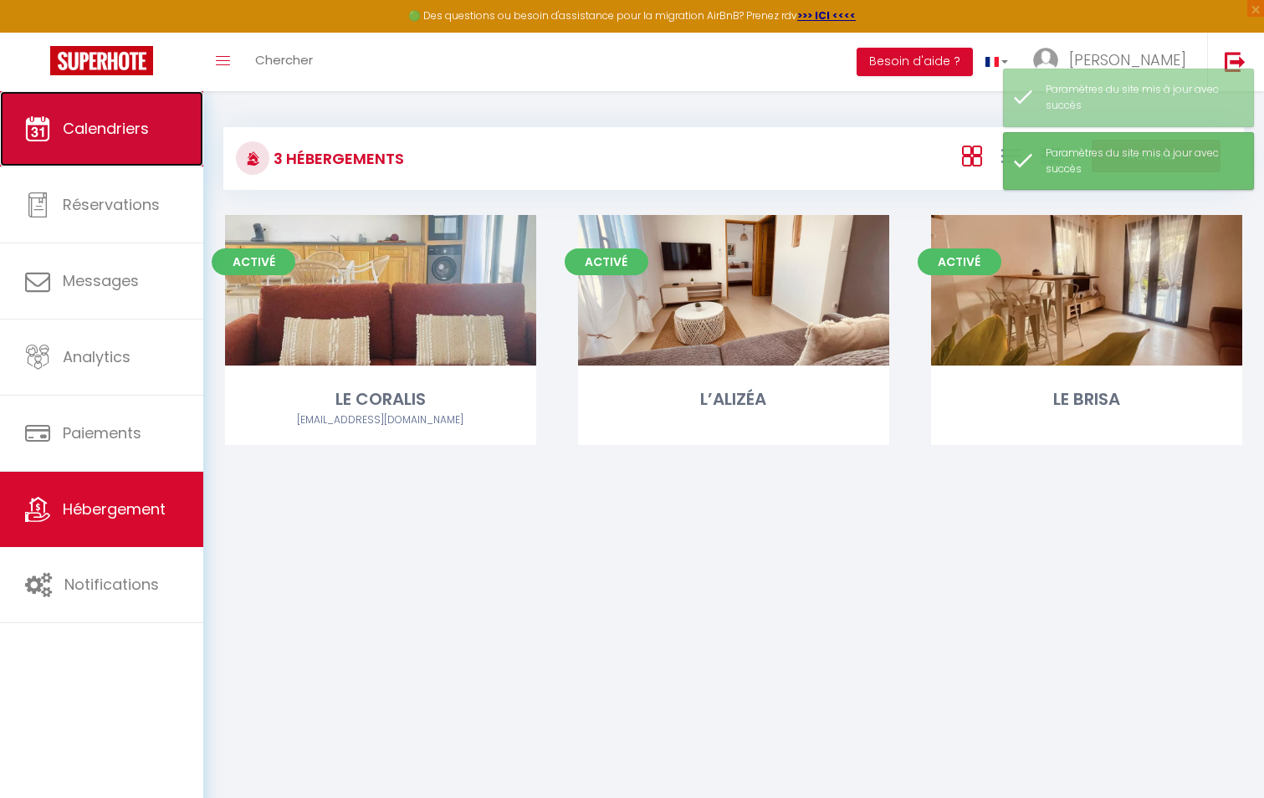
click at [80, 127] on span "Calendriers" at bounding box center [106, 128] width 86 height 21
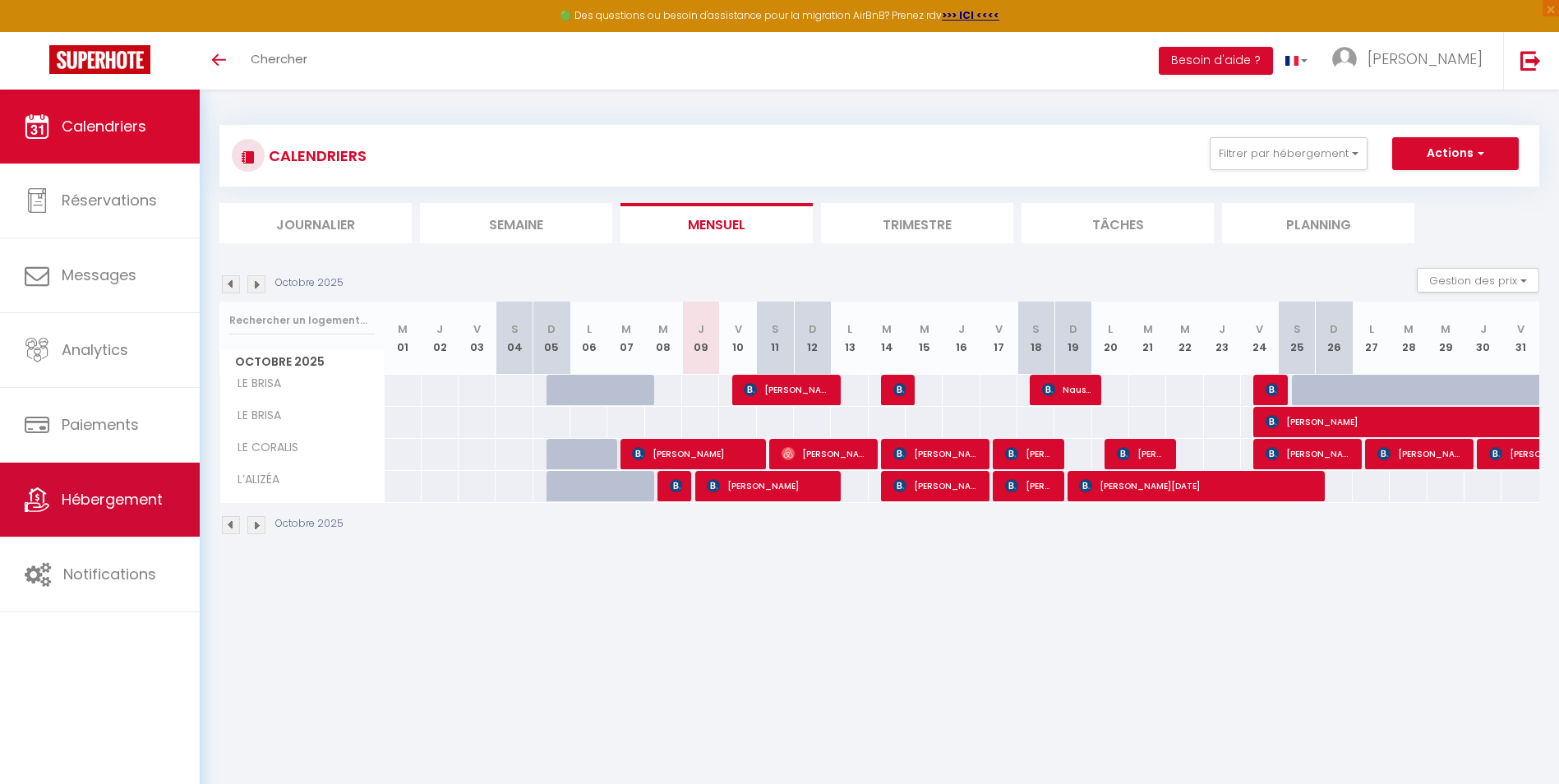
click at [163, 497] on span "Hébergement" at bounding box center [112, 499] width 101 height 21
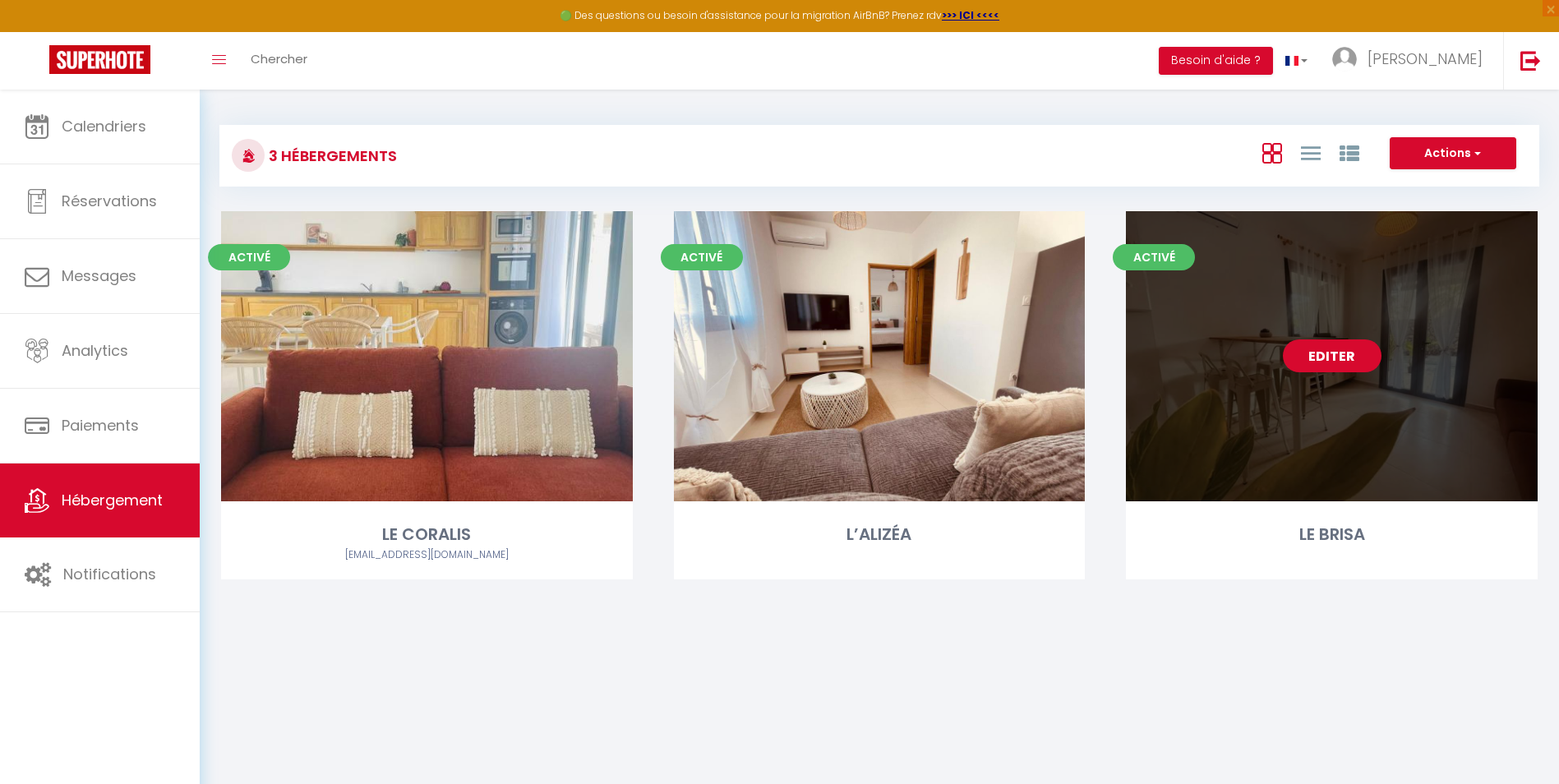
click at [1318, 361] on link "Editer" at bounding box center [1332, 355] width 98 height 32
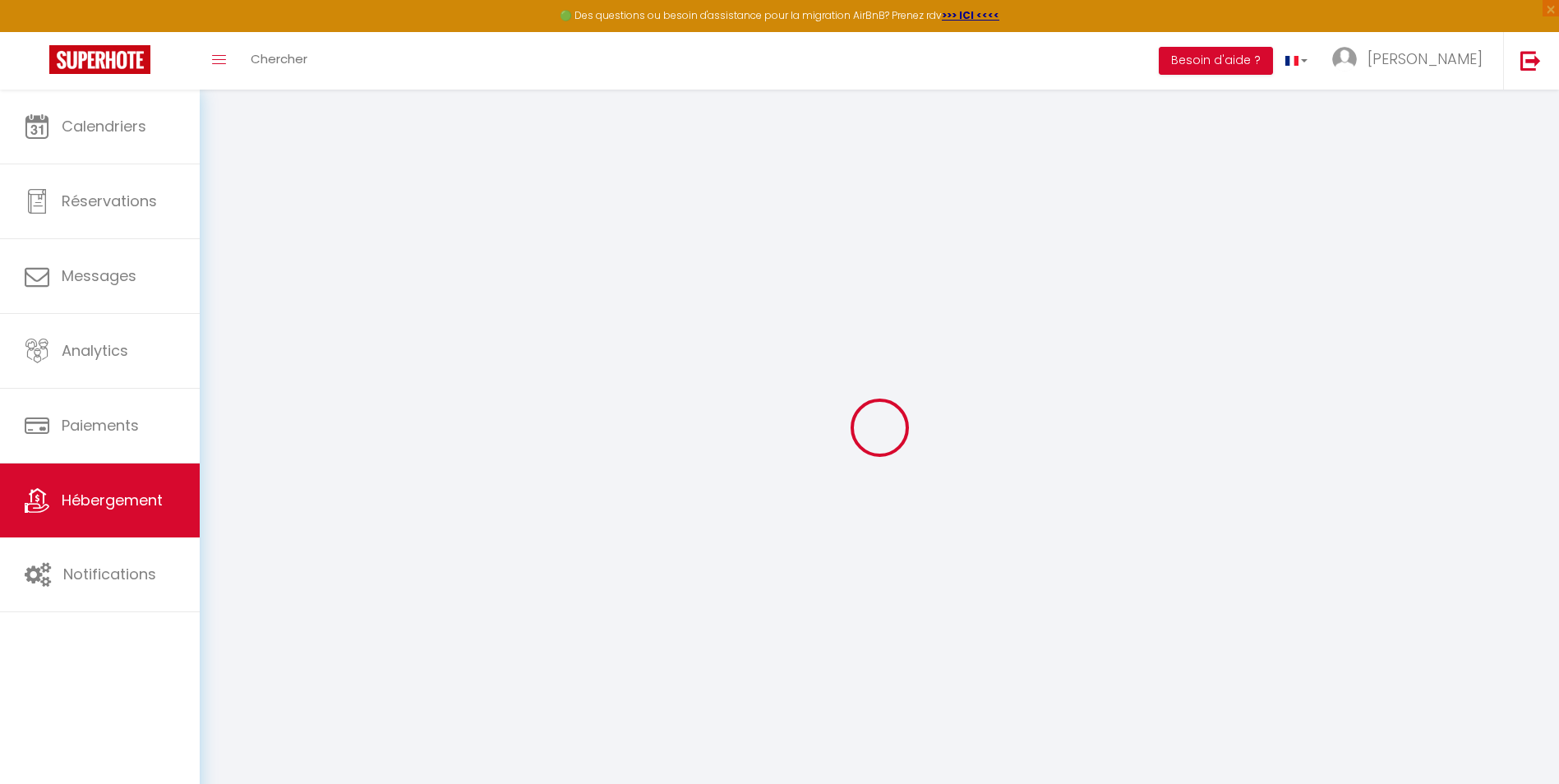
select select
checkbox input "false"
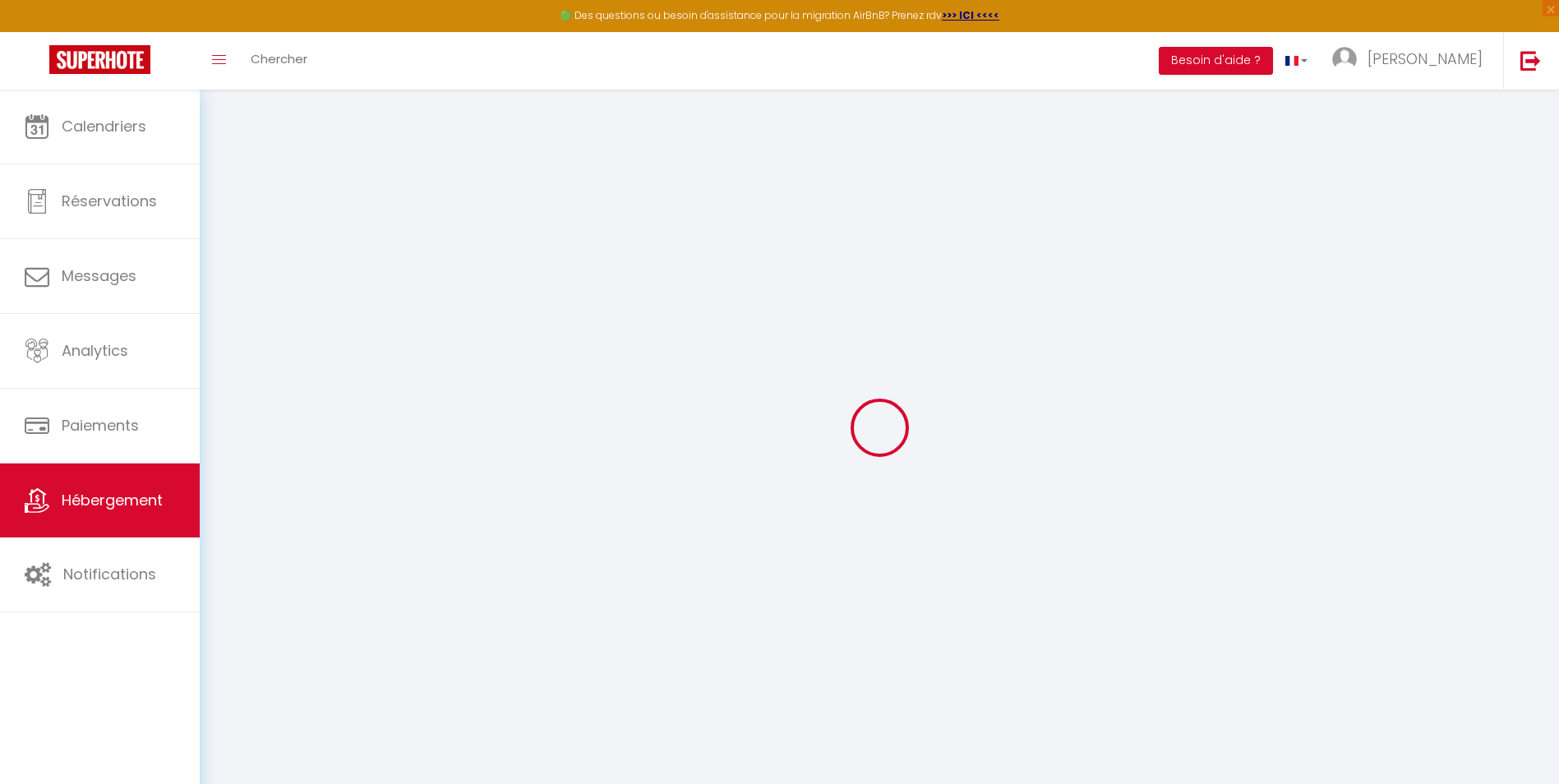
select select "15:00"
select select "23:45"
select select "11:00"
select select "30"
select select "120"
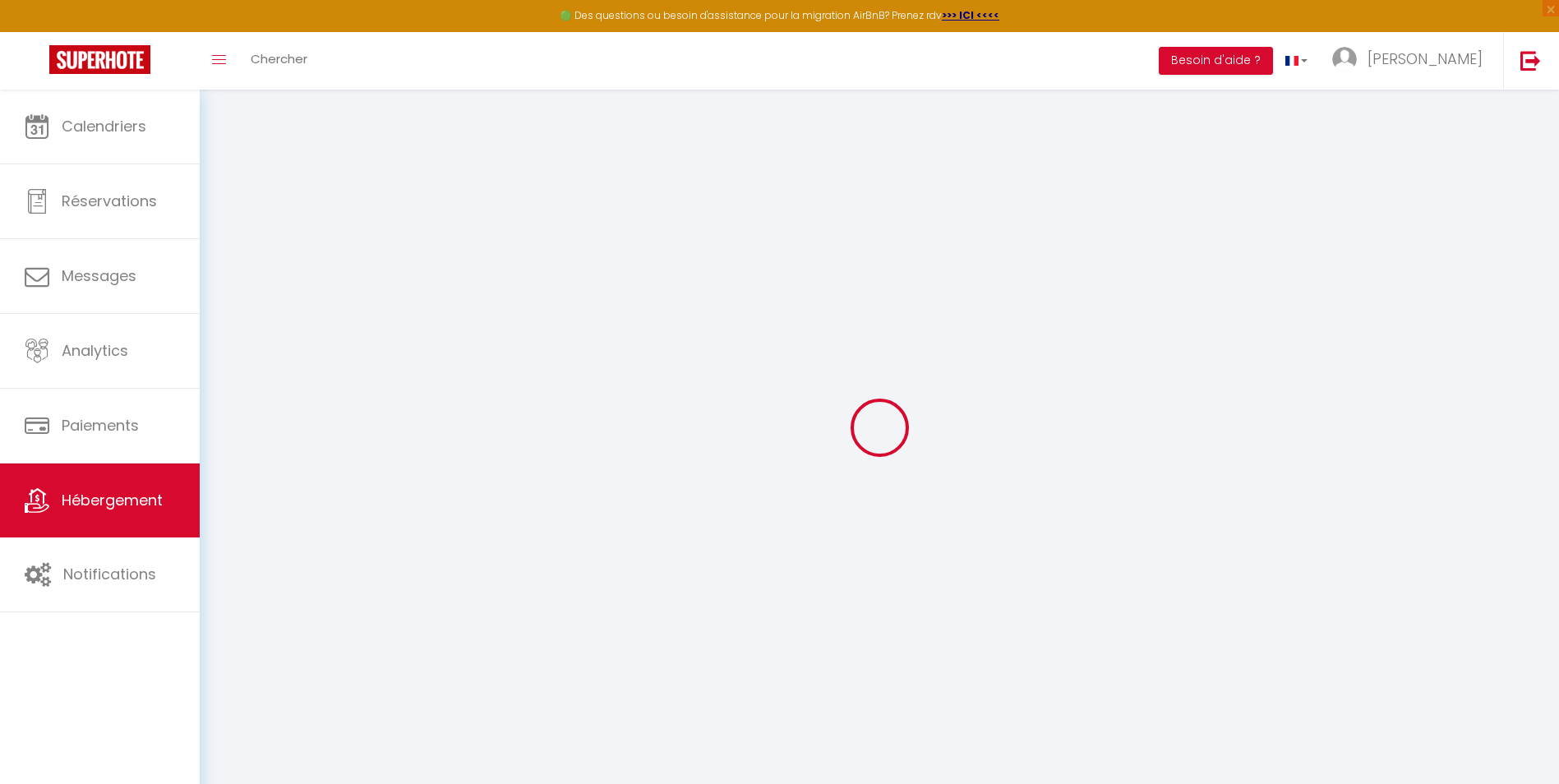
select select
checkbox input "false"
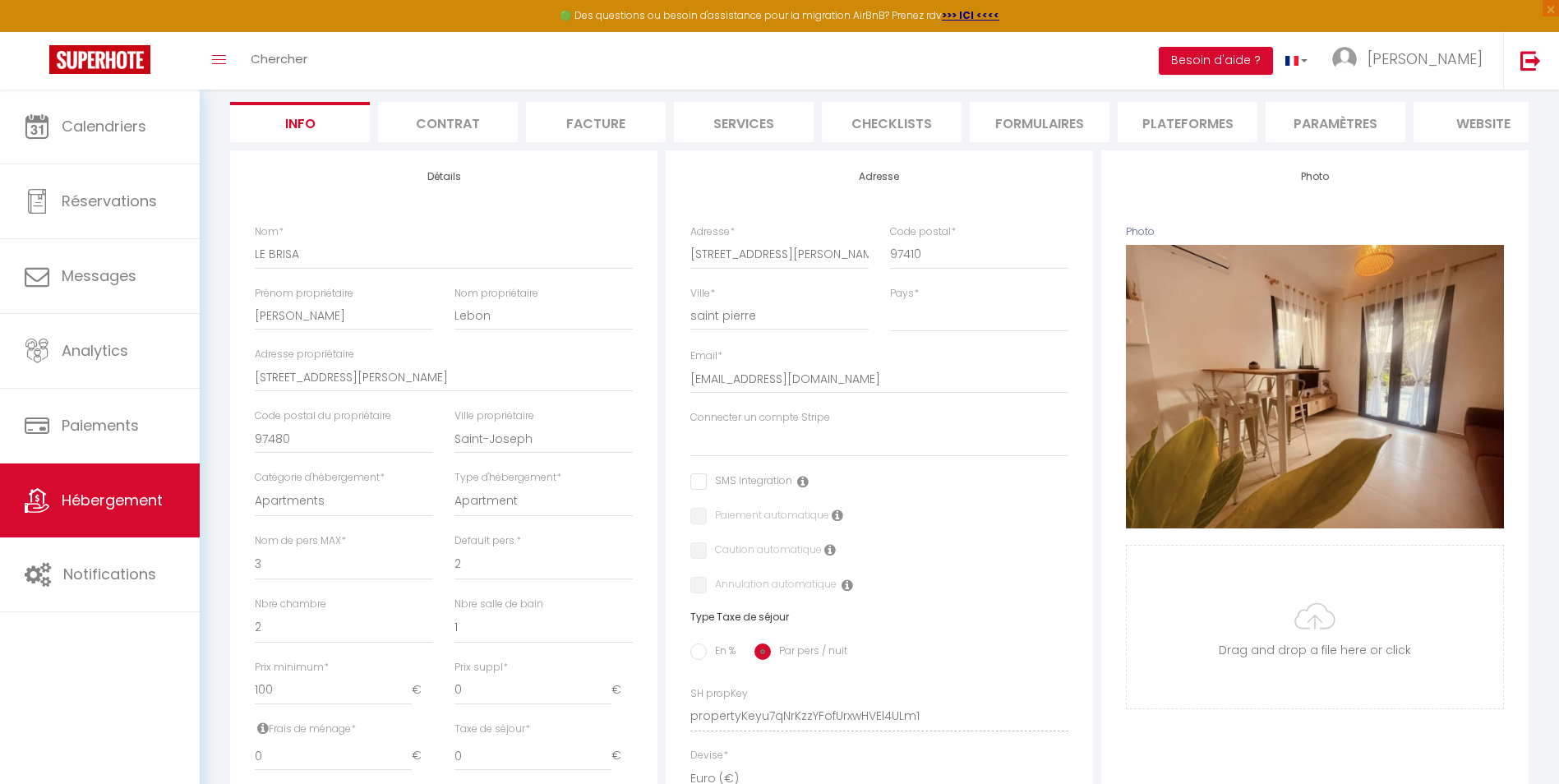
scroll to position [164, 0]
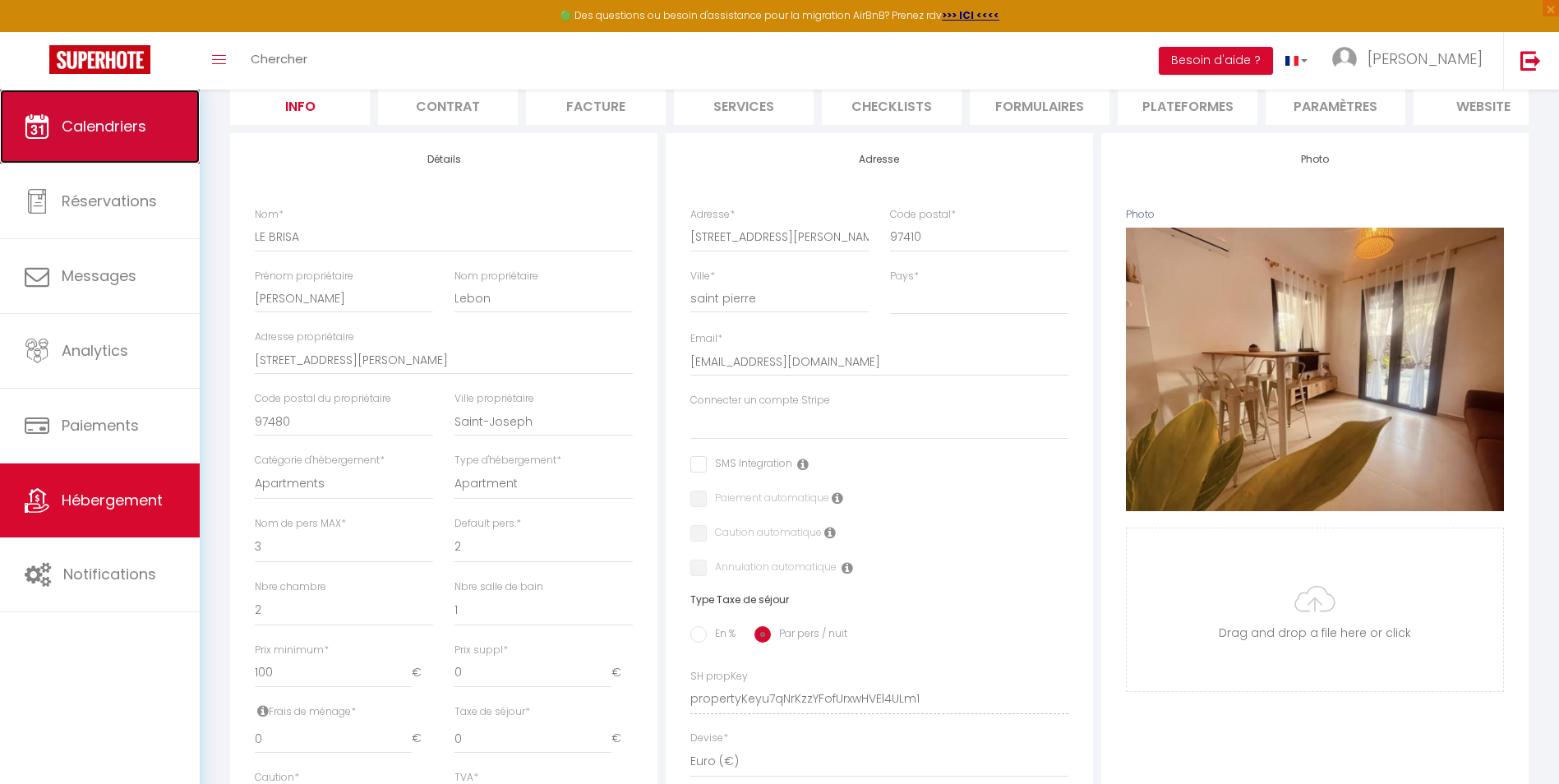
click at [124, 138] on link "Calendriers" at bounding box center [99, 126] width 200 height 74
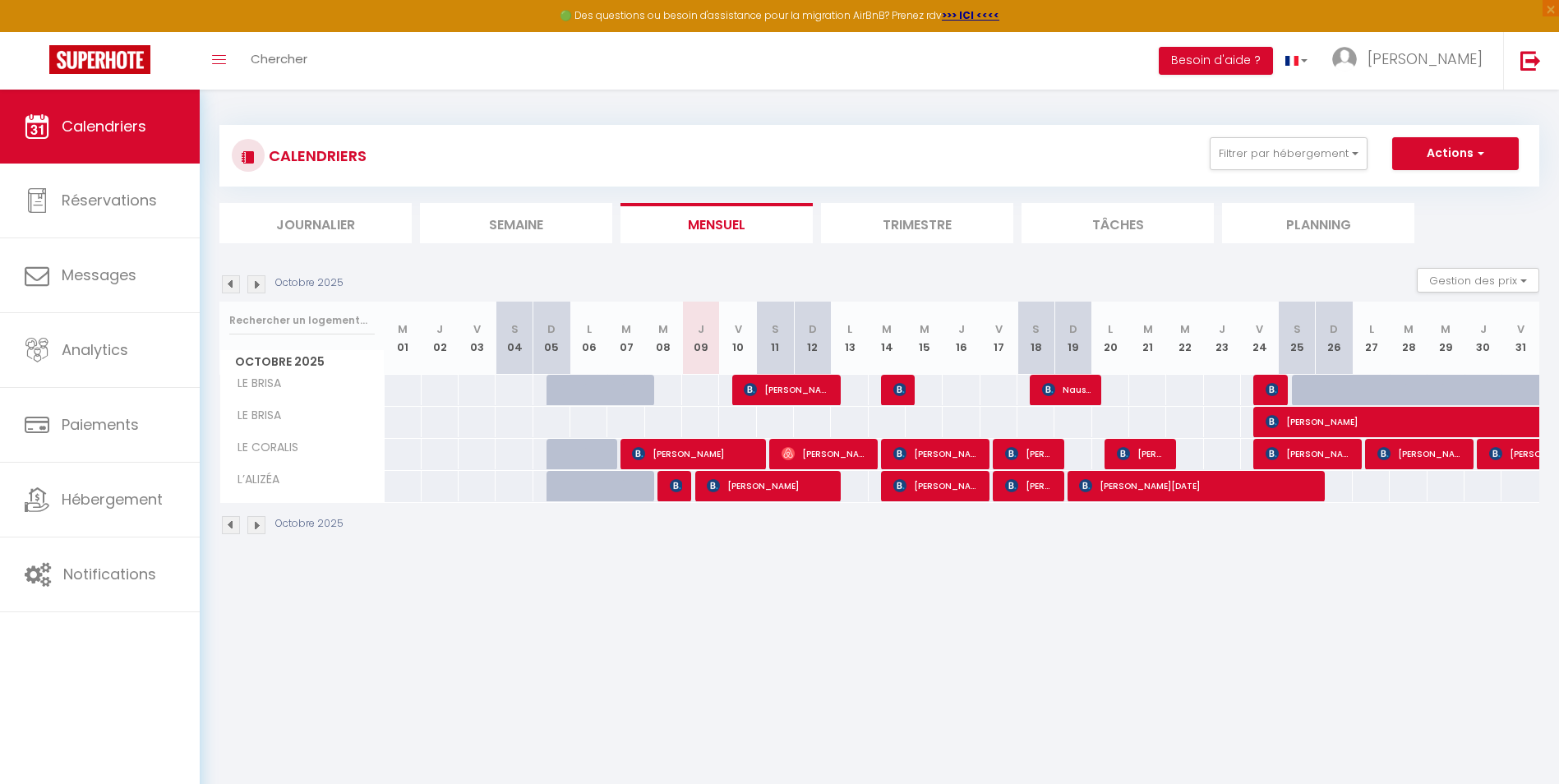
click at [406, 421] on div at bounding box center [403, 421] width 37 height 30
type input "Mer 01 Octobre 2025"
type input "Jeu 02 Octobre 2025"
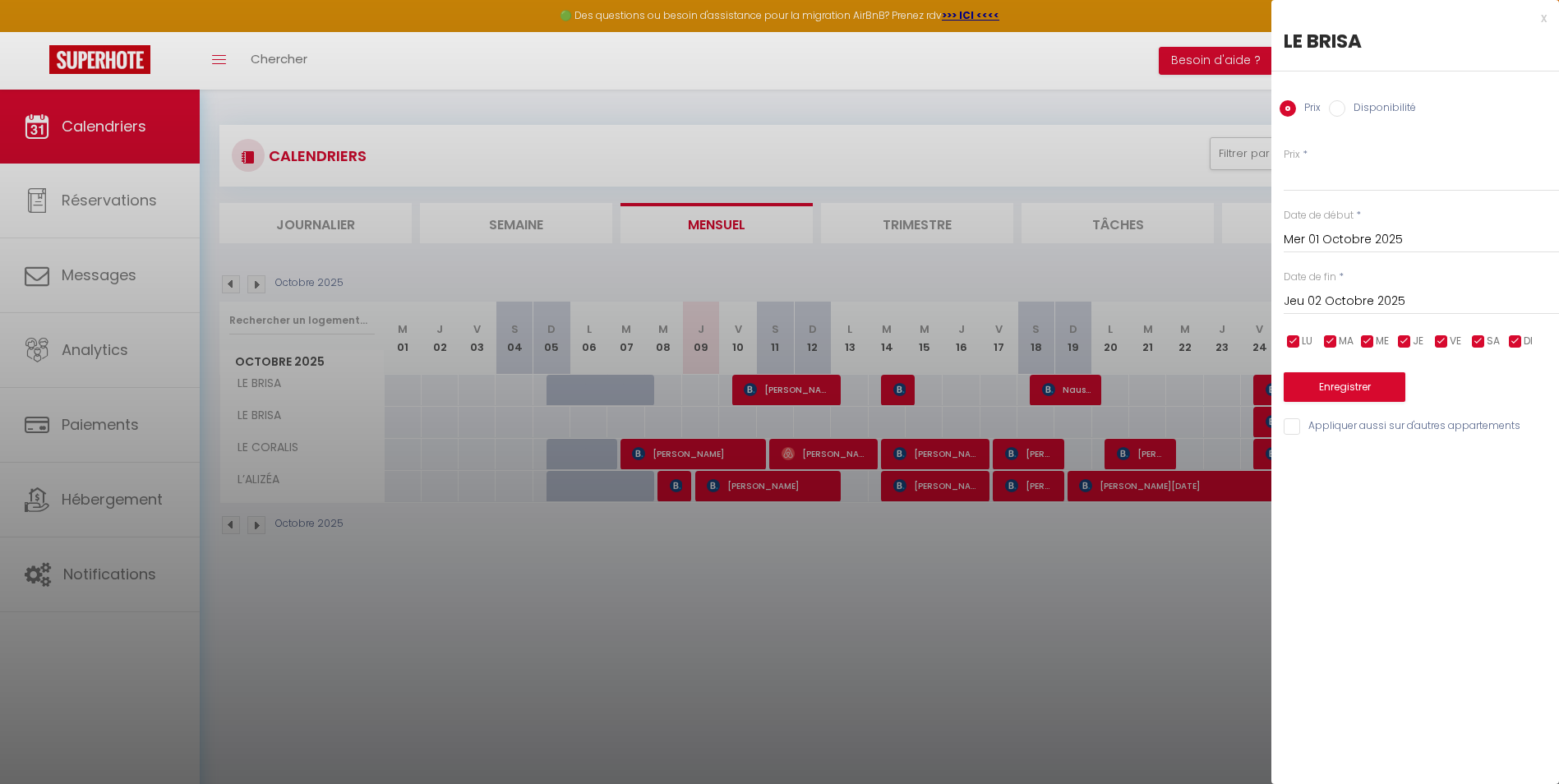
click at [701, 421] on div at bounding box center [780, 392] width 1559 height 784
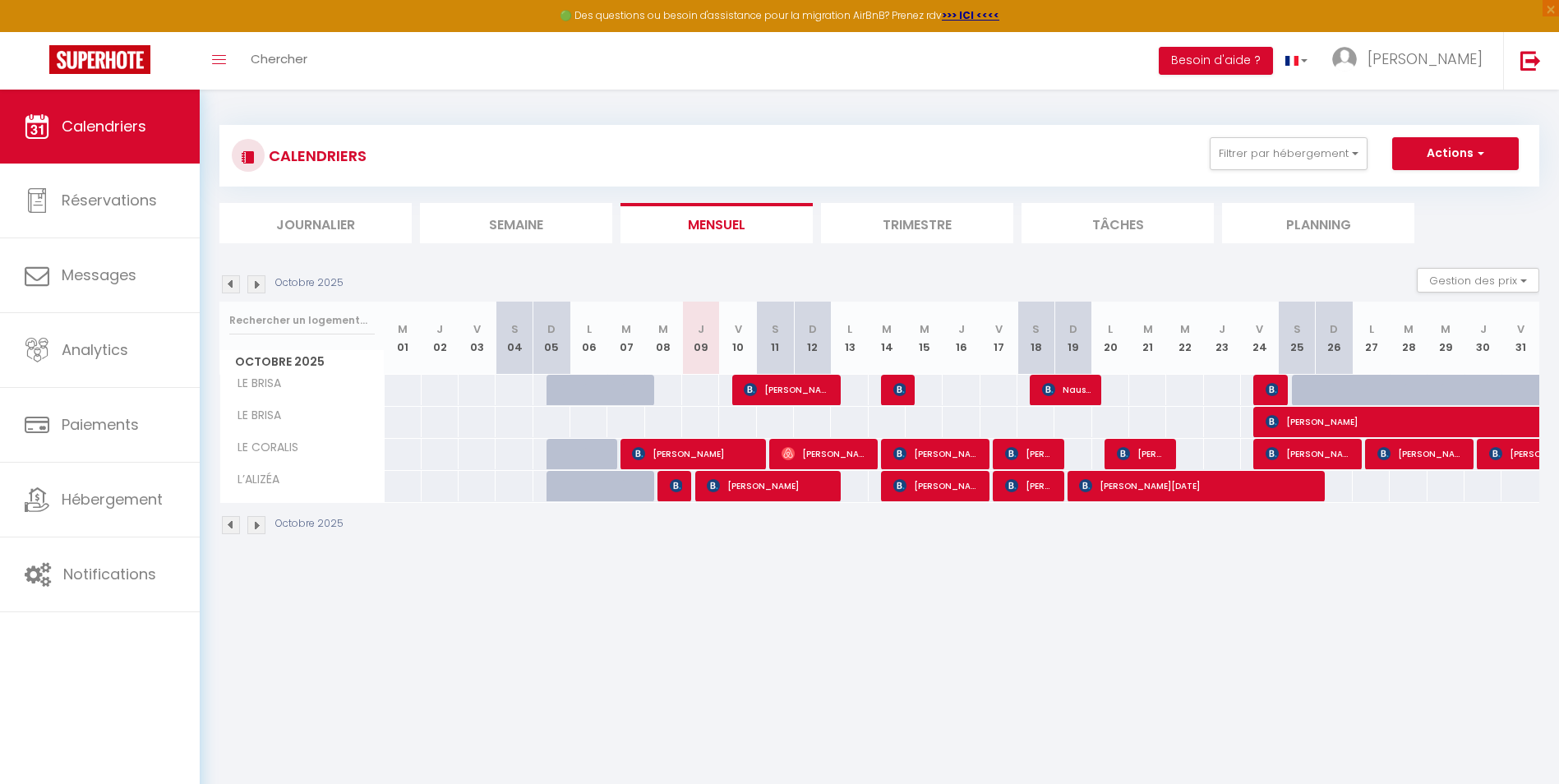
click at [728, 420] on div at bounding box center [737, 421] width 37 height 30
type input "Ven 10 Octobre 2025"
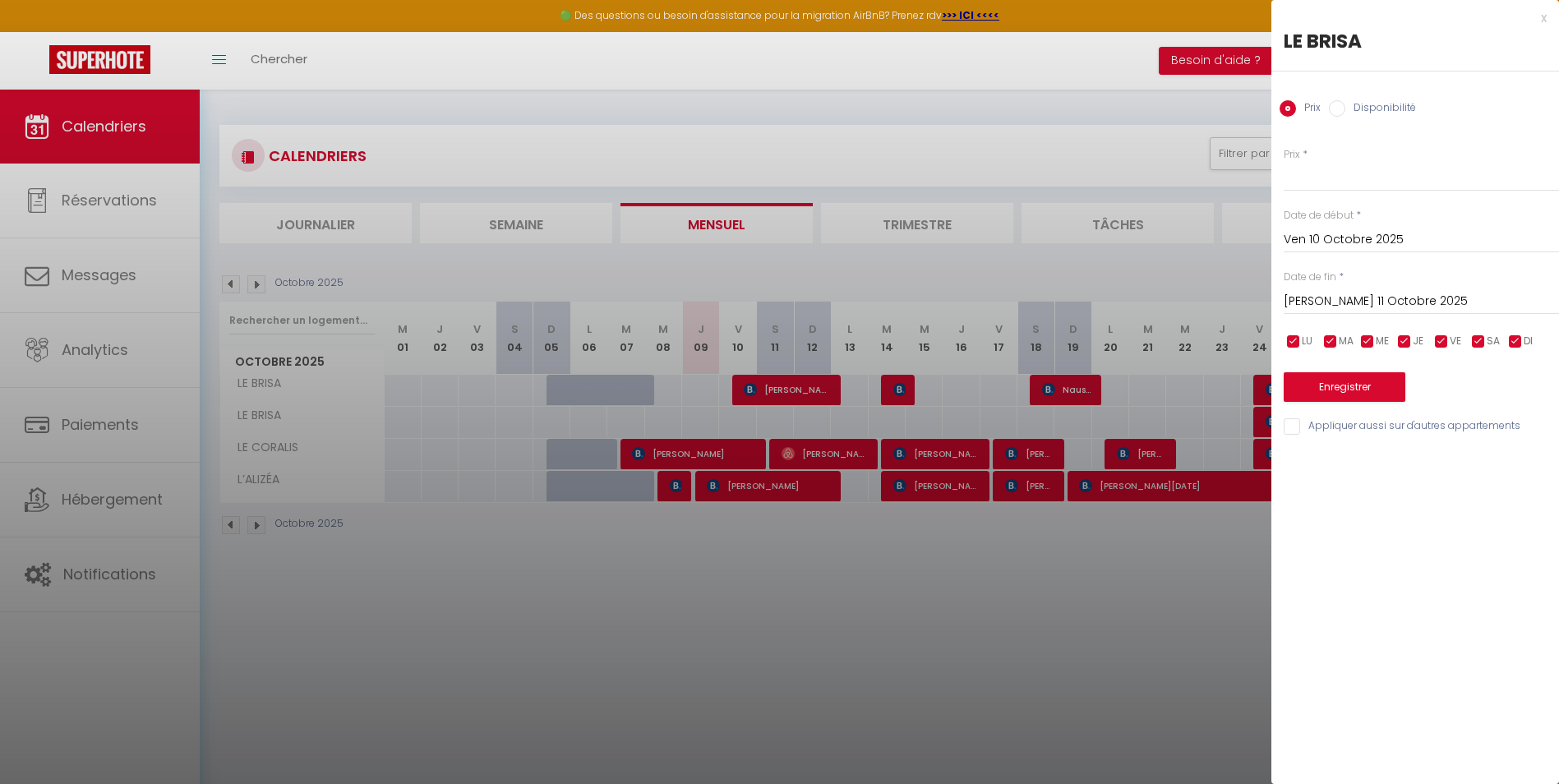
click at [1347, 296] on input "Sam 11 Octobre 2025" at bounding box center [1421, 302] width 275 height 22
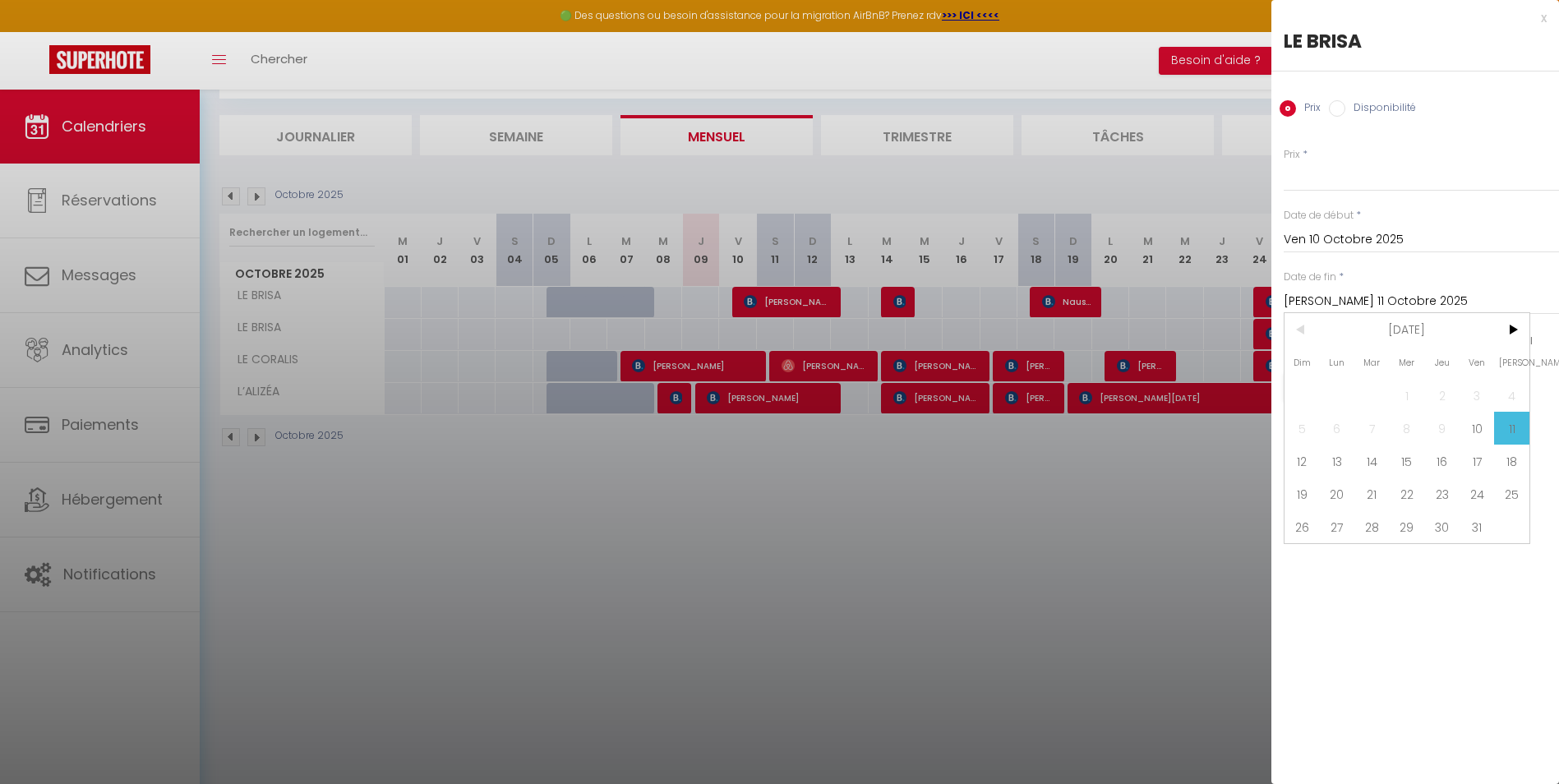
scroll to position [89, 0]
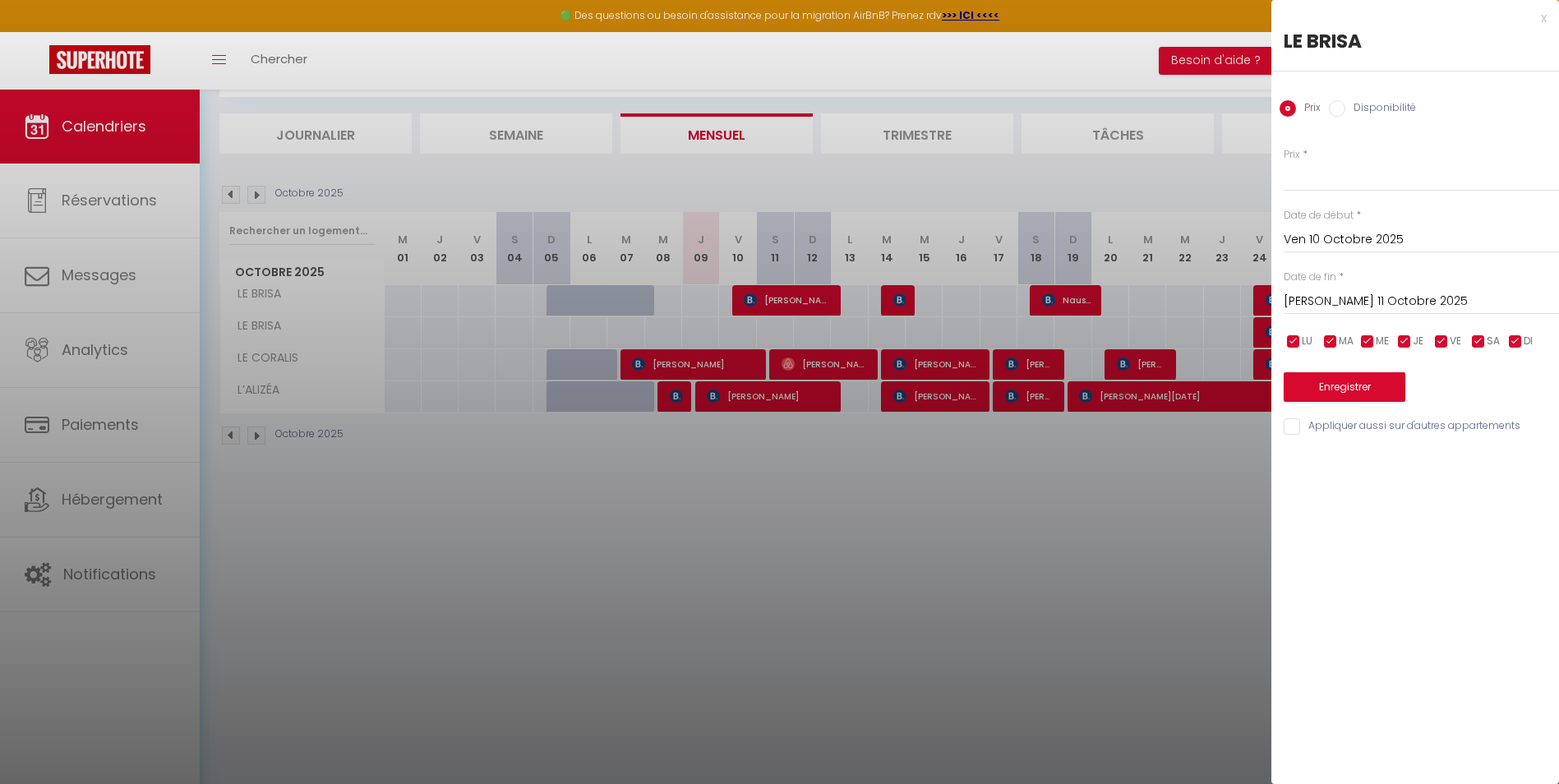
click at [1305, 308] on input "Sam 11 Octobre 2025" at bounding box center [1421, 302] width 275 height 22
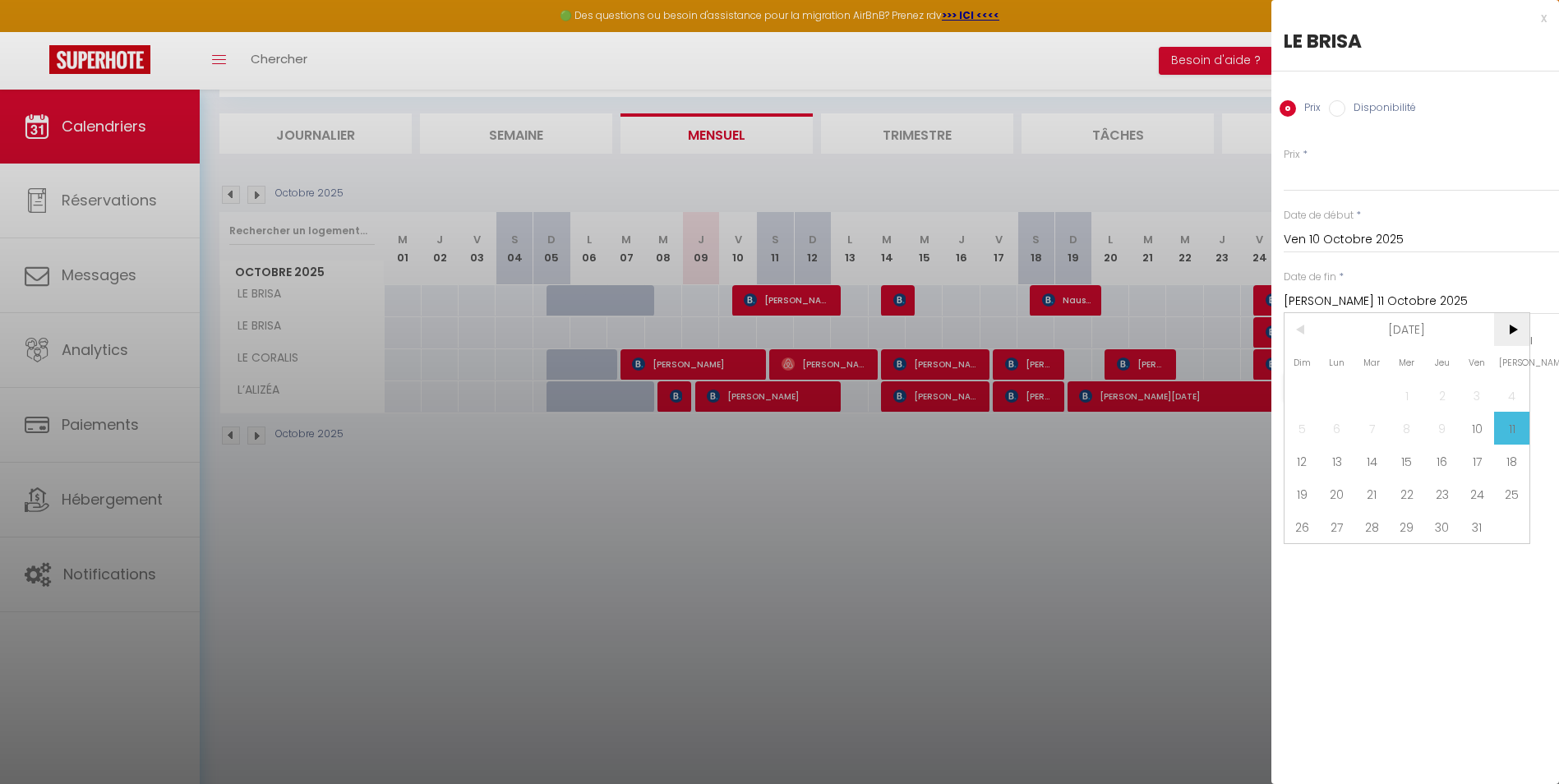
click at [1510, 331] on span ">" at bounding box center [1512, 329] width 35 height 32
click at [1414, 518] on span "31" at bounding box center [1408, 526] width 35 height 32
type input "Mer 31 Décembre 2025"
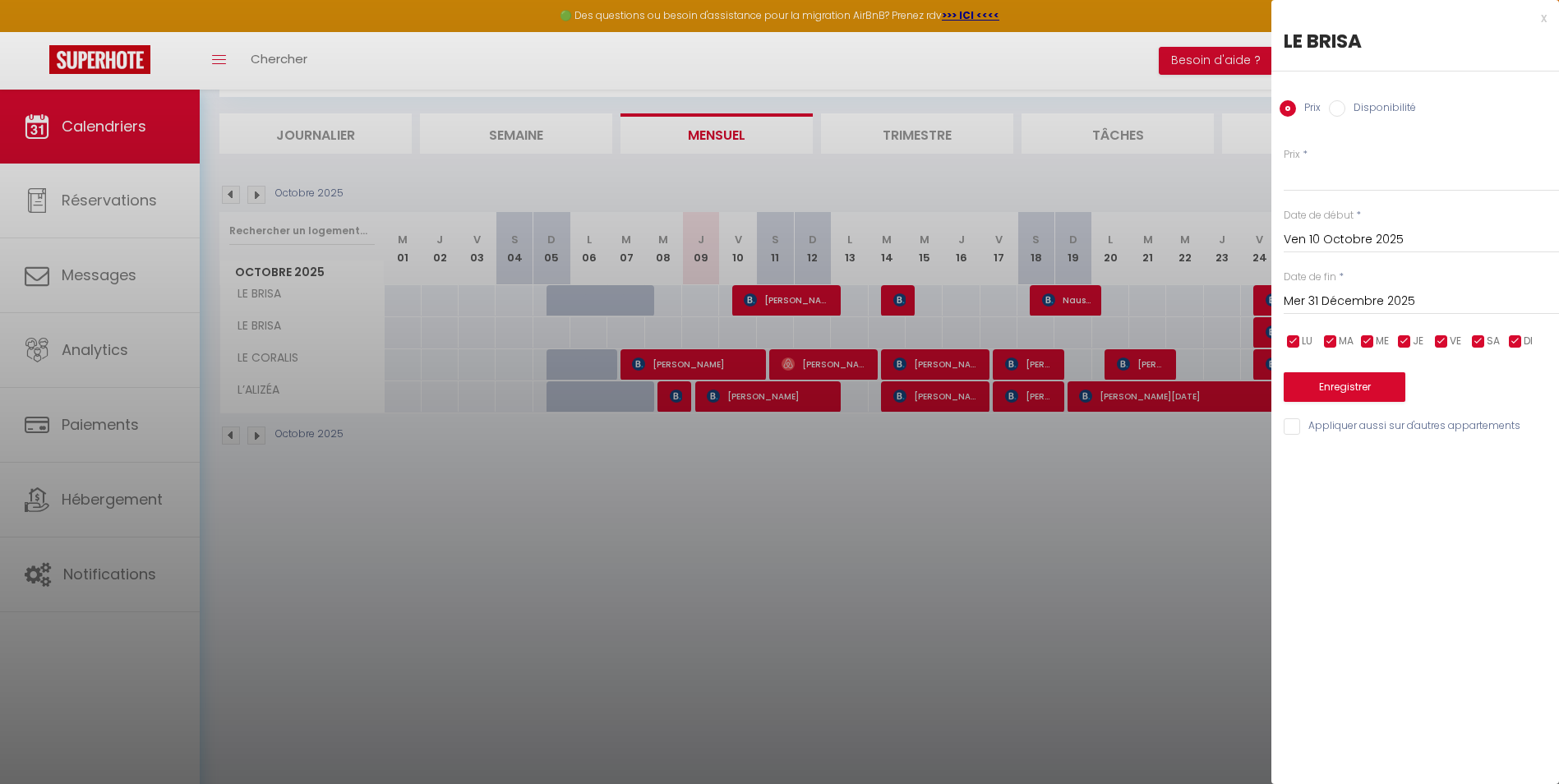
click at [1344, 112] on input "Disponibilité" at bounding box center [1337, 108] width 17 height 17
radio input "true"
radio input "false"
click at [1329, 177] on select "Disponible Indisponible" at bounding box center [1421, 178] width 275 height 31
click at [1284, 162] on select "Disponible Indisponible" at bounding box center [1421, 178] width 275 height 31
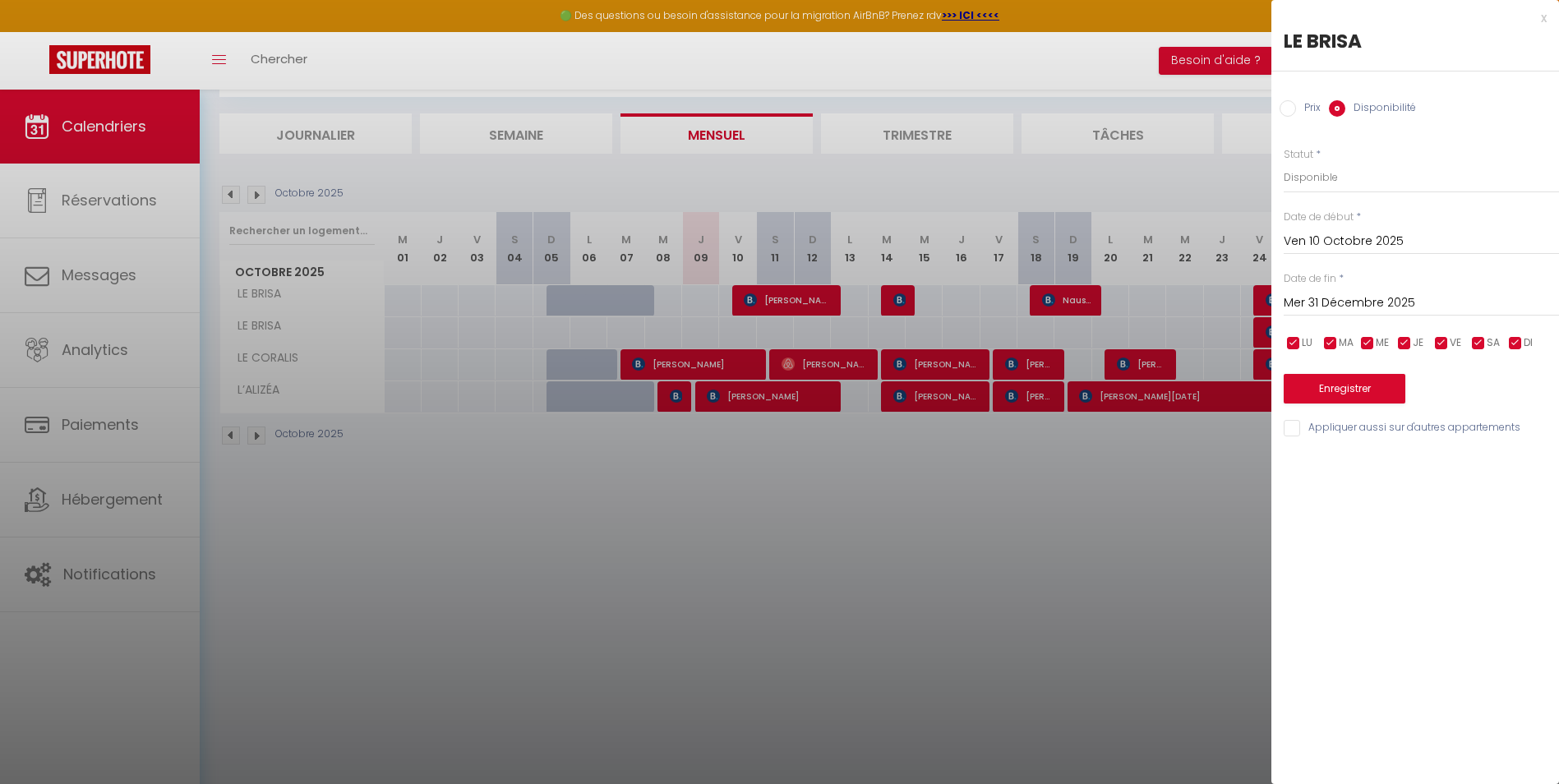
click at [1301, 429] on input "Appliquer aussi sur d'autres appartements" at bounding box center [1421, 427] width 275 height 17
checkbox input "true"
click at [1309, 391] on button "Enregistrer" at bounding box center [1345, 389] width 122 height 29
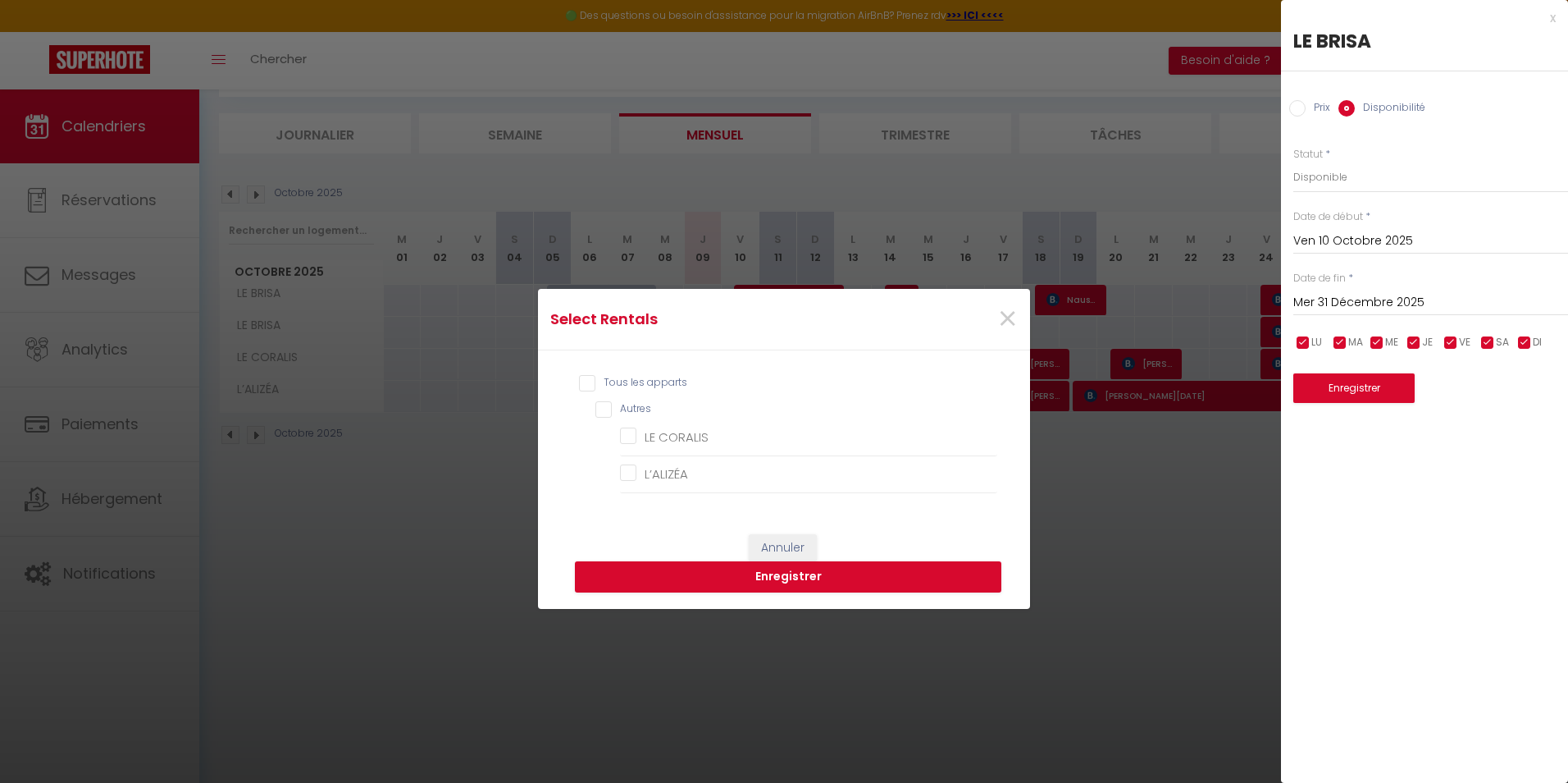
click at [604, 413] on input "Autres" at bounding box center [796, 409] width 402 height 17
checkbox input "true"
checkbox CORALIS "true"
checkbox input "true"
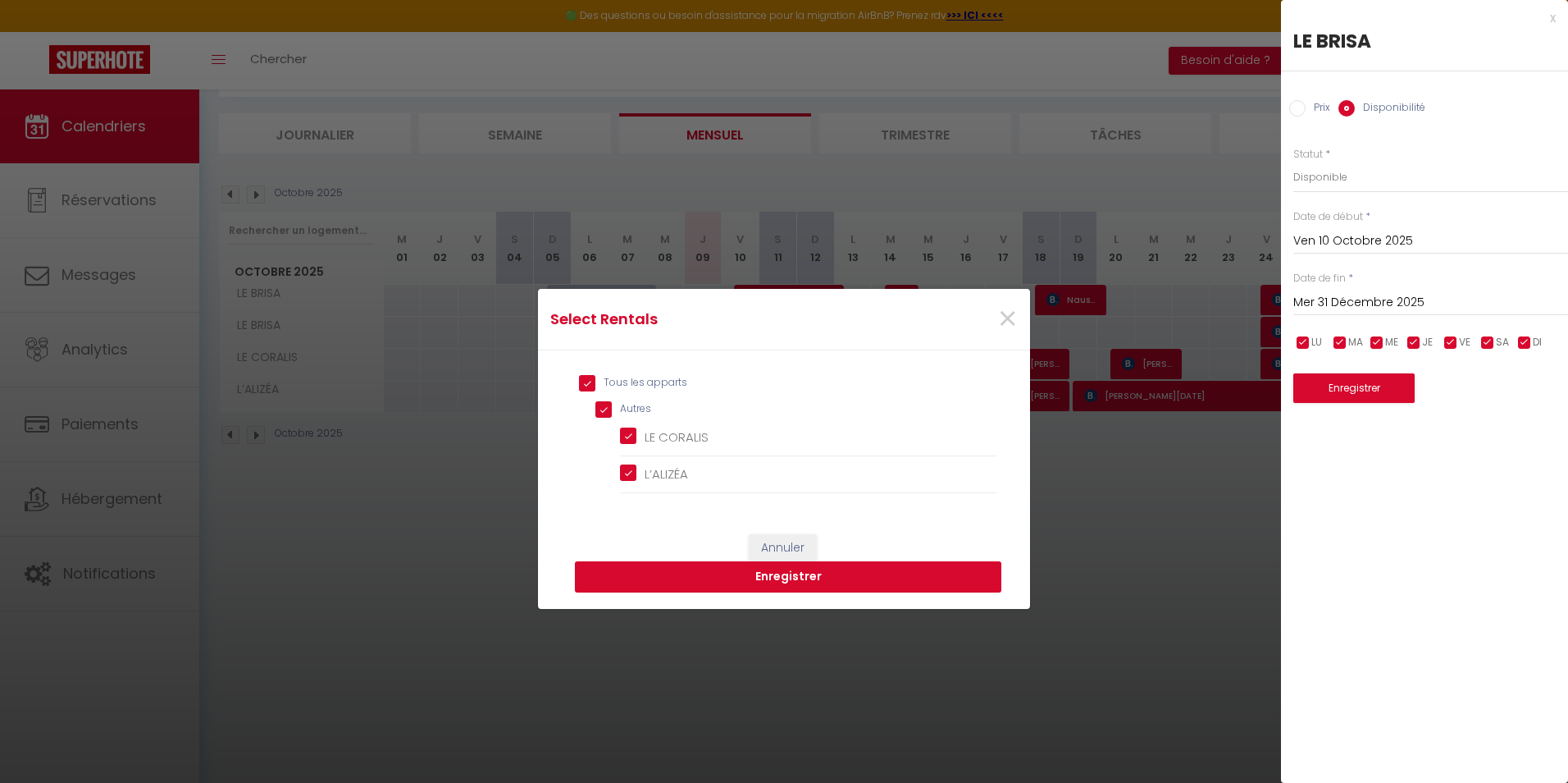
click at [688, 573] on button "Enregistrer" at bounding box center [787, 577] width 427 height 31
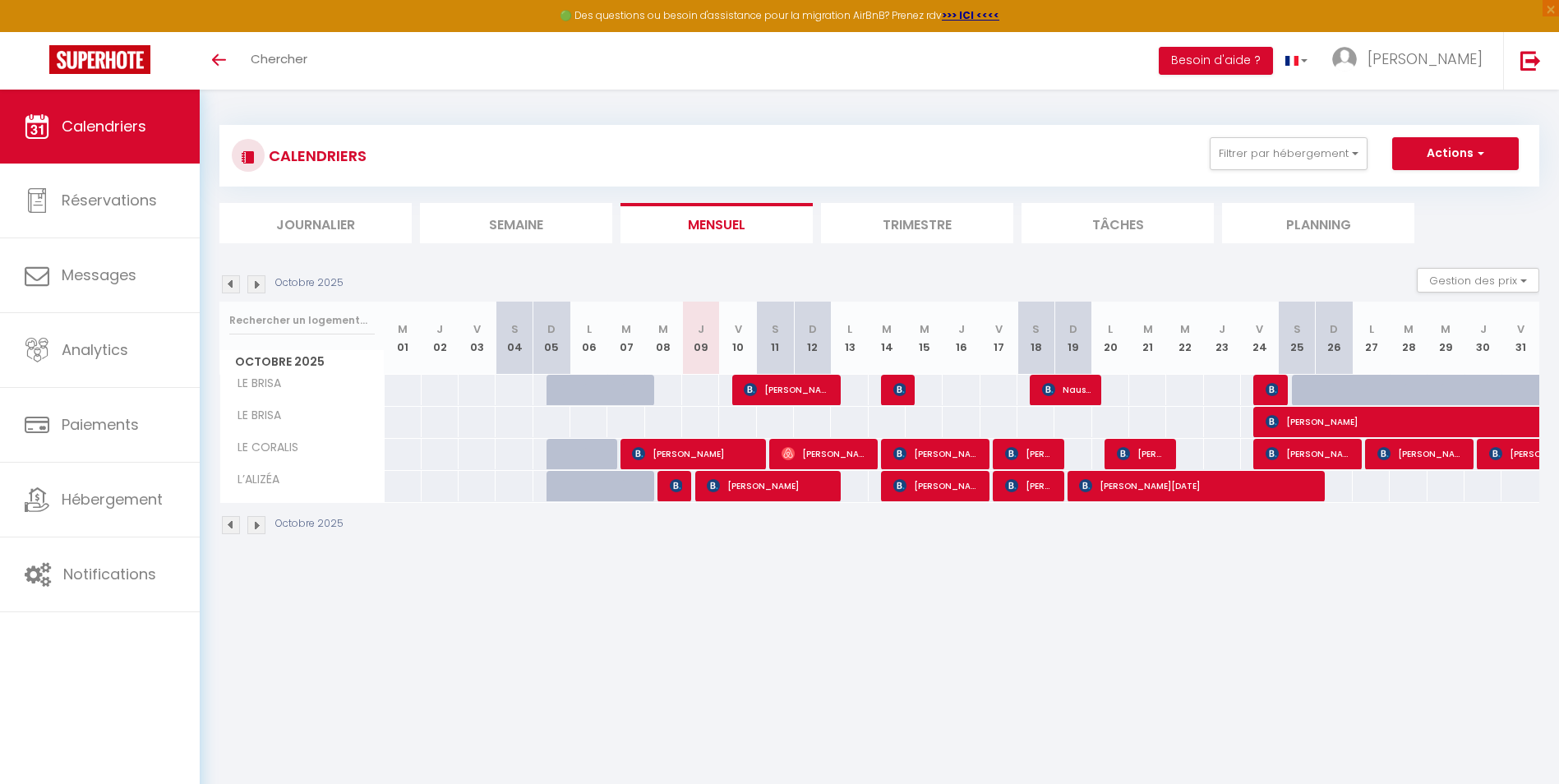
scroll to position [89, 0]
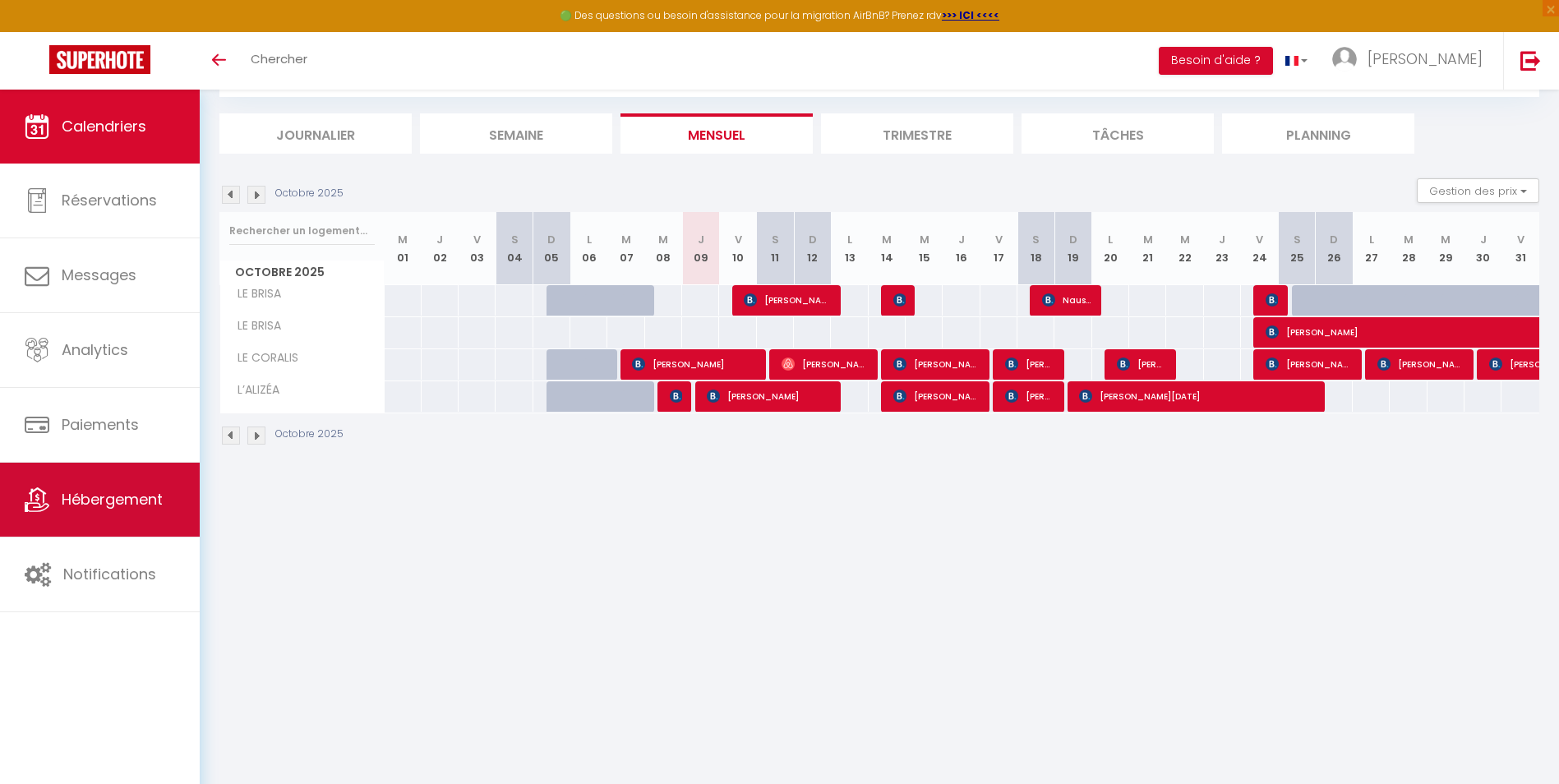
click at [94, 510] on link "Hébergement" at bounding box center [99, 499] width 200 height 74
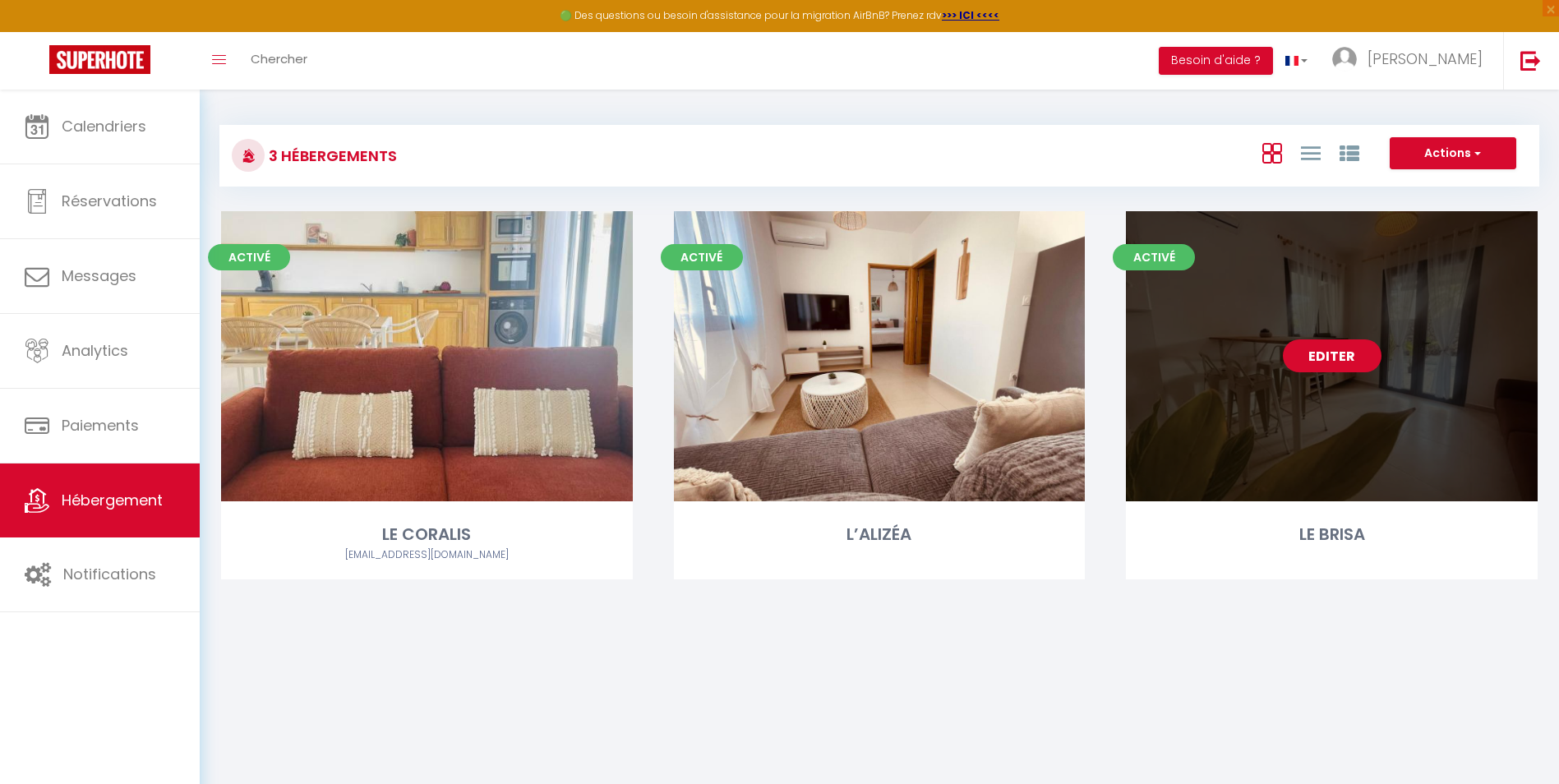
click at [1337, 351] on link "Editer" at bounding box center [1332, 355] width 98 height 32
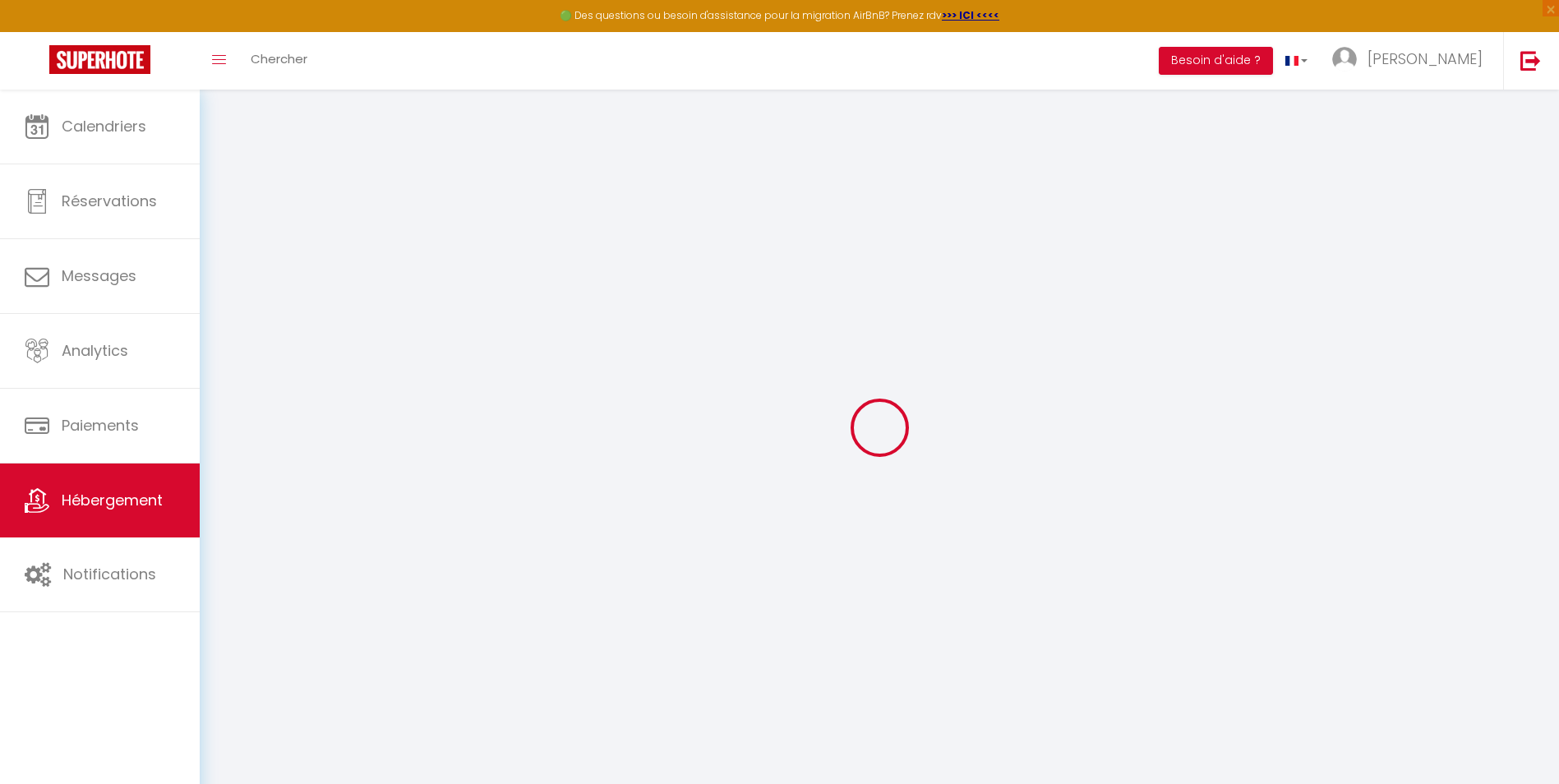
select select
checkbox input "false"
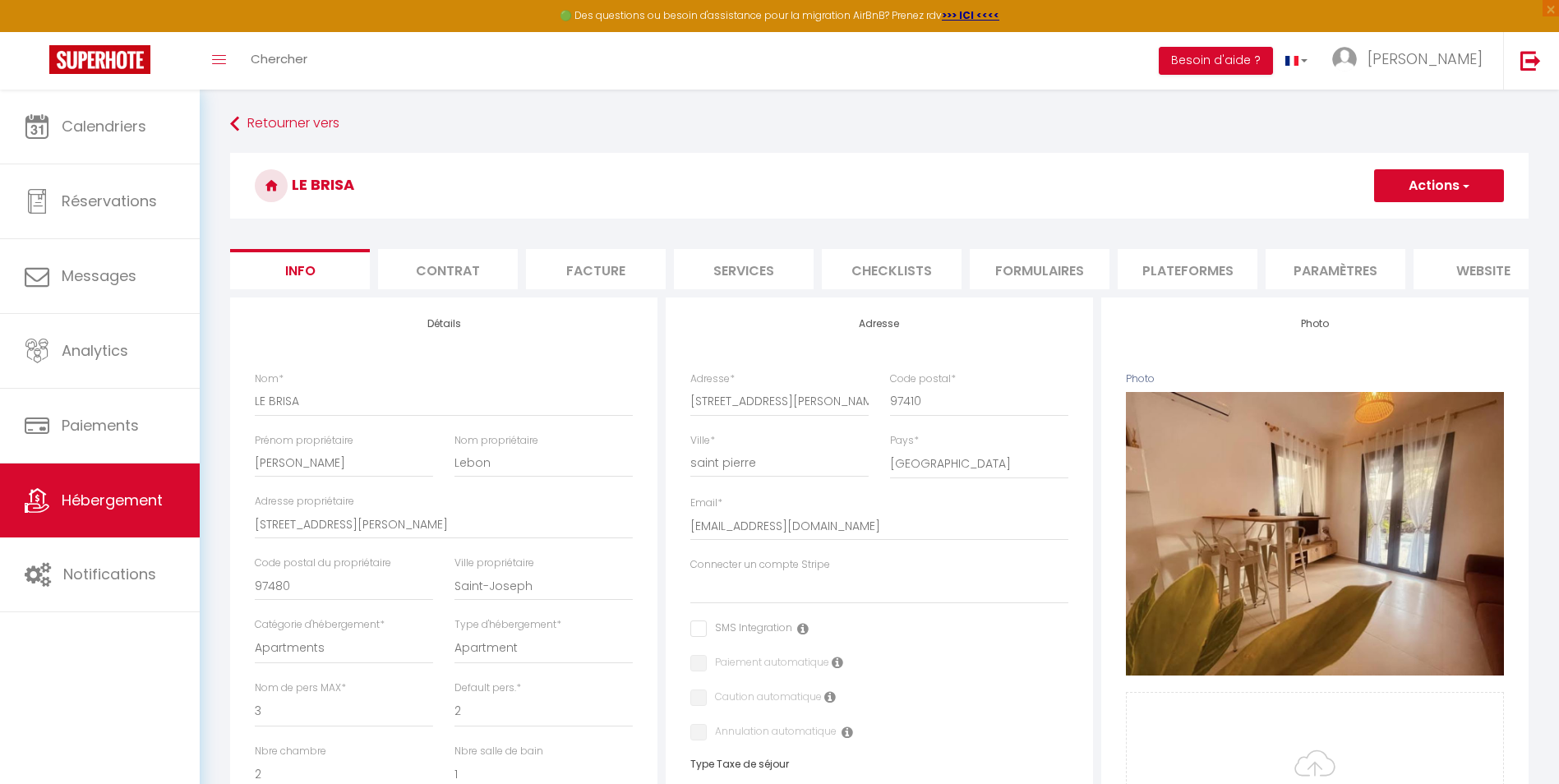
click at [1471, 273] on li "website" at bounding box center [1483, 268] width 140 height 40
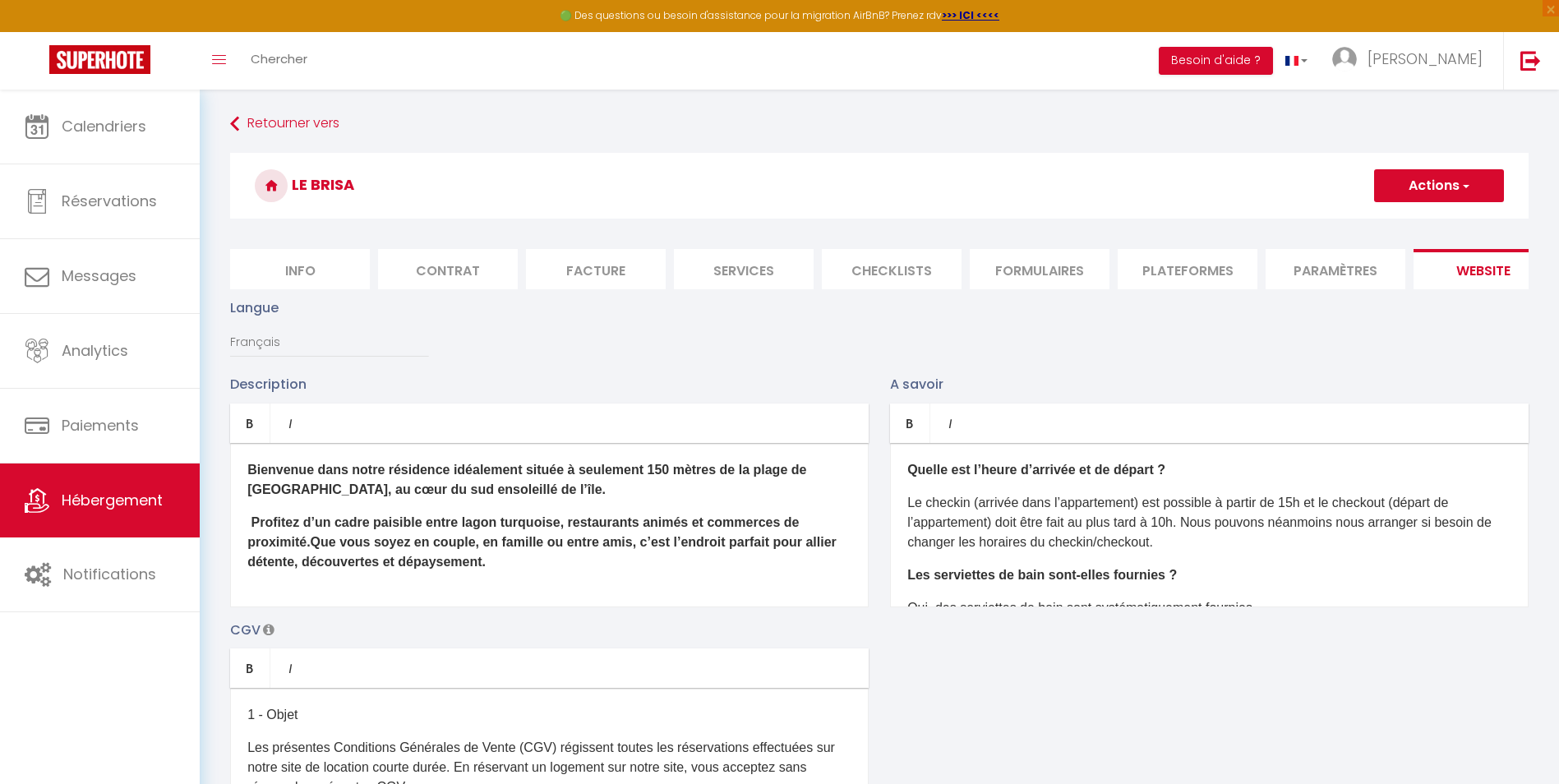
click at [1372, 271] on li "Paramètres" at bounding box center [1336, 268] width 140 height 40
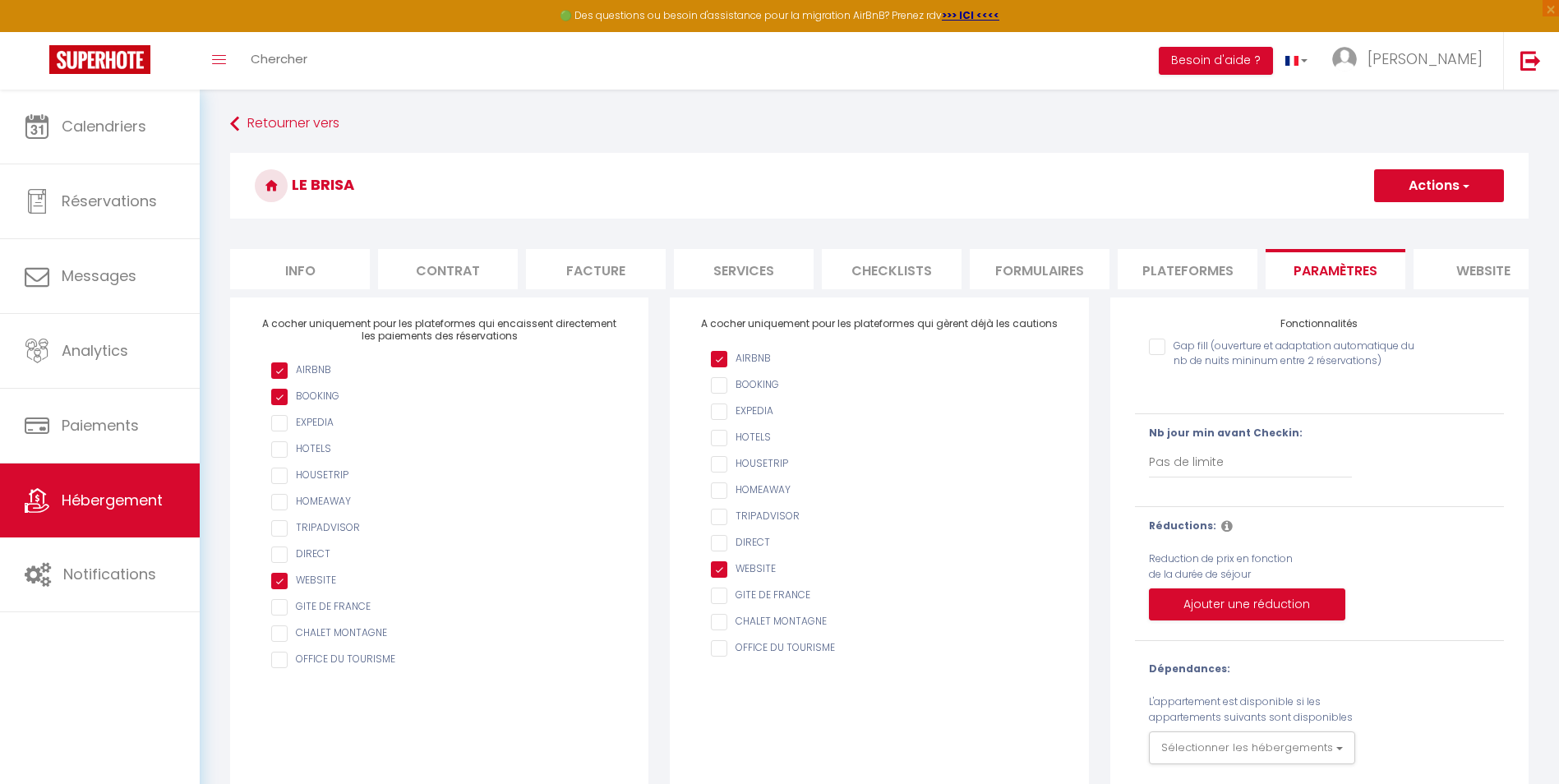
click at [1207, 278] on li "Plateformes" at bounding box center [1187, 268] width 140 height 40
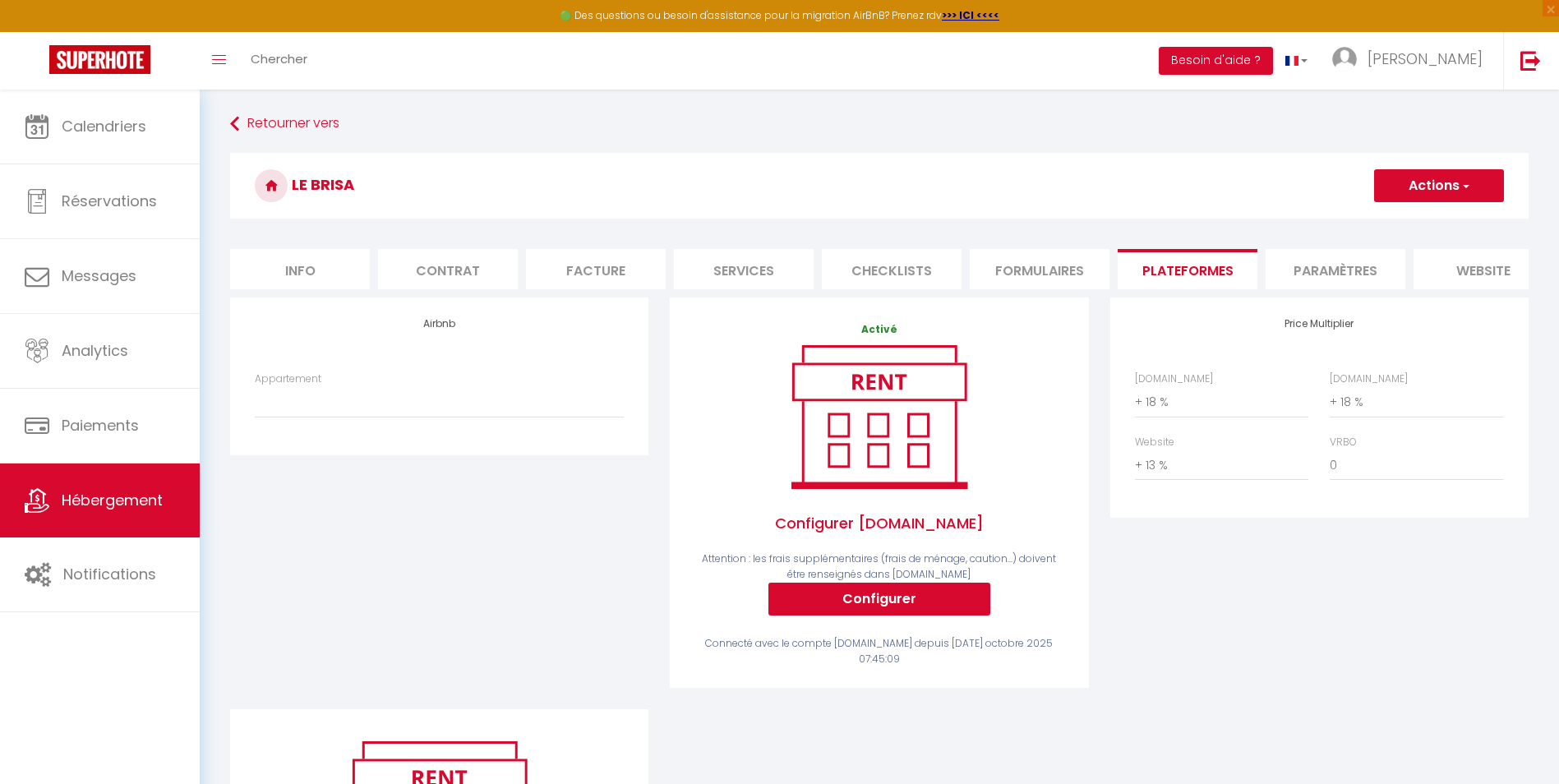
click at [1443, 268] on li "website" at bounding box center [1483, 268] width 140 height 40
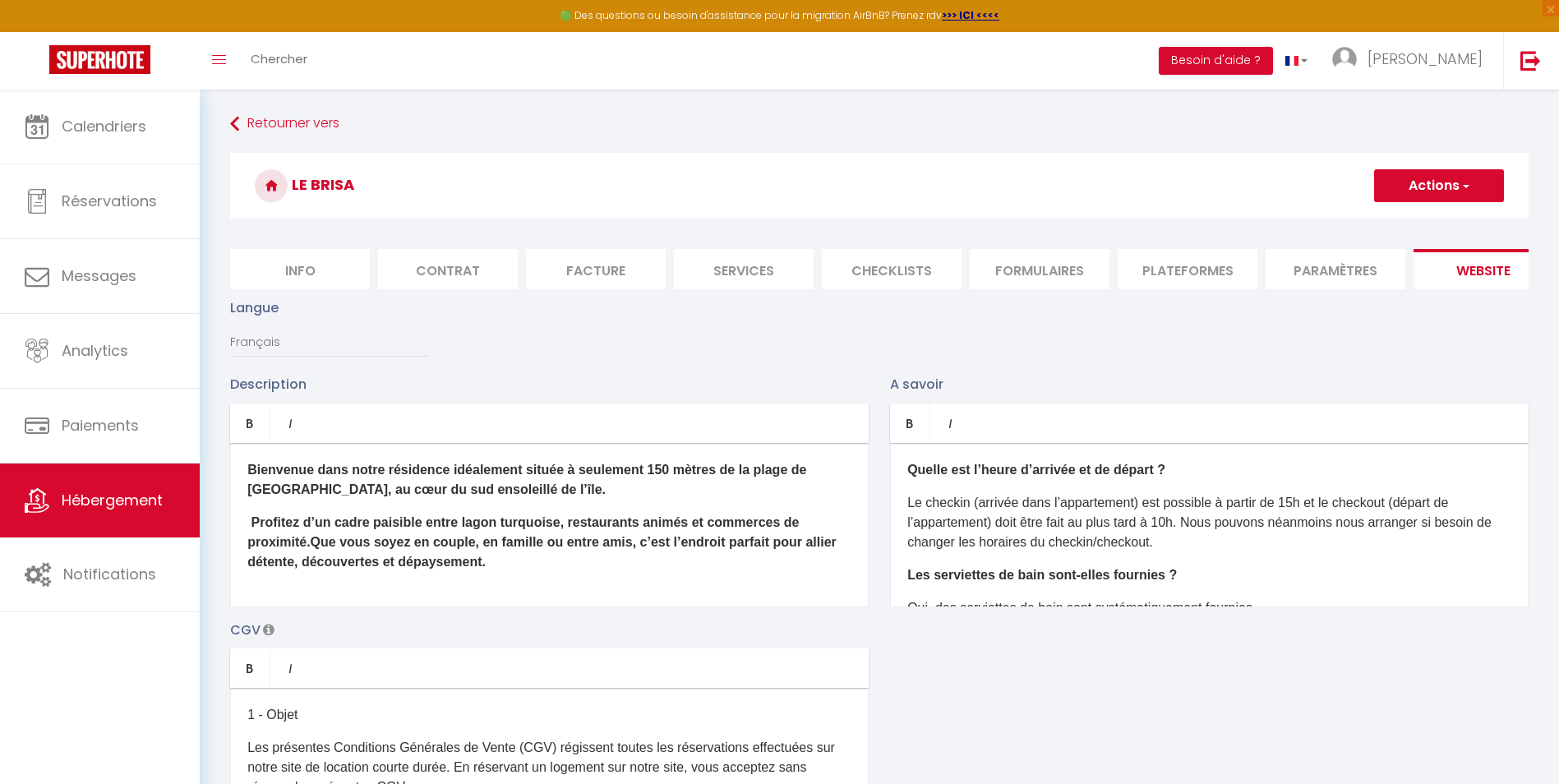
click at [1196, 273] on li "Plateformes" at bounding box center [1187, 268] width 140 height 40
select select
checkbox input "false"
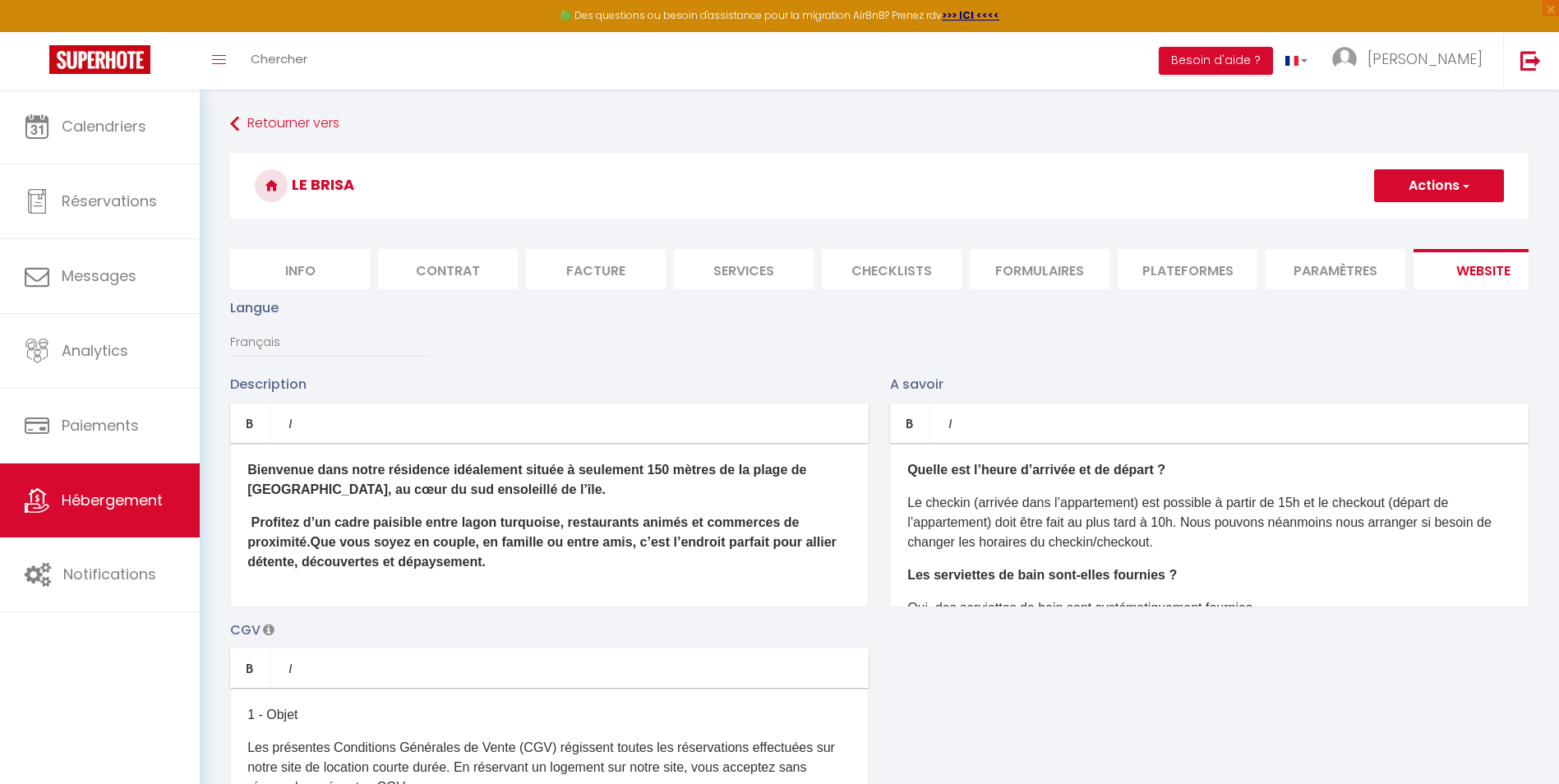
checkbox input "false"
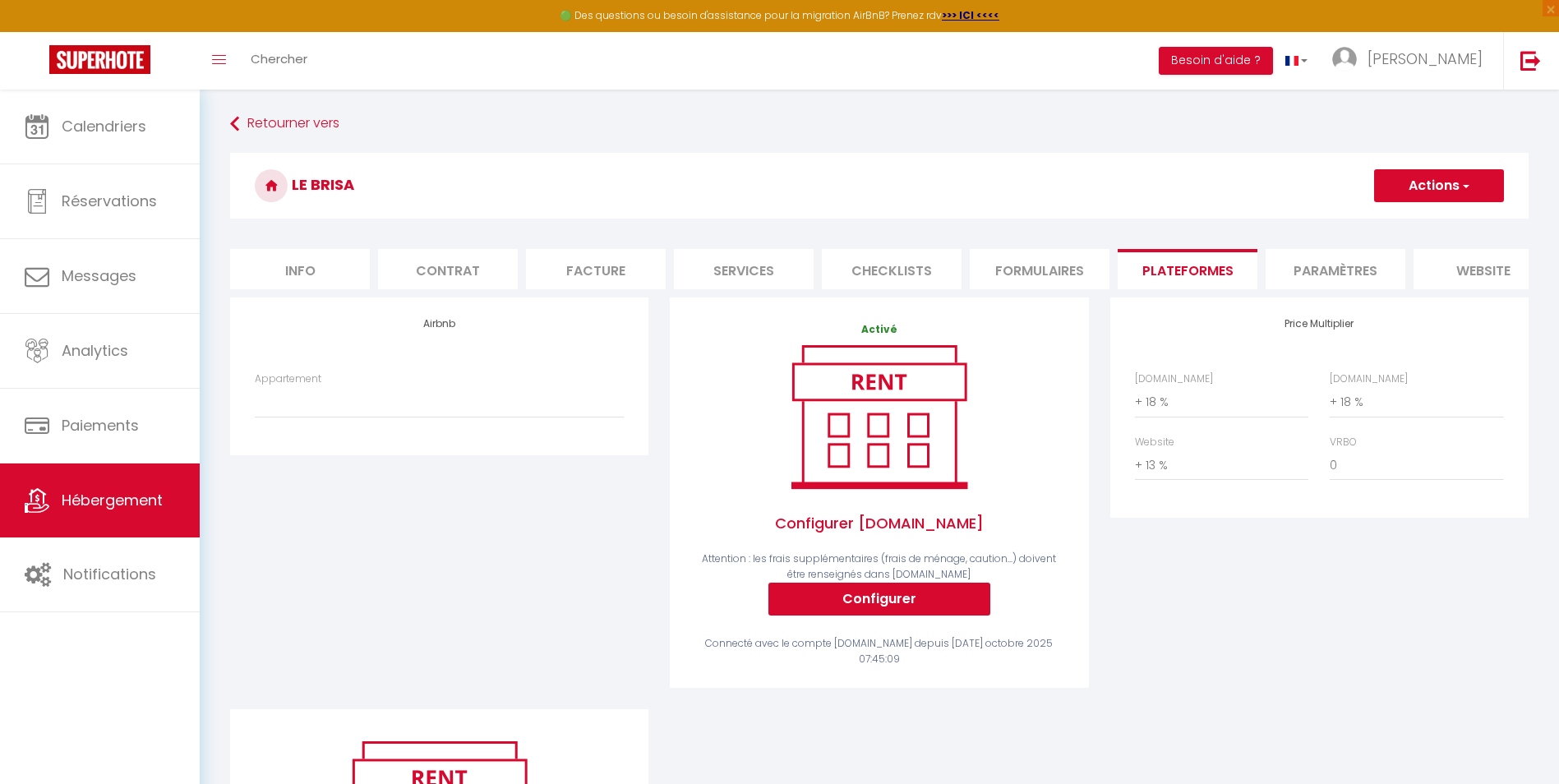
click at [323, 268] on li "Info" at bounding box center [300, 268] width 140 height 40
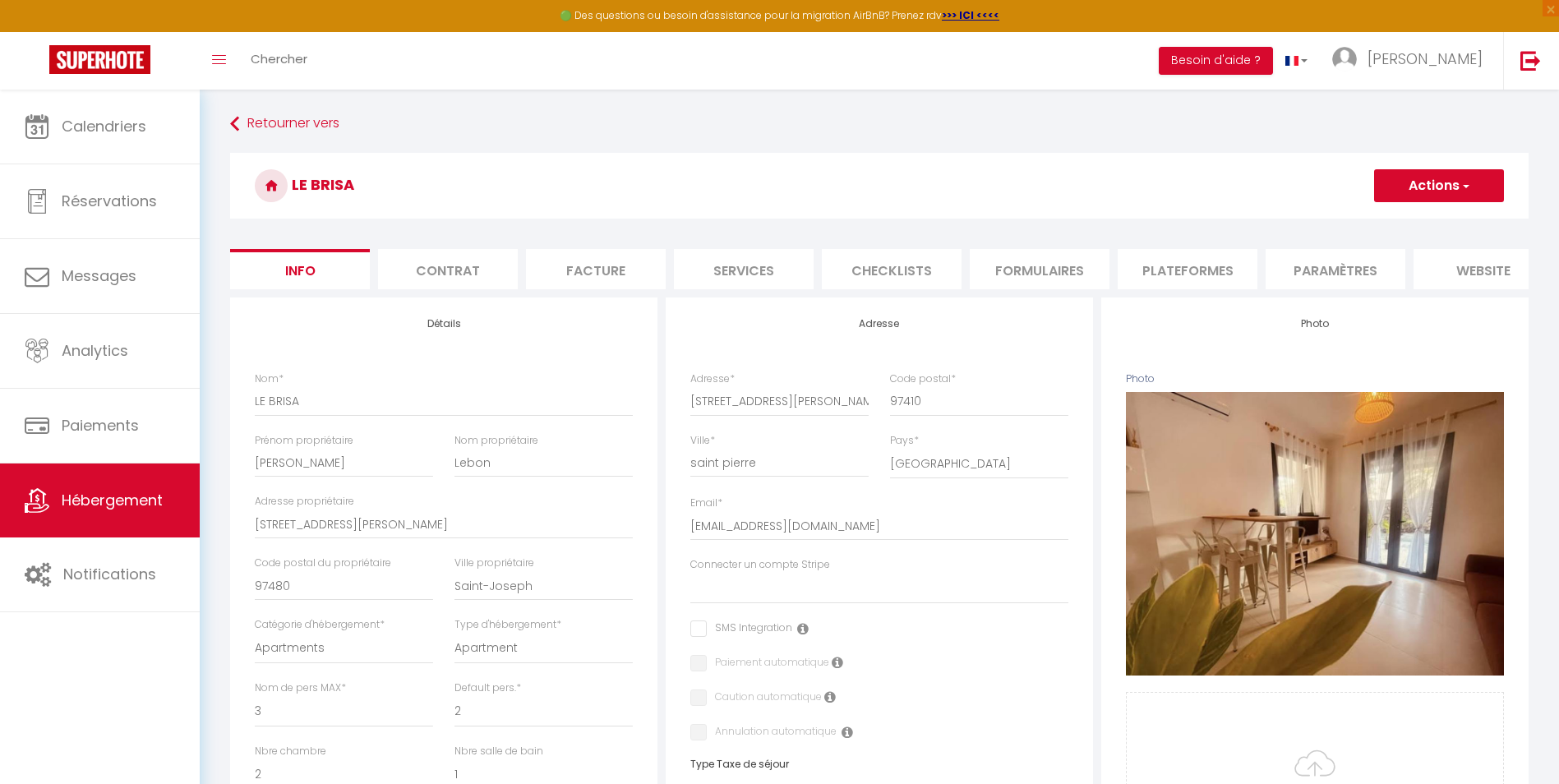
select select
checkbox input "false"
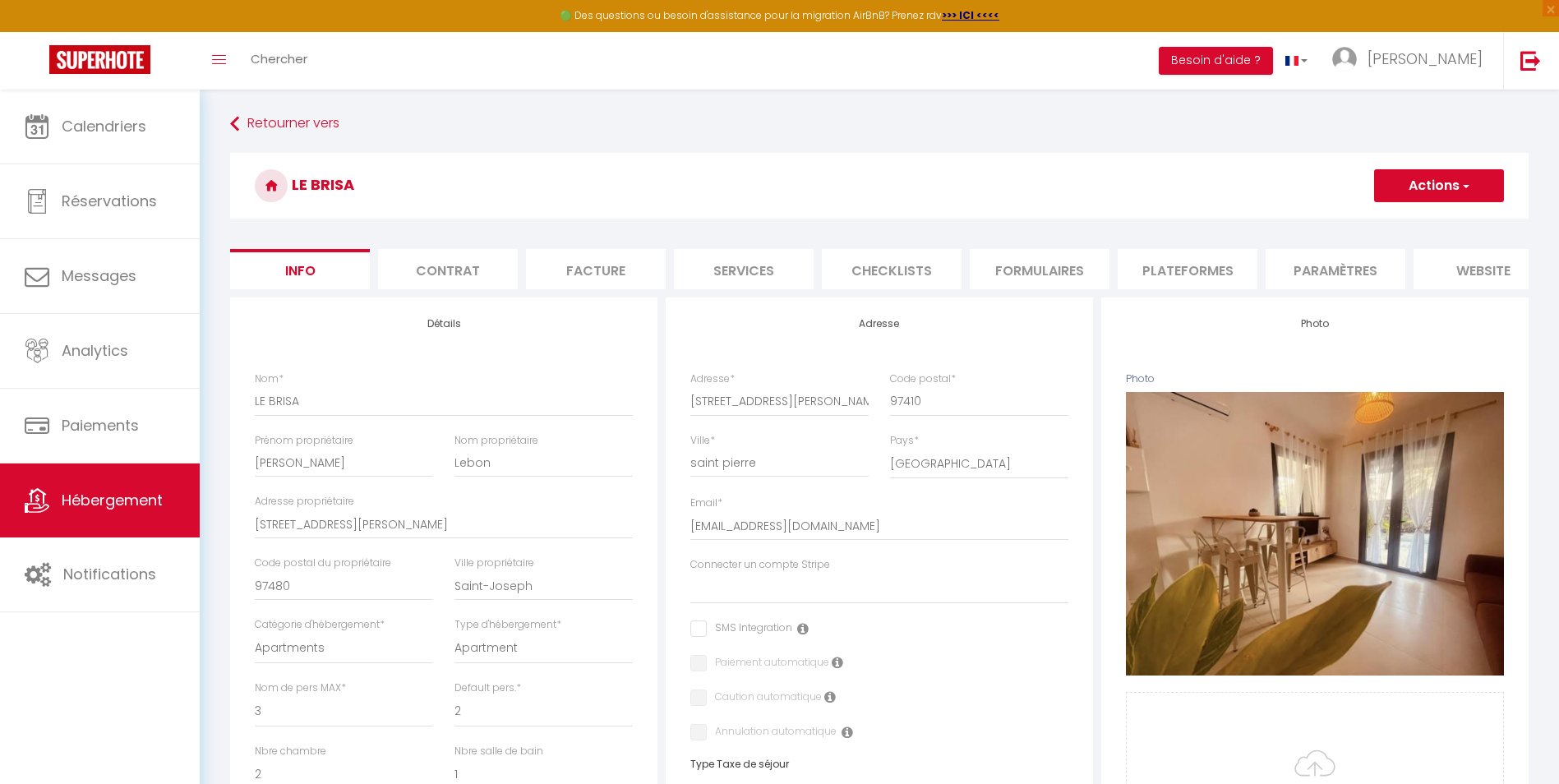
click at [1357, 266] on li "Paramètres" at bounding box center [1336, 268] width 140 height 40
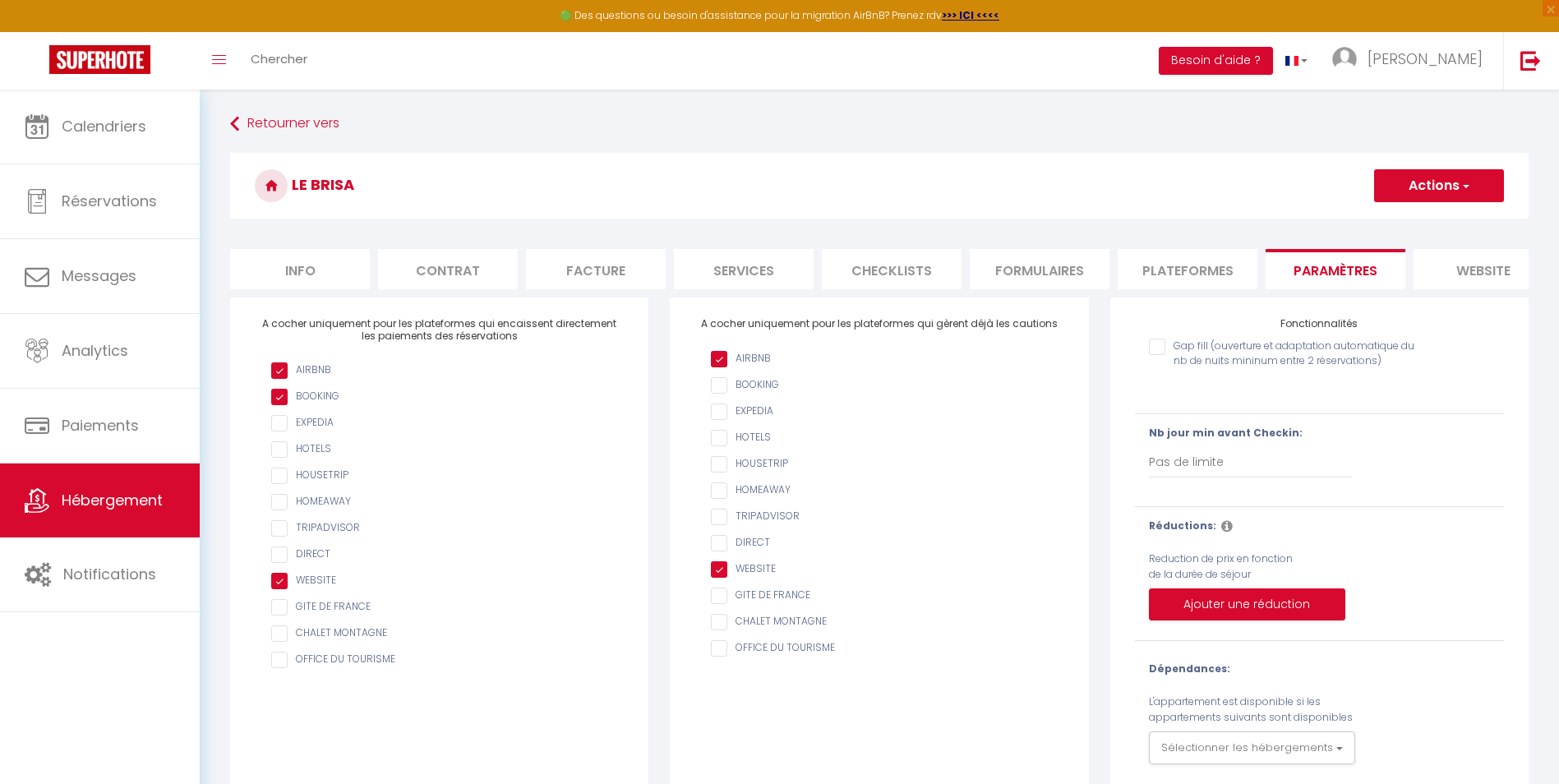
click at [1440, 272] on li "website" at bounding box center [1483, 268] width 140 height 40
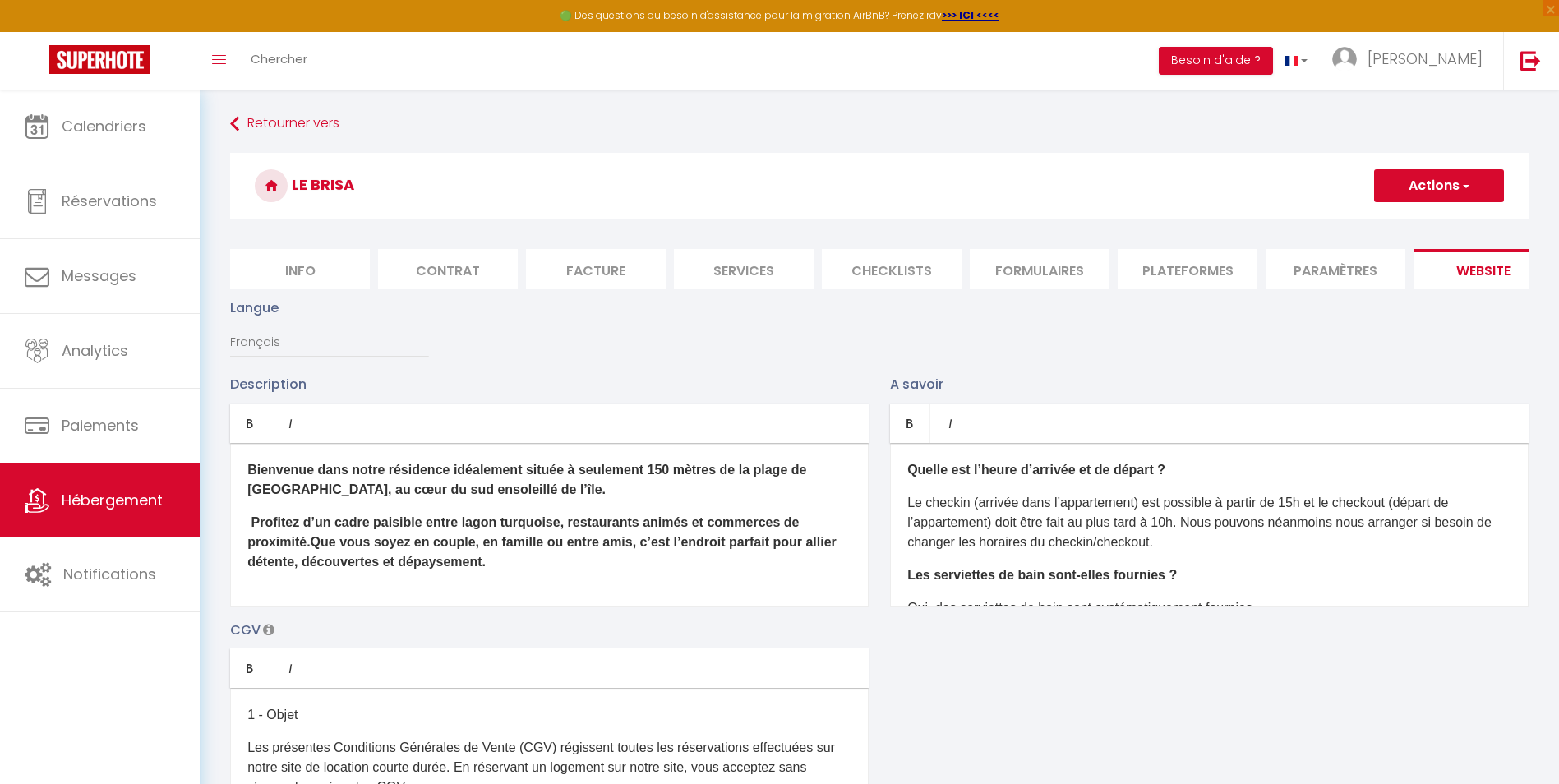
click at [1170, 272] on li "Plateformes" at bounding box center [1187, 268] width 140 height 40
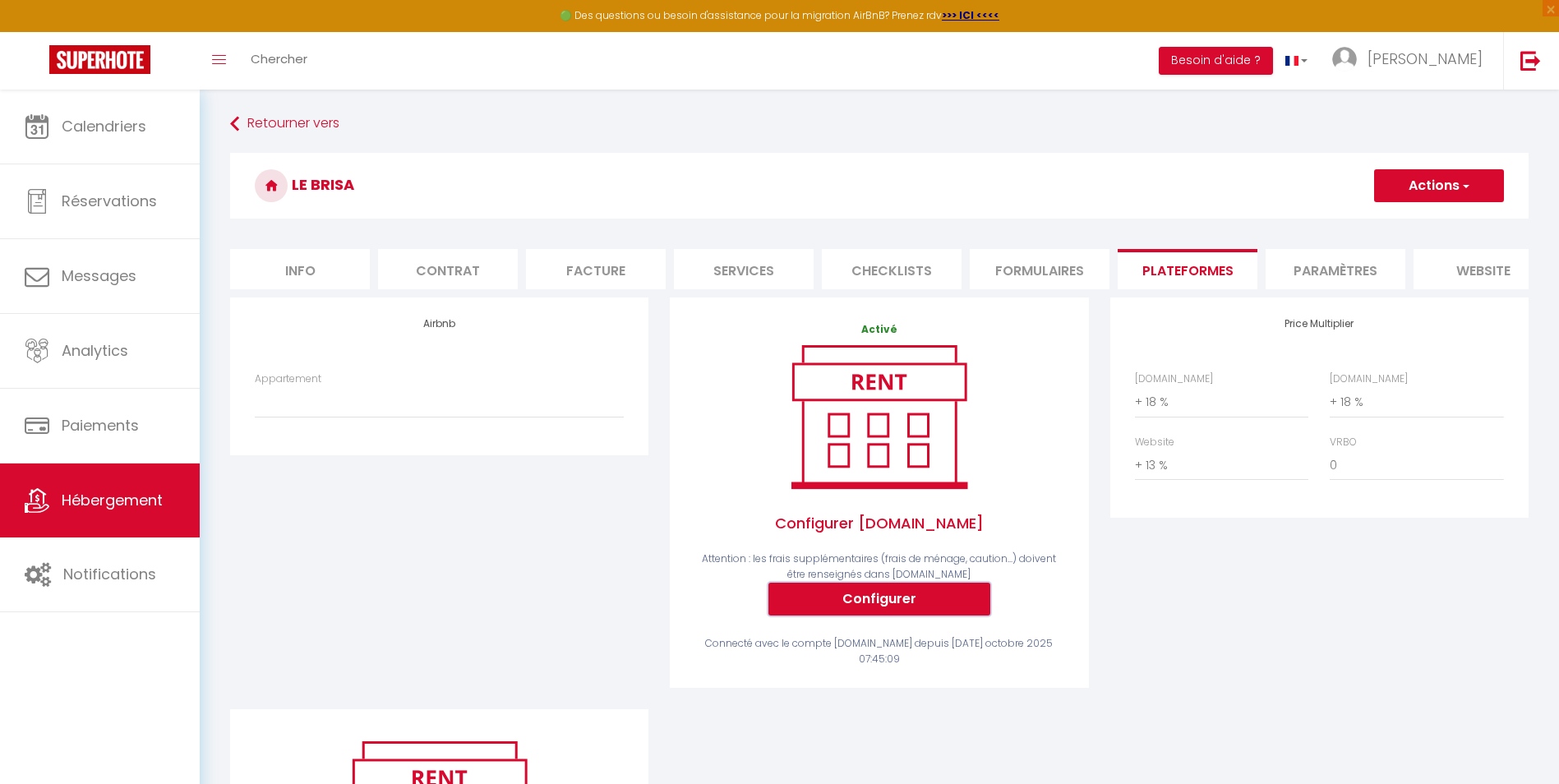
click at [909, 609] on button "Configurer" at bounding box center [880, 598] width 222 height 32
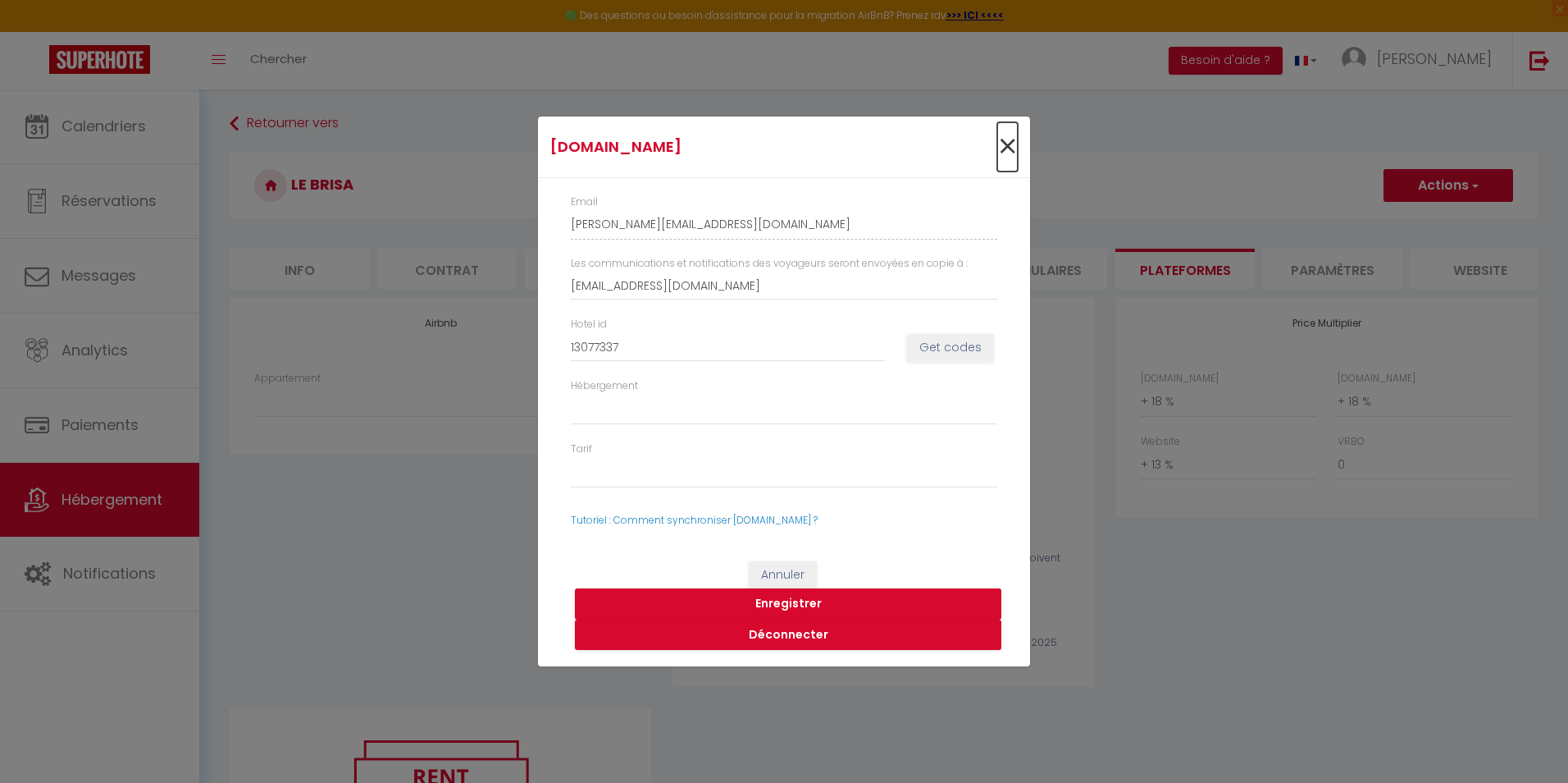
click at [1009, 142] on span "×" at bounding box center [1007, 147] width 21 height 49
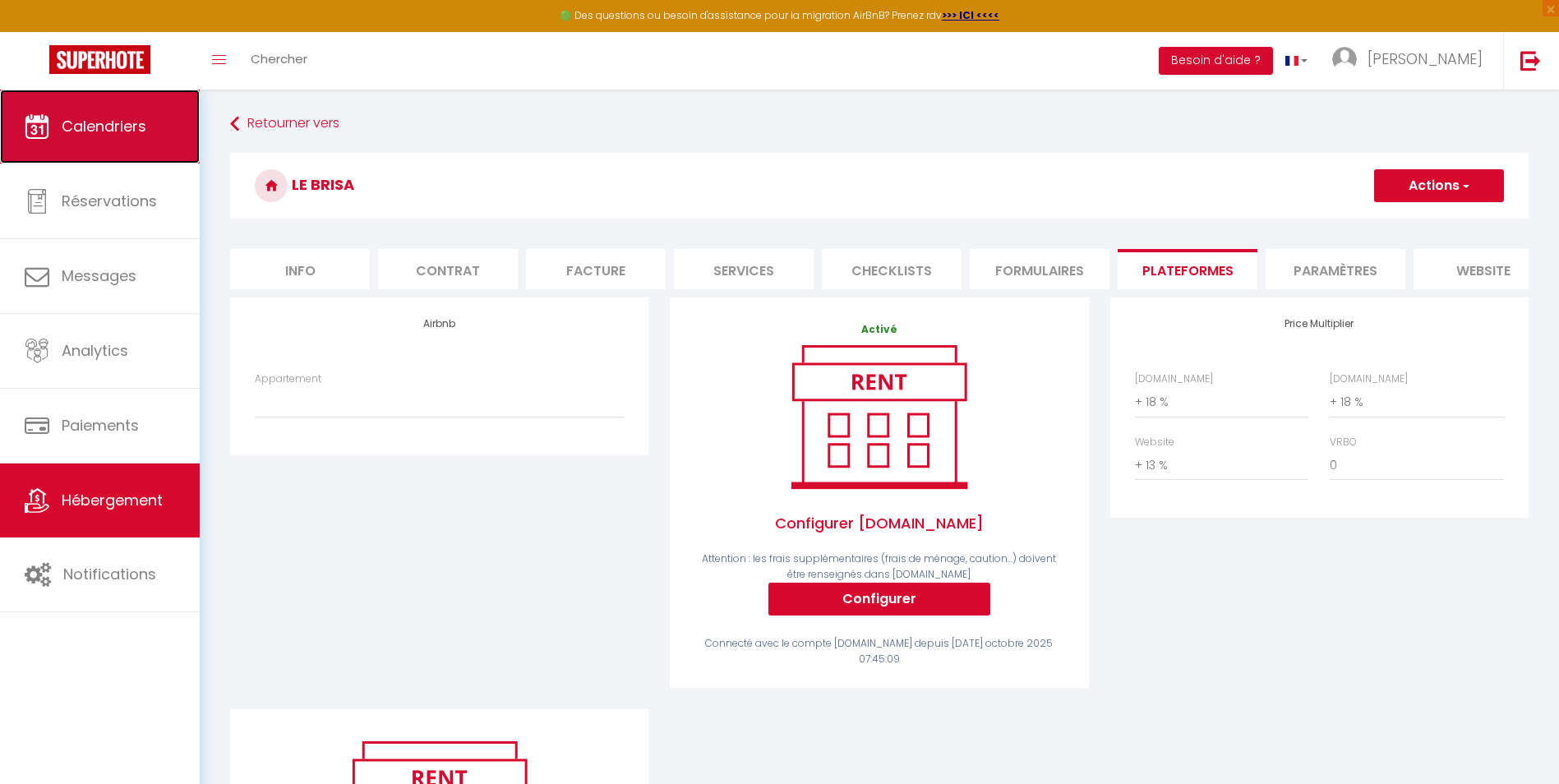
click at [96, 148] on link "Calendriers" at bounding box center [99, 126] width 200 height 74
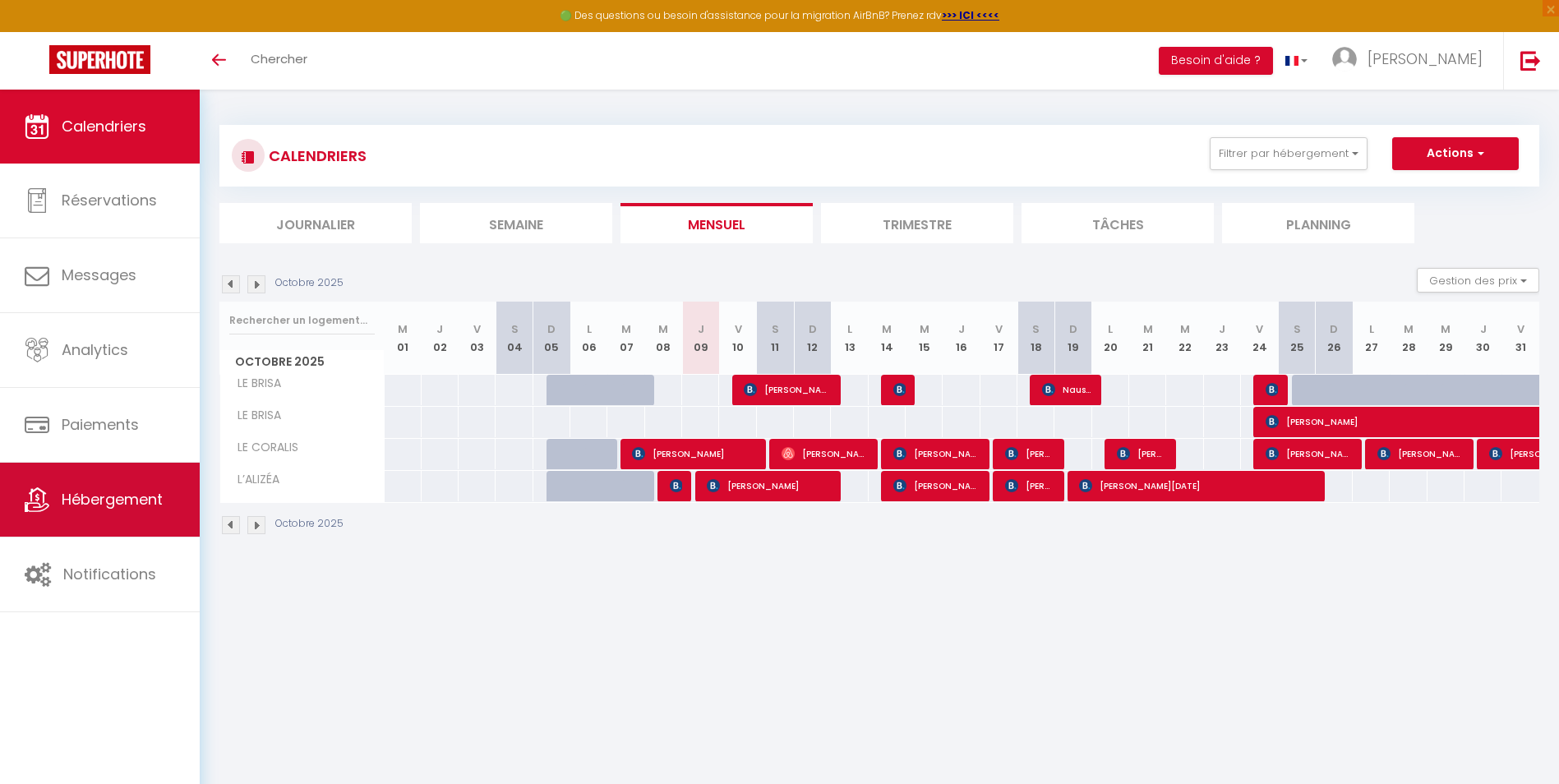
click at [138, 509] on span "Hébergement" at bounding box center [112, 499] width 101 height 21
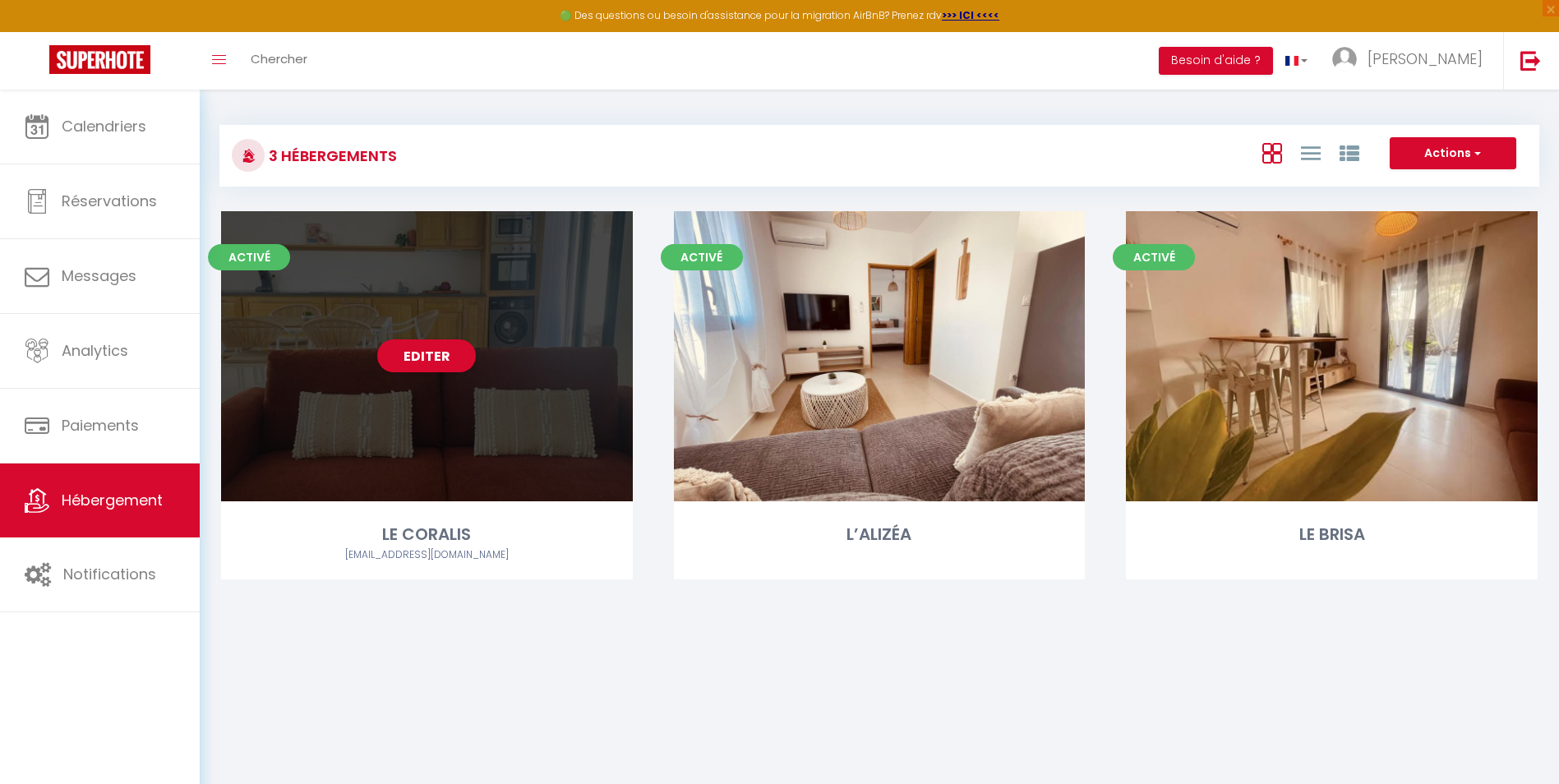
click at [433, 308] on div "Editer" at bounding box center [427, 356] width 412 height 290
click at [425, 354] on link "Editer" at bounding box center [427, 355] width 98 height 32
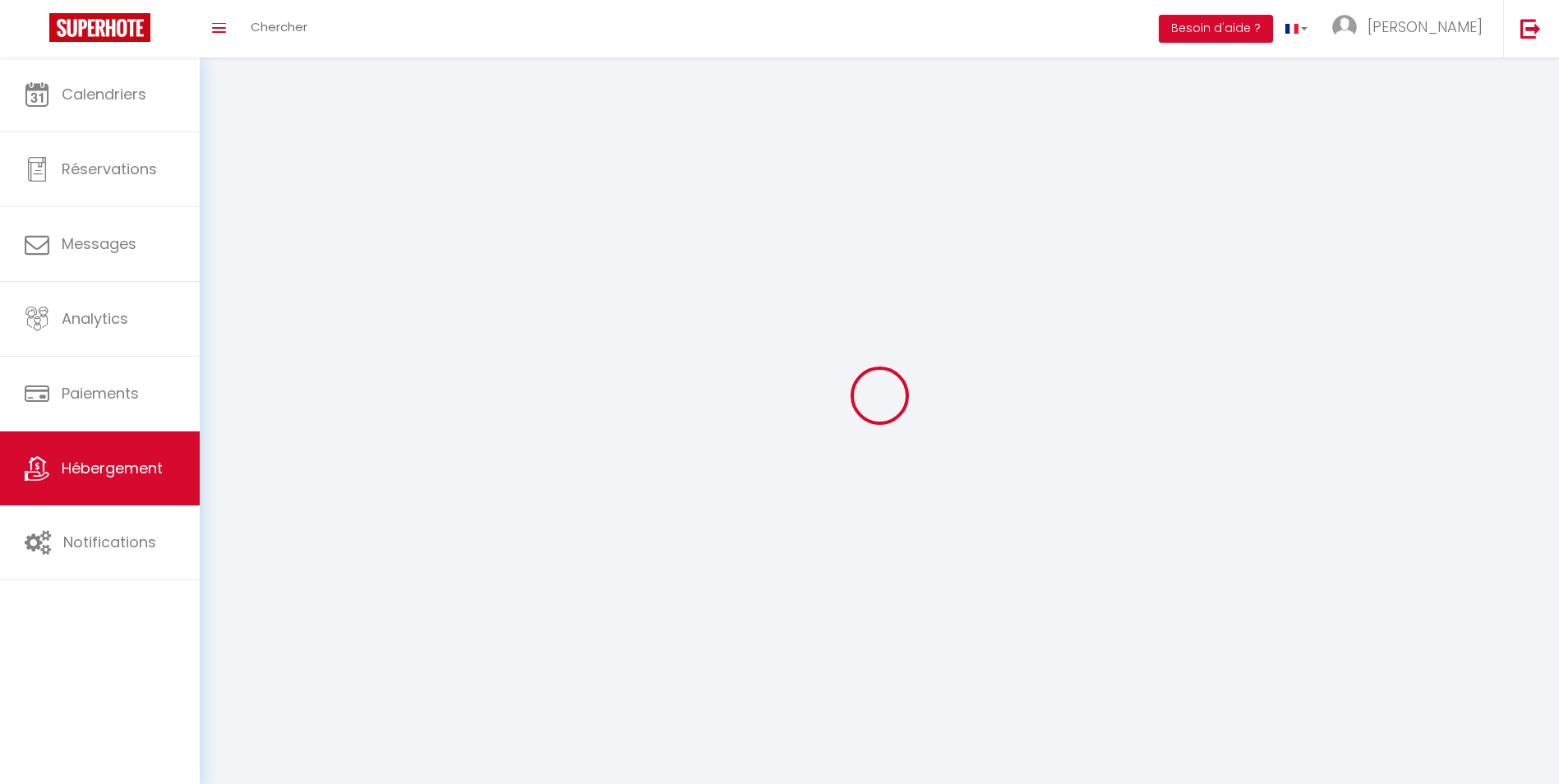
select select "28"
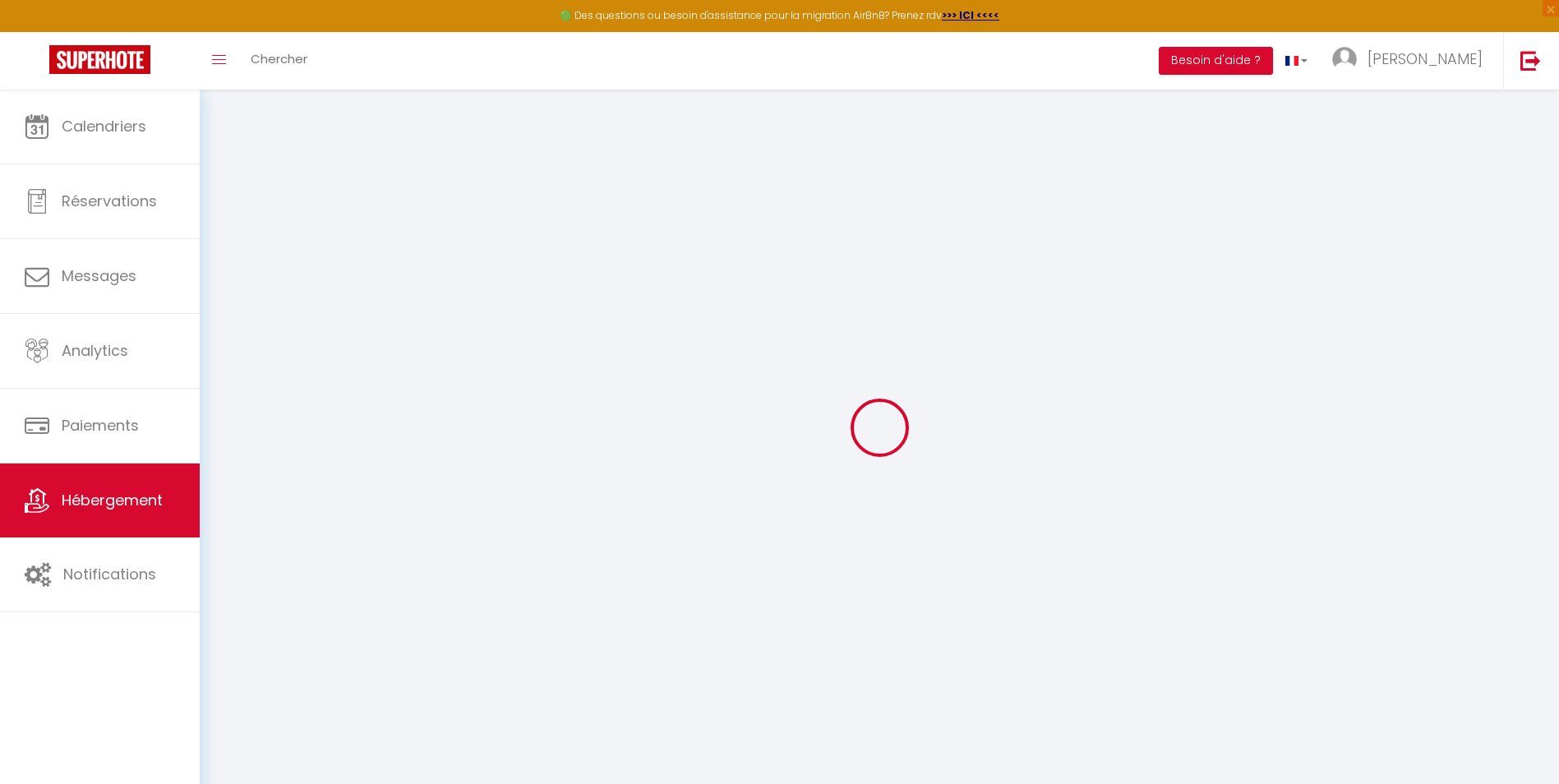
select select
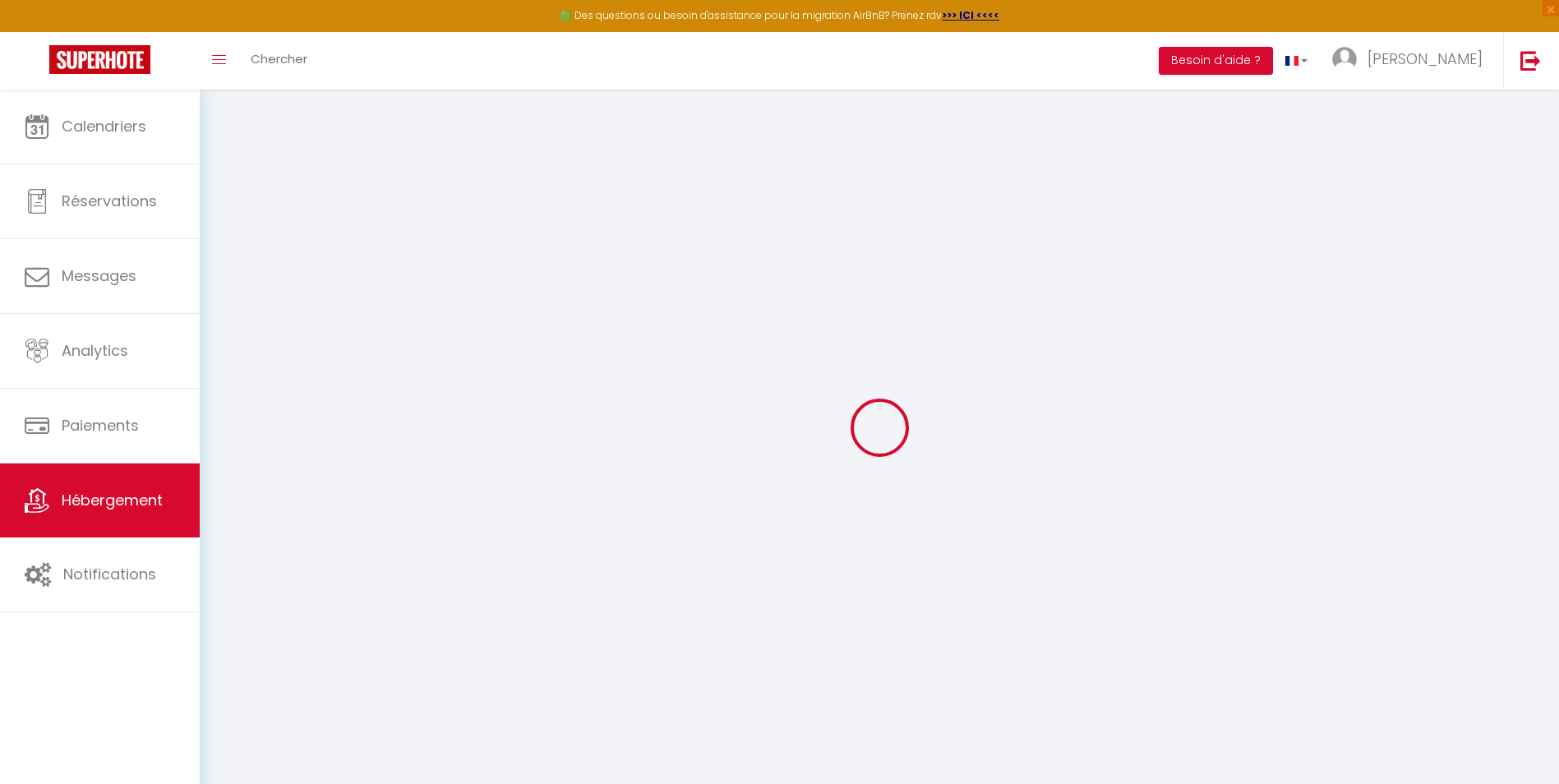
select select
checkbox input "false"
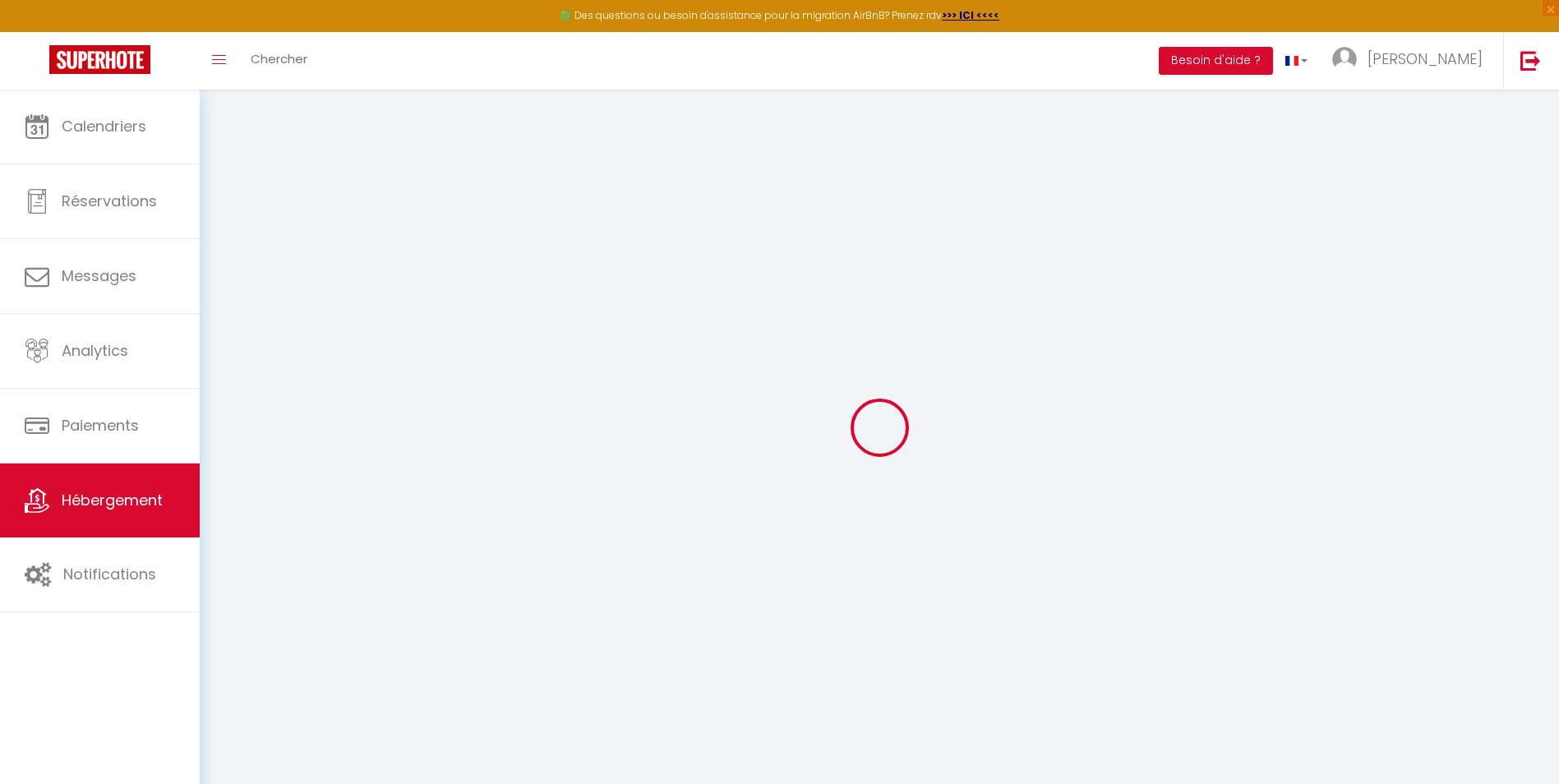
select select
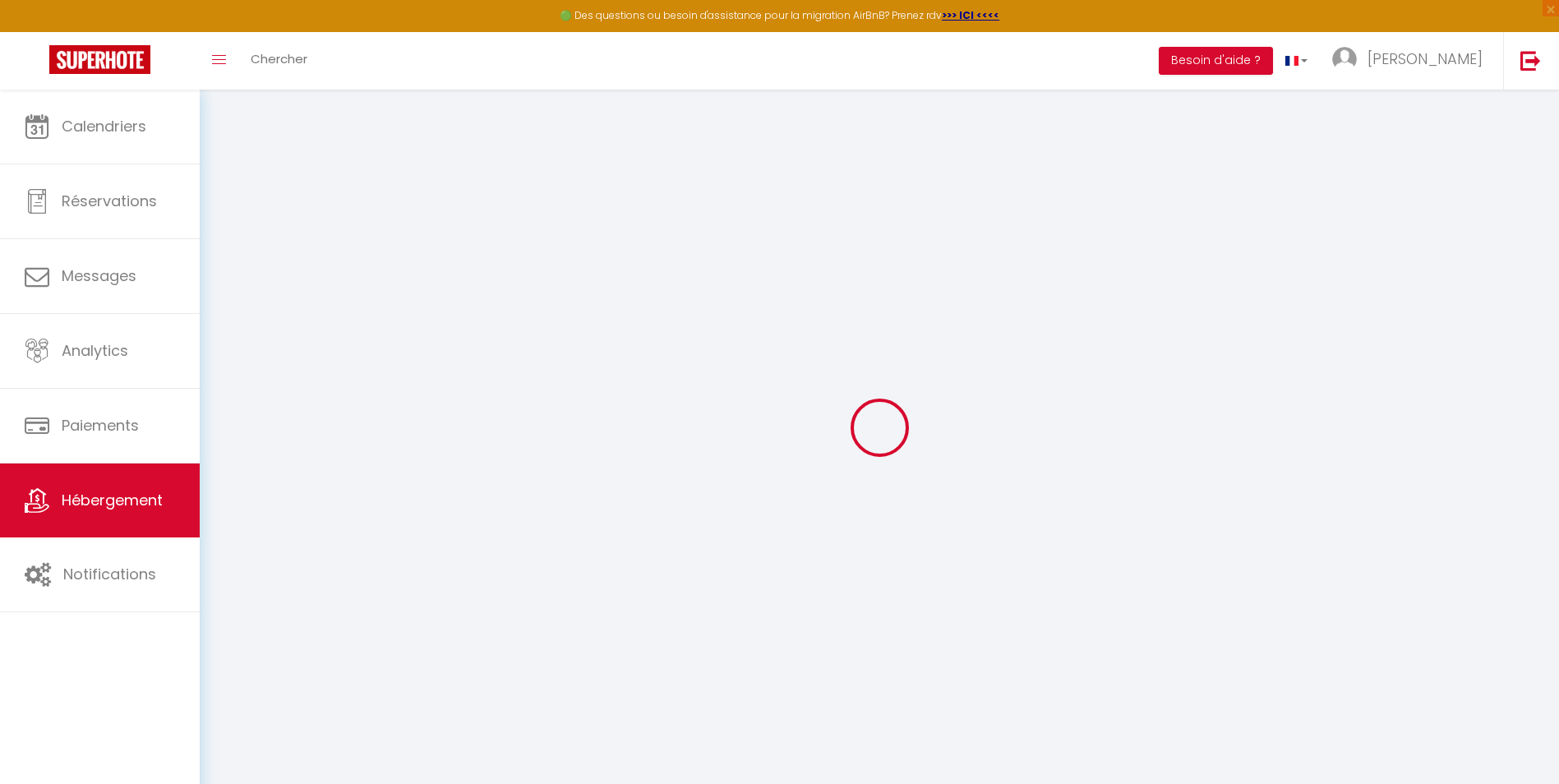
select select
checkbox input "false"
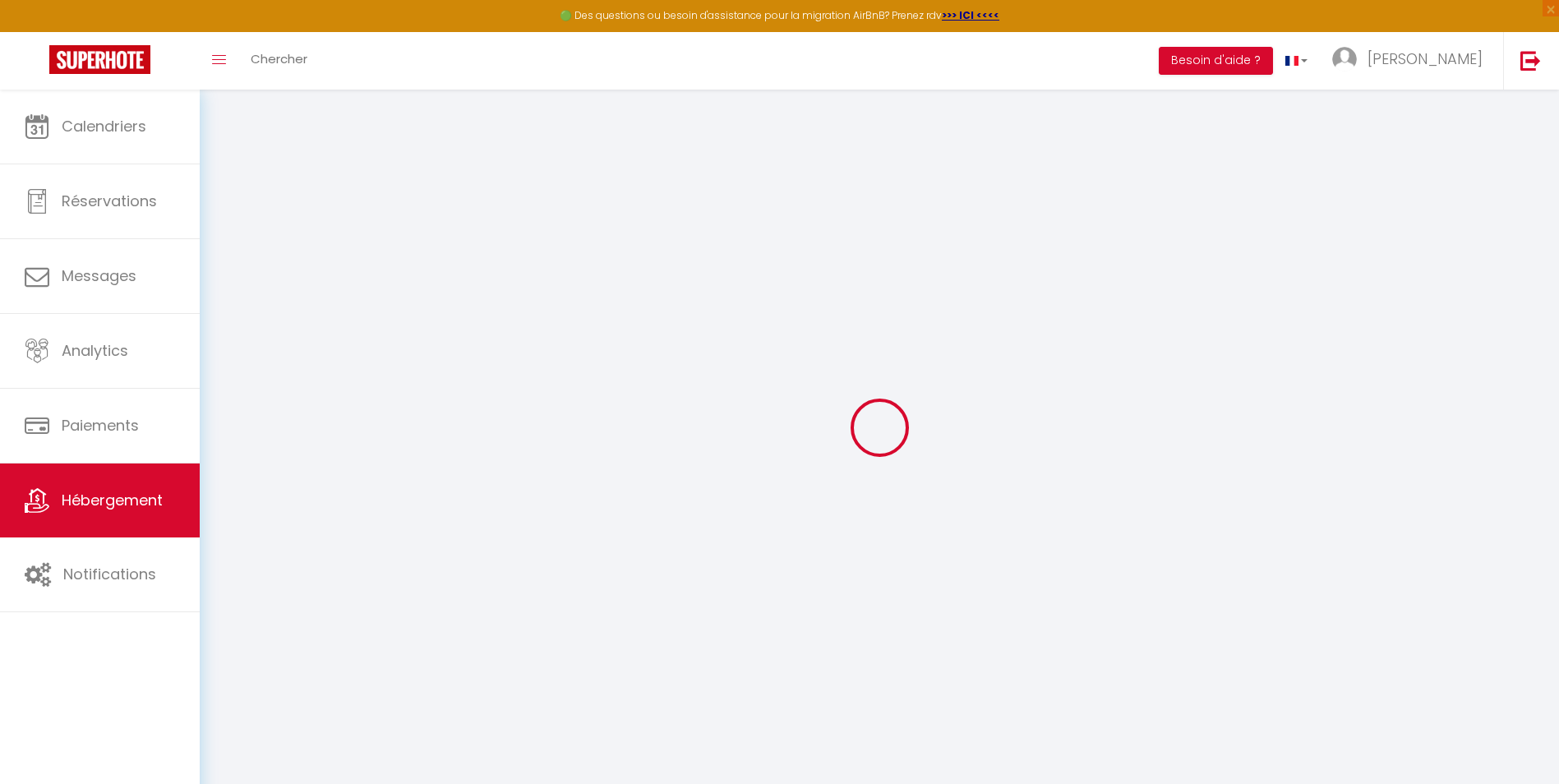
checkbox input "false"
select select
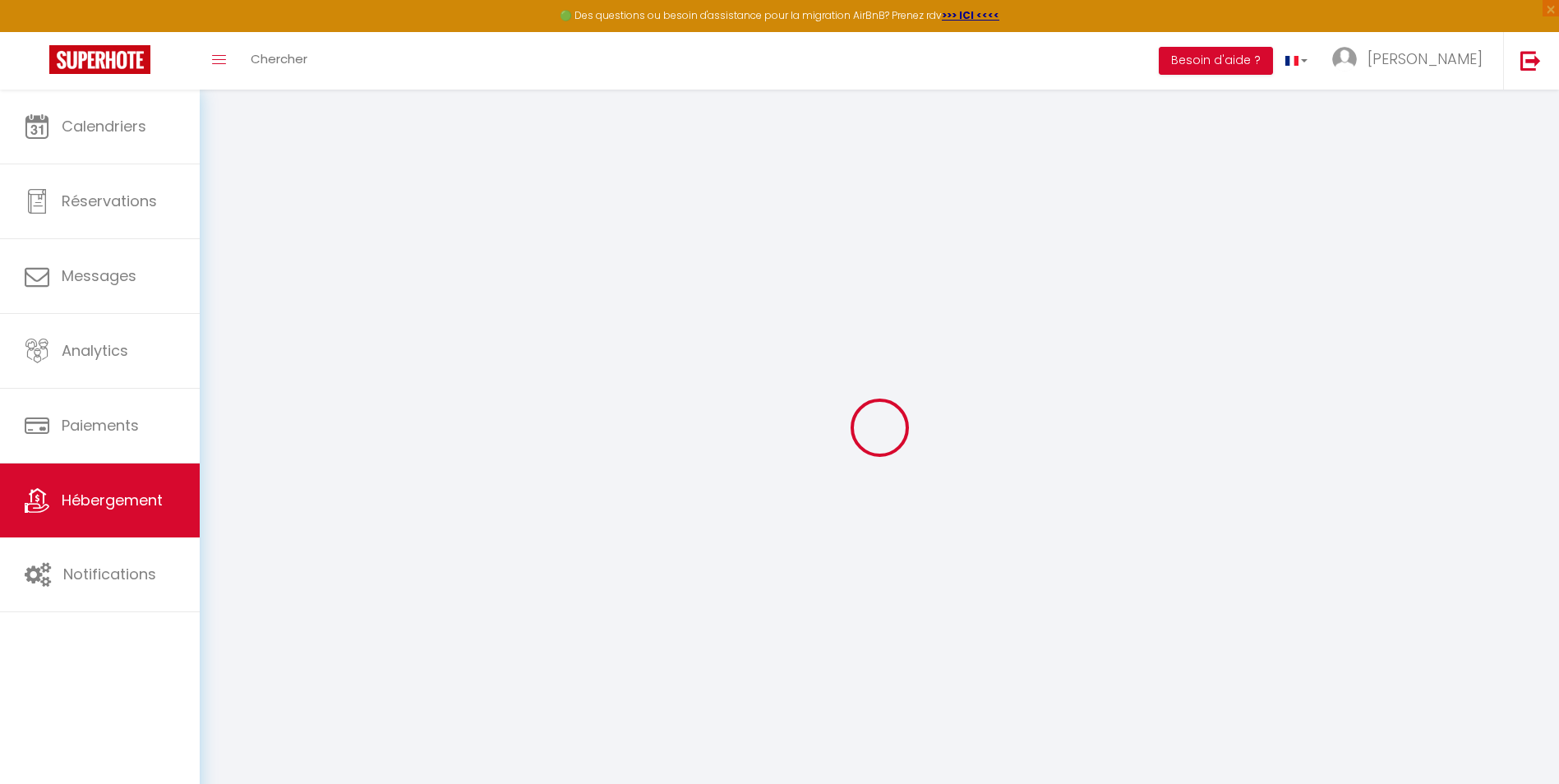
select select
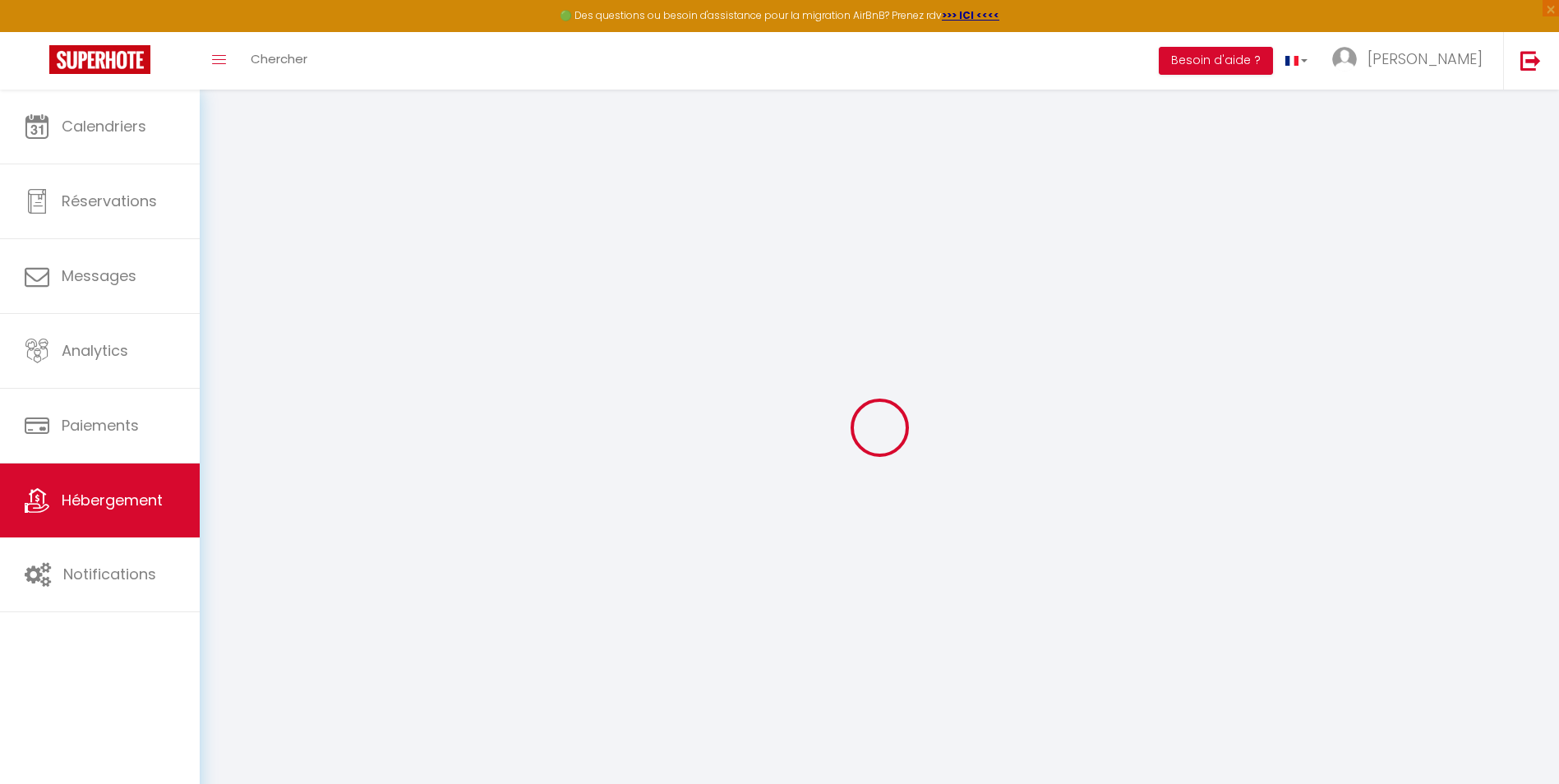
checkbox input "false"
select select
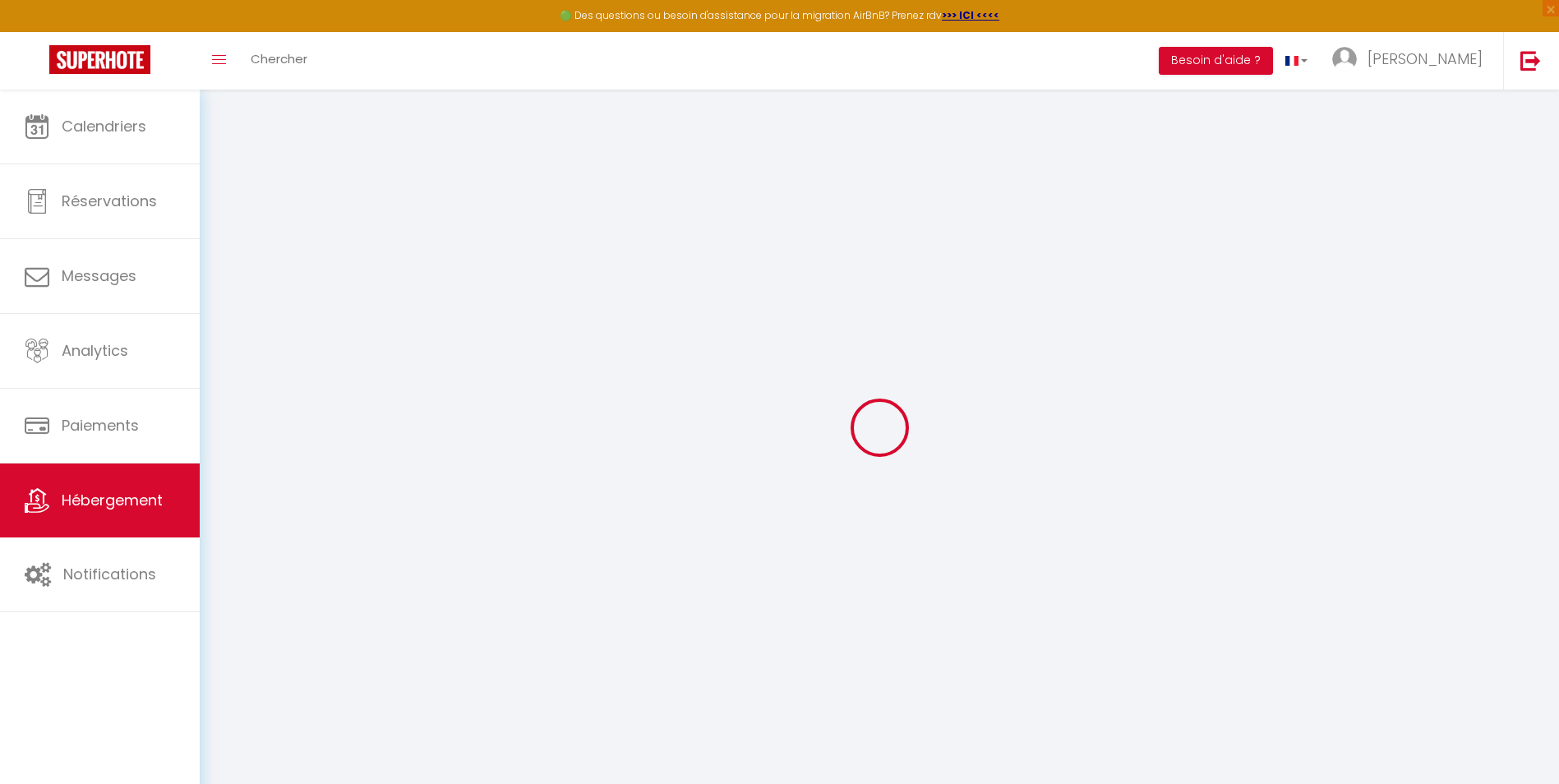
select select
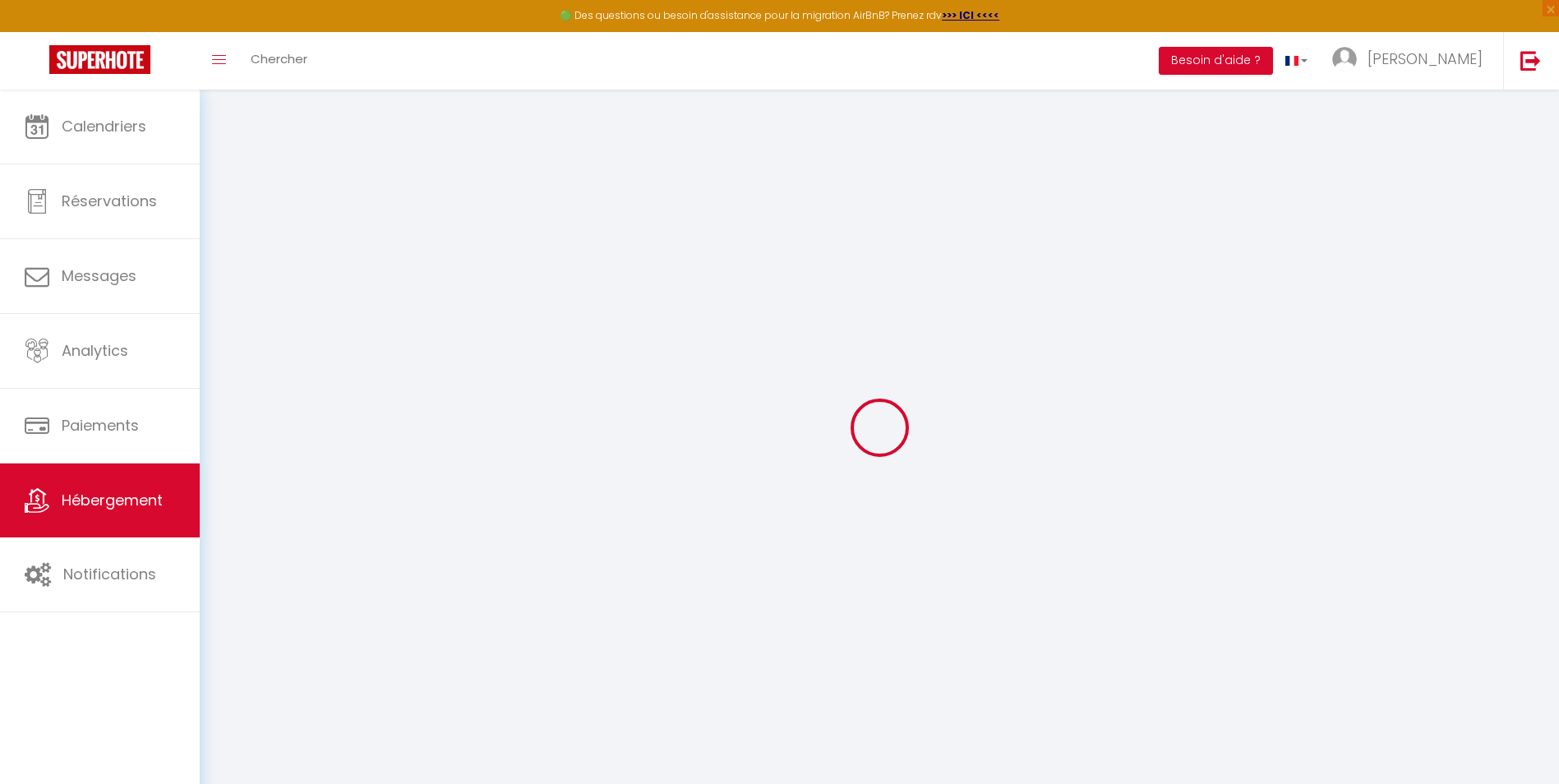
select select
checkbox input "false"
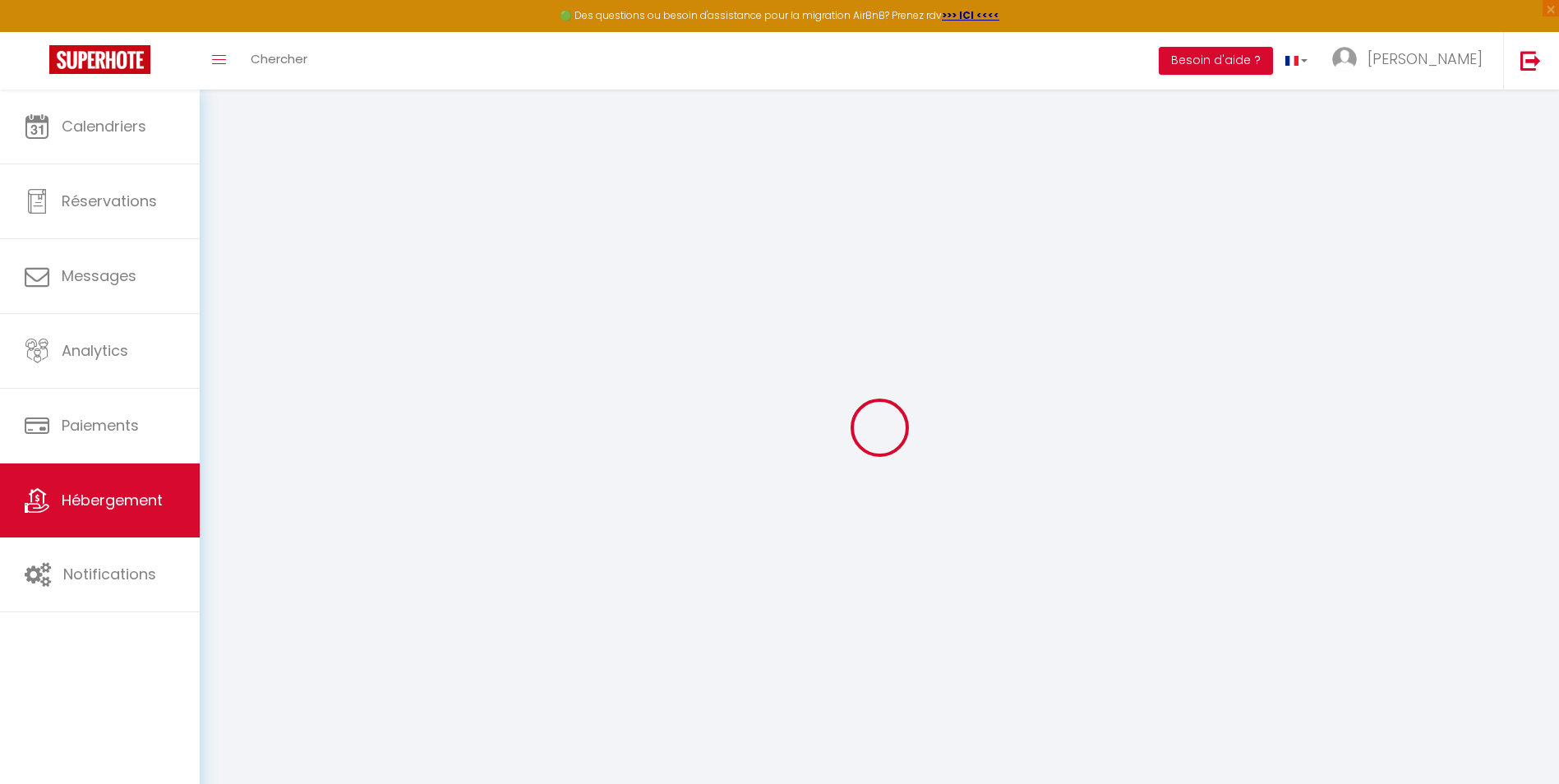
checkbox input "false"
select select
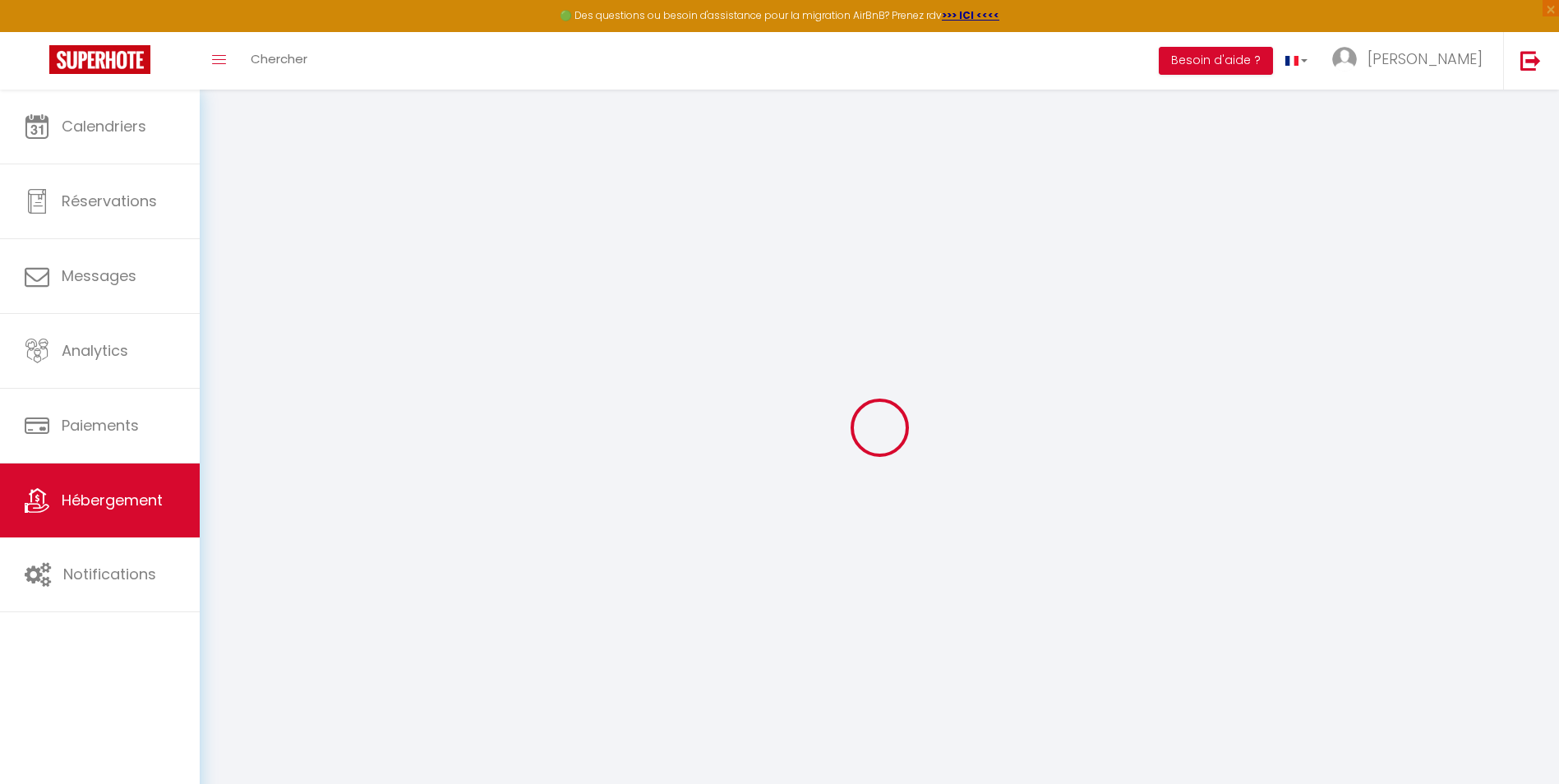
select select
checkbox input "false"
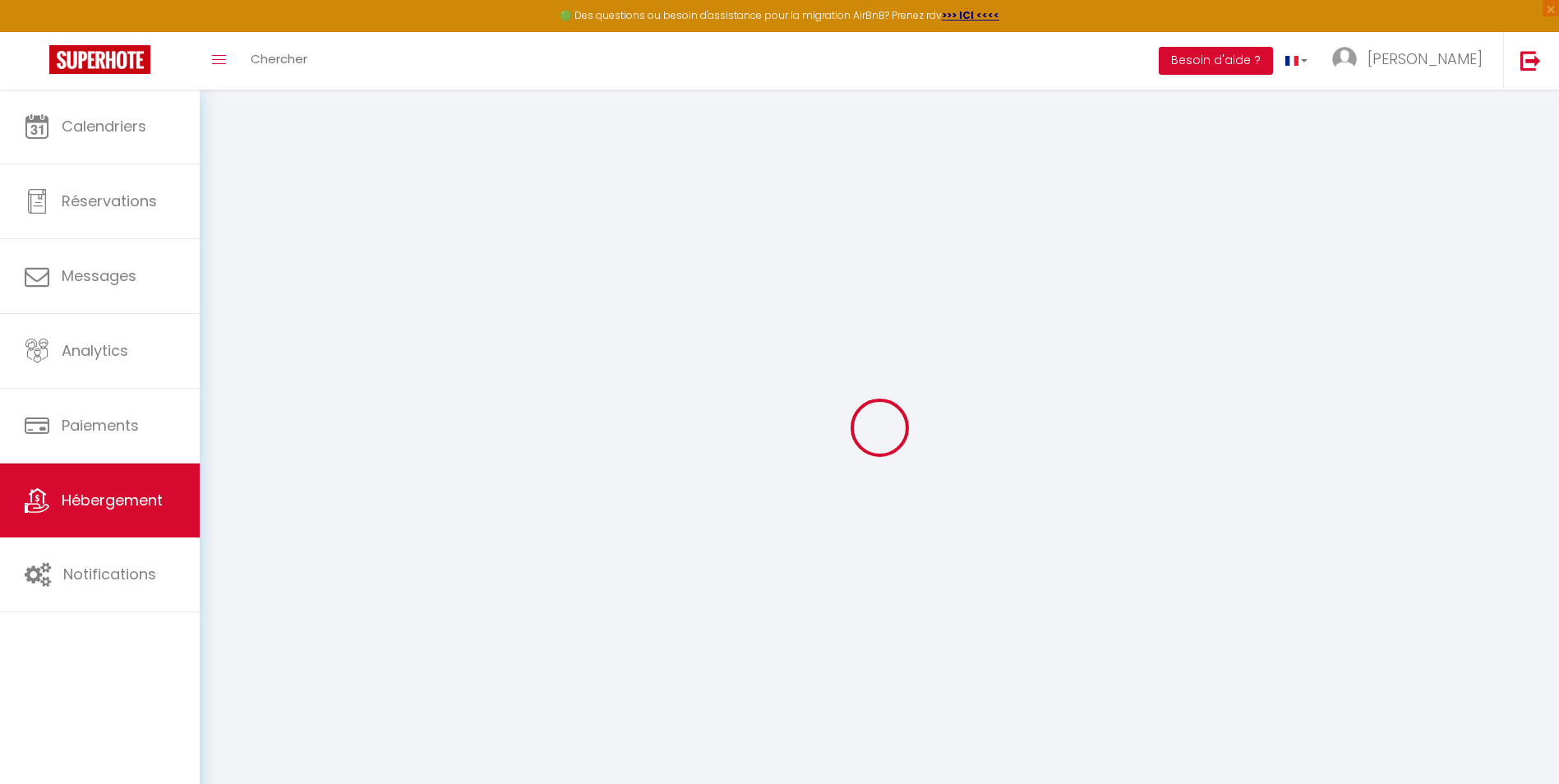
checkbox input "false"
select select
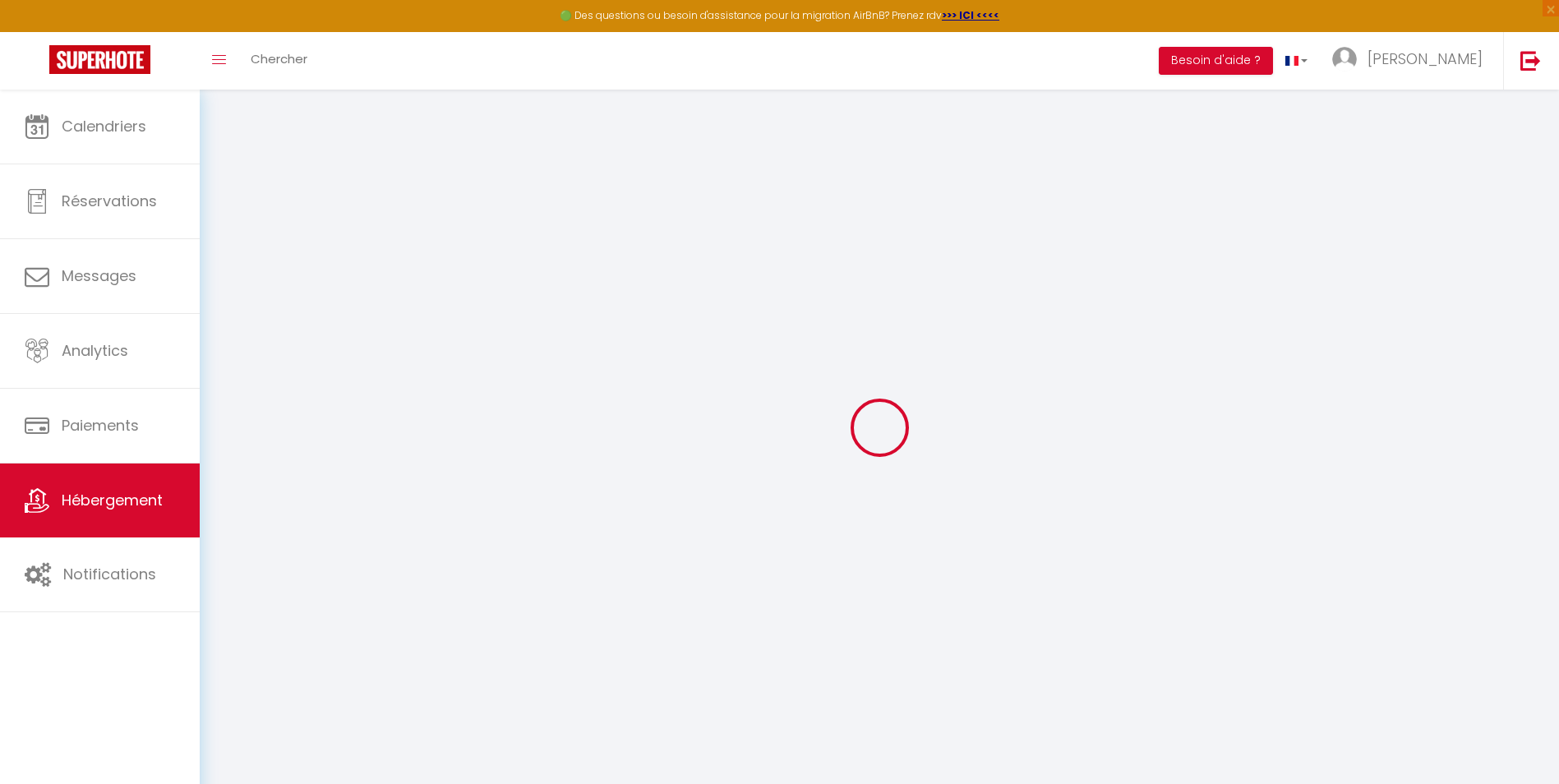
type input "LE CORALIS"
type input "[PERSON_NAME]"
type input "Lebon"
type input "[STREET_ADDRESS][PERSON_NAME]"
type input "97480"
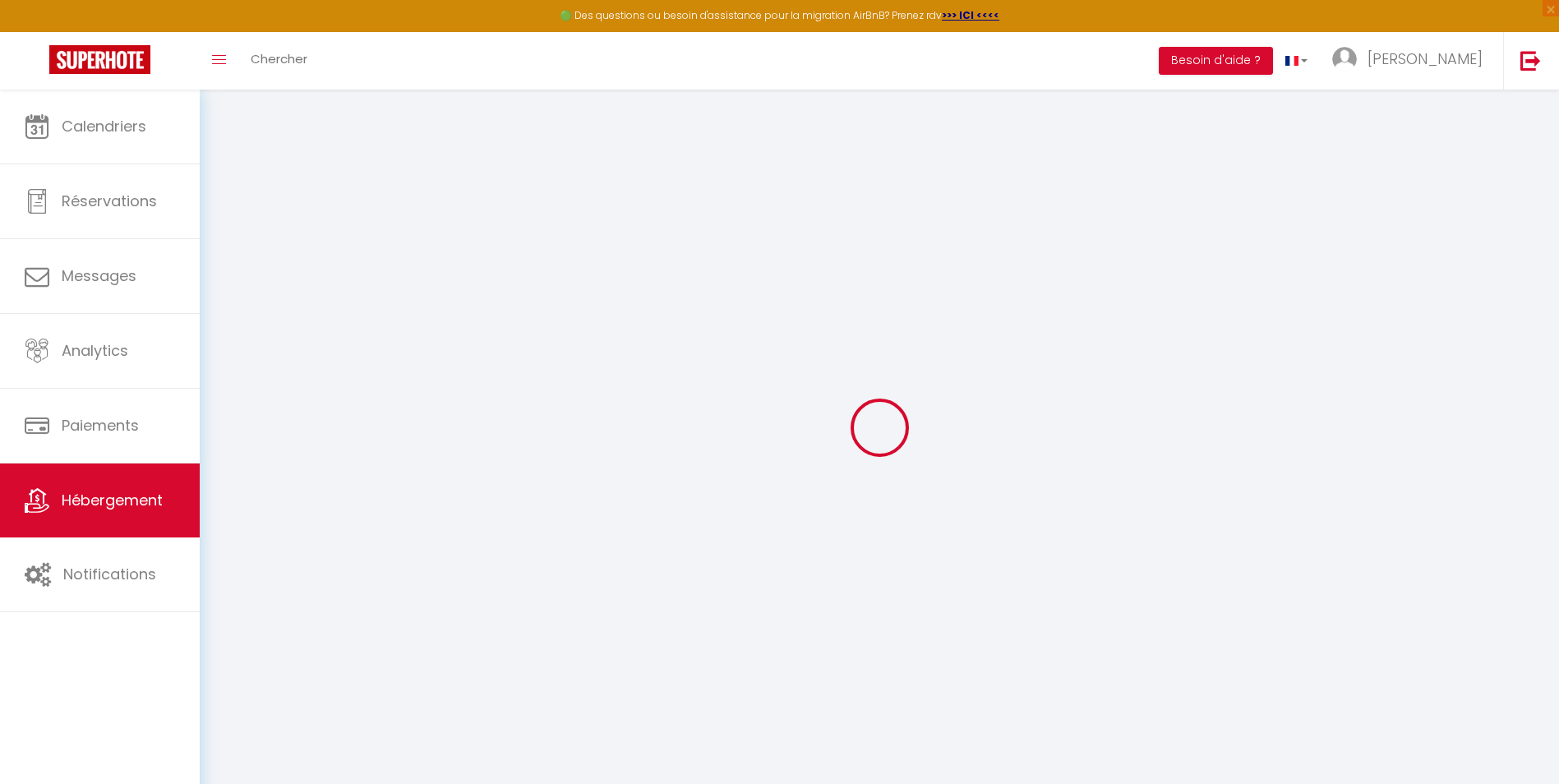
type input "Saint-Joseph"
select select "2"
type input "100"
select select
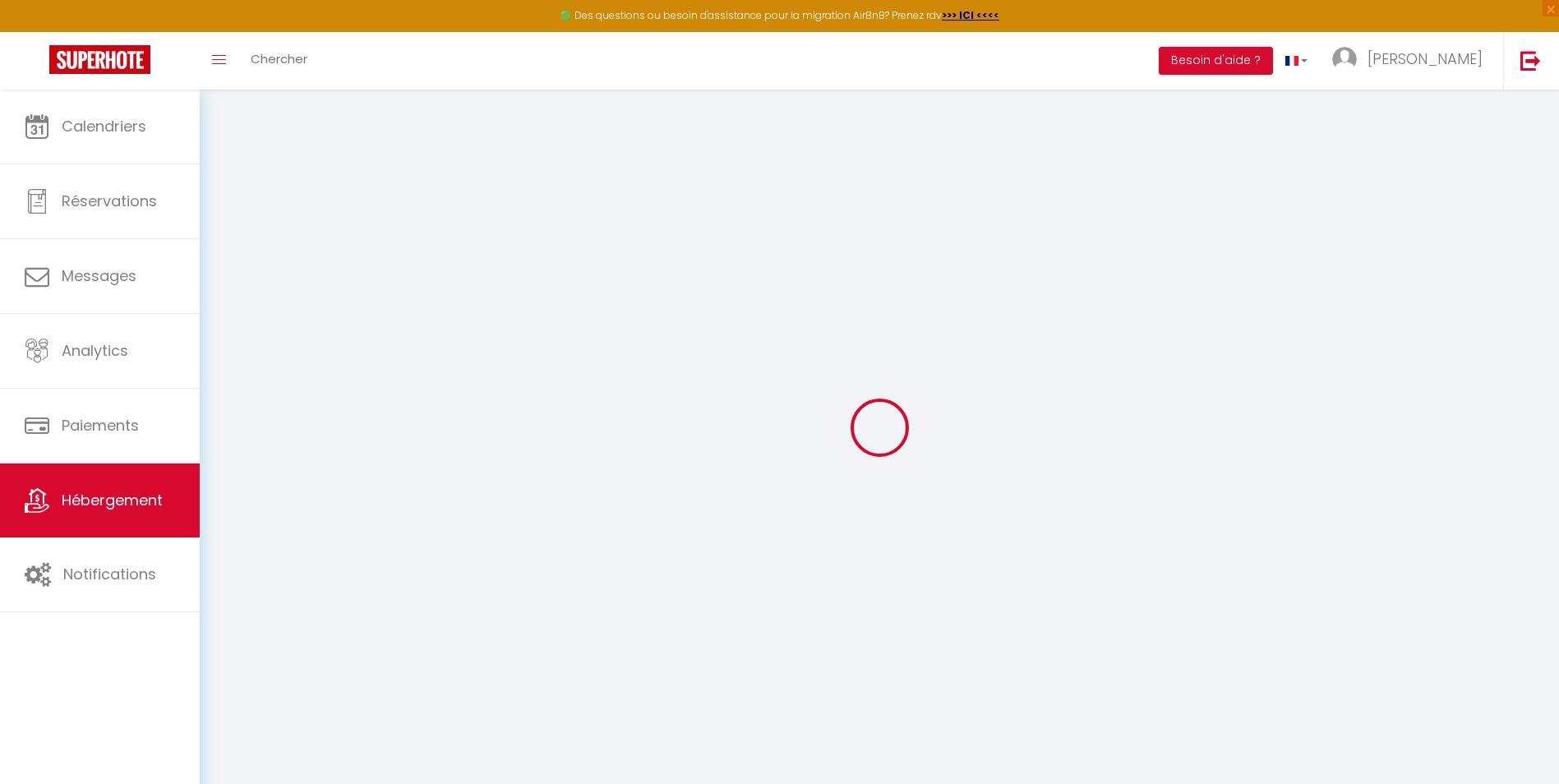
select select
type input "[STREET_ADDRESS][PERSON_NAME]"
type input "97410"
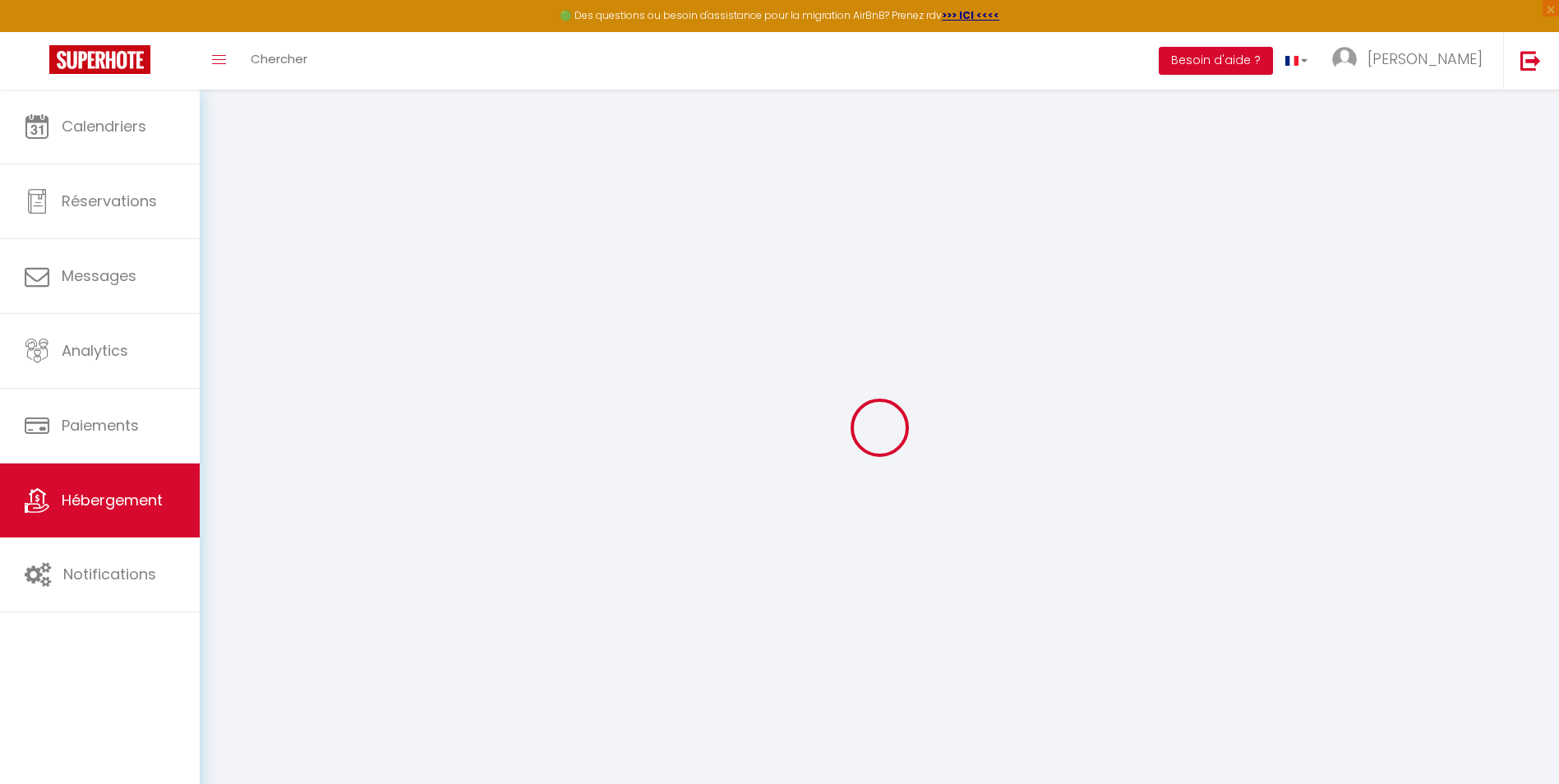
type input "saint pierre"
type input "[EMAIL_ADDRESS][DOMAIN_NAME]"
select select
checkbox input "false"
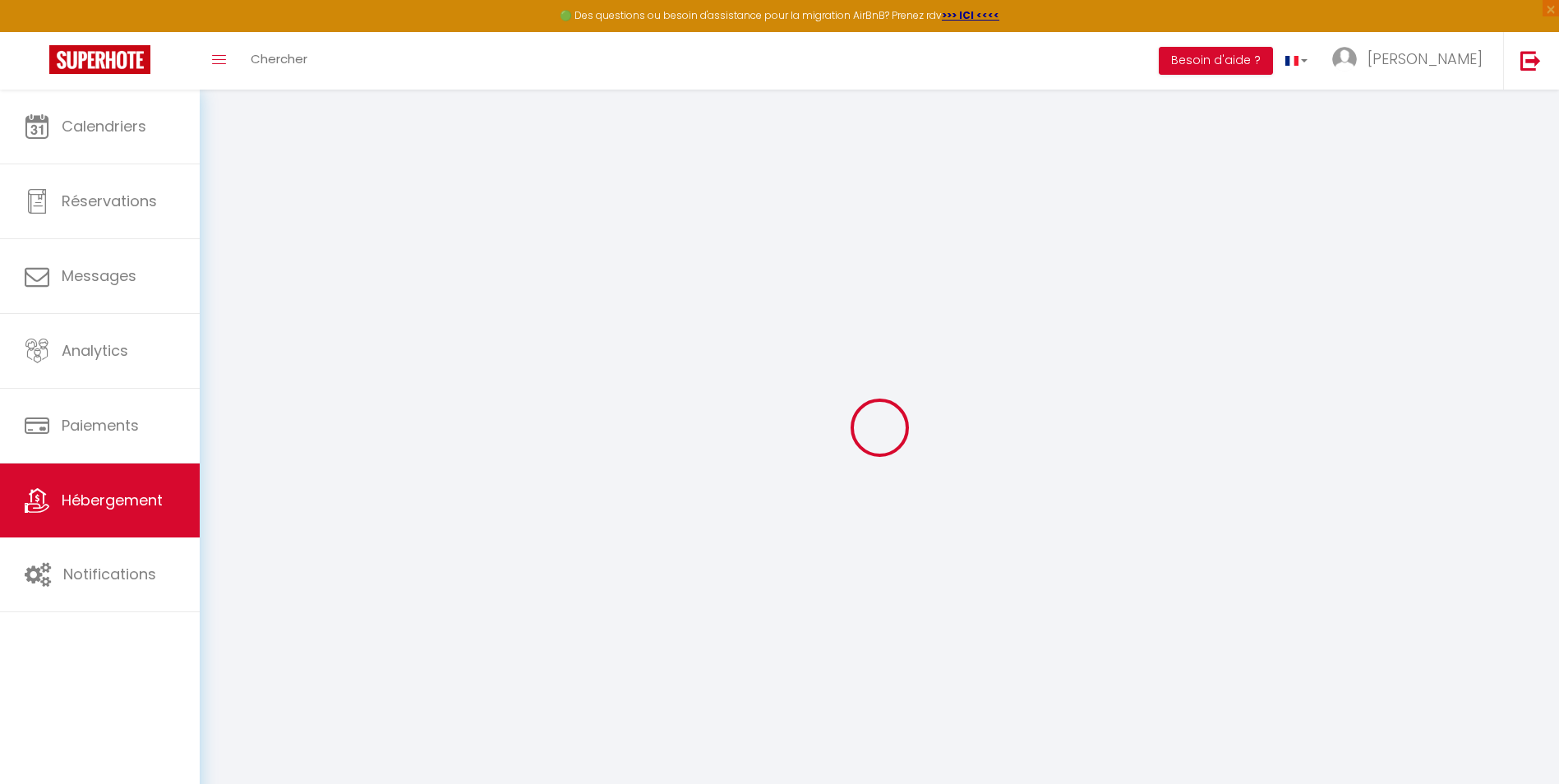
checkbox input "false"
select select
type input "0"
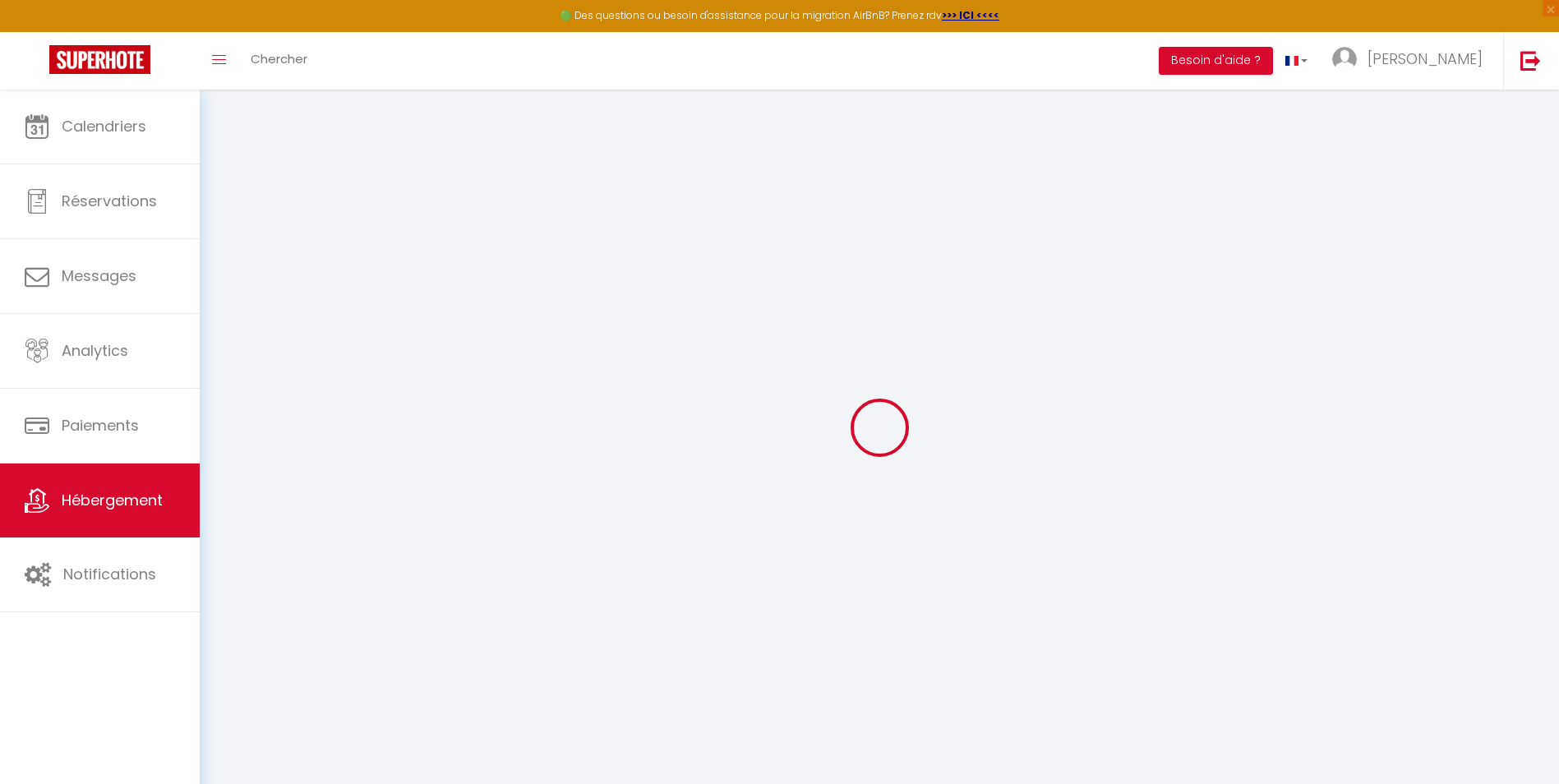
type input "0"
select select
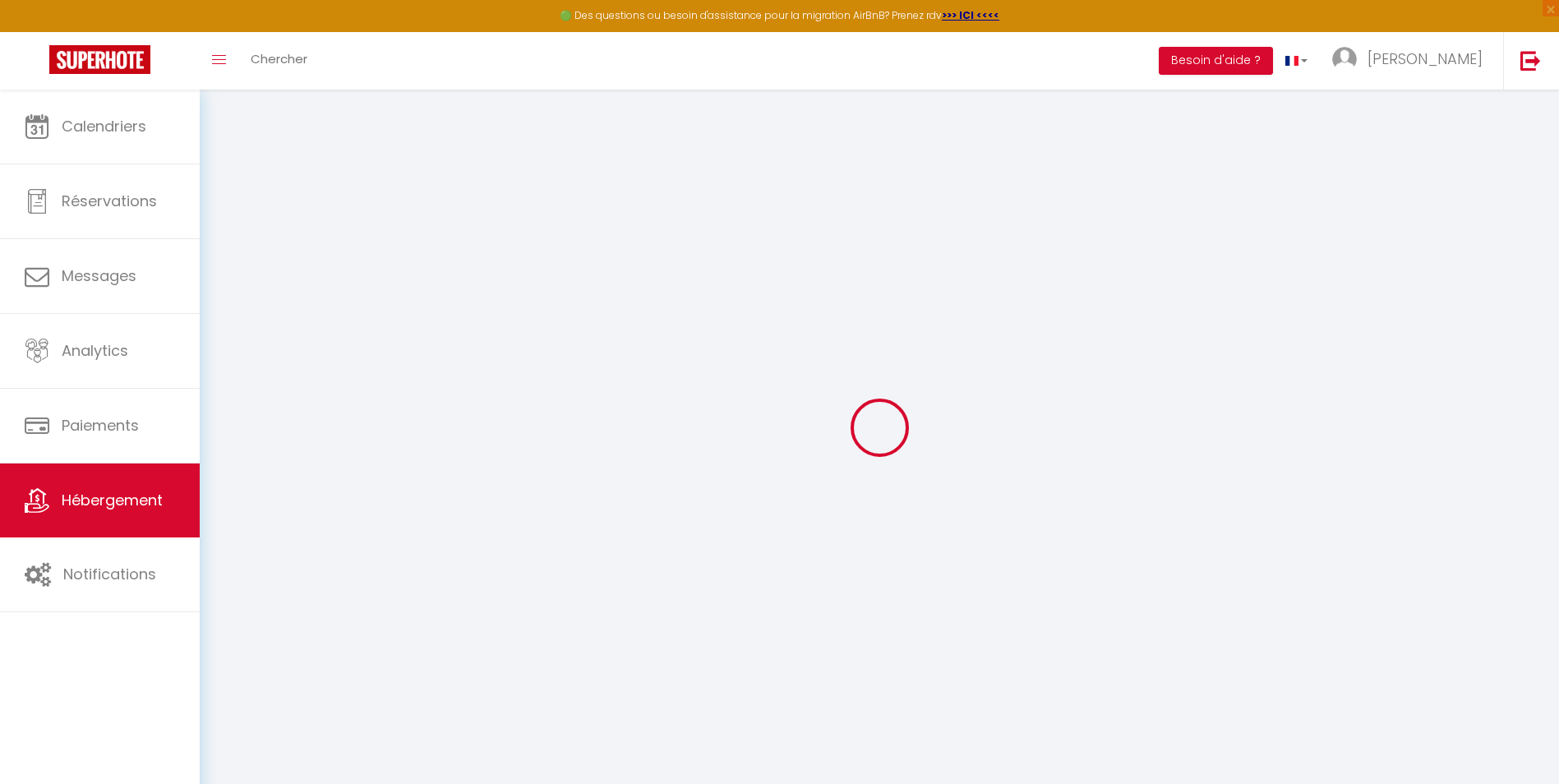
select select
checkbox input "false"
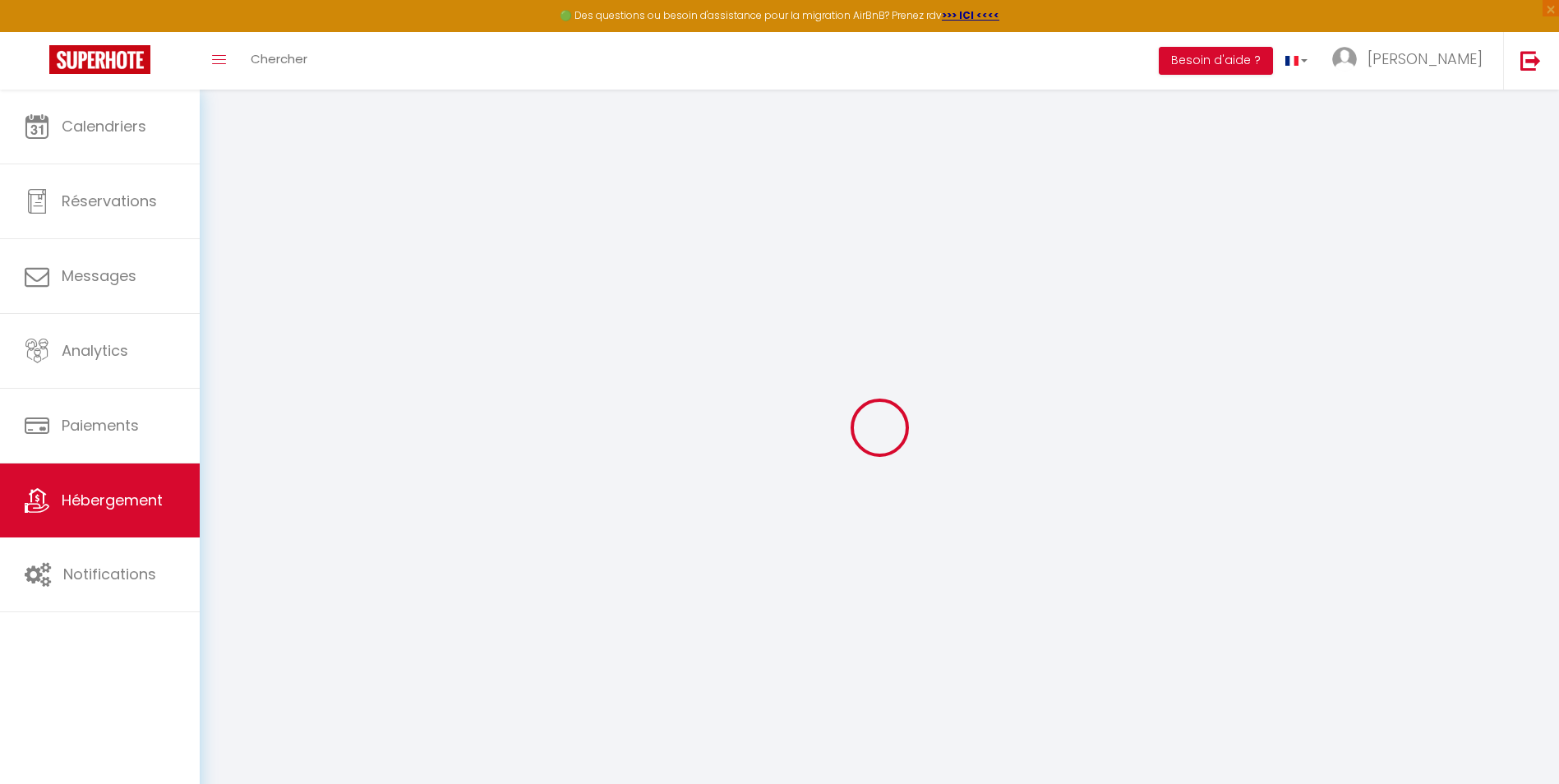
checkbox input "false"
select select
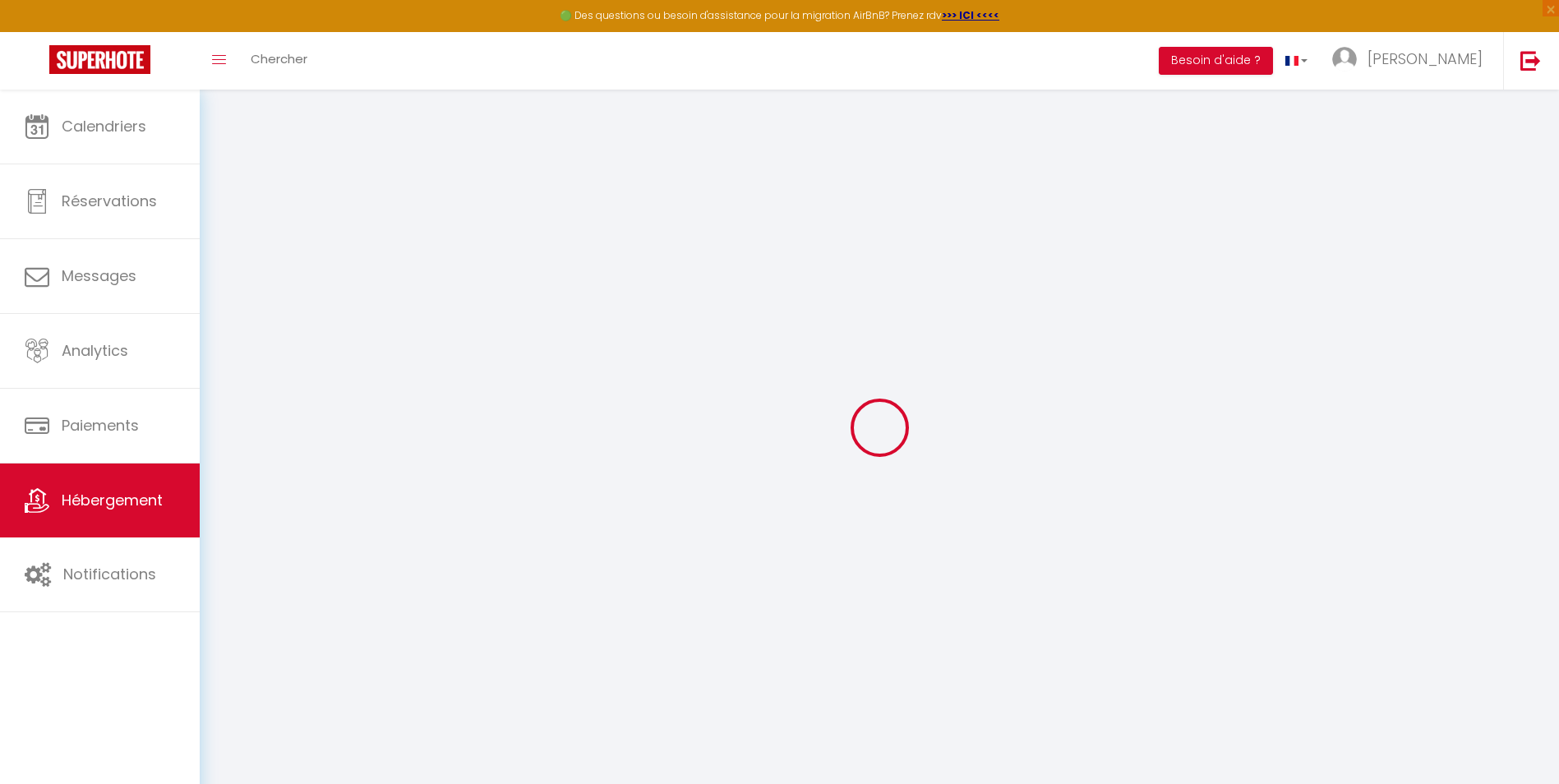
select select
checkbox input "false"
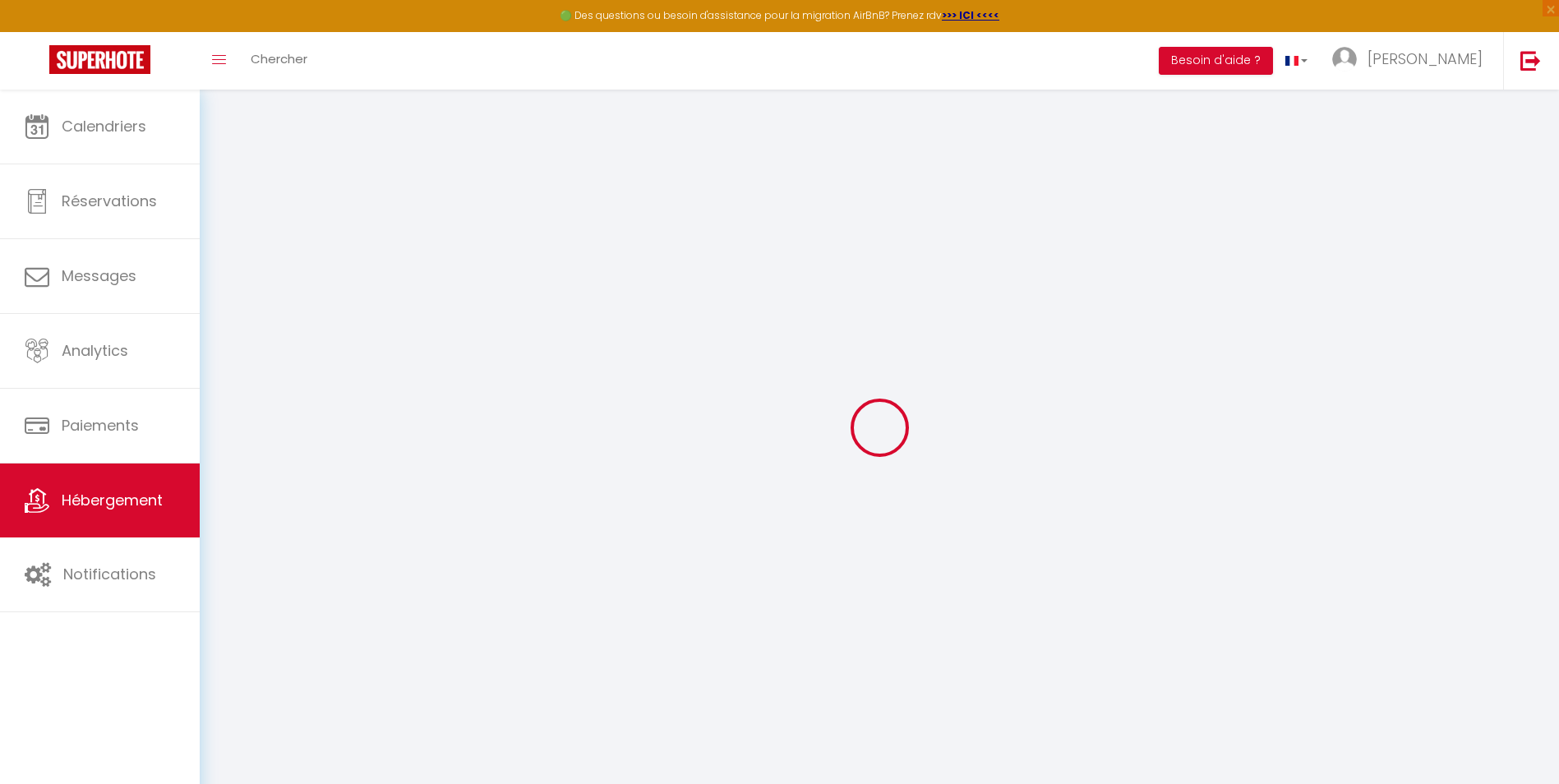
checkbox input "false"
select select
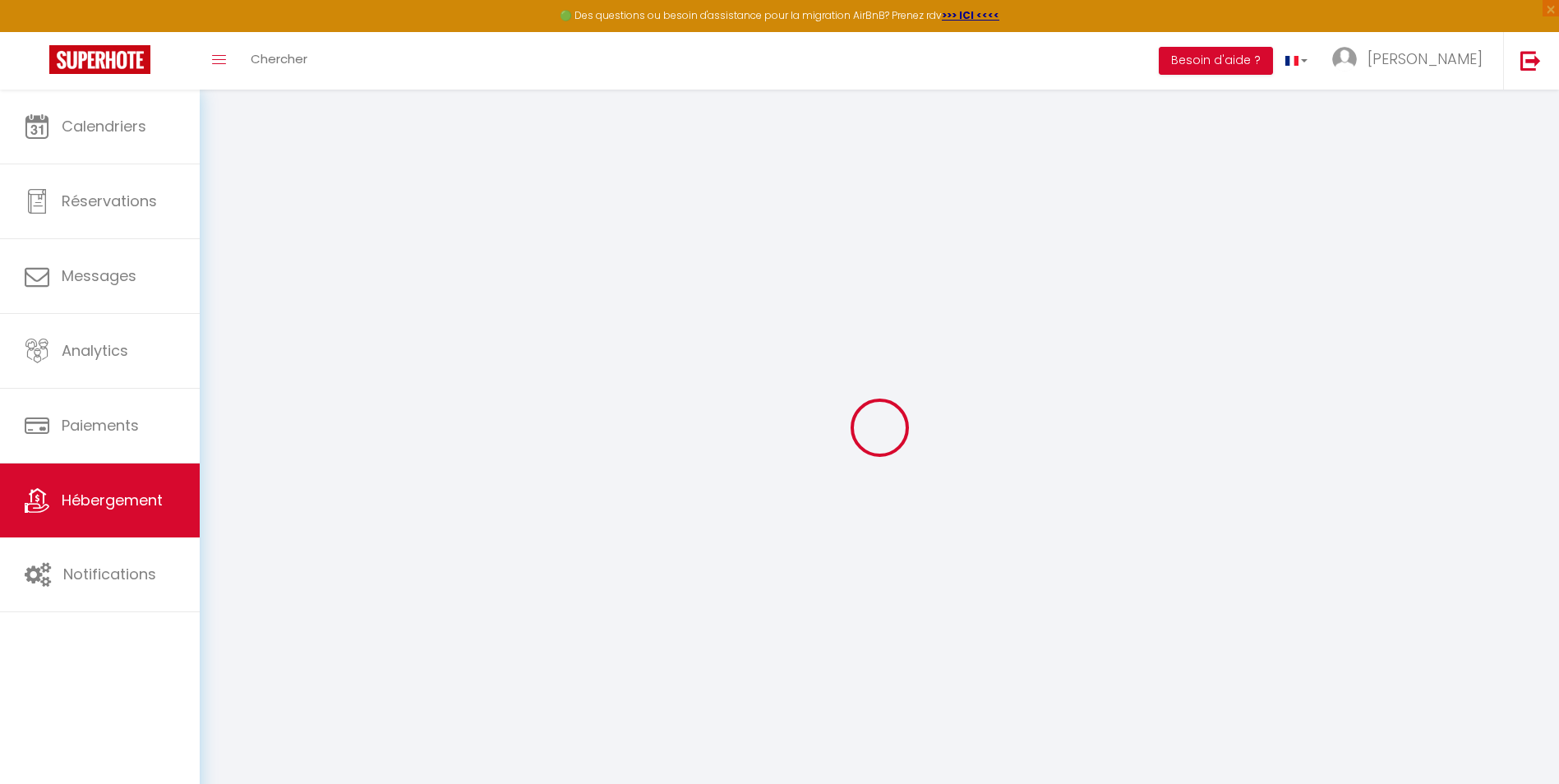
select select
checkbox input "false"
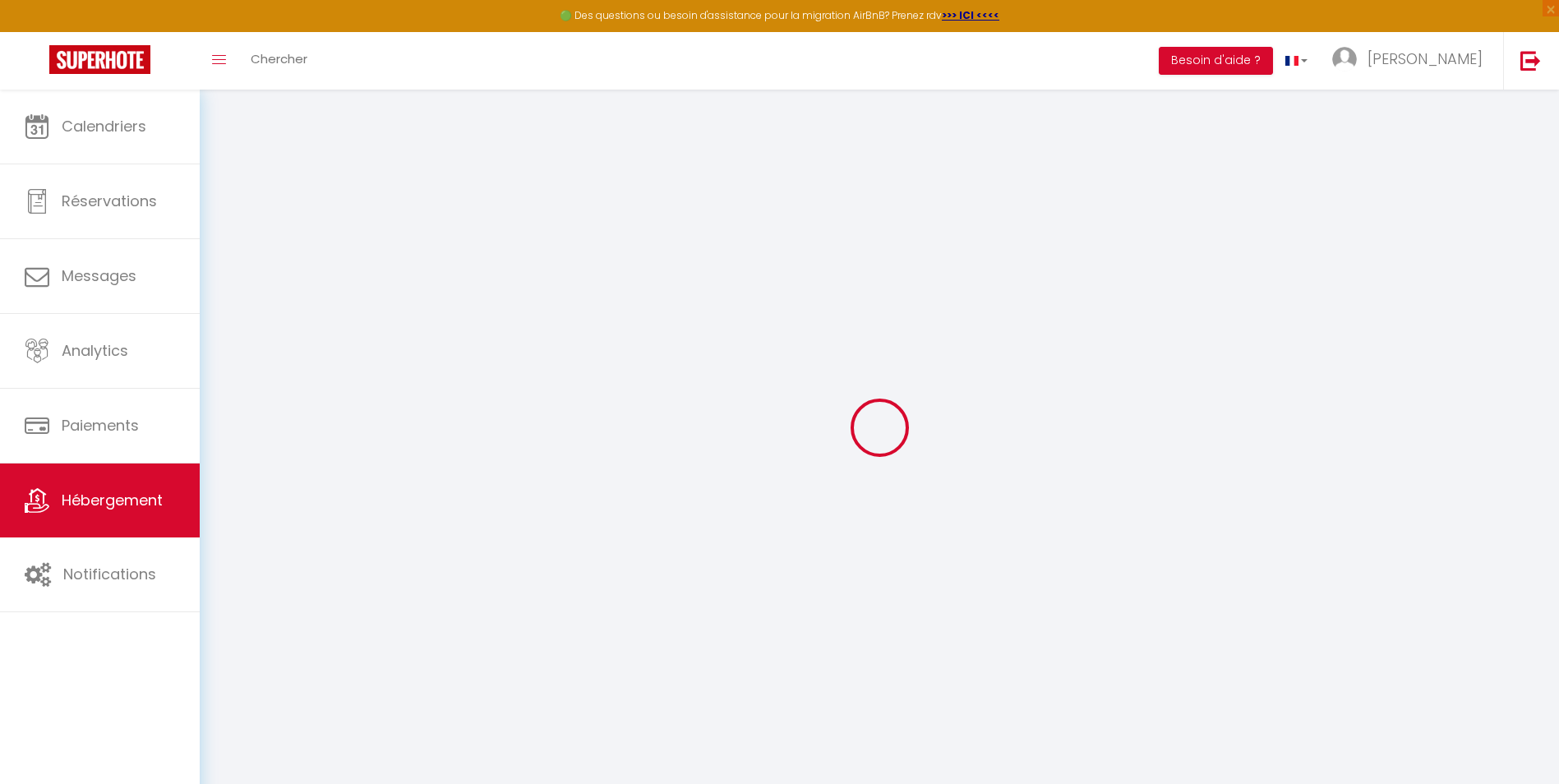
checkbox input "false"
select select
checkbox input "false"
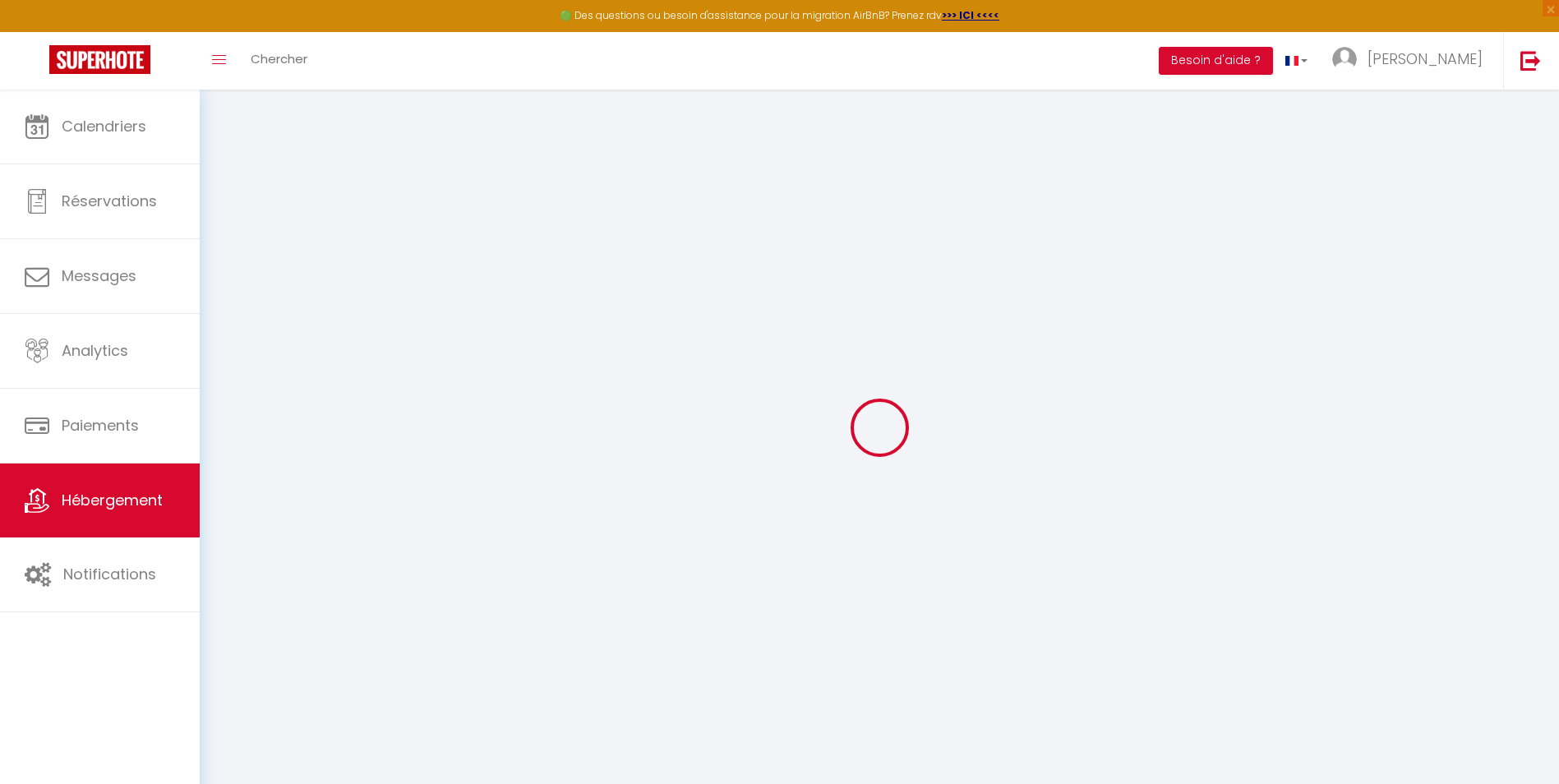
checkbox input "false"
select select "15:00"
select select "23:45"
select select "10:00"
select select "30"
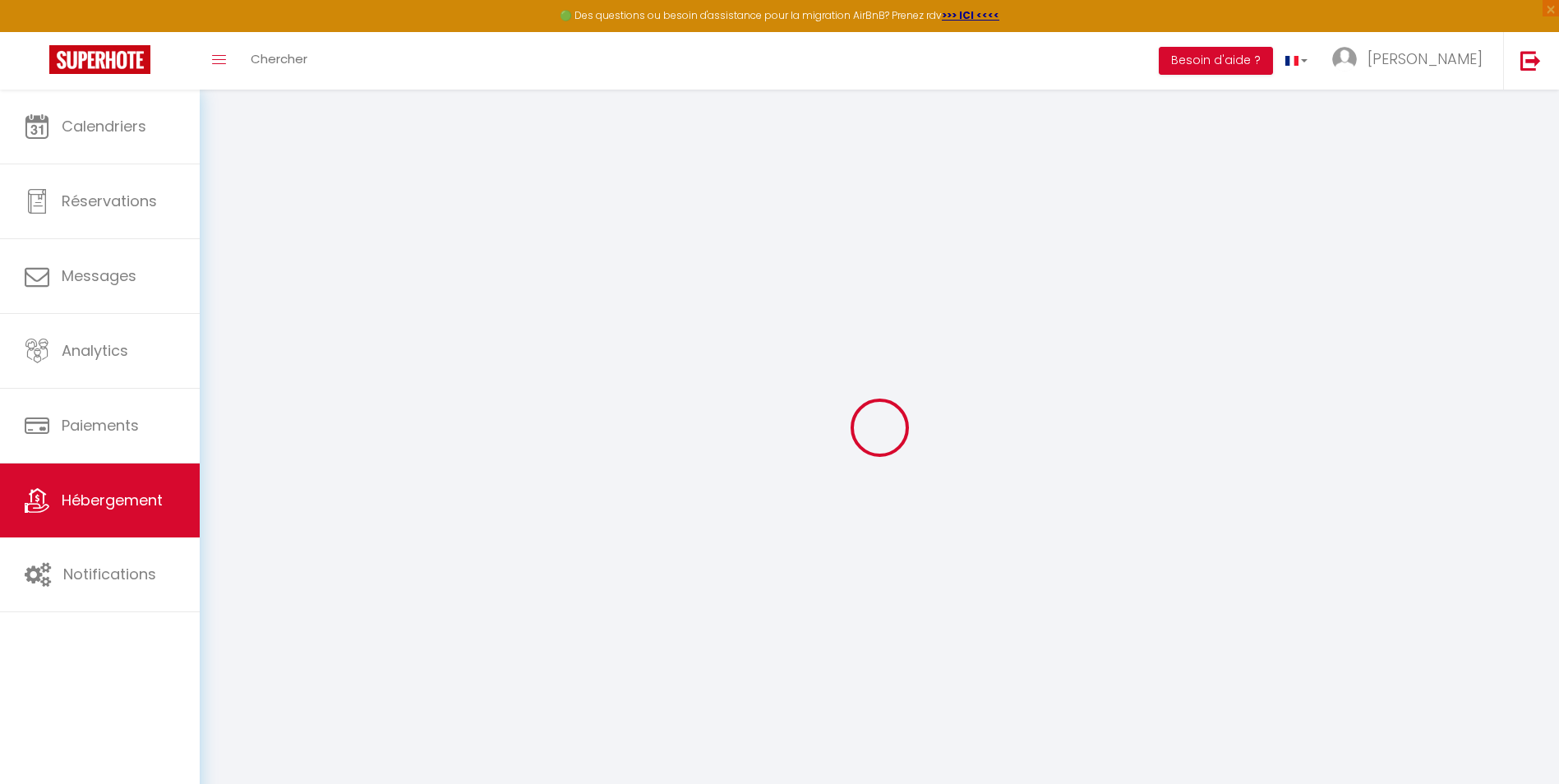
select select "120"
select select
checkbox input "false"
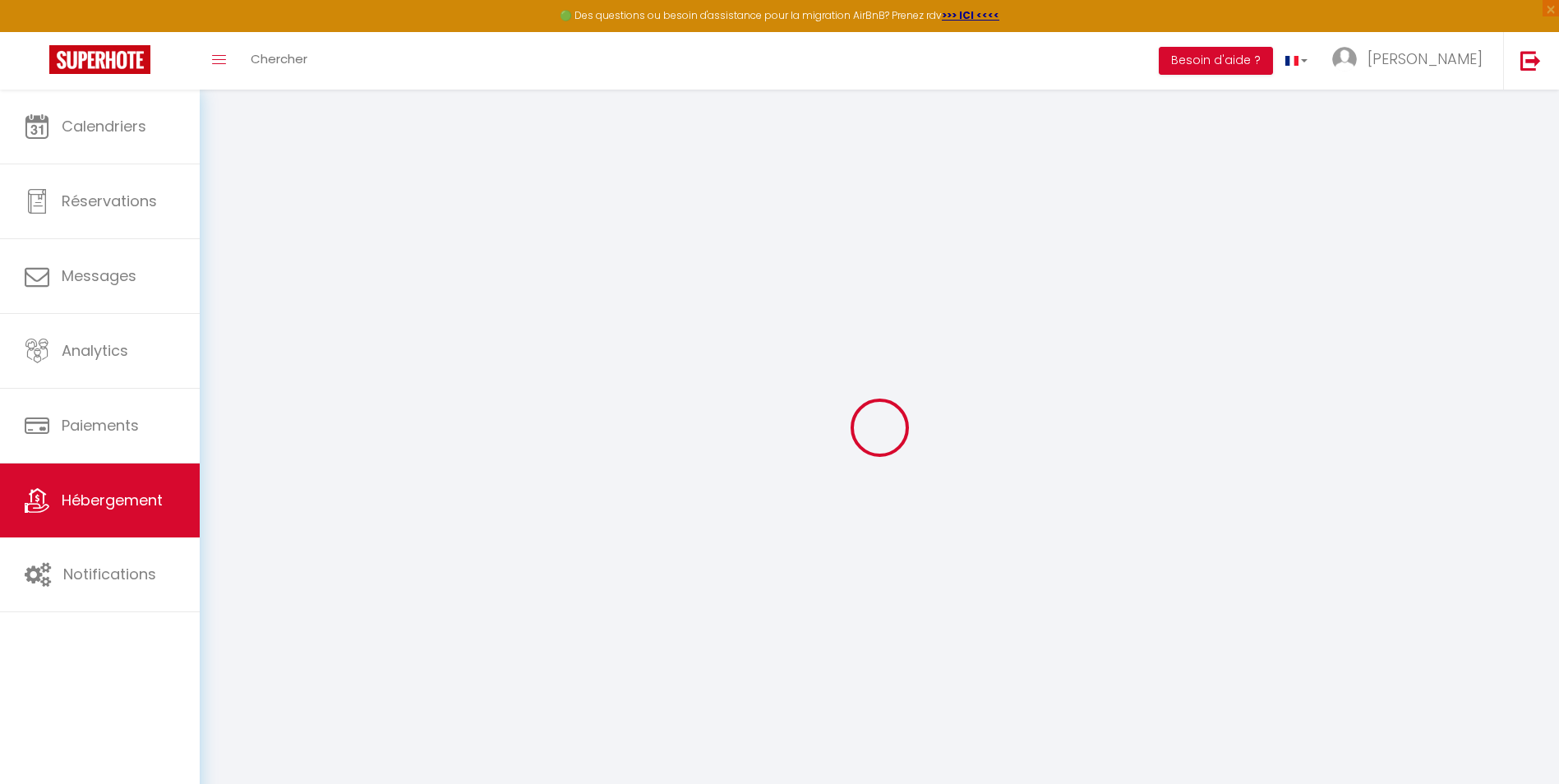
checkbox input "false"
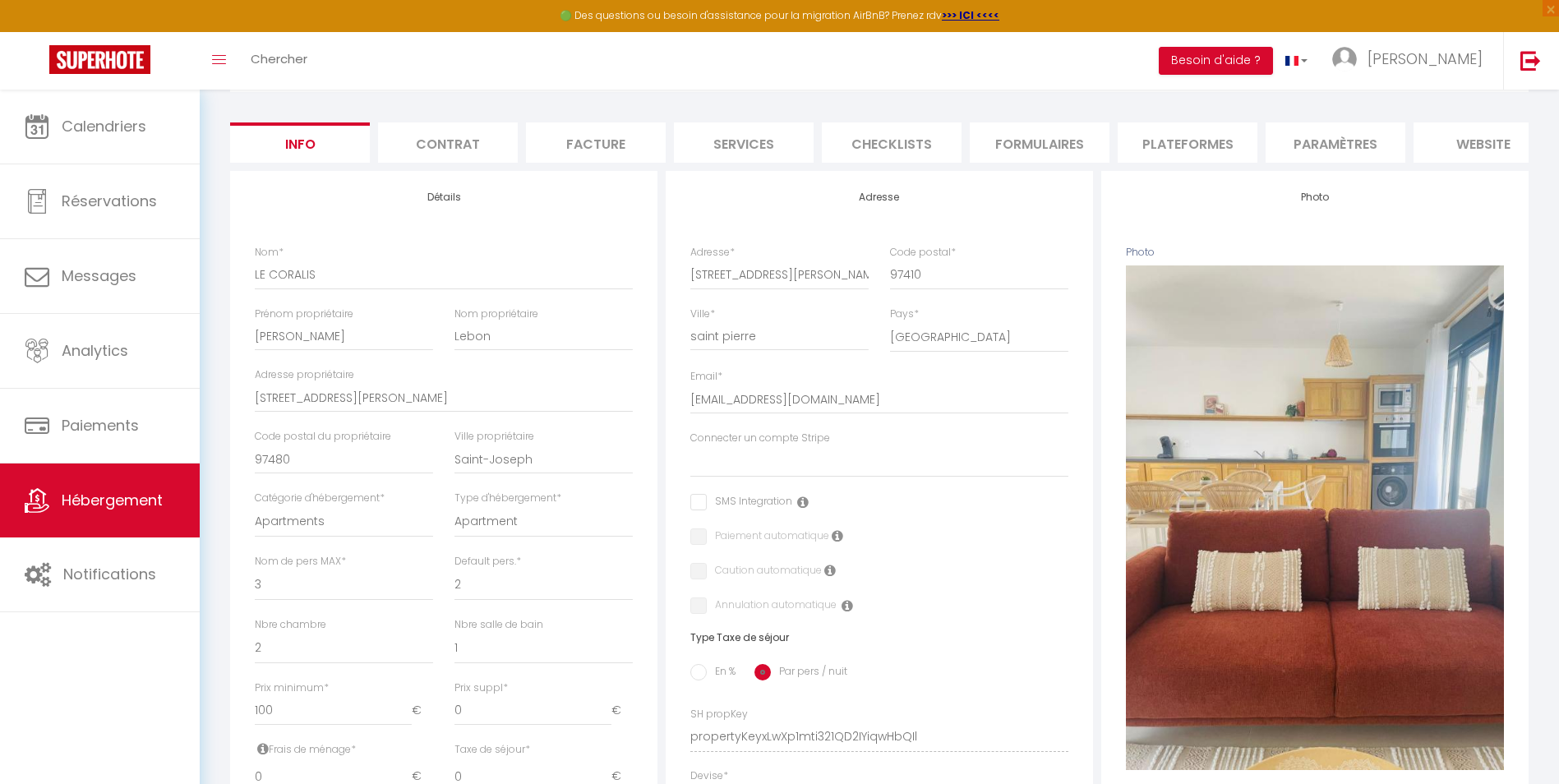
scroll to position [164, 0]
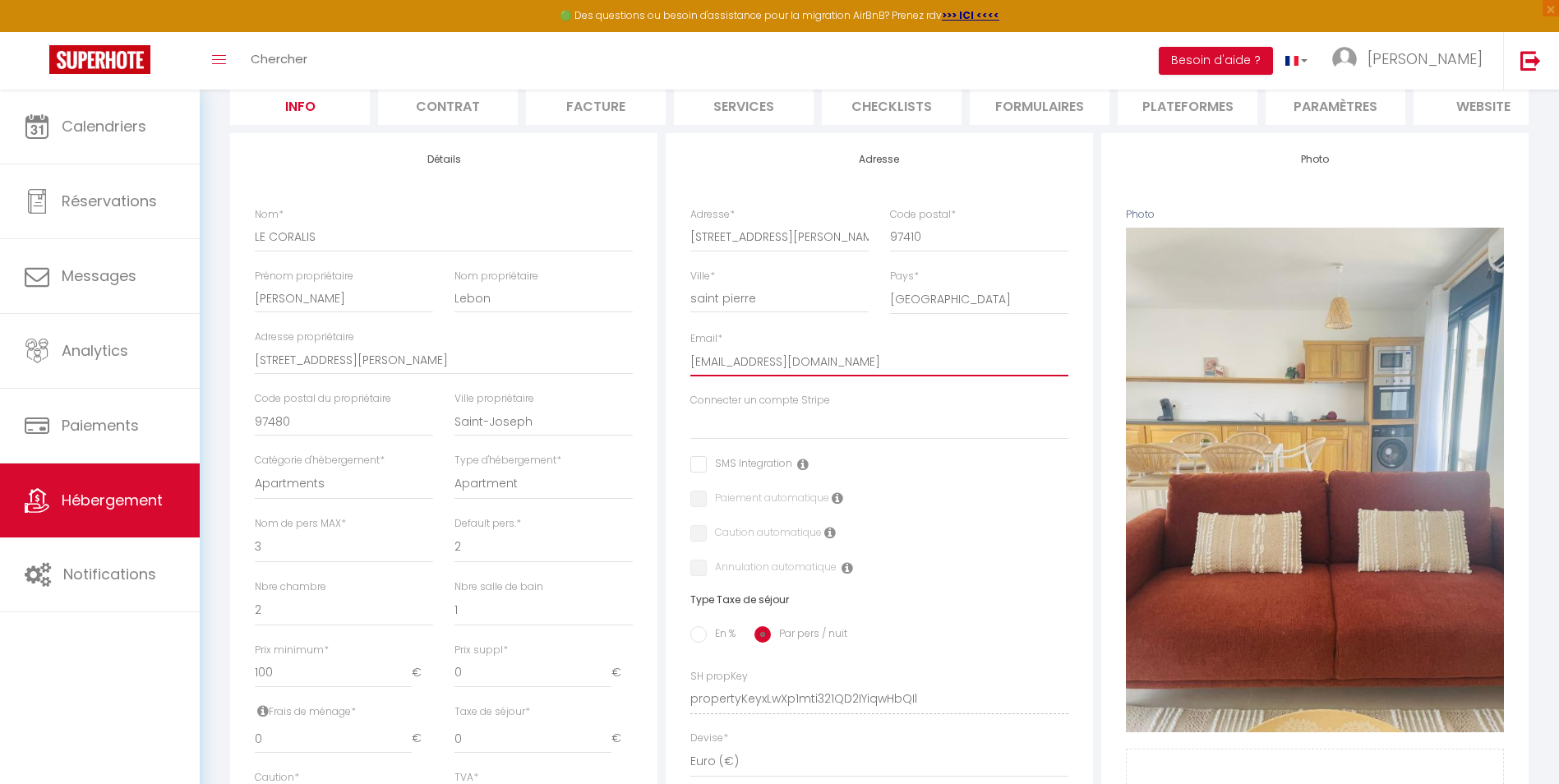
drag, startPoint x: 849, startPoint y: 373, endPoint x: 667, endPoint y: 374, distance: 182.0
click at [667, 374] on div "Adresse Adresse * [STREET_ADDRESS][PERSON_NAME] [GEOGRAPHIC_DATA] [GEOGRAPHIC_D…" at bounding box center [879, 536] width 428 height 808
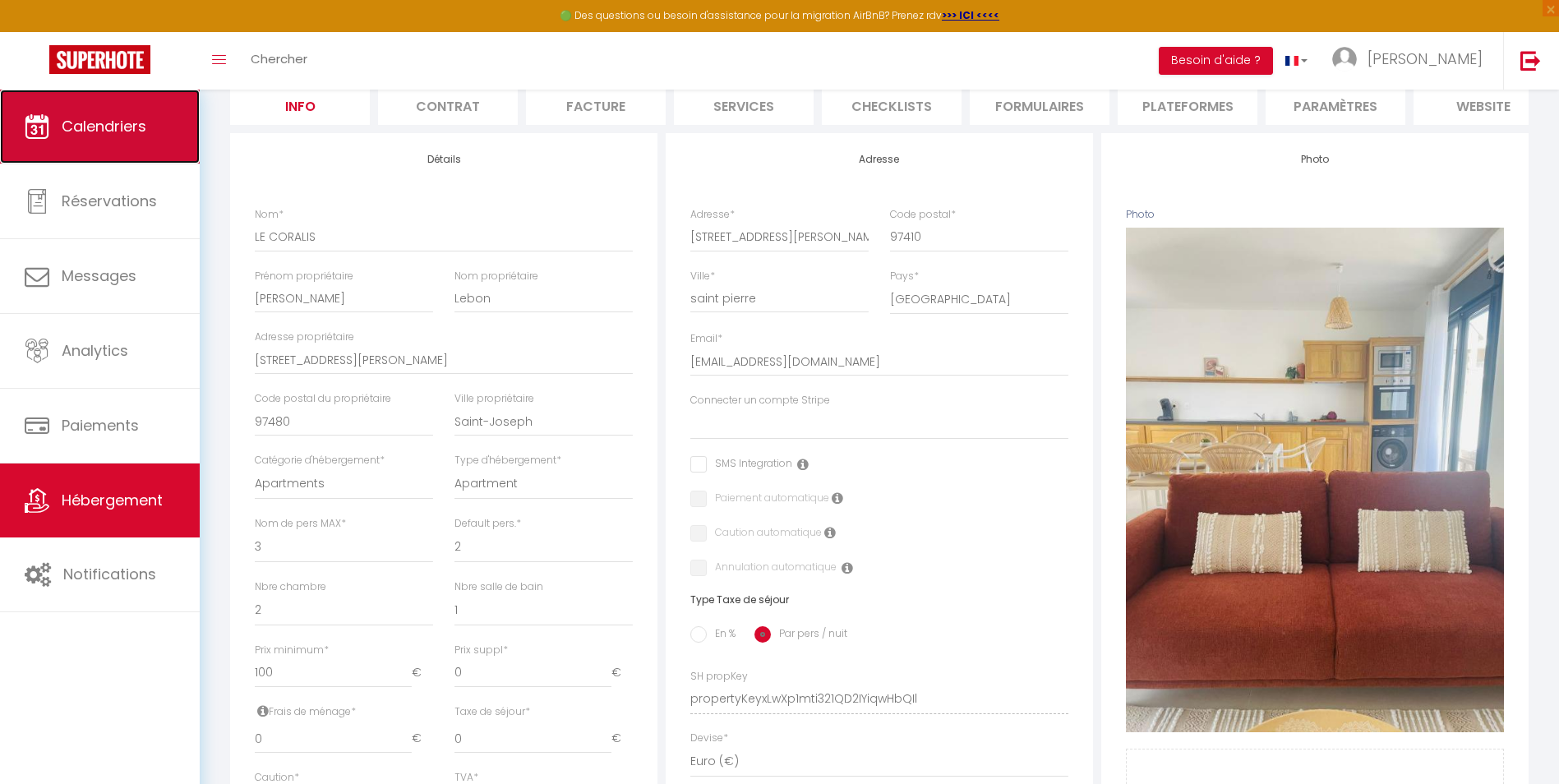
click at [136, 117] on span "Calendriers" at bounding box center [104, 126] width 85 height 21
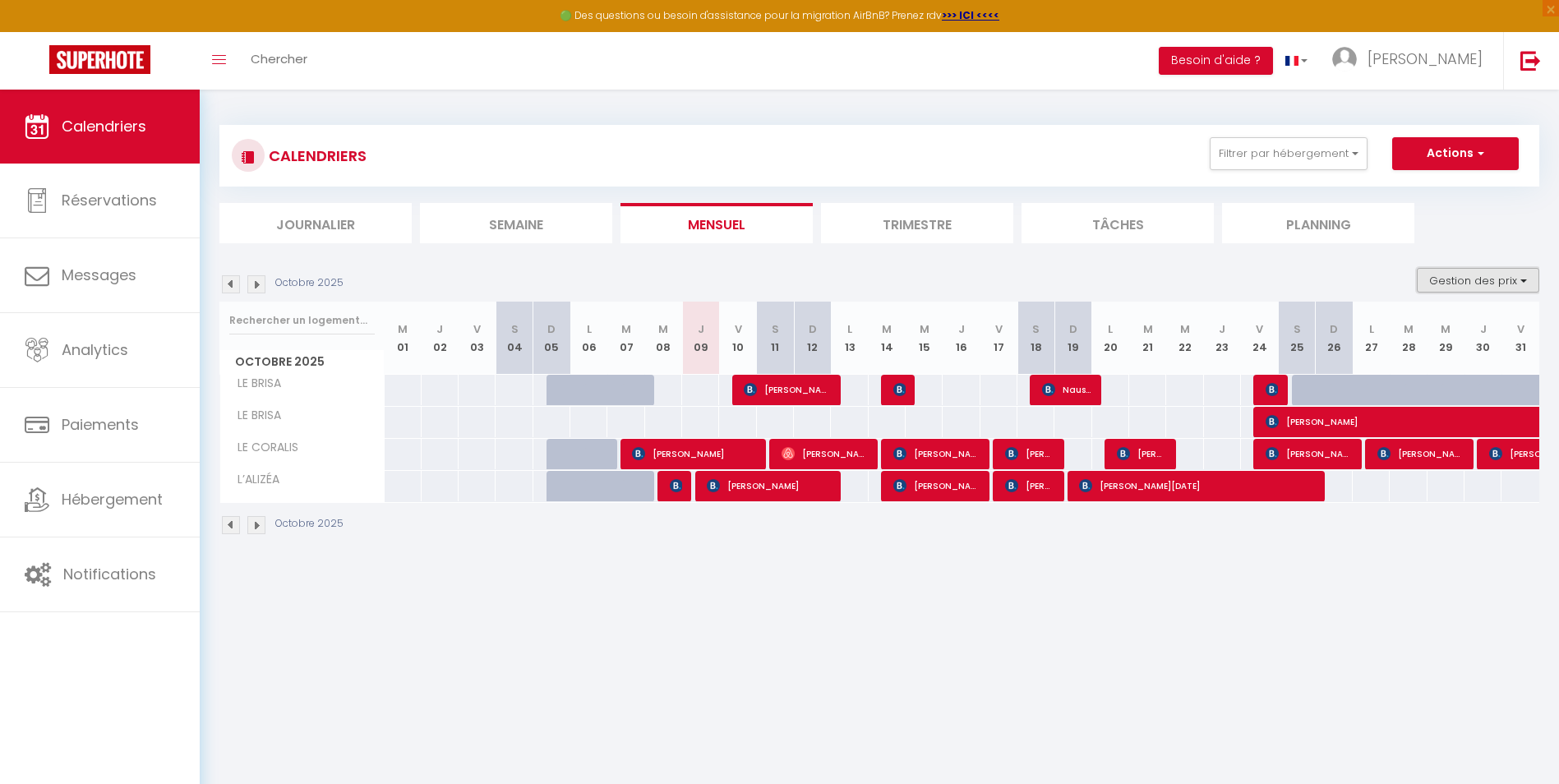
click at [1430, 273] on button "Gestion des prix" at bounding box center [1478, 280] width 123 height 25
click at [1395, 391] on input "Disponibilité" at bounding box center [1465, 388] width 148 height 17
checkbox input "true"
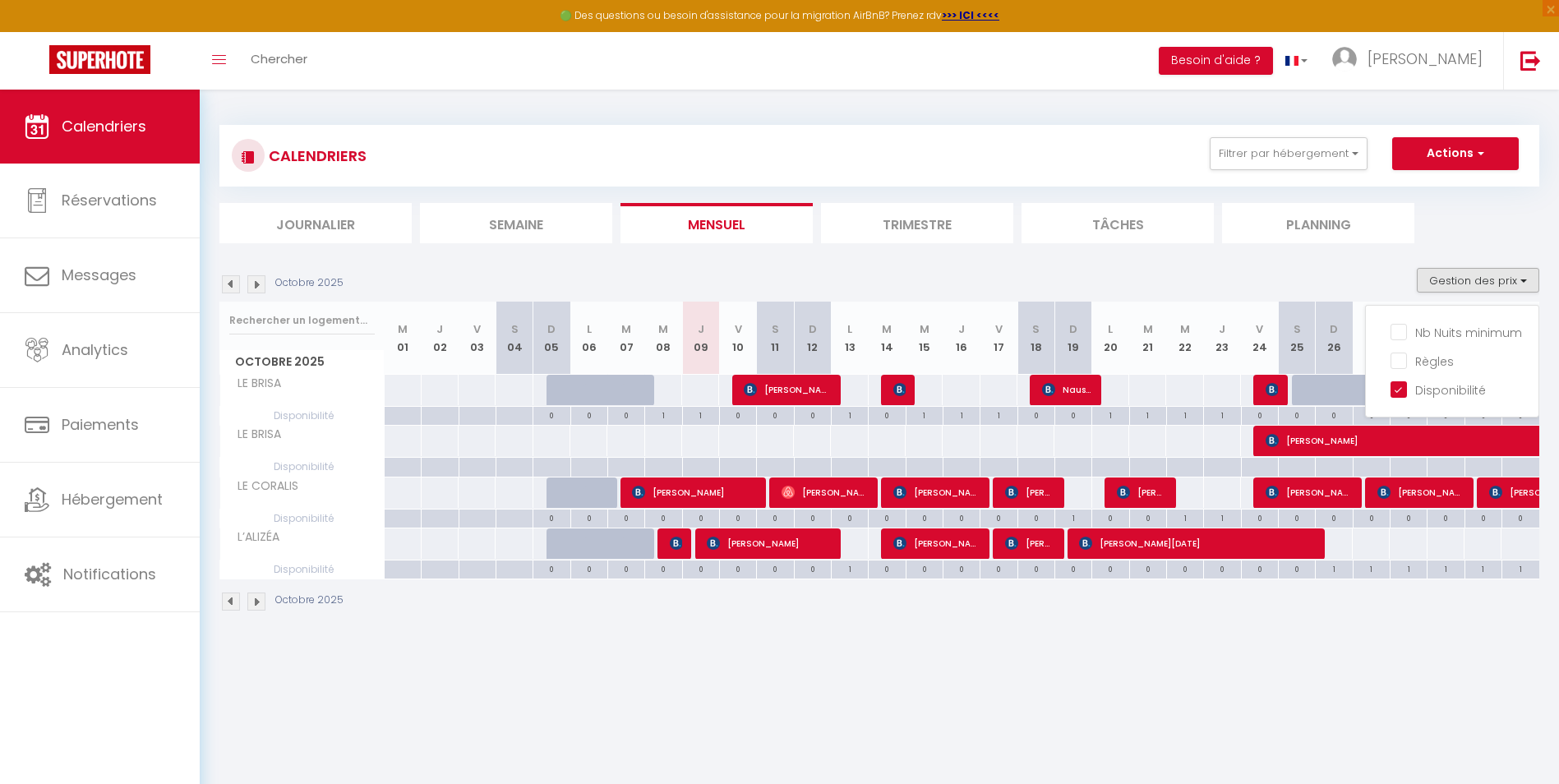
click at [855, 414] on div "1" at bounding box center [849, 415] width 36 height 16
select select "1"
type input "Lun 13 Octobre 2025"
type input "[DATE] Octobre 2025"
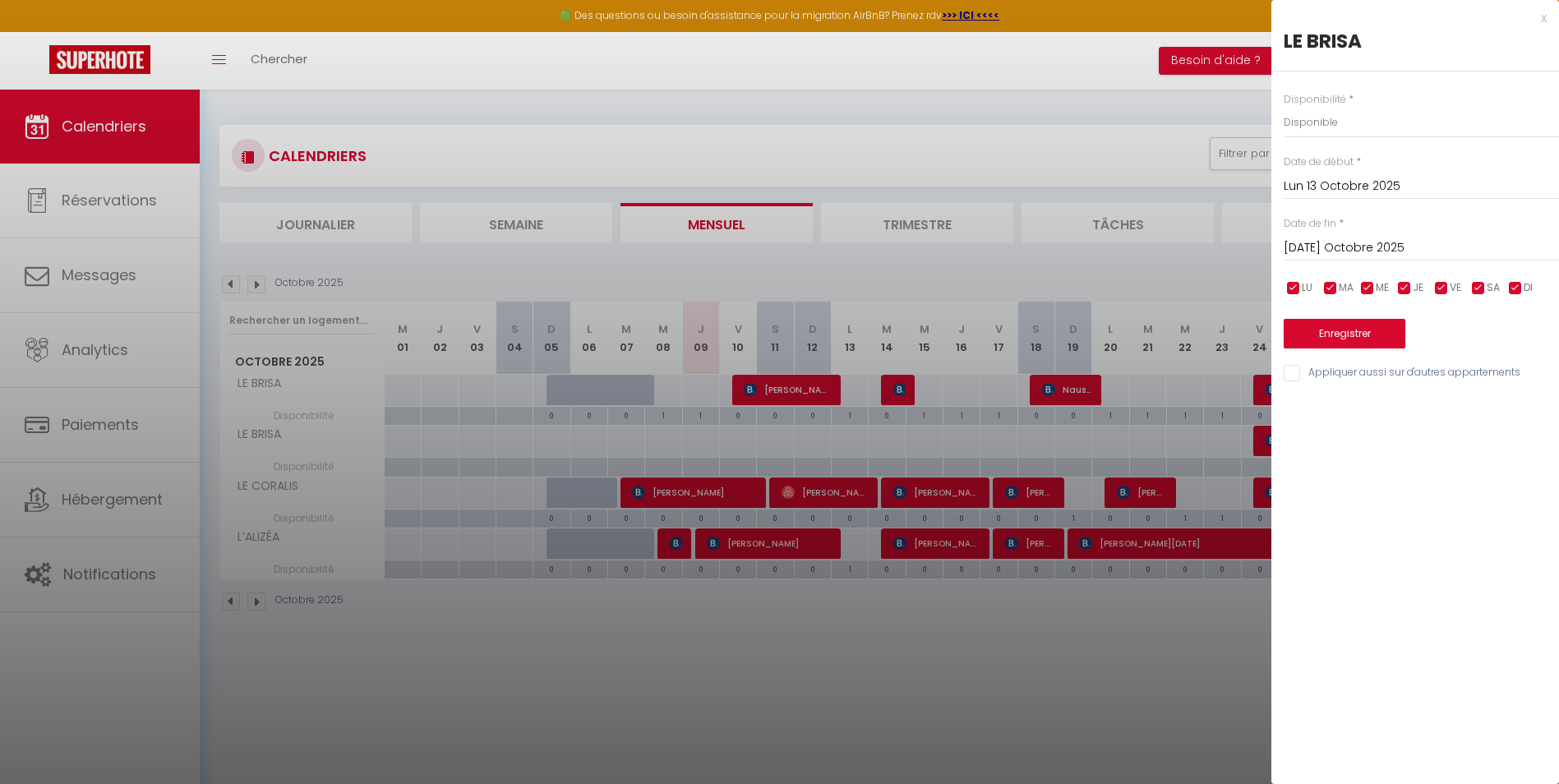
click at [712, 143] on div at bounding box center [780, 392] width 1559 height 784
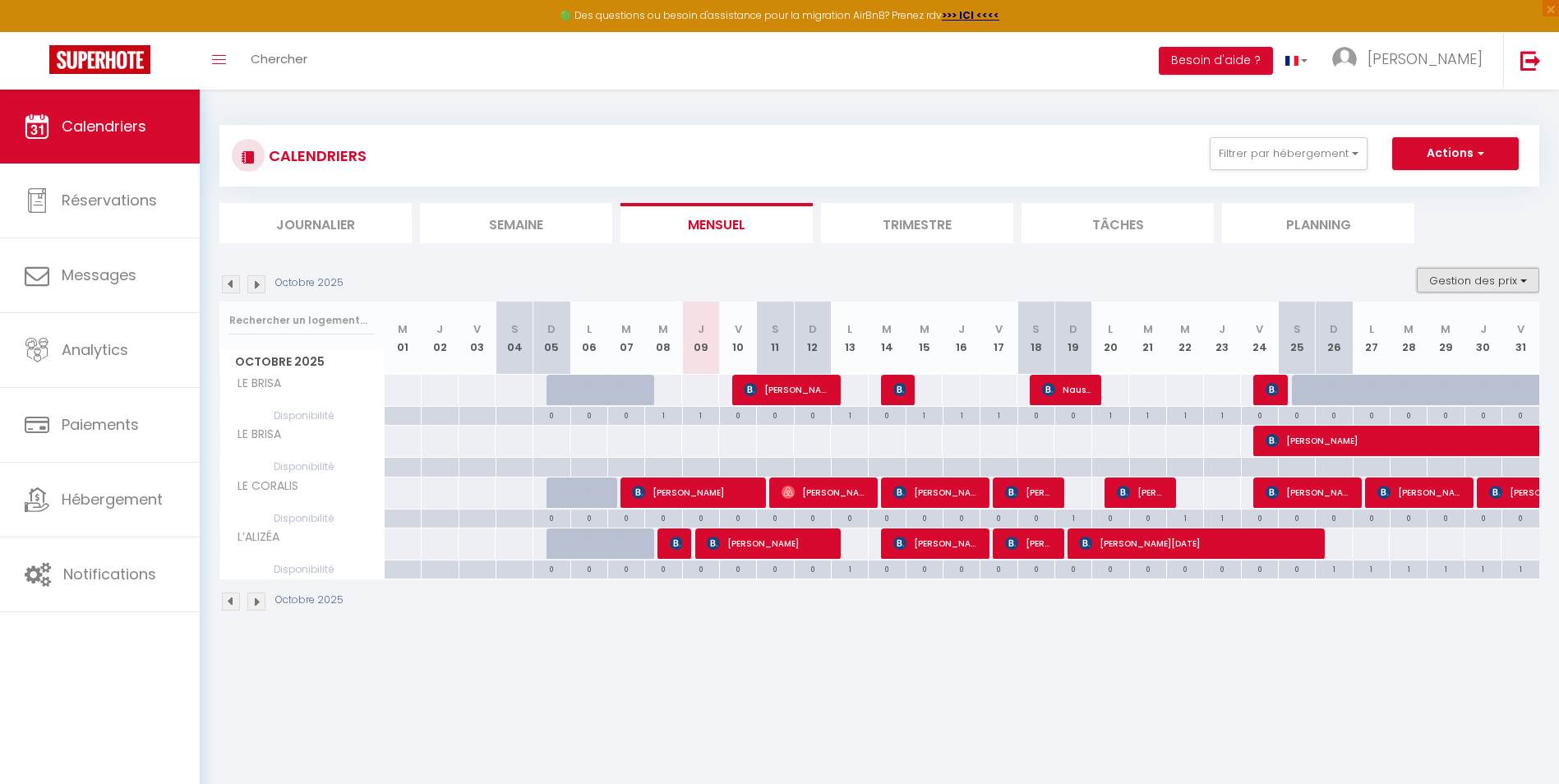
click at [1439, 283] on button "Gestion des prix" at bounding box center [1478, 280] width 123 height 25
click at [1398, 394] on input "Disponibilité" at bounding box center [1465, 388] width 148 height 17
checkbox input "false"
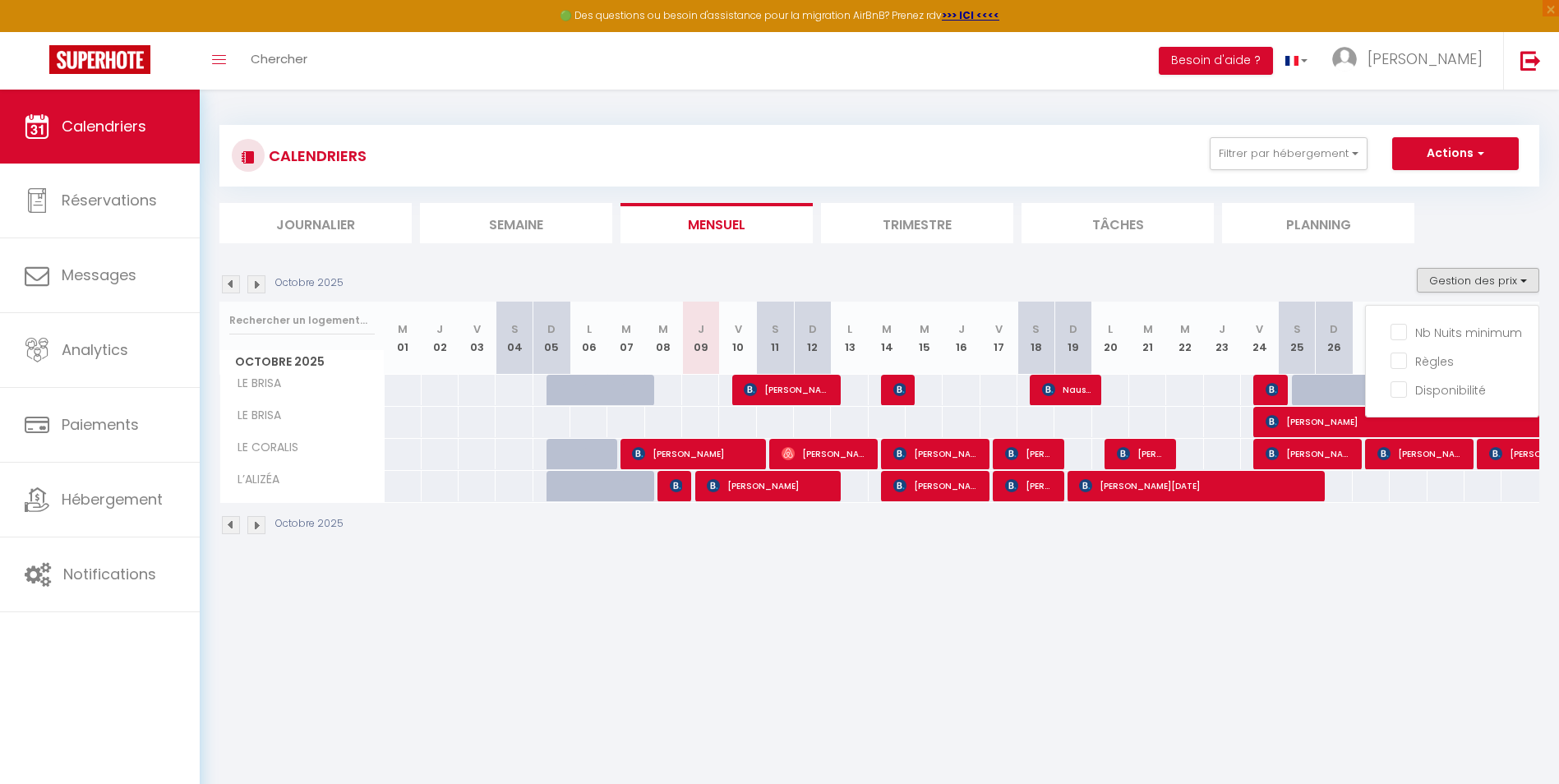
click at [744, 416] on div at bounding box center [737, 421] width 37 height 30
type input "Ven 10 Octobre 2025"
type input "[PERSON_NAME] 11 Octobre 2025"
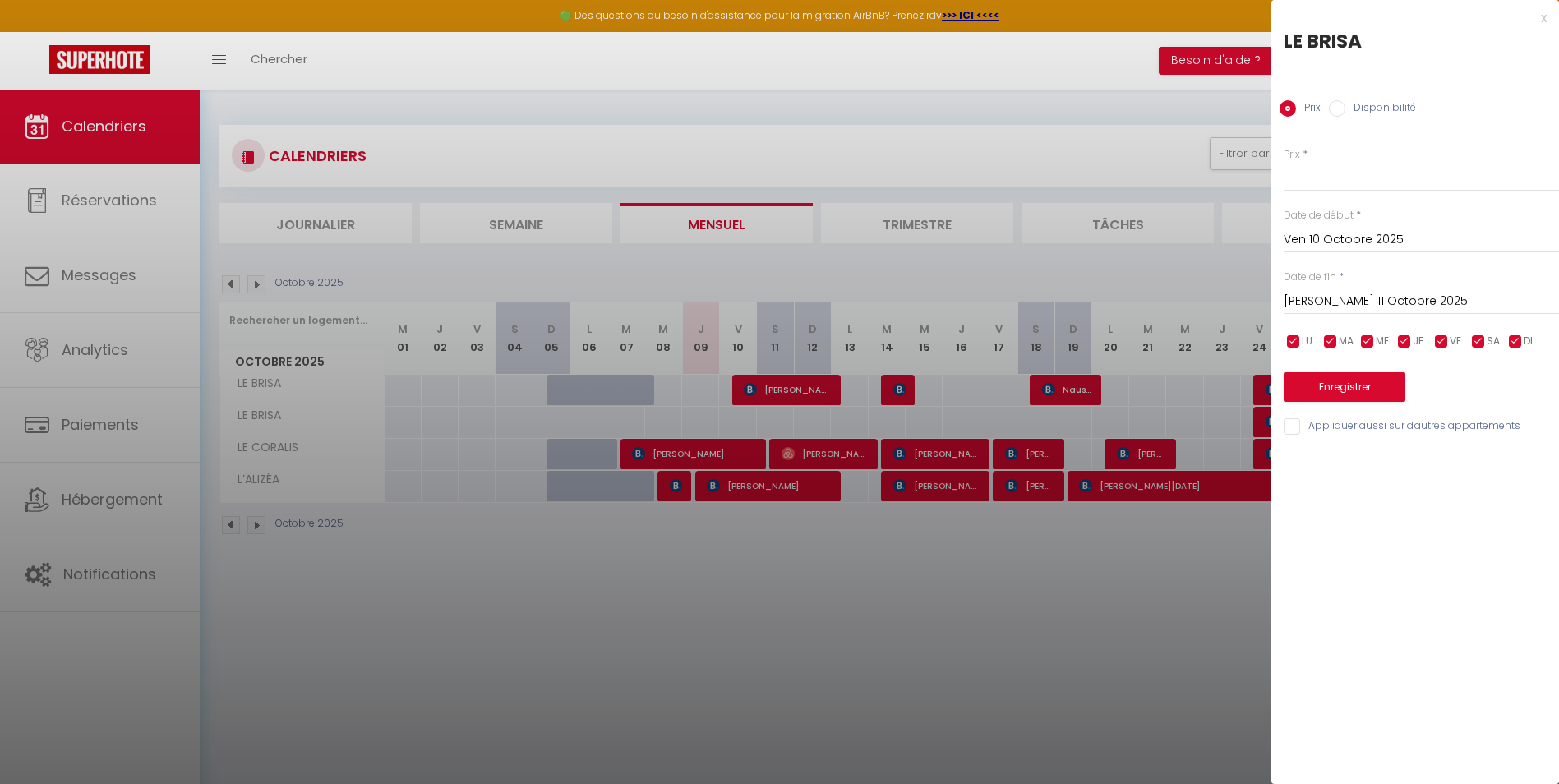
click at [1090, 457] on div at bounding box center [780, 392] width 1559 height 784
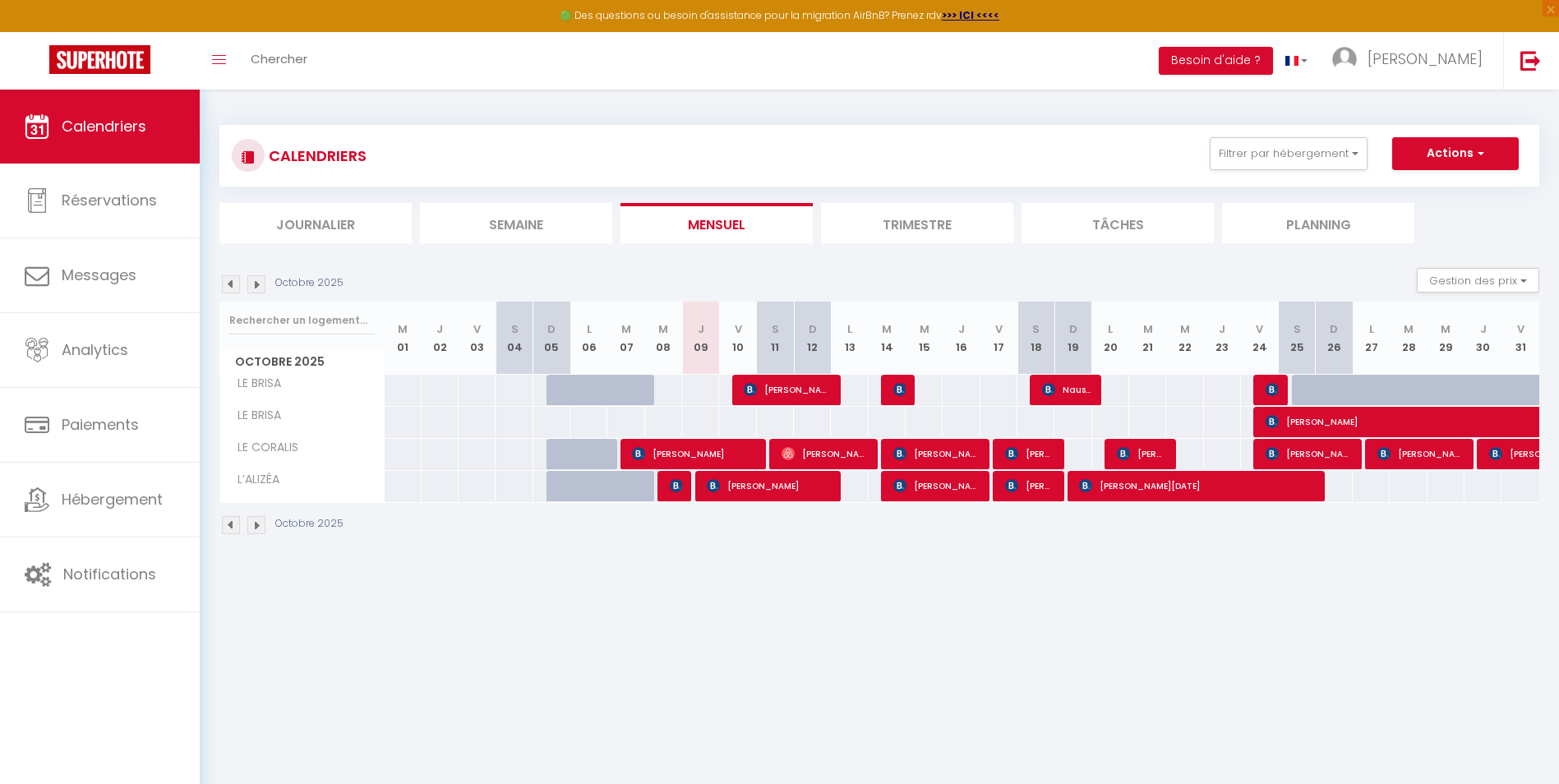
click at [926, 242] on li "Trimestre" at bounding box center [917, 223] width 193 height 40
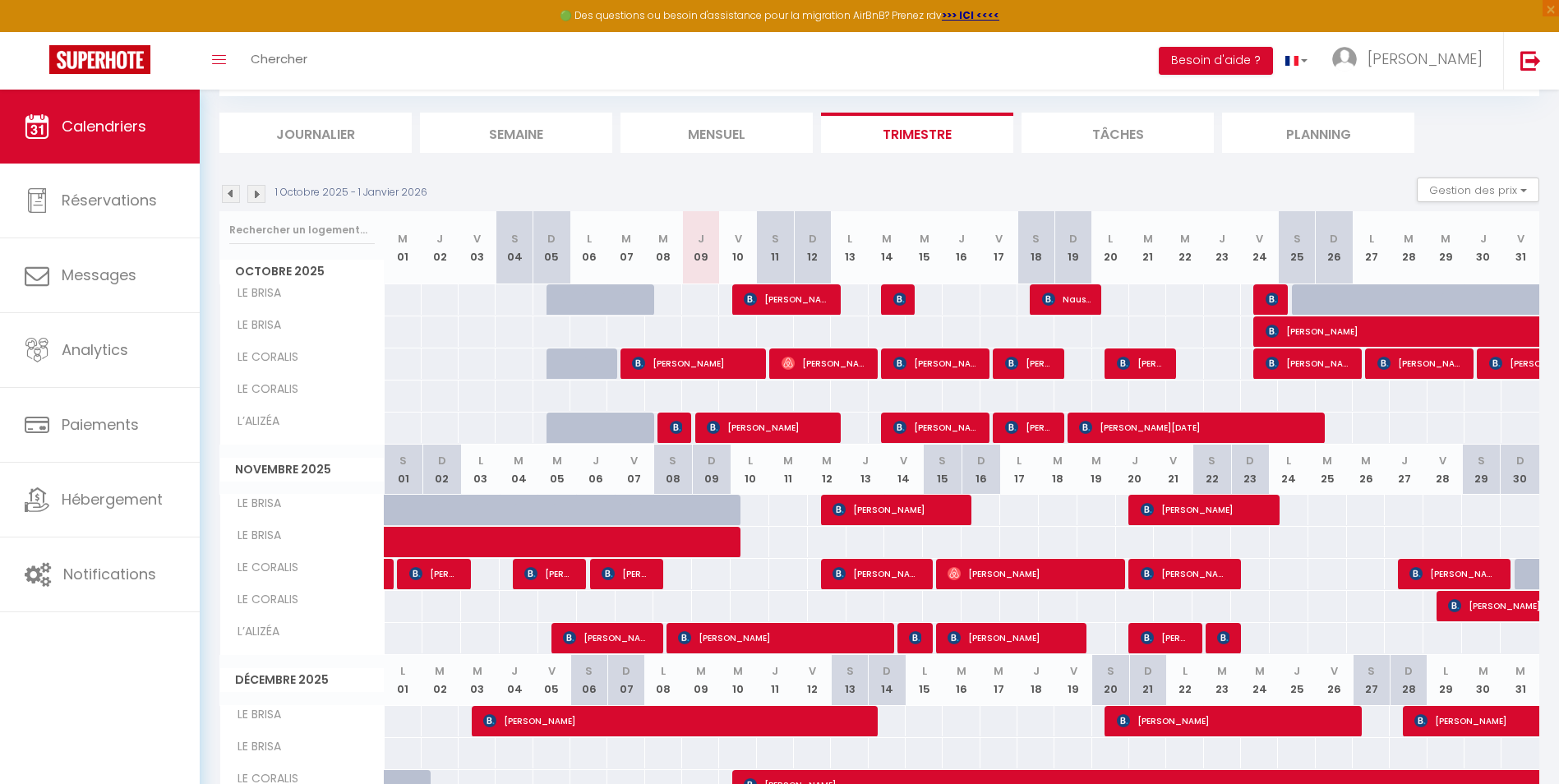
scroll to position [77, 0]
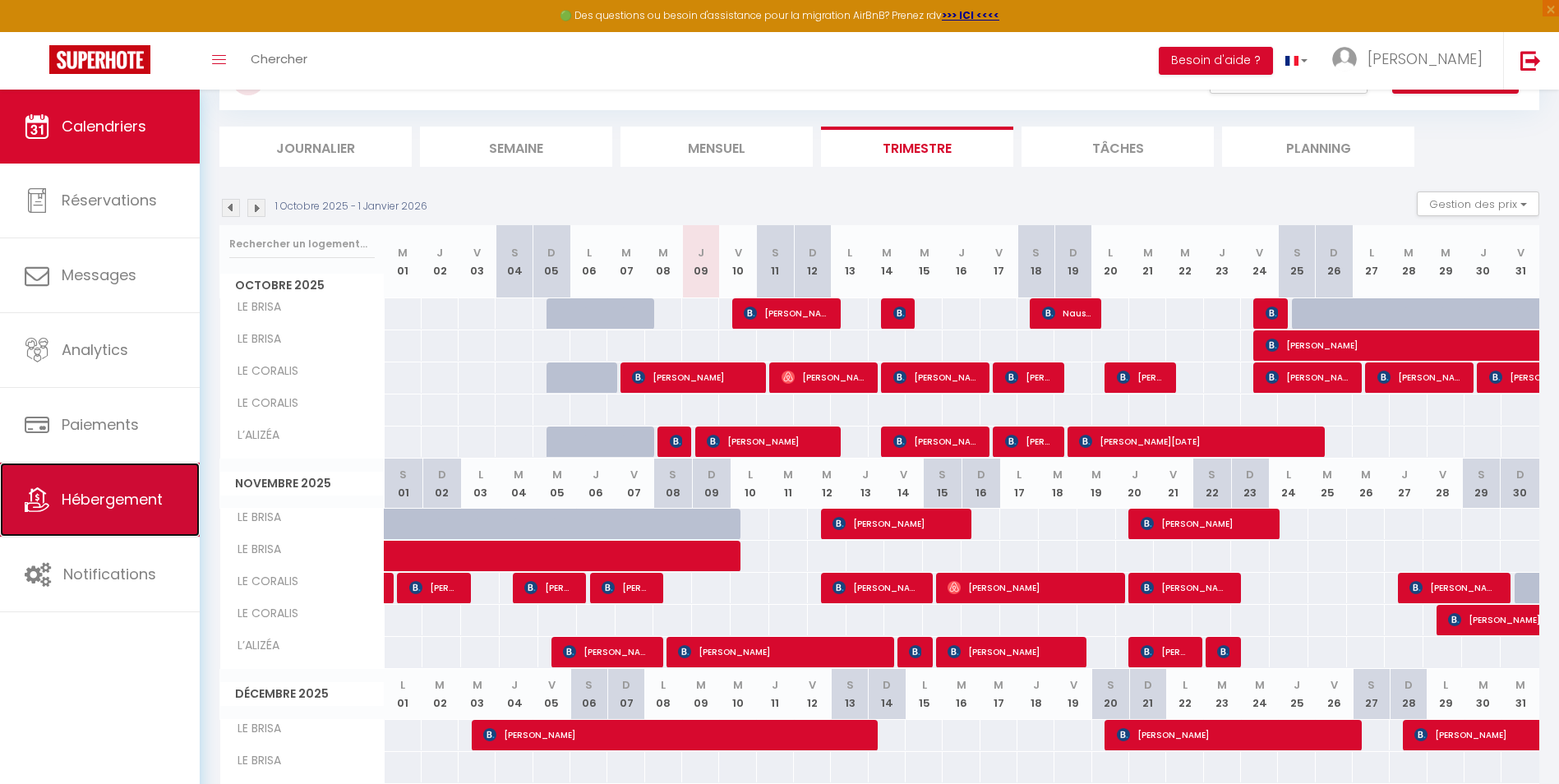
click at [128, 479] on link "Hébergement" at bounding box center [99, 499] width 200 height 74
